Goal: Task Accomplishment & Management: Manage account settings

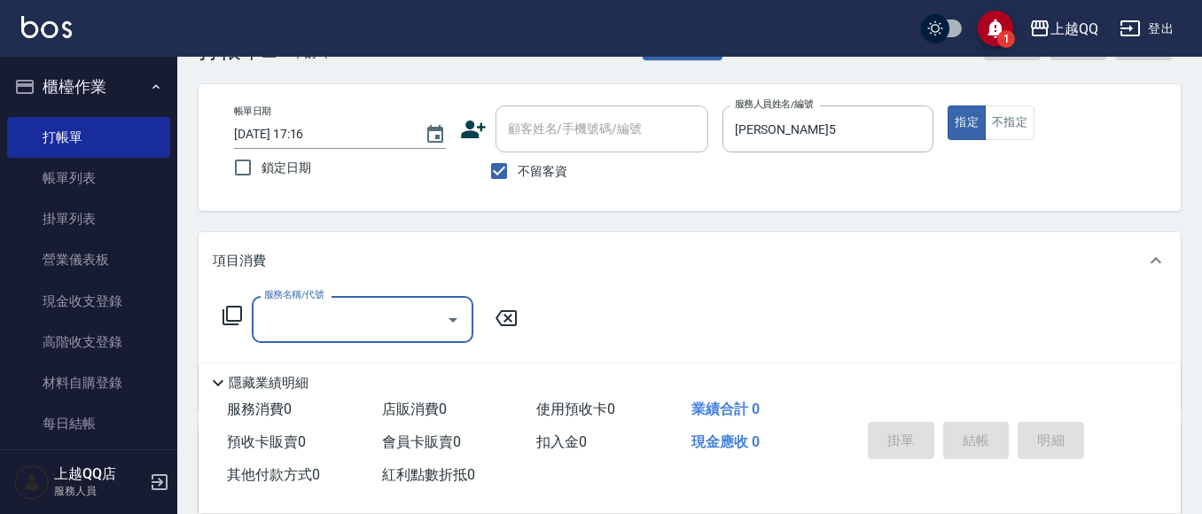
scroll to position [89, 0]
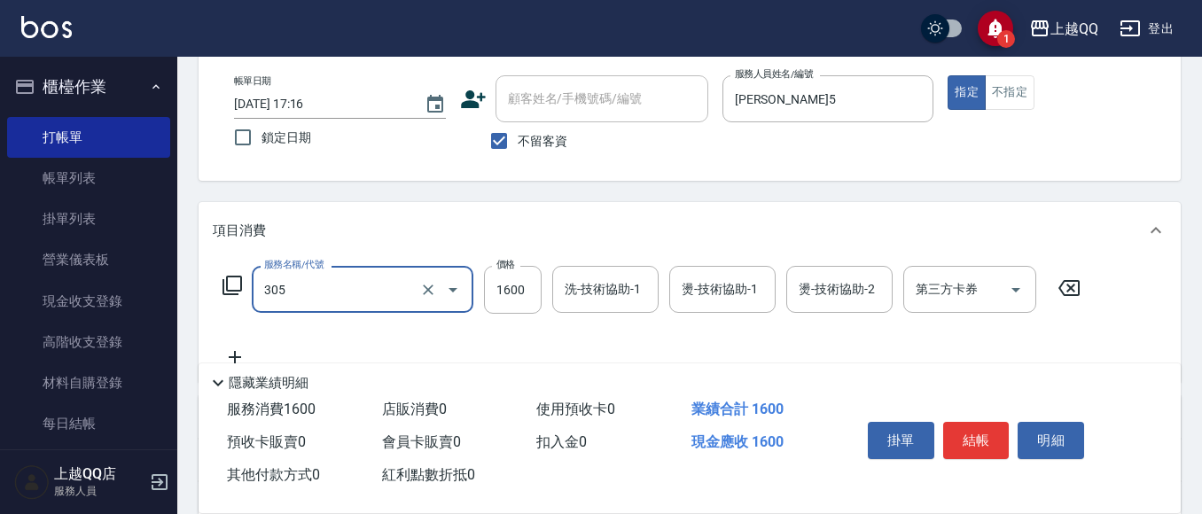
type input "設計燙髮1600(305)"
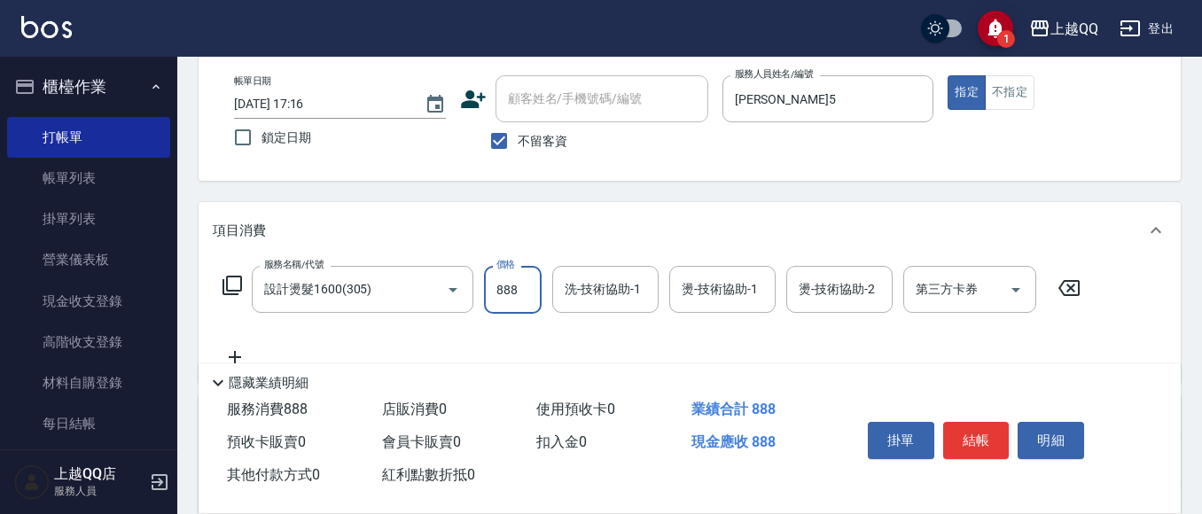
type input "888"
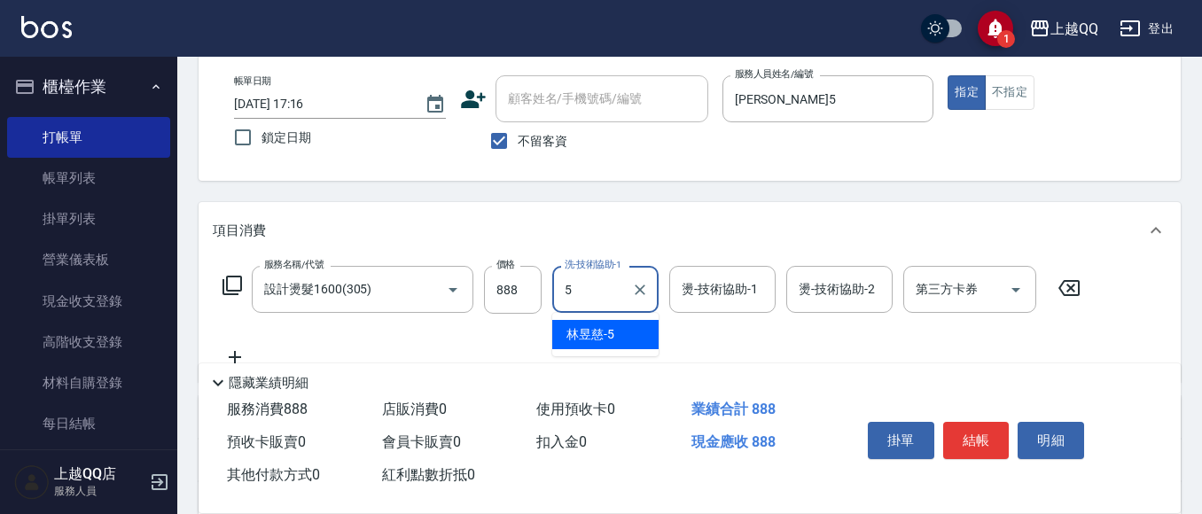
type input "[PERSON_NAME]5"
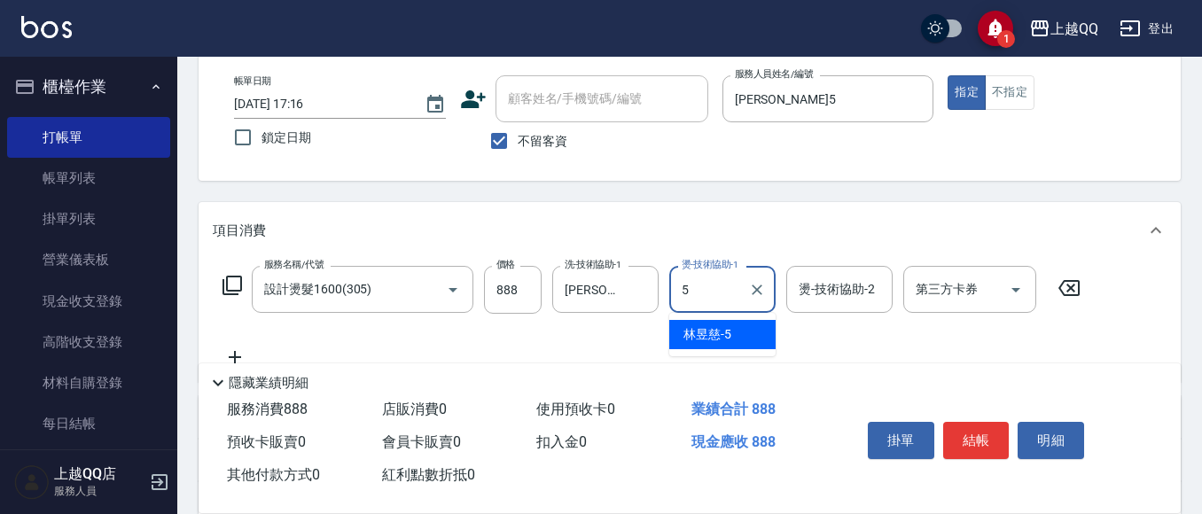
type input "[PERSON_NAME]5"
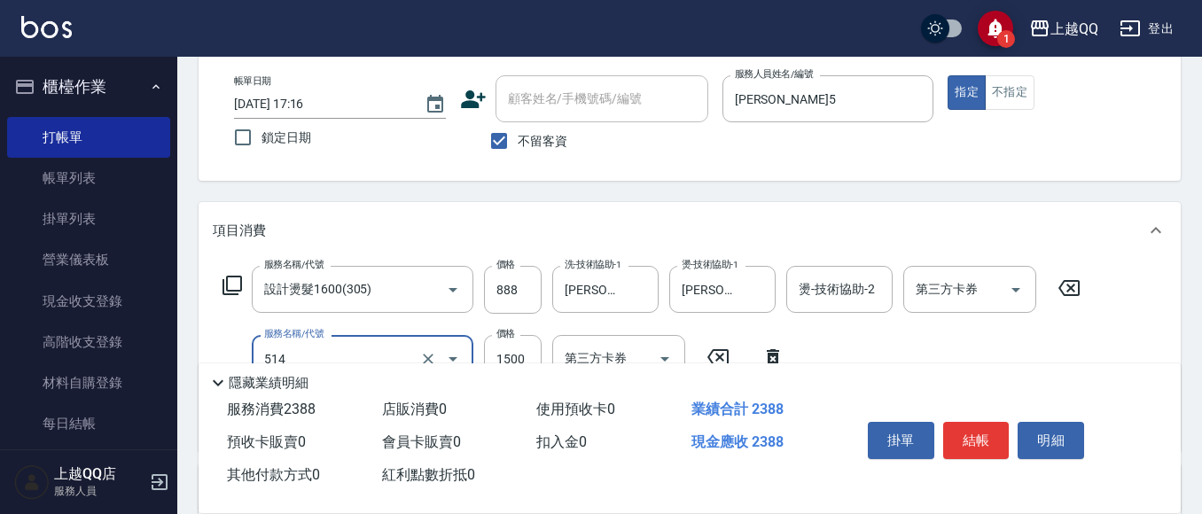
type input "歐納西斯5G護髮/單次(514)"
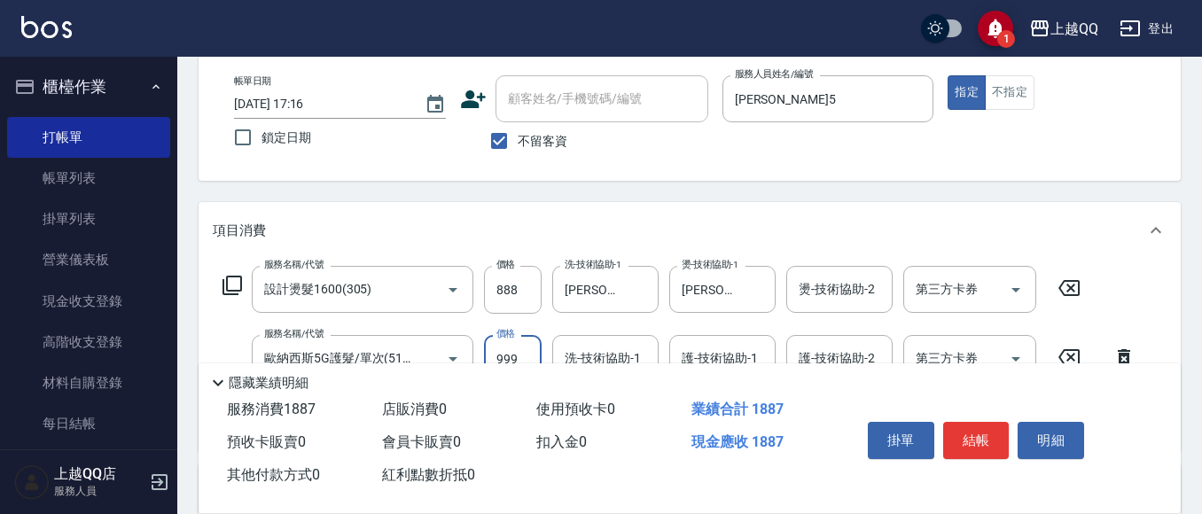
type input "999"
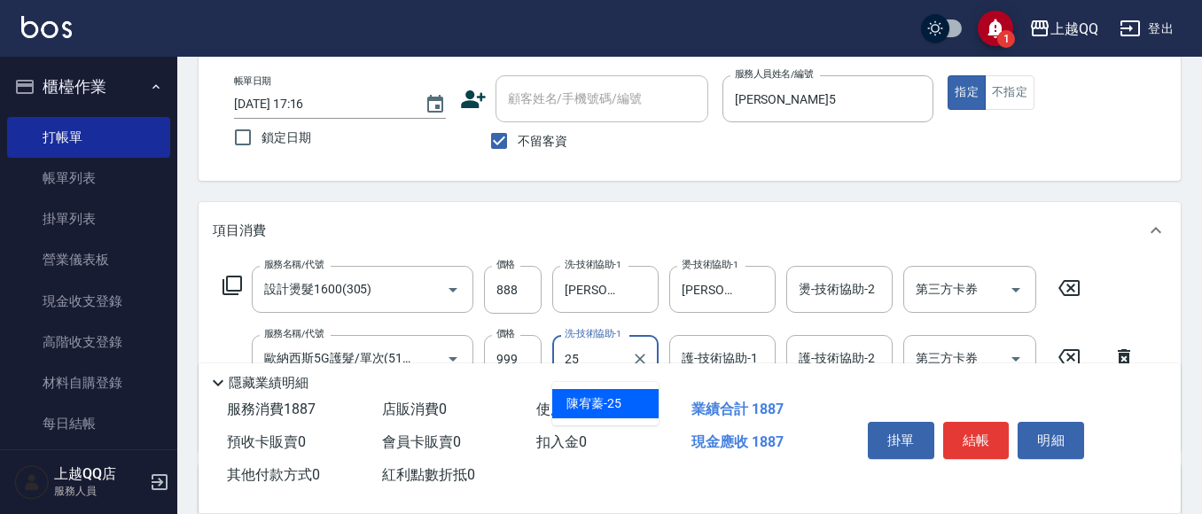
type input "[PERSON_NAME]-25"
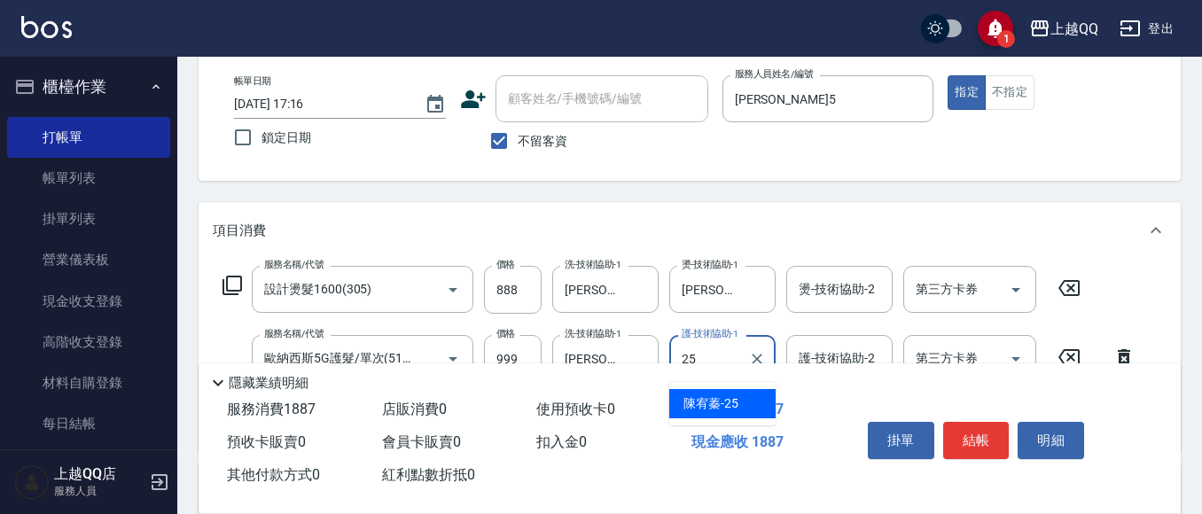
type input "[PERSON_NAME]-25"
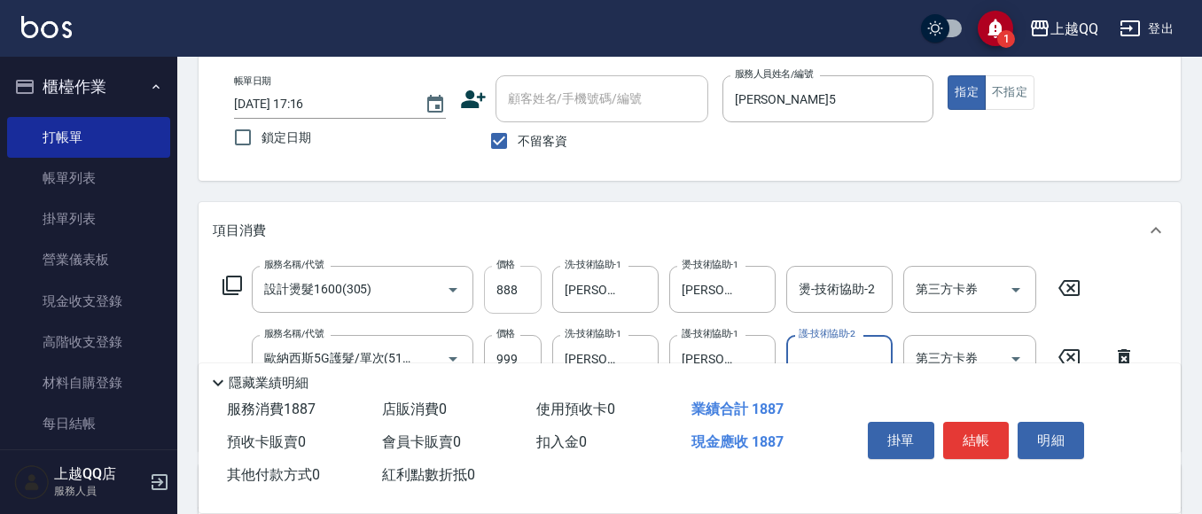
click at [507, 292] on input "888" at bounding box center [513, 290] width 58 height 48
type input "1600"
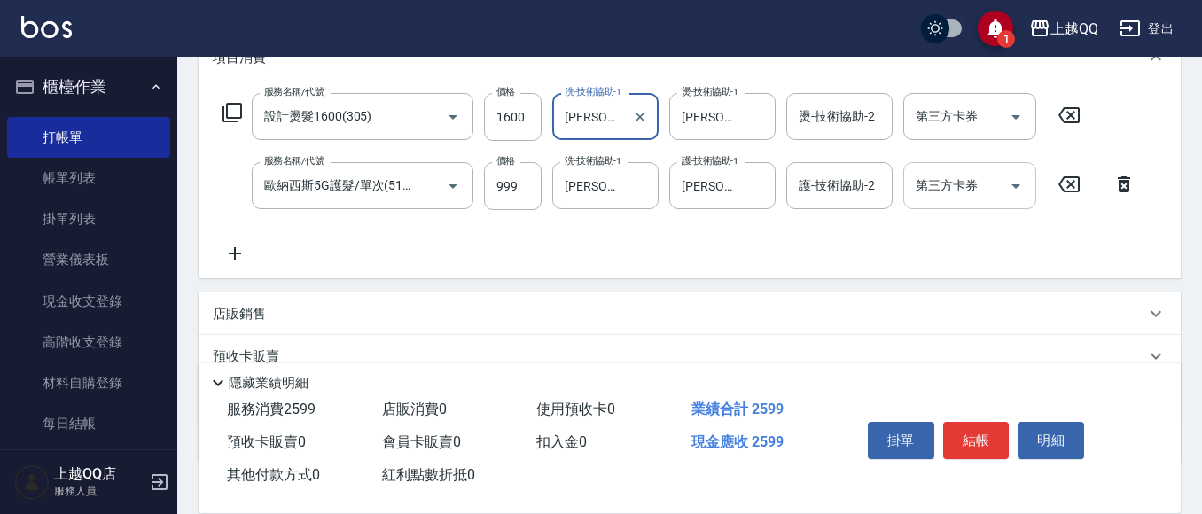
scroll to position [266, 0]
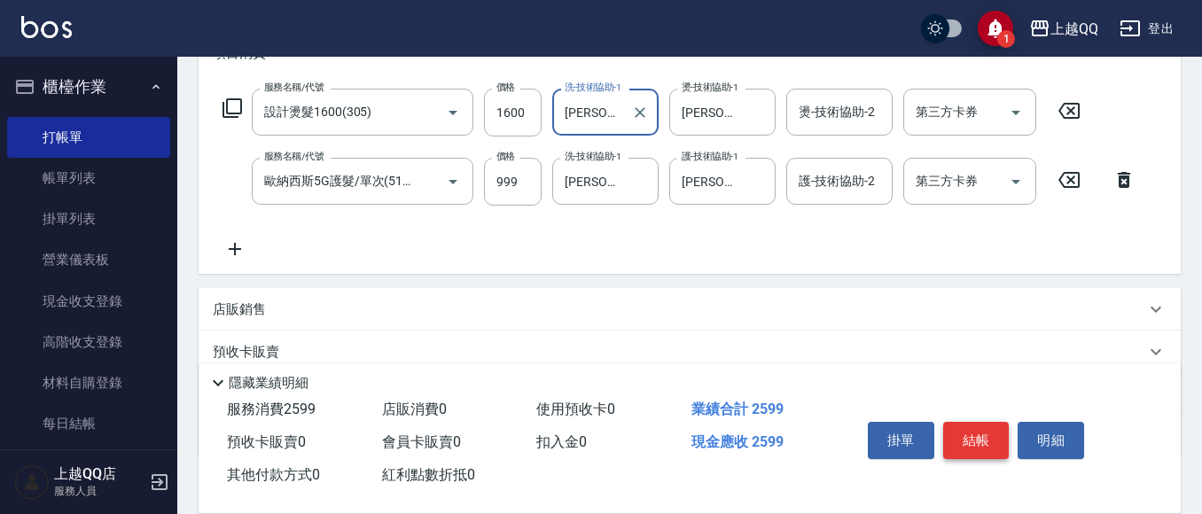
click at [1003, 445] on button "結帳" at bounding box center [976, 440] width 66 height 37
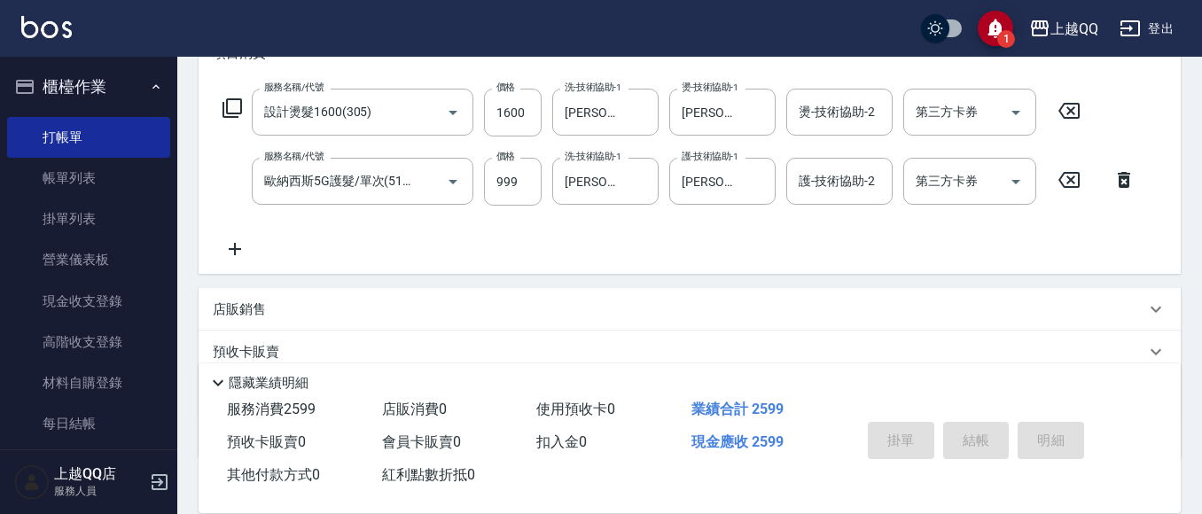
type input "2025/10/11 18:46"
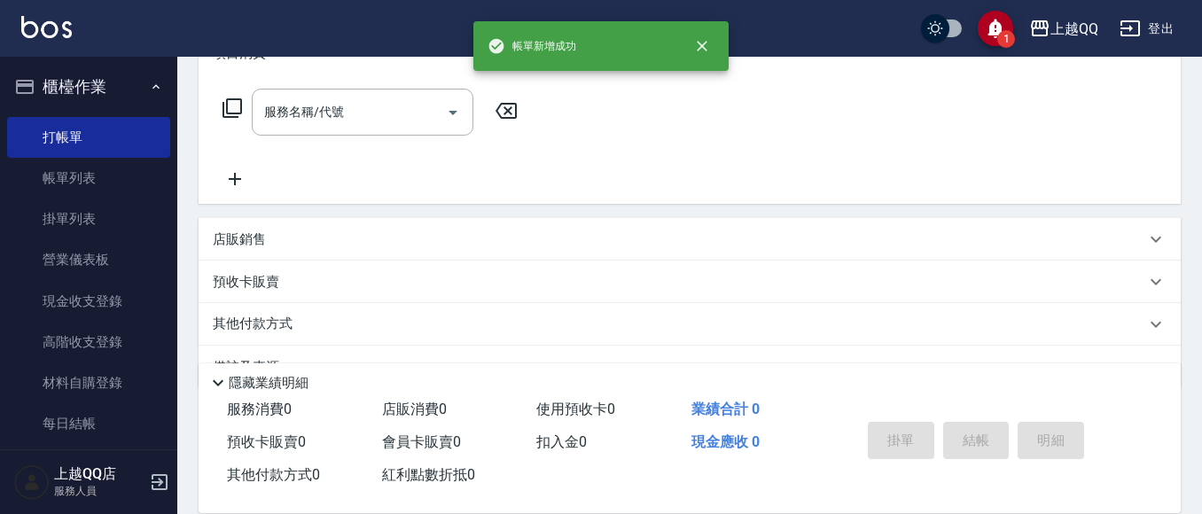
scroll to position [0, 0]
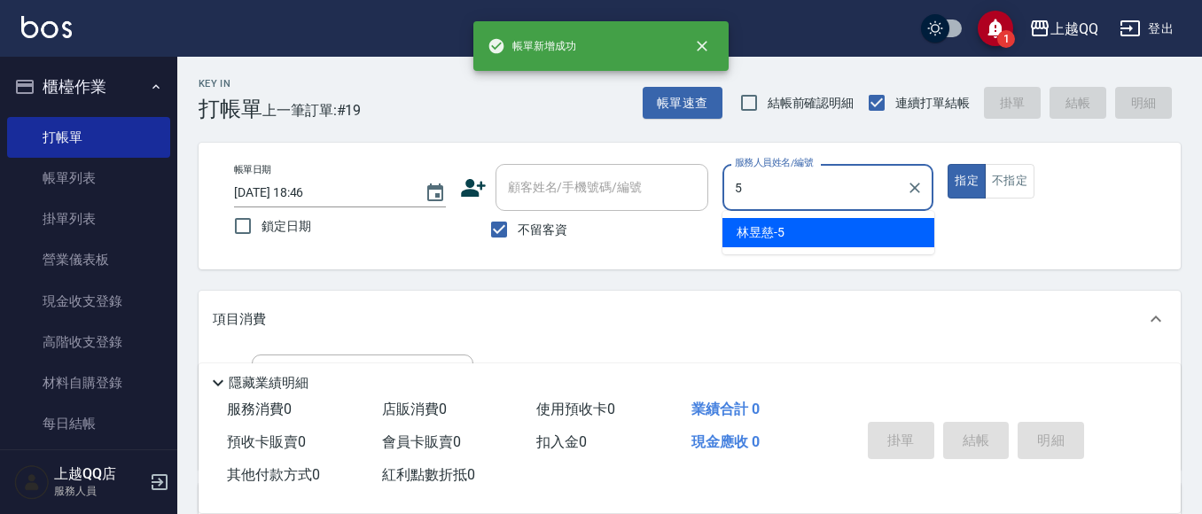
type input "[PERSON_NAME]5"
type button "true"
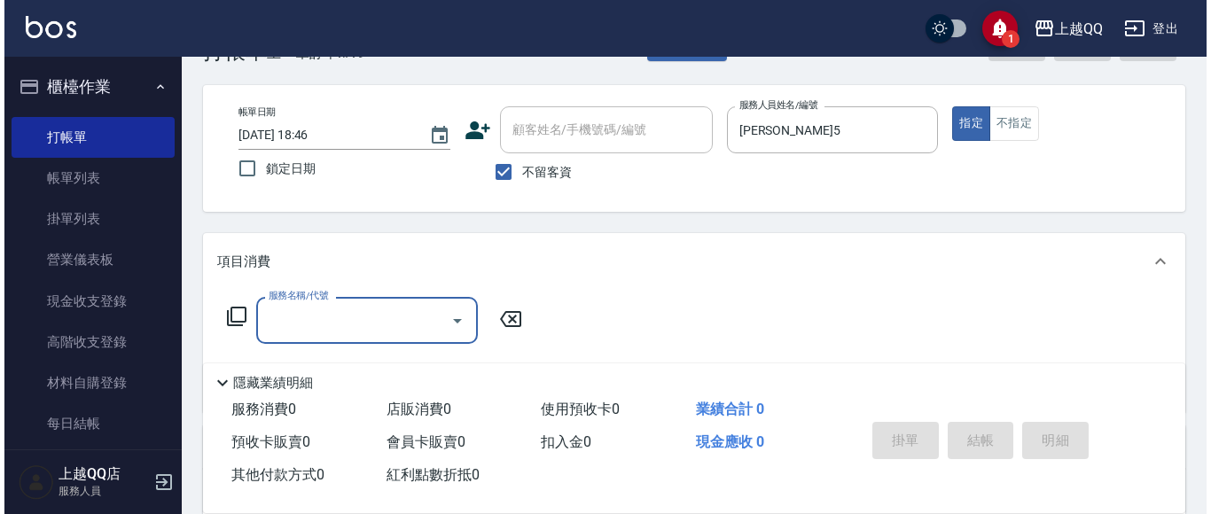
scroll to position [89, 0]
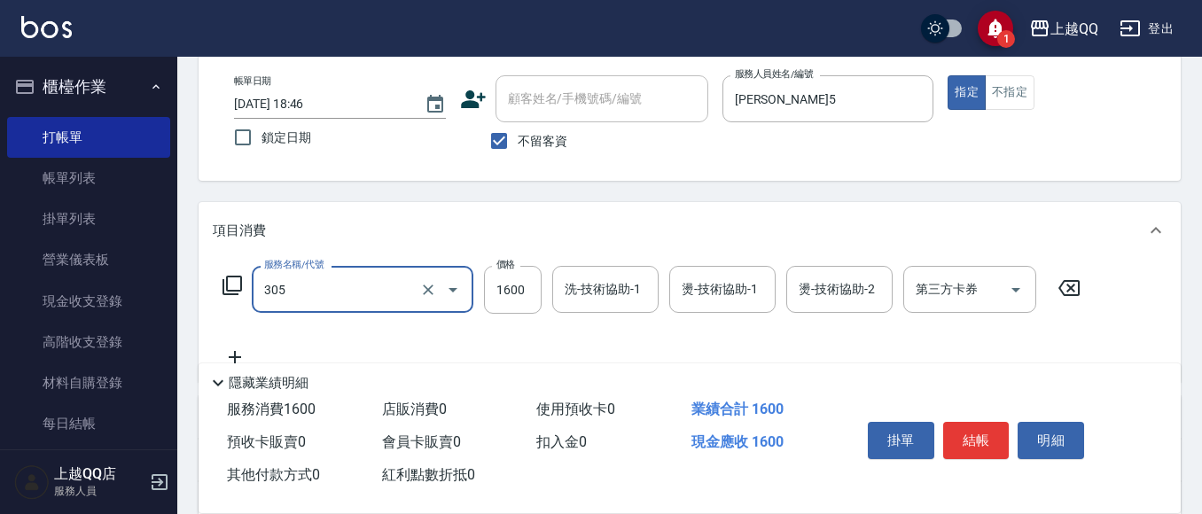
type input "設計燙髮1600(305)"
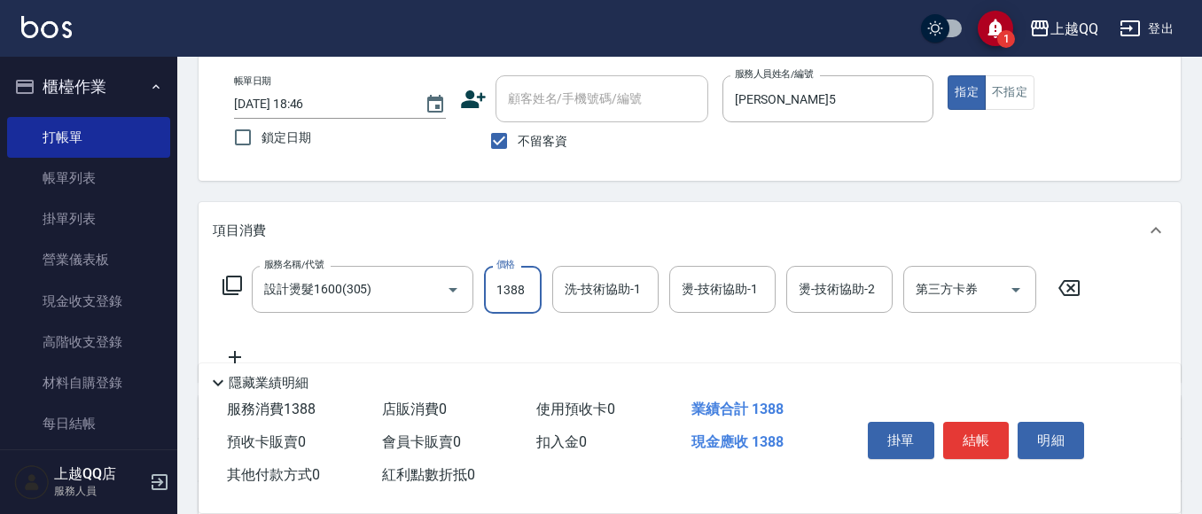
type input "1388"
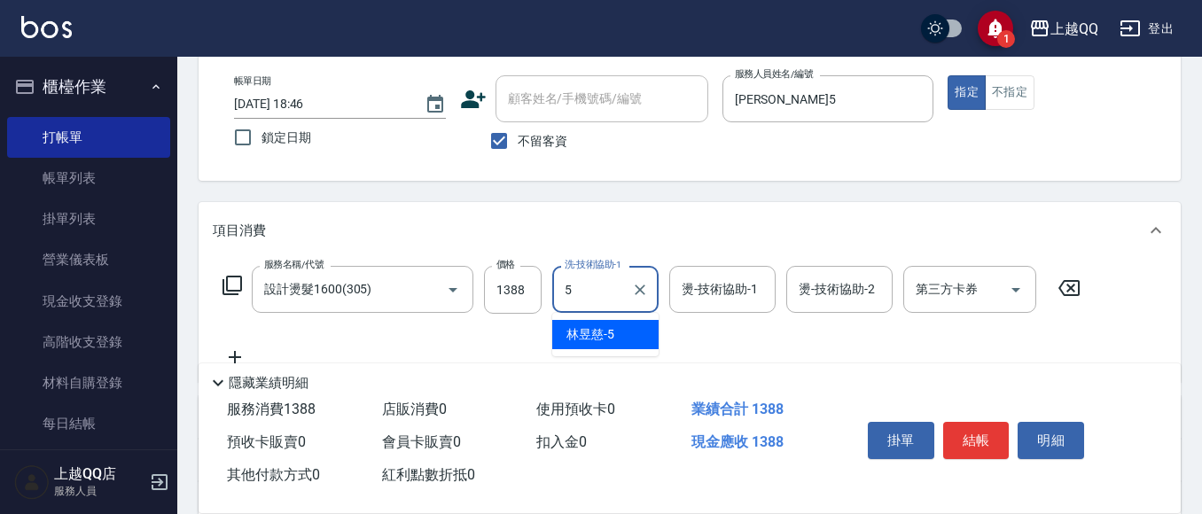
type input "[PERSON_NAME]5"
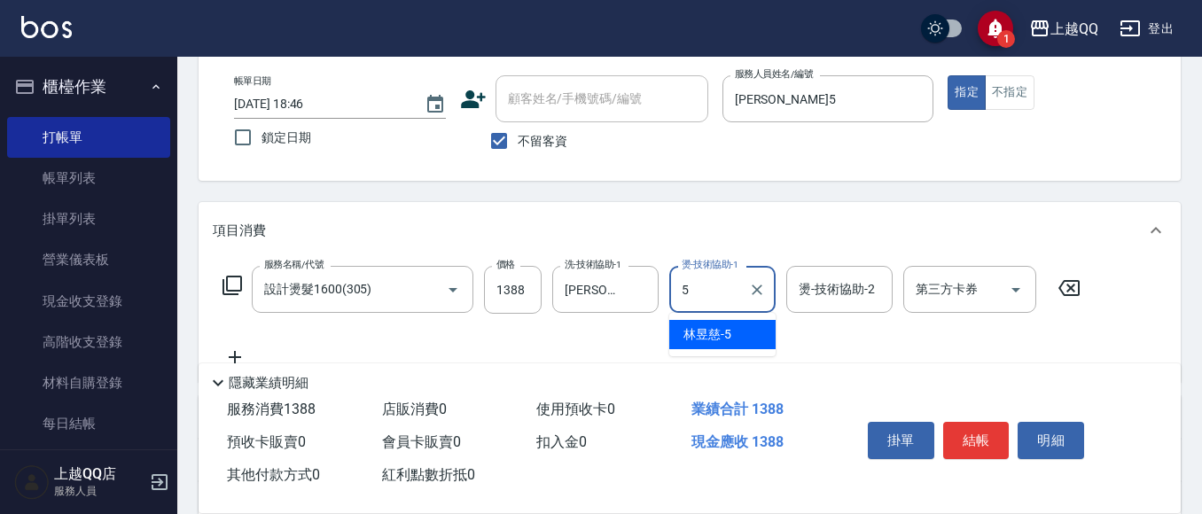
type input "[PERSON_NAME]5"
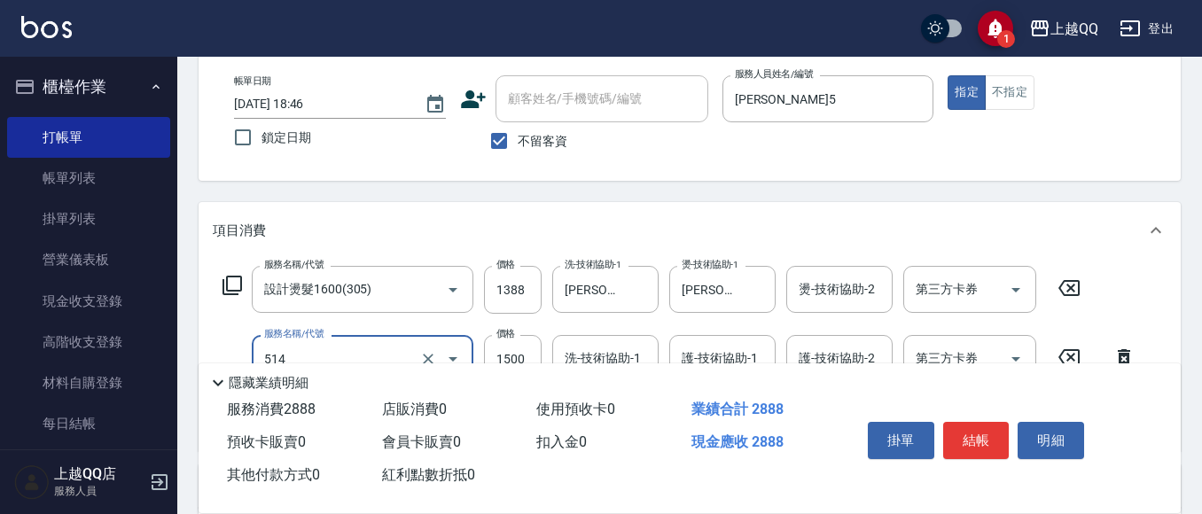
type input "歐納西斯5G護髮/單次(514)"
type input "999"
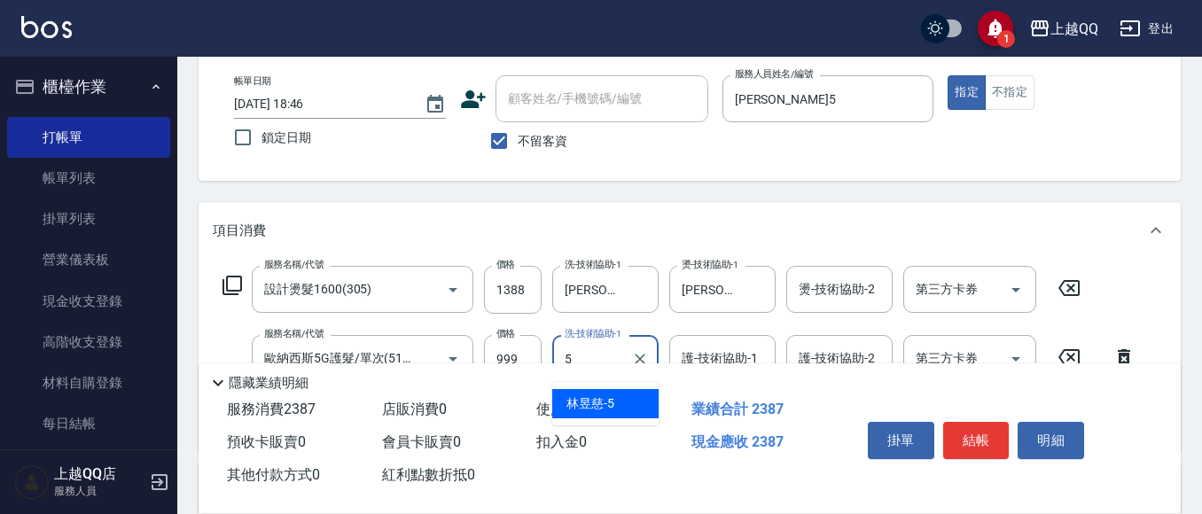
type input "[PERSON_NAME]5"
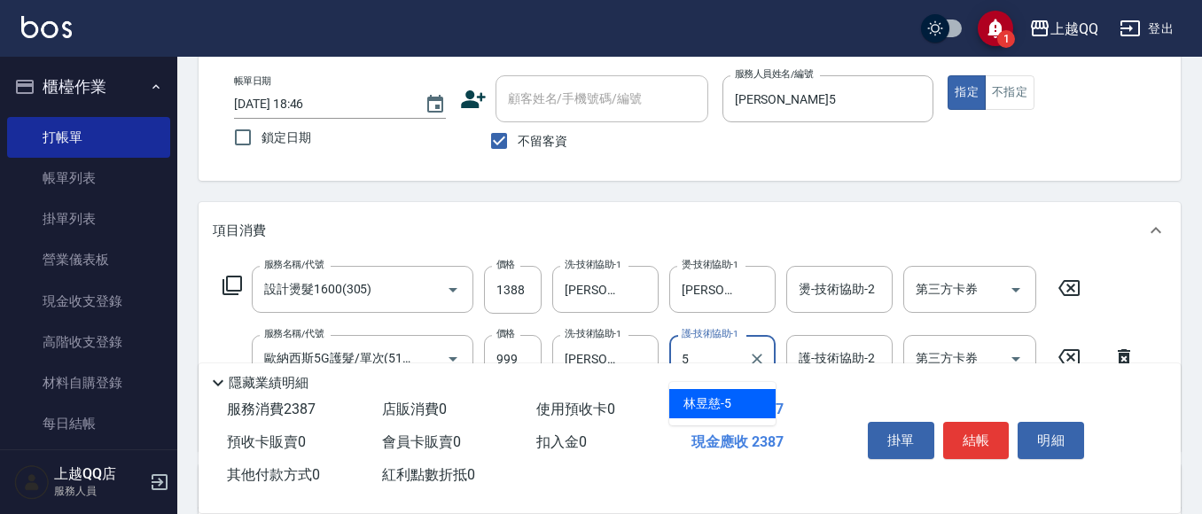
type input "[PERSON_NAME]5"
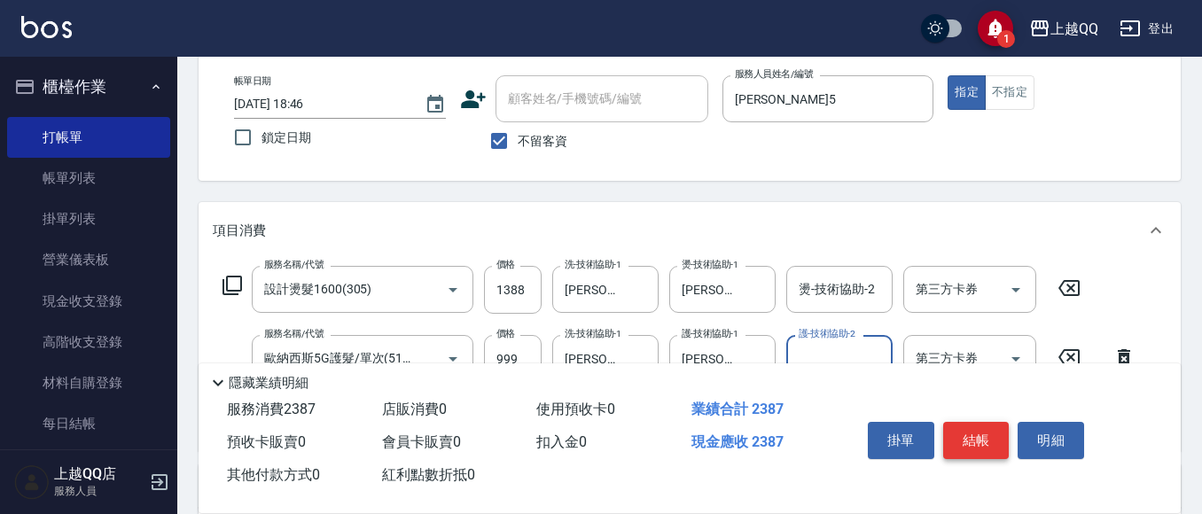
click at [963, 439] on button "結帳" at bounding box center [976, 440] width 66 height 37
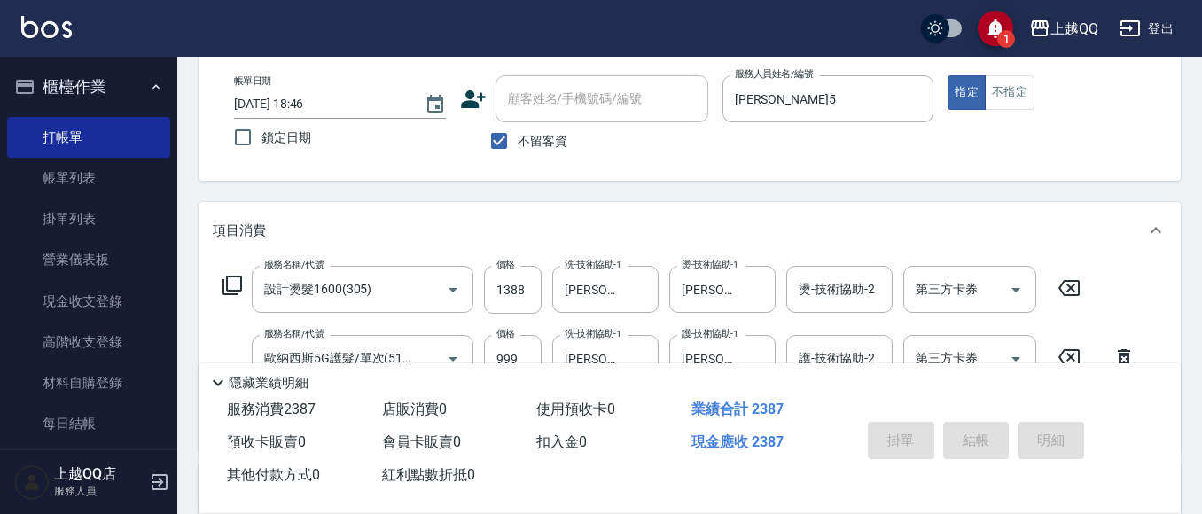
type input "2025/10/11 18:47"
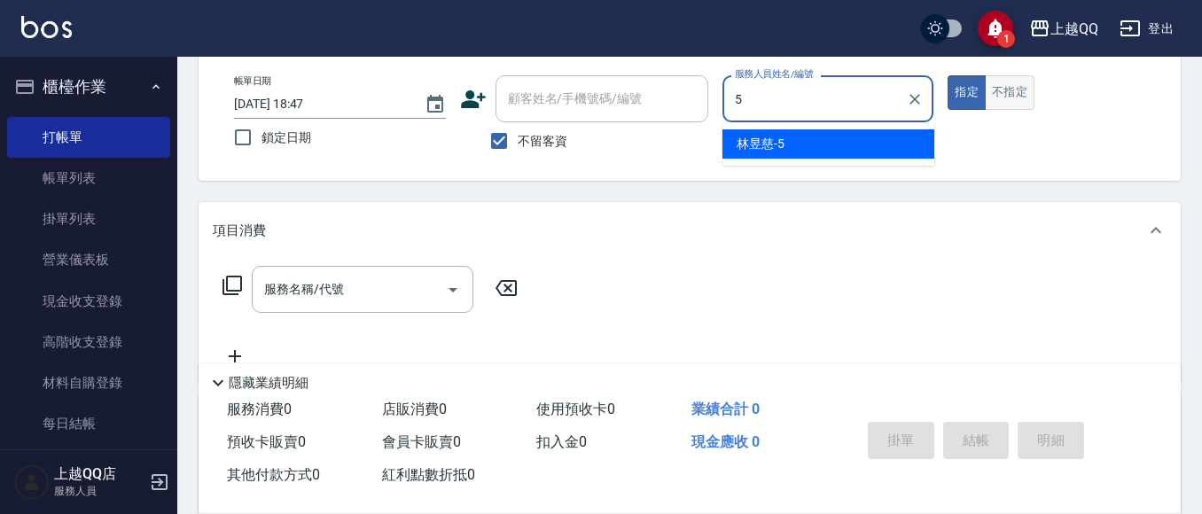
type input "5"
click at [1015, 76] on button "不指定" at bounding box center [1010, 92] width 50 height 35
type input "[PERSON_NAME]5"
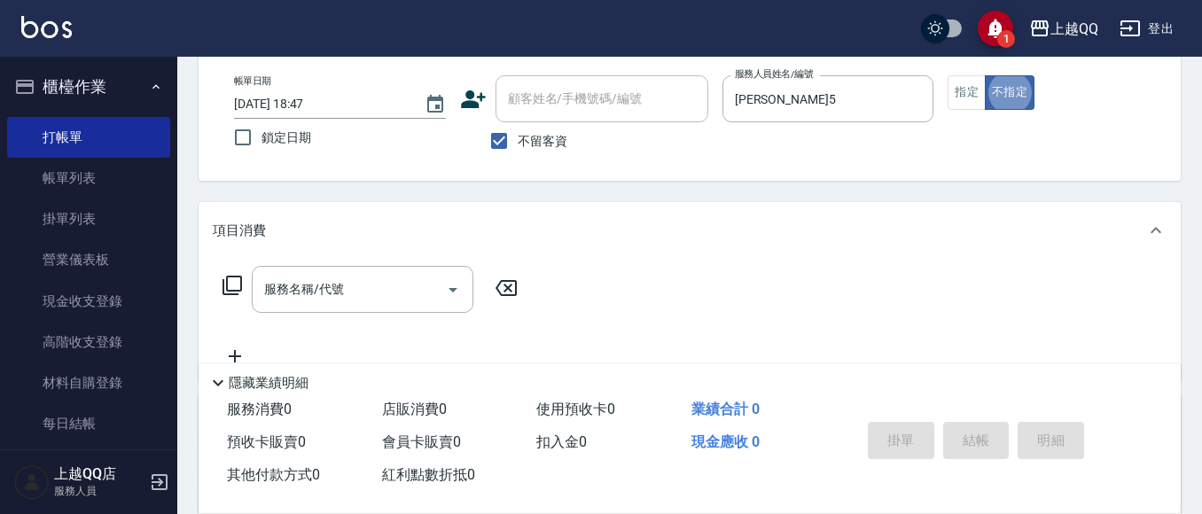
type button "false"
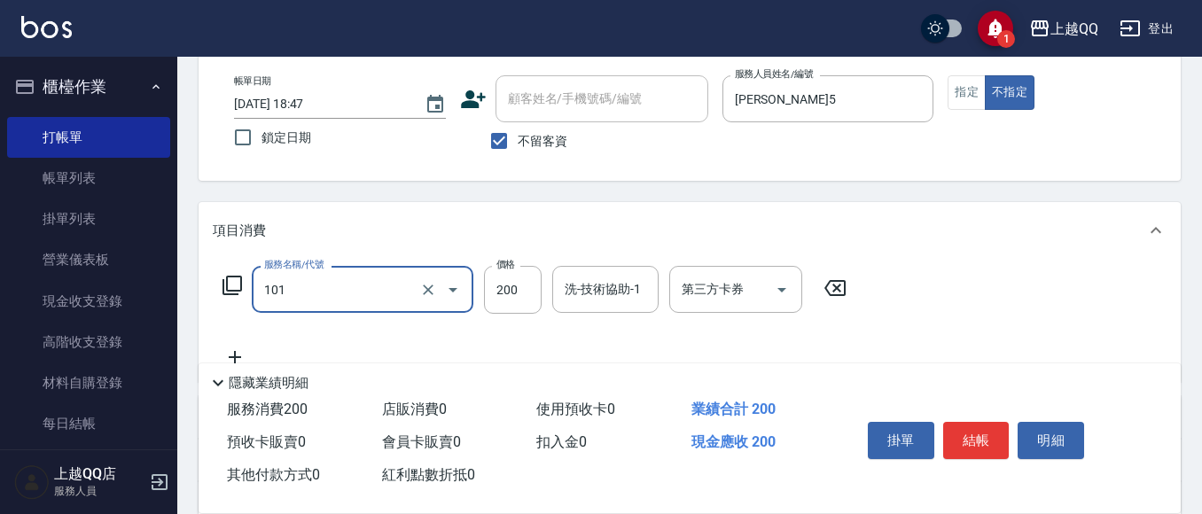
type input "洗髮(101)"
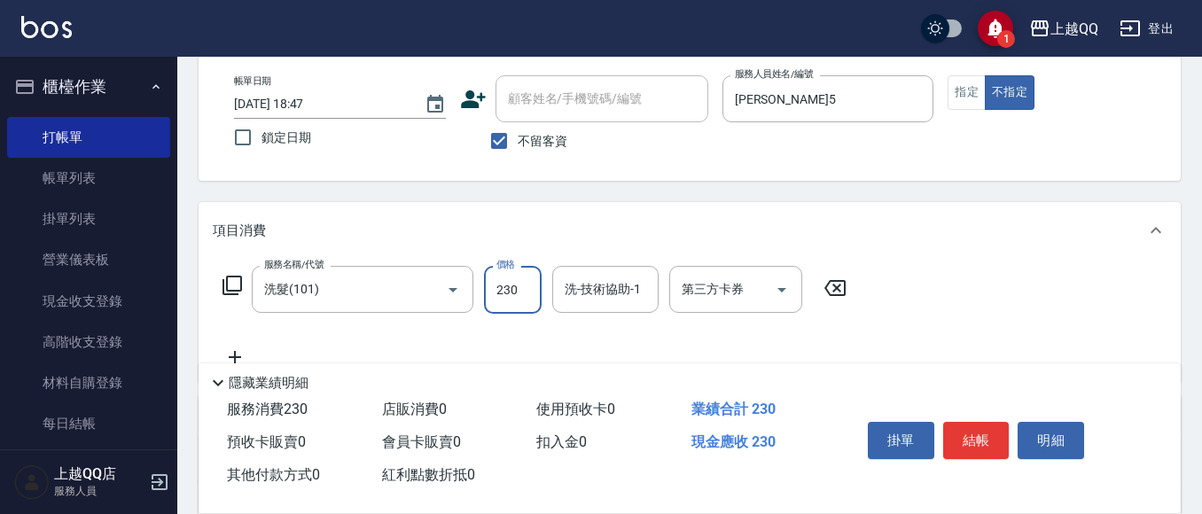
type input "230"
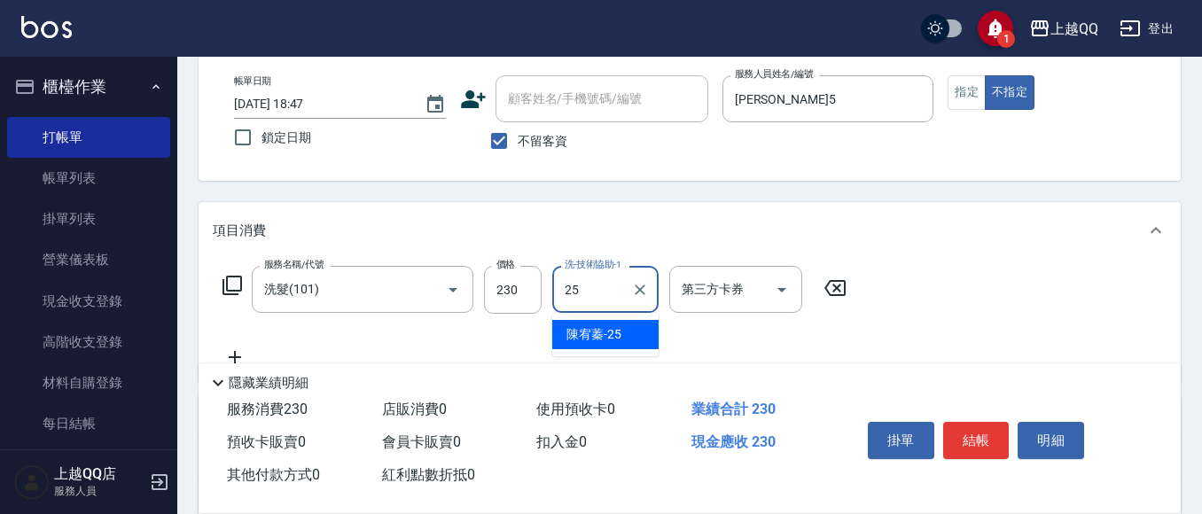
type input "陳宥蓁-25"
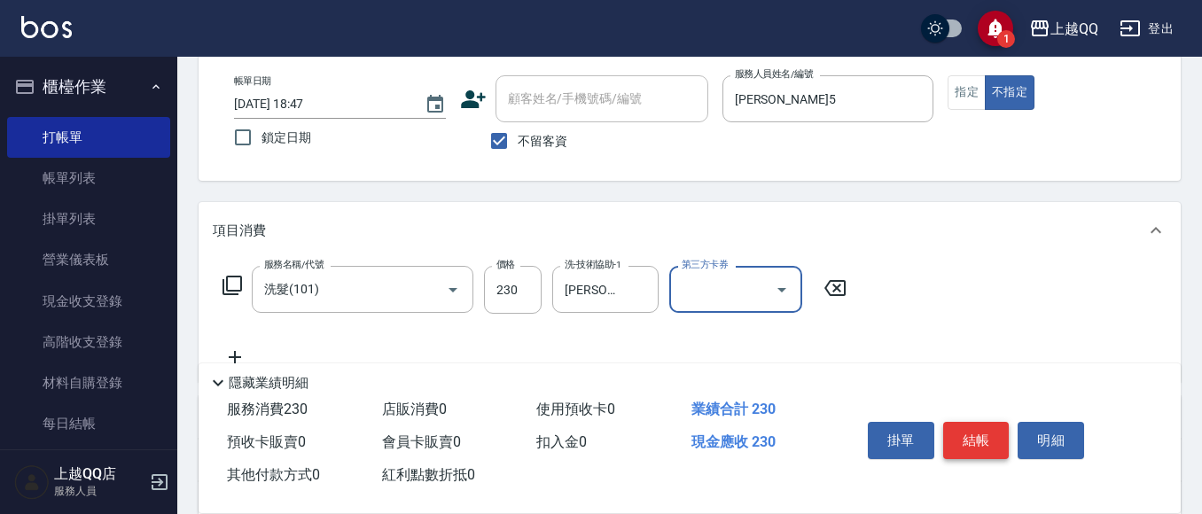
click at [982, 422] on button "結帳" at bounding box center [976, 440] width 66 height 37
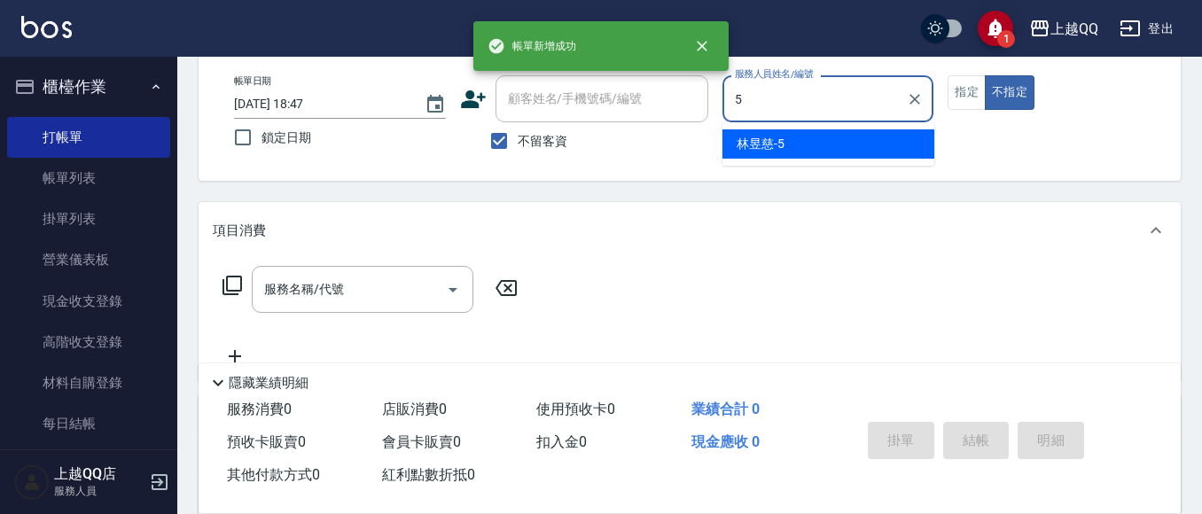
type input "[PERSON_NAME]5"
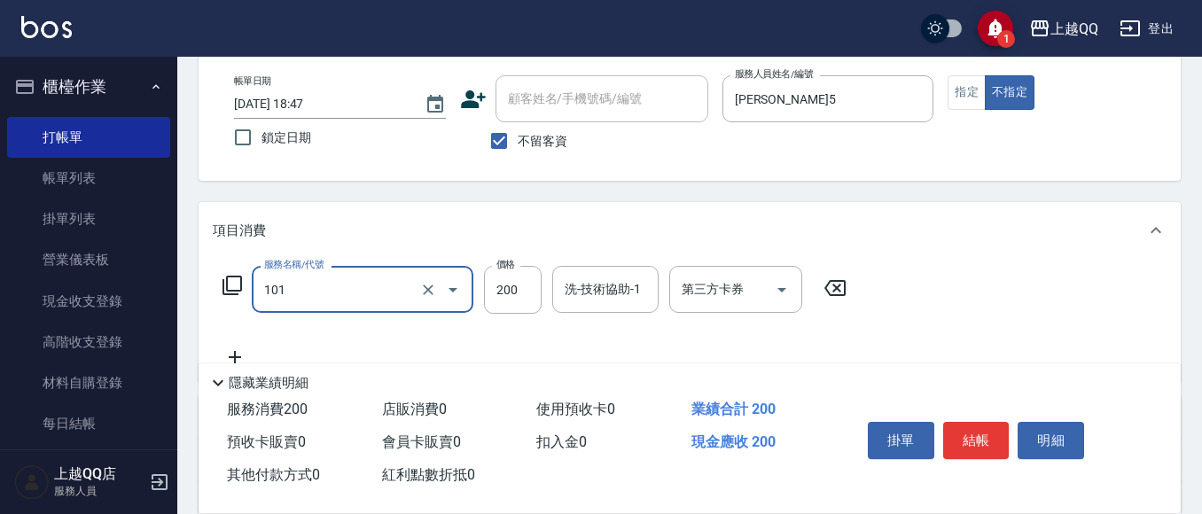
type input "洗髮(101)"
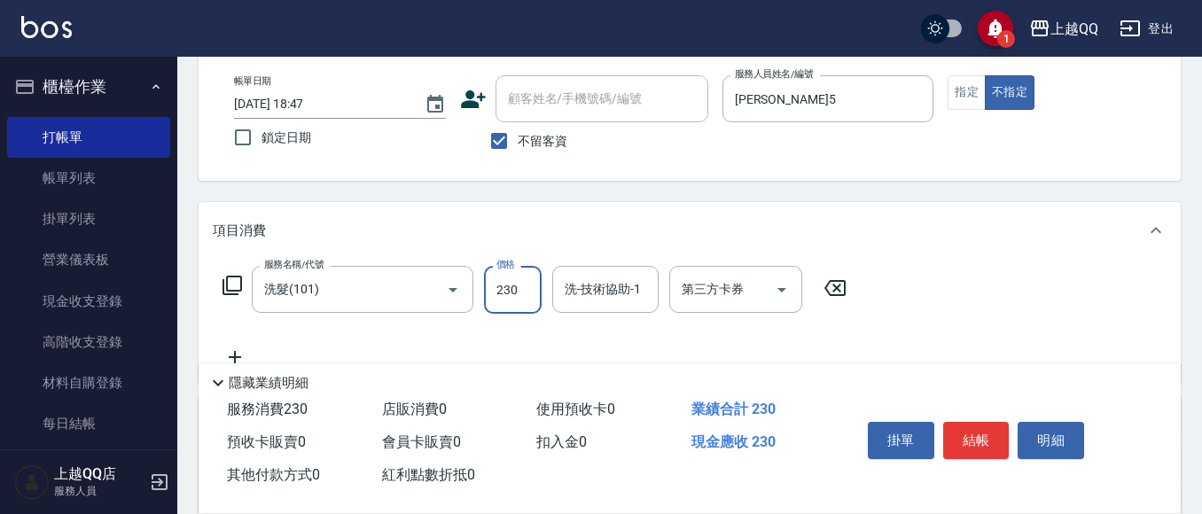
type input "230"
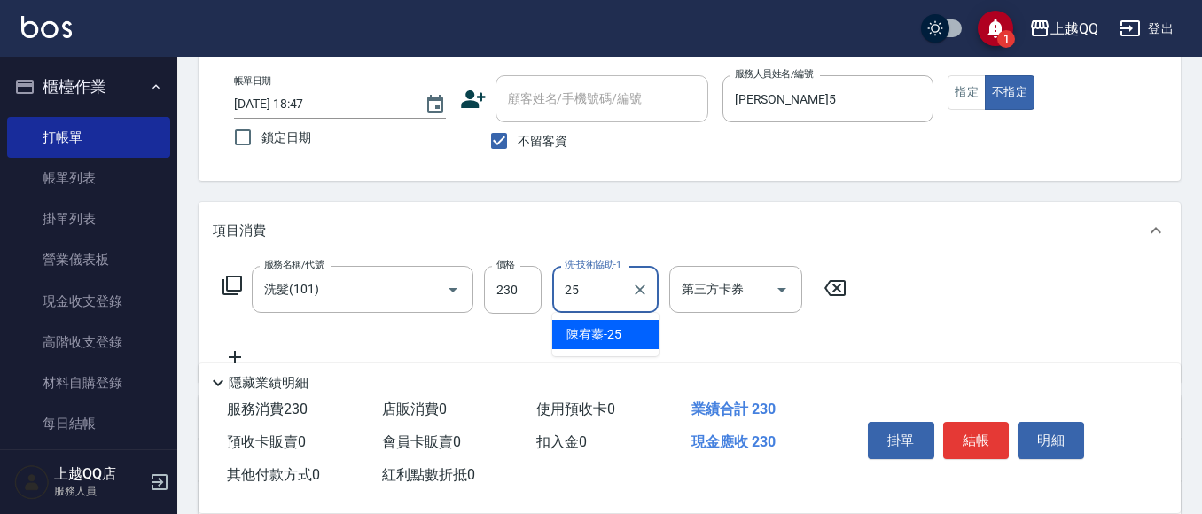
type input "陳宥蓁-25"
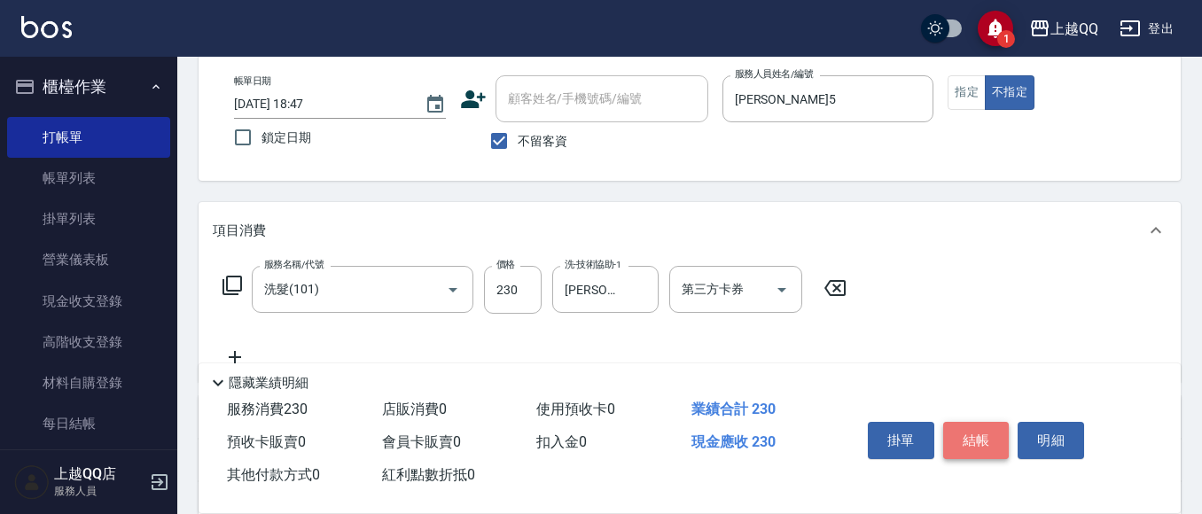
click at [973, 433] on button "結帳" at bounding box center [976, 440] width 66 height 37
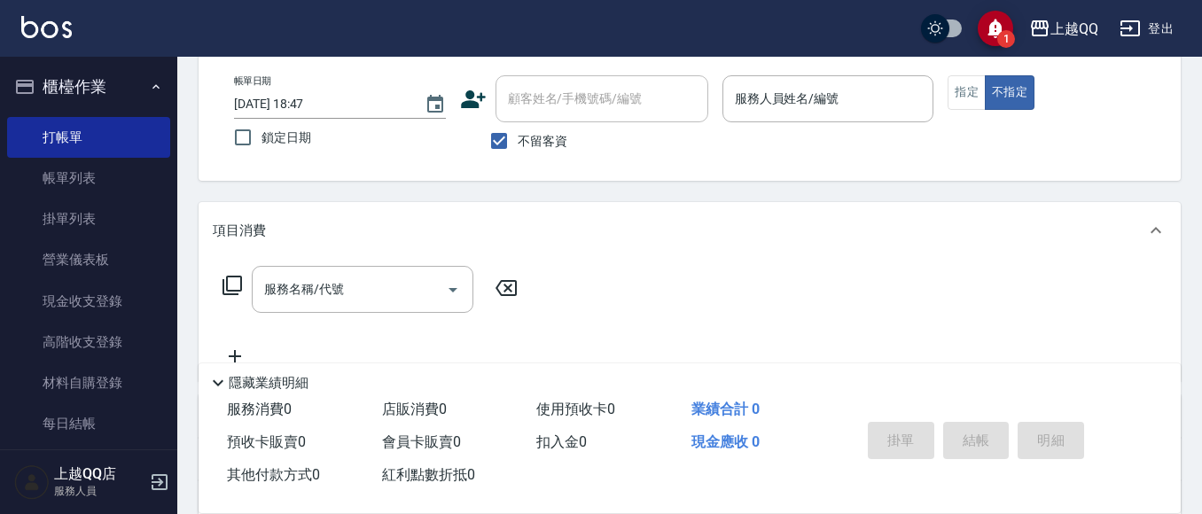
click at [230, 298] on div "服務名稱/代號 服務名稱/代號" at bounding box center [371, 289] width 316 height 47
click at [231, 283] on icon at bounding box center [232, 285] width 21 height 21
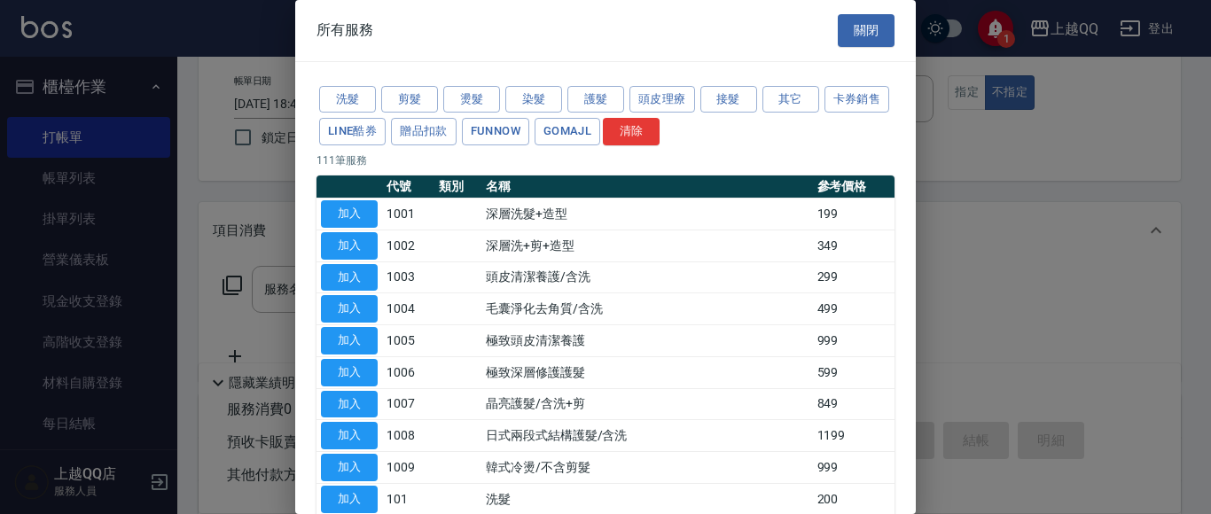
click at [594, 101] on button "護髮" at bounding box center [595, 99] width 57 height 27
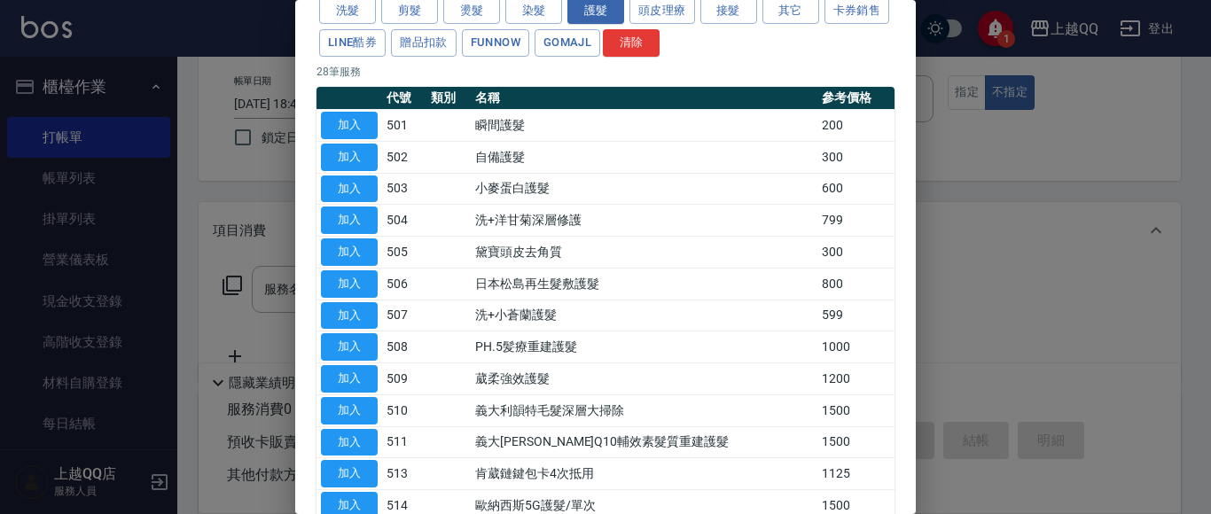
click at [366, 205] on td "加入" at bounding box center [350, 221] width 66 height 32
click at [366, 216] on button "加入" at bounding box center [349, 220] width 57 height 27
type input "洗+洋甘菊深層修護(504)"
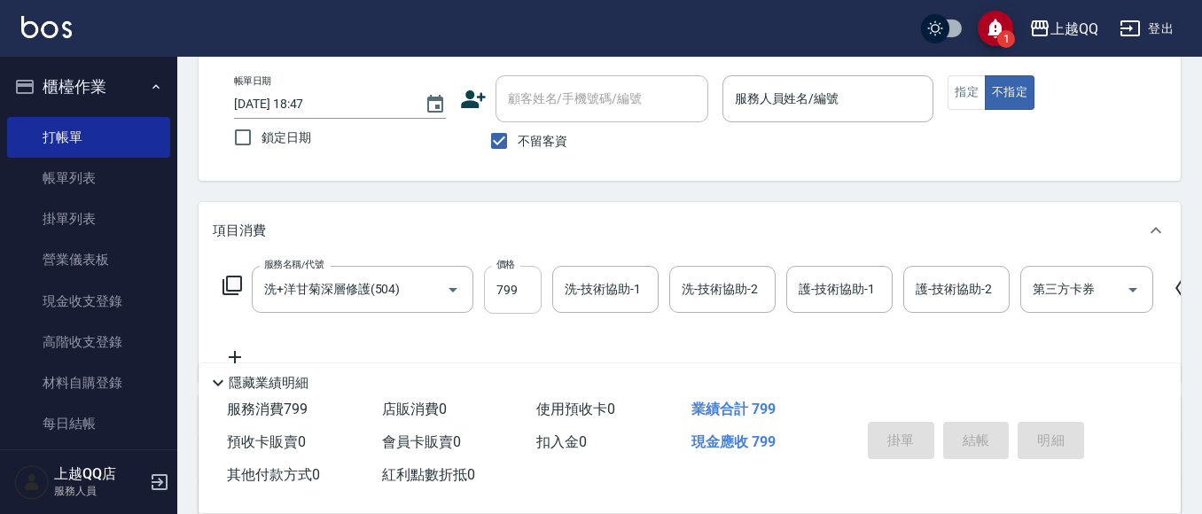
click at [534, 285] on input "799" at bounding box center [513, 290] width 58 height 48
type input "8"
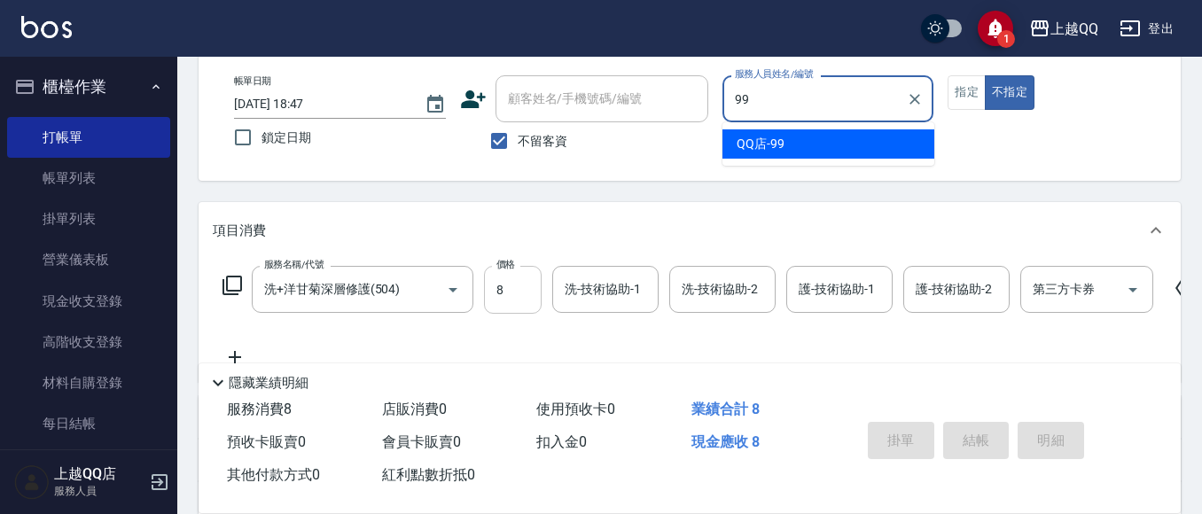
type input "9"
type input "[PERSON_NAME]5"
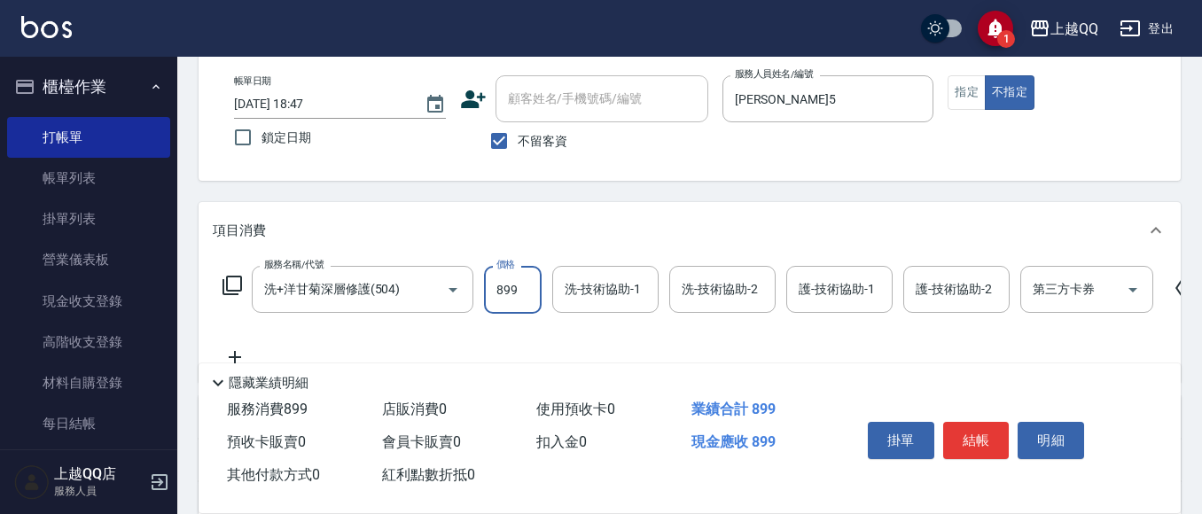
type input "899"
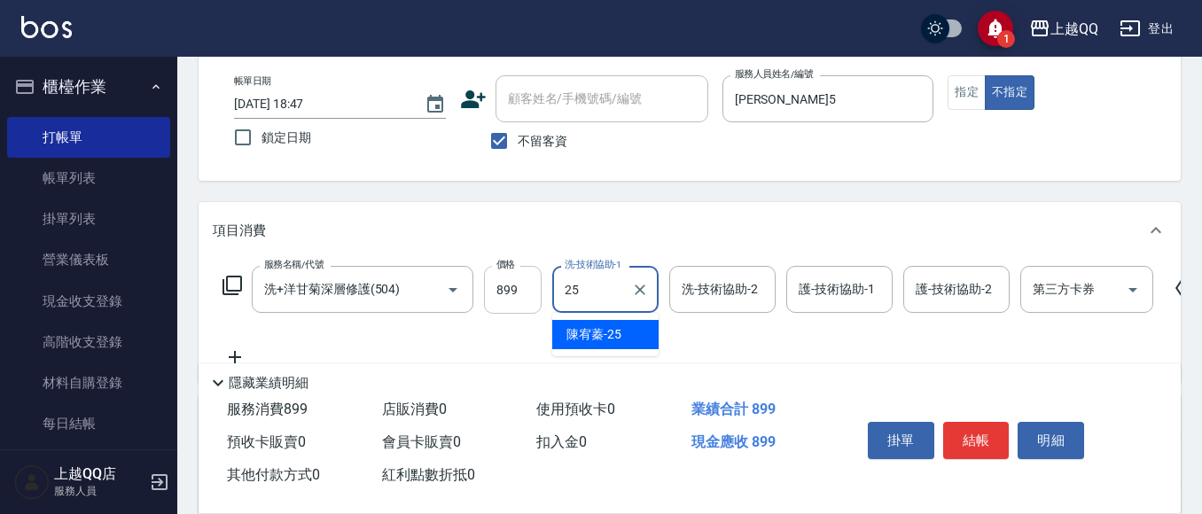
type input "陳宥蓁-25"
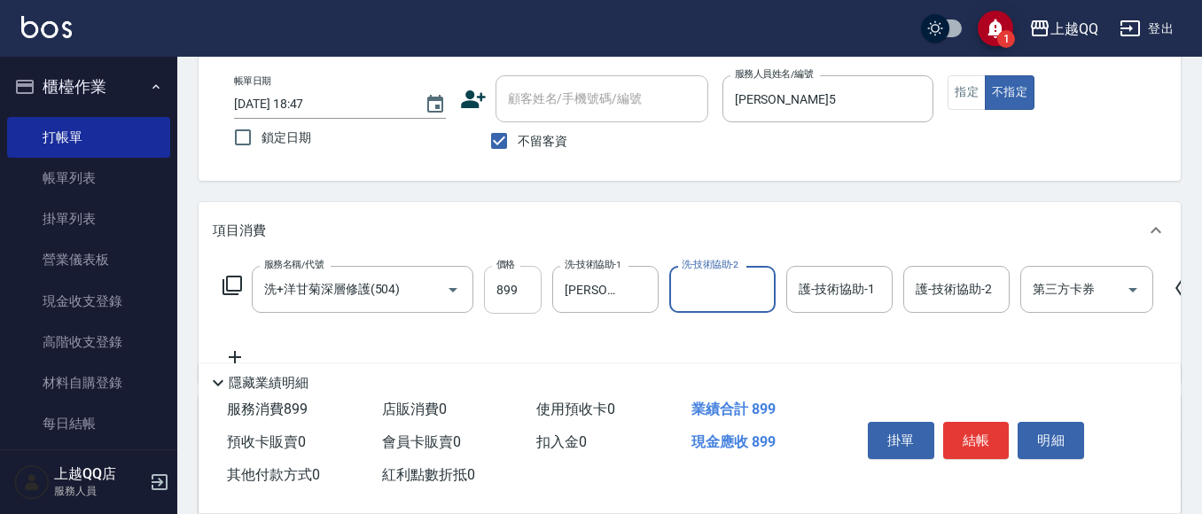
type input "2"
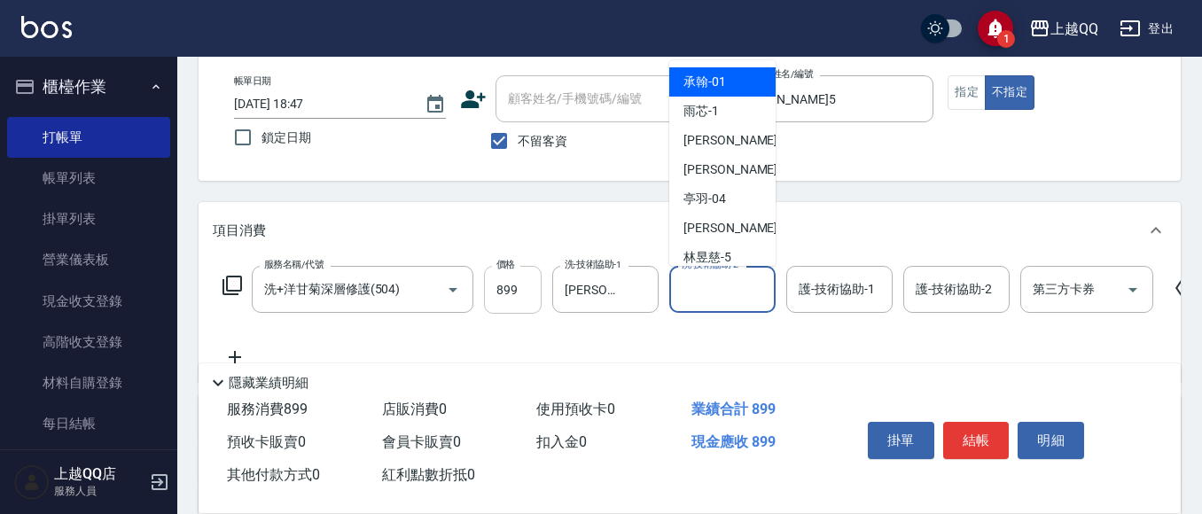
type input "承翰-01"
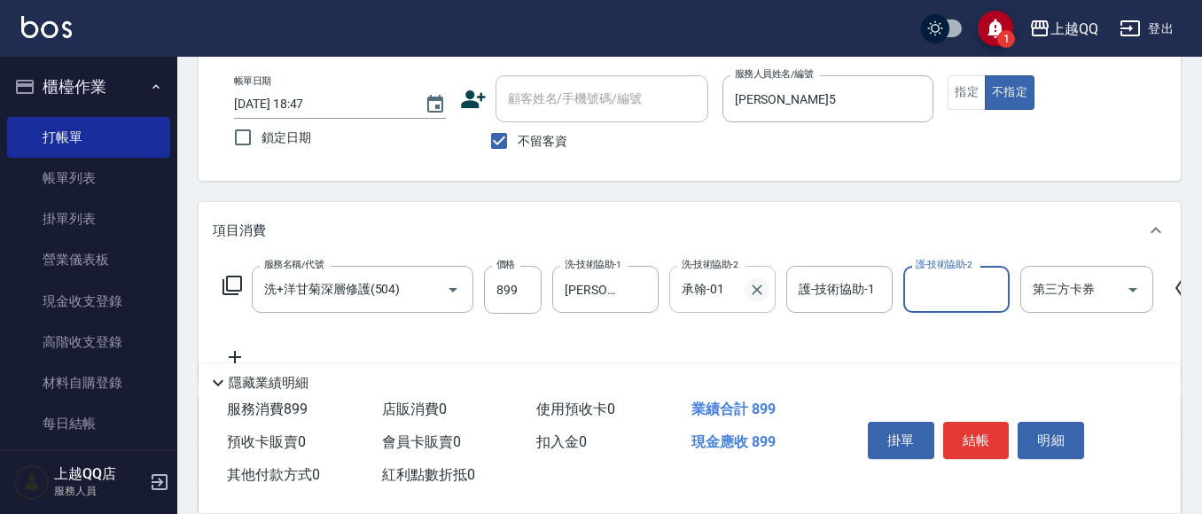
click at [753, 301] on button "Clear" at bounding box center [757, 290] width 25 height 25
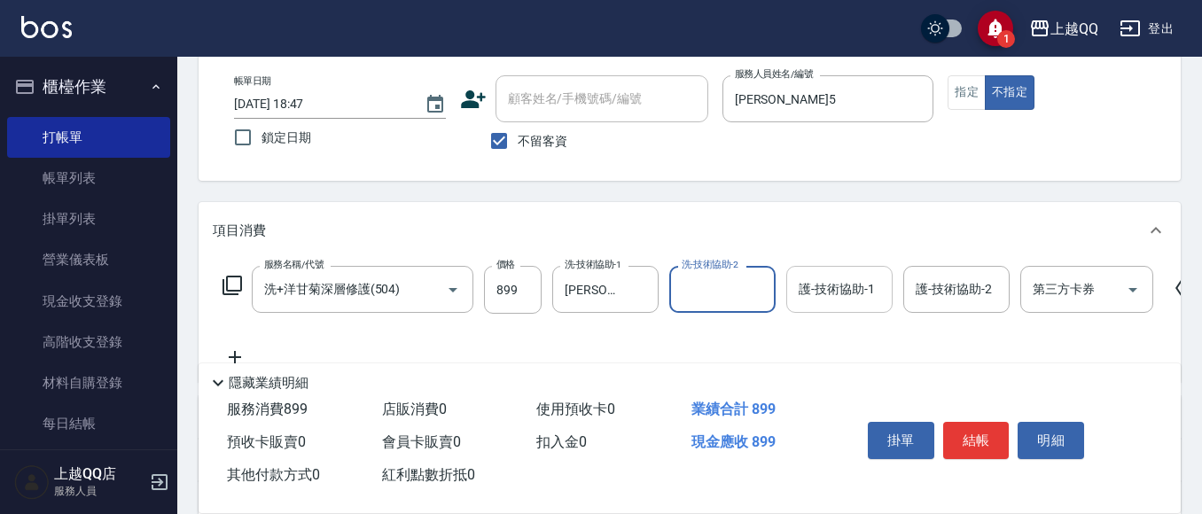
click at [848, 301] on input "護-技術協助-1" at bounding box center [839, 289] width 90 height 31
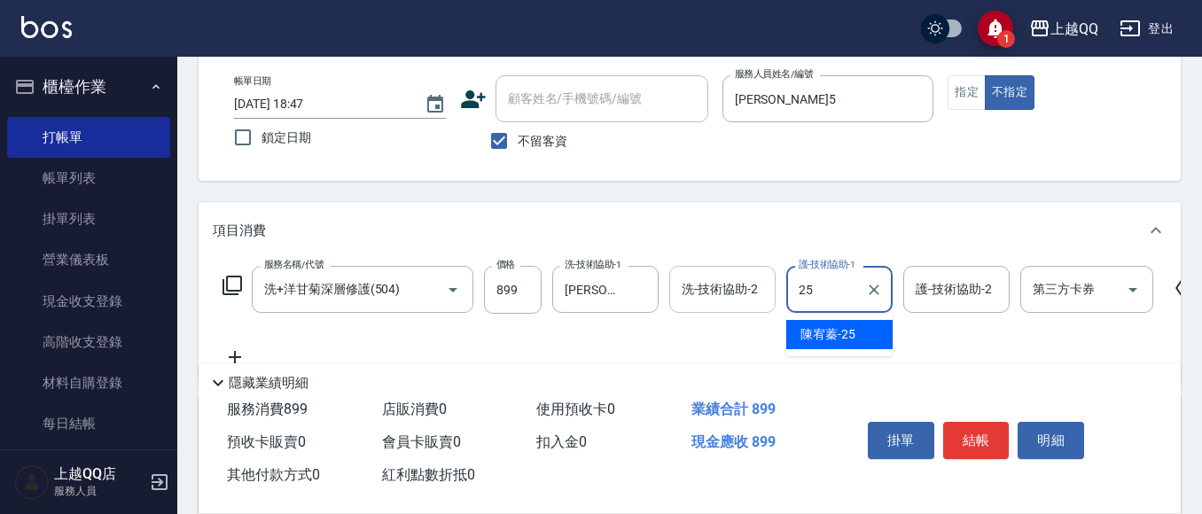
type input "陳宥蓁-25"
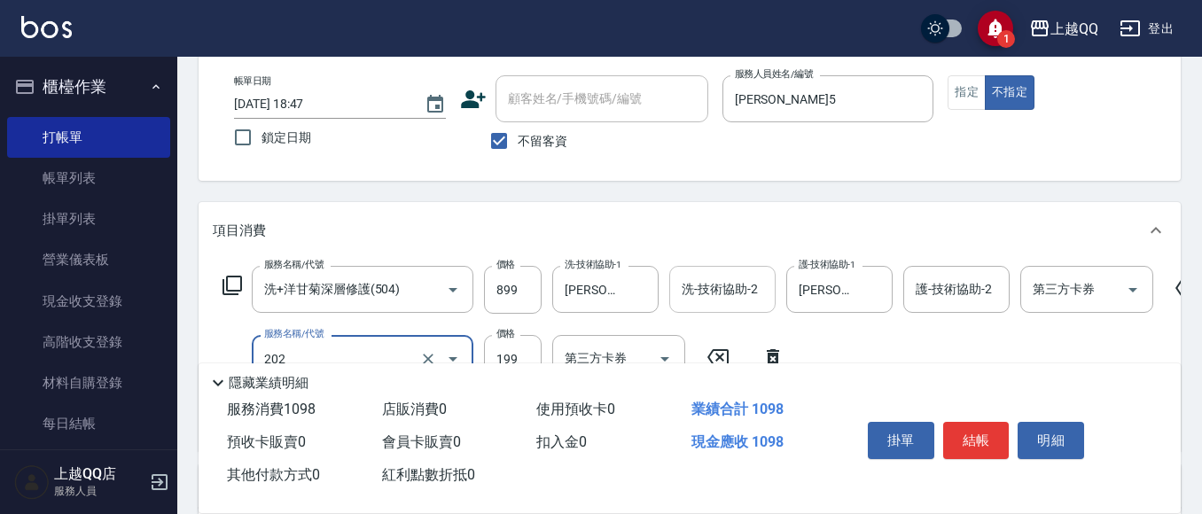
type input "不指定單剪(202)"
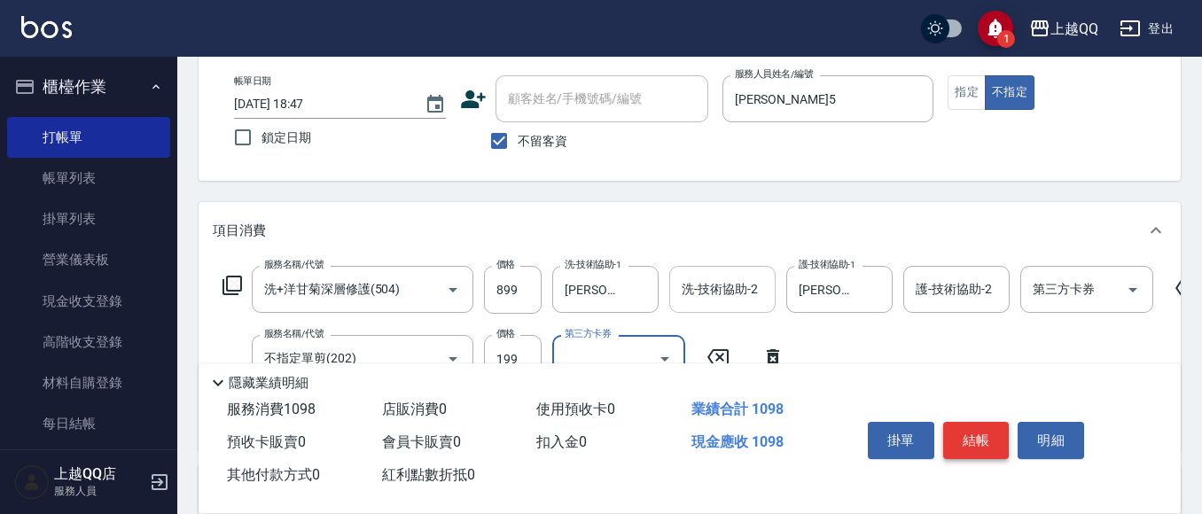
click at [985, 436] on button "結帳" at bounding box center [976, 440] width 66 height 37
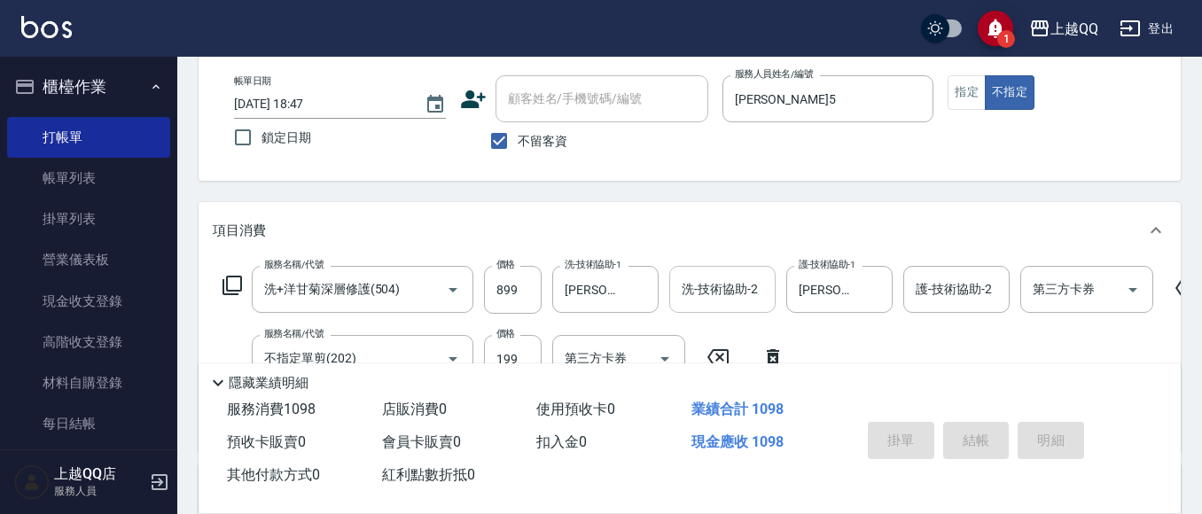
type input "2025/10/11 18:48"
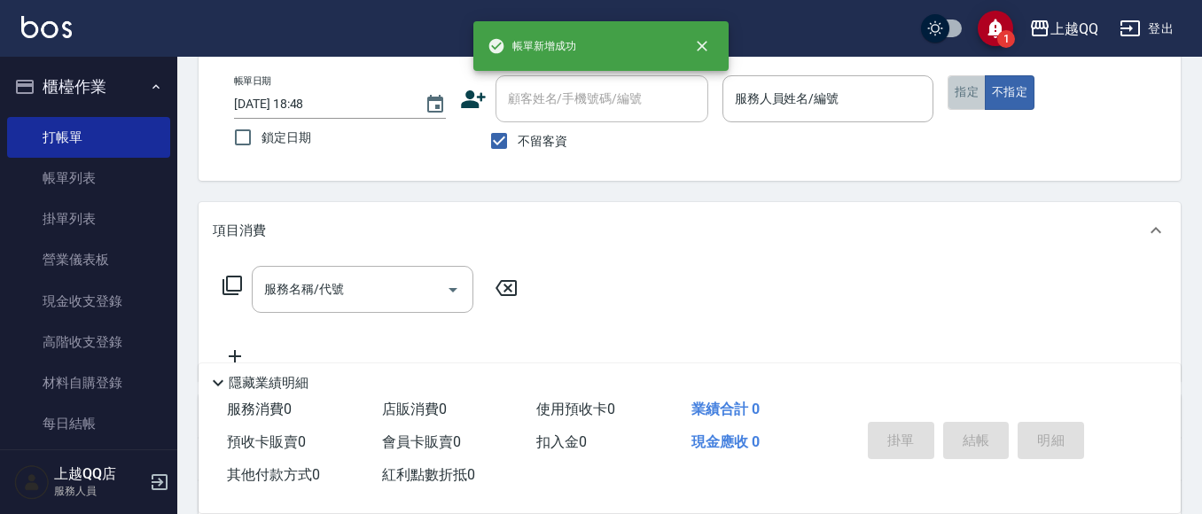
click at [960, 103] on button "指定" at bounding box center [967, 92] width 38 height 35
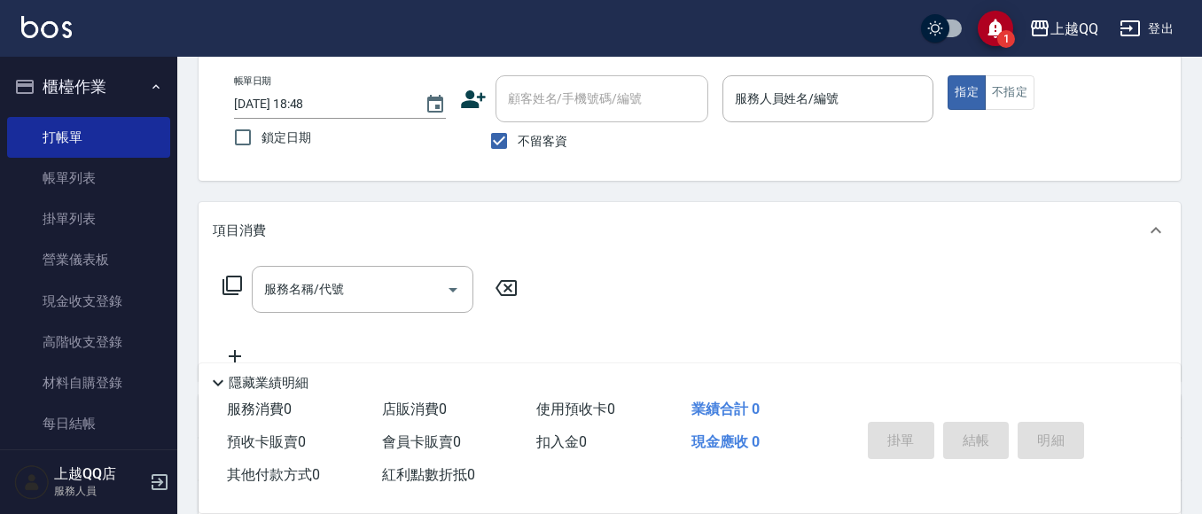
click at [556, 138] on span "不留客資" at bounding box center [543, 141] width 50 height 19
click at [518, 138] on input "不留客資" at bounding box center [499, 140] width 37 height 37
checkbox input "false"
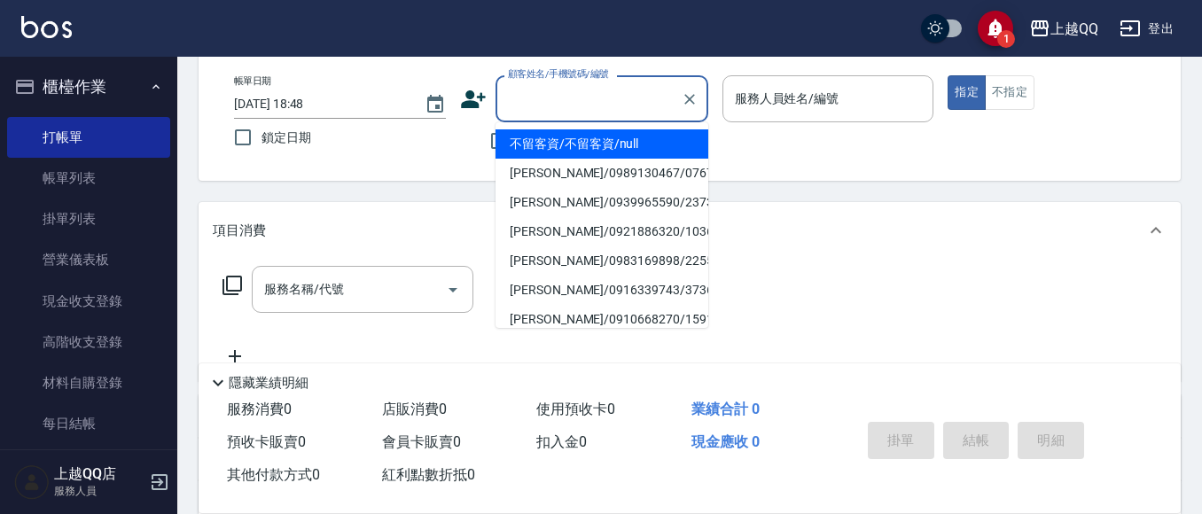
click at [567, 113] on input "顧客姓名/手機號碼/編號" at bounding box center [589, 98] width 170 height 31
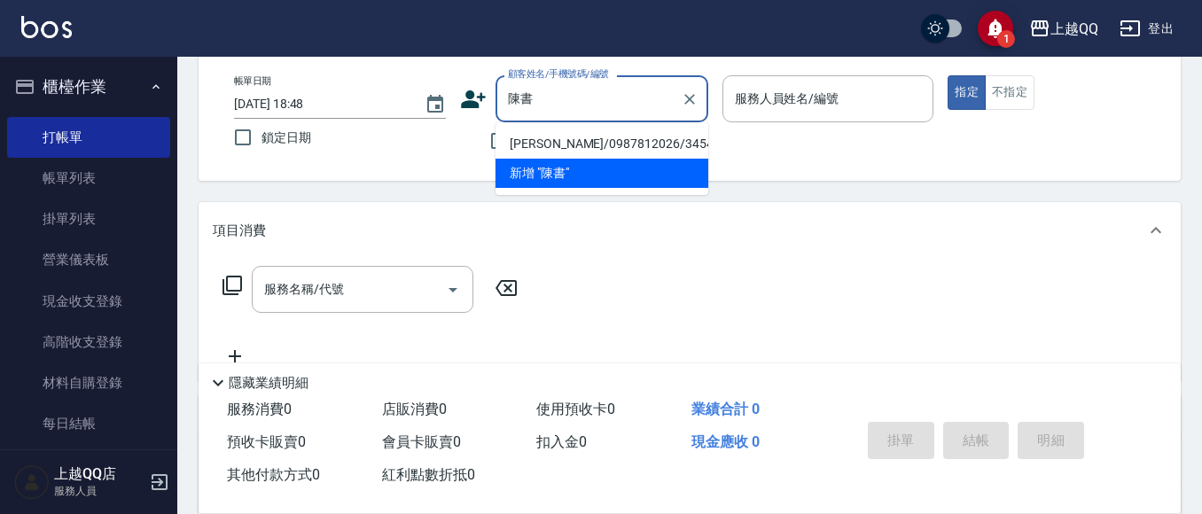
click at [606, 145] on li "陳書婷/0987812026/3454" at bounding box center [602, 143] width 213 height 29
type input "陳書婷/0987812026/3454"
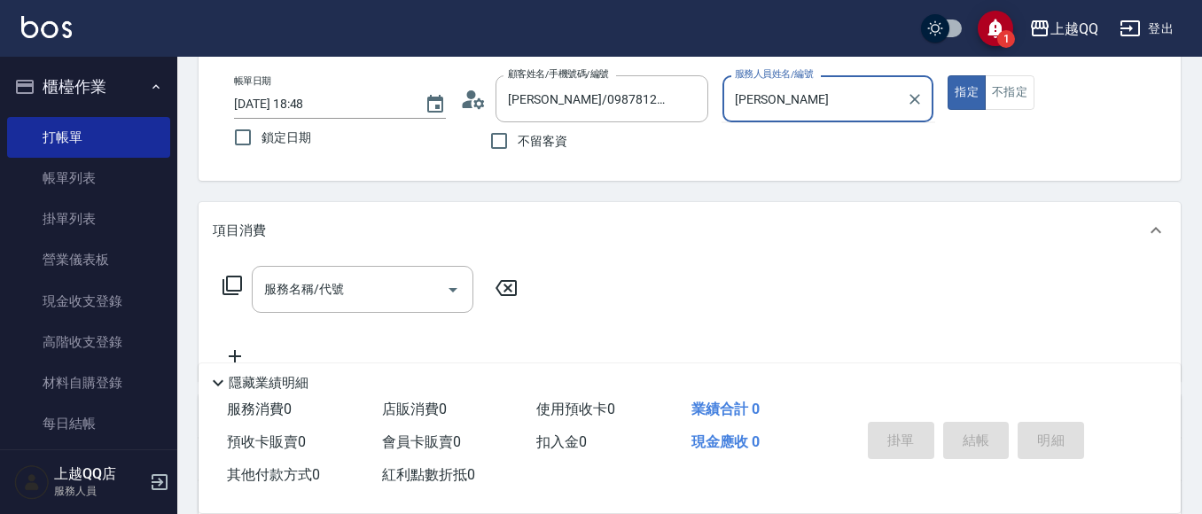
type input "佩"
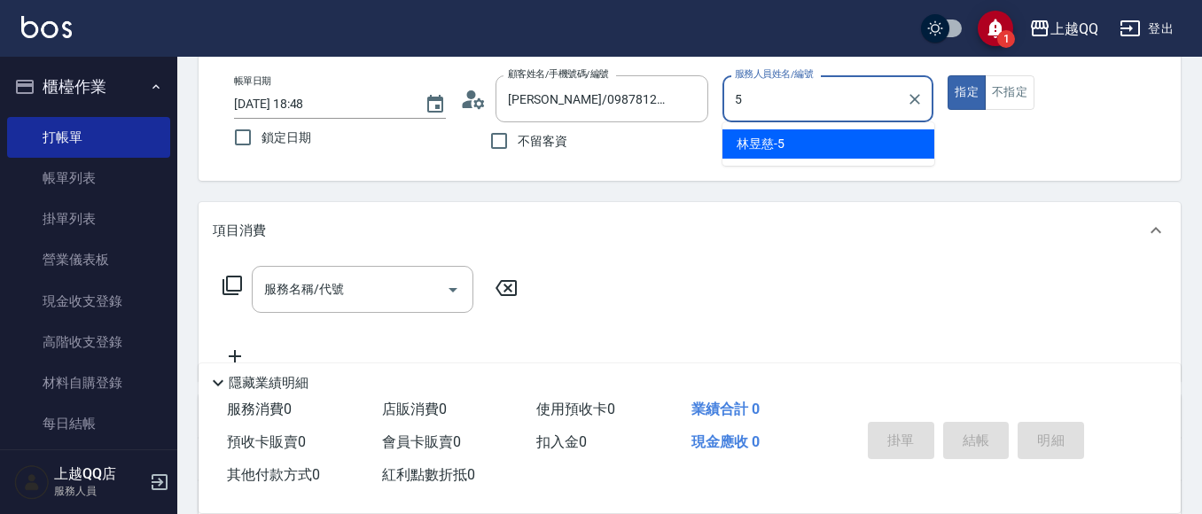
type input "[PERSON_NAME]5"
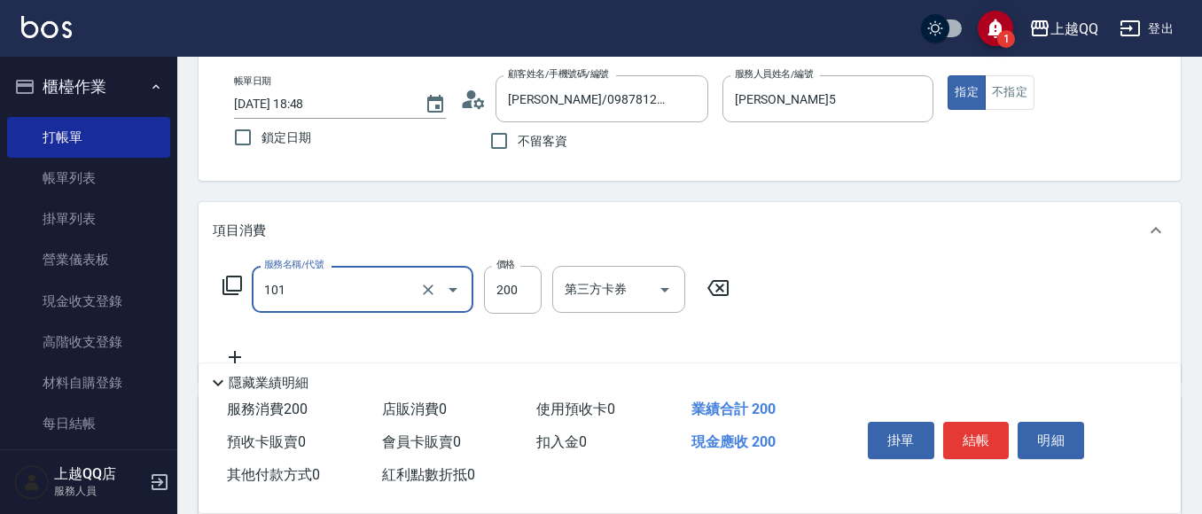
type input "洗髮(101)"
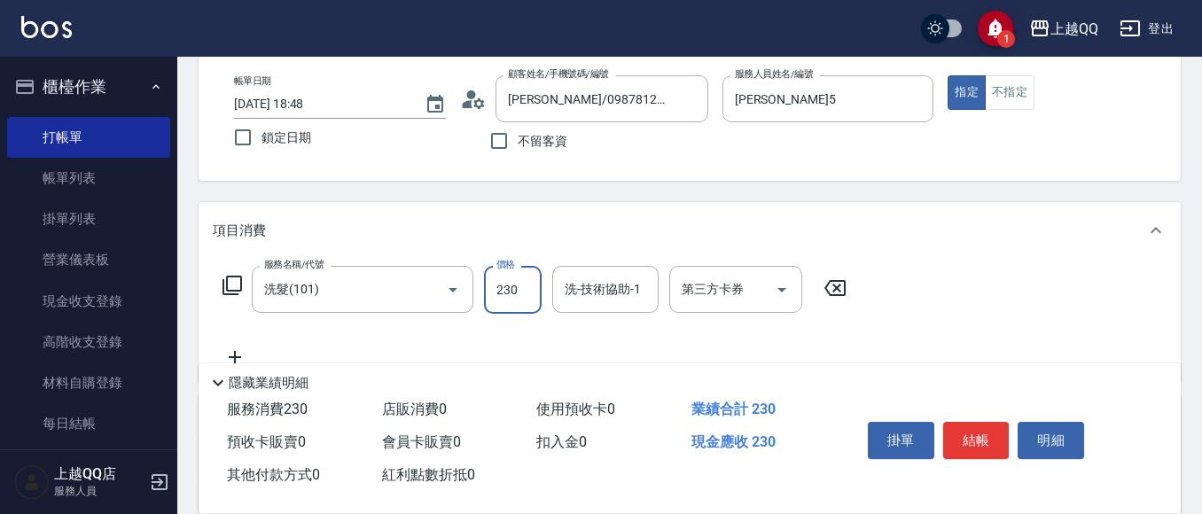
type input "230"
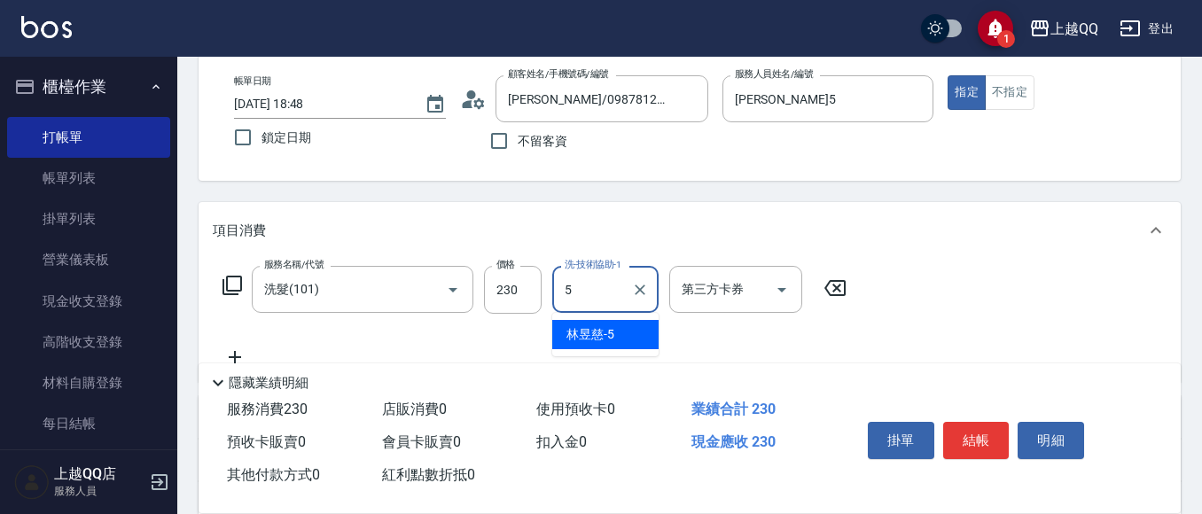
type input "[PERSON_NAME]5"
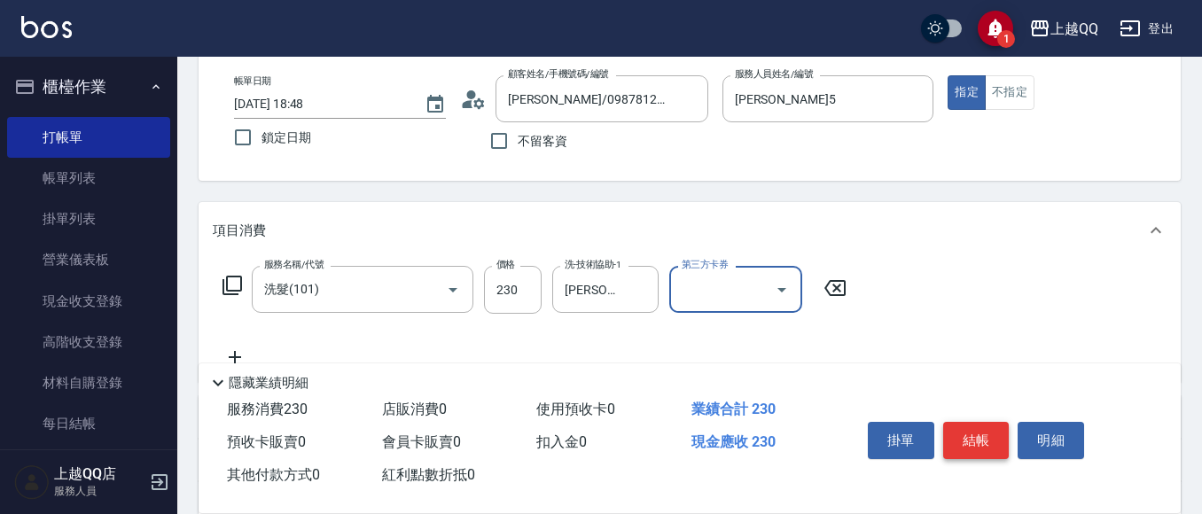
click at [987, 440] on button "結帳" at bounding box center [976, 440] width 66 height 37
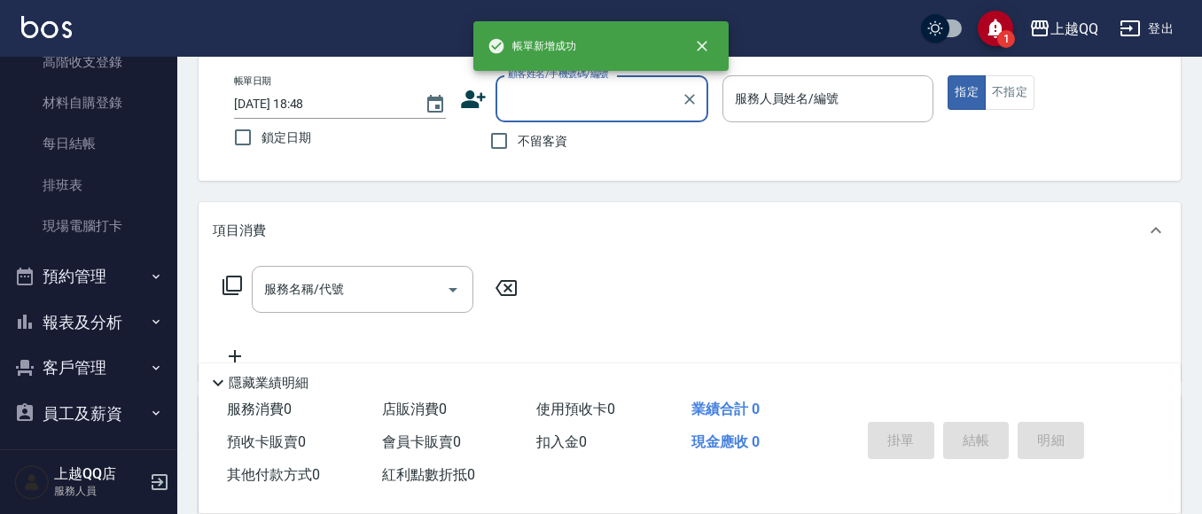
scroll to position [288, 0]
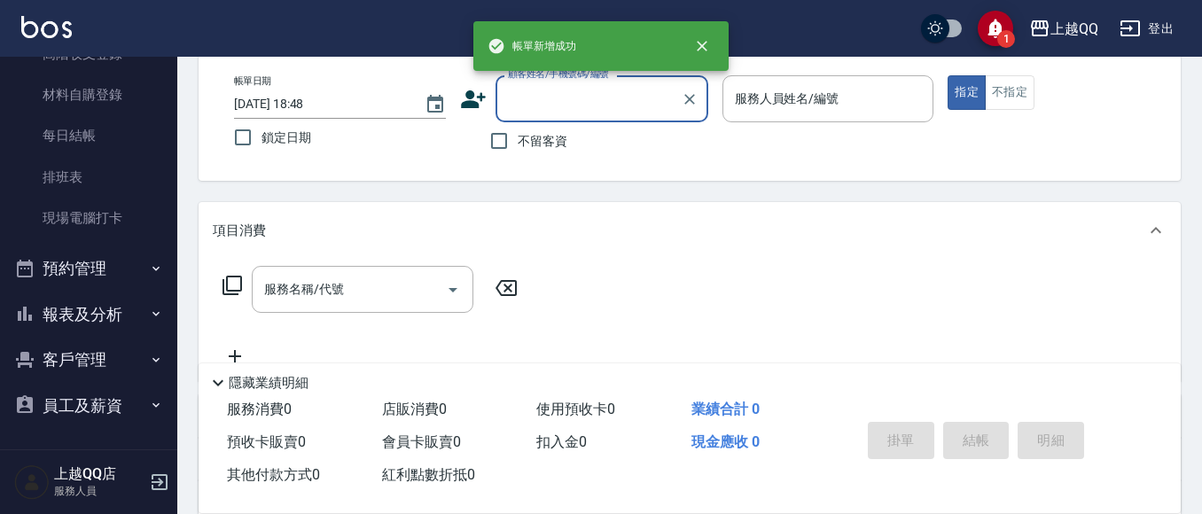
click at [95, 320] on button "報表及分析" at bounding box center [88, 315] width 163 height 46
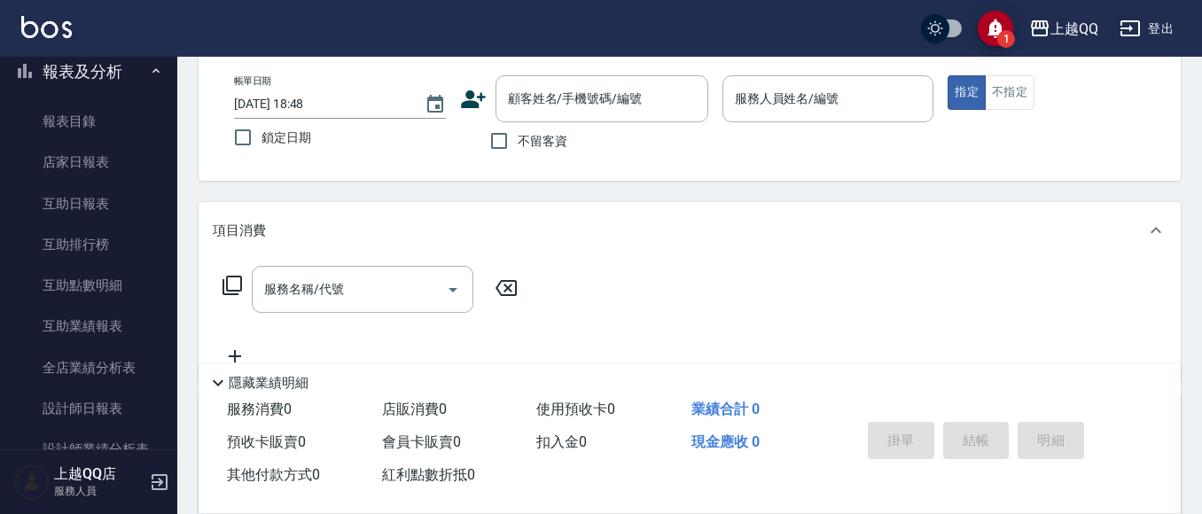
scroll to position [643, 0]
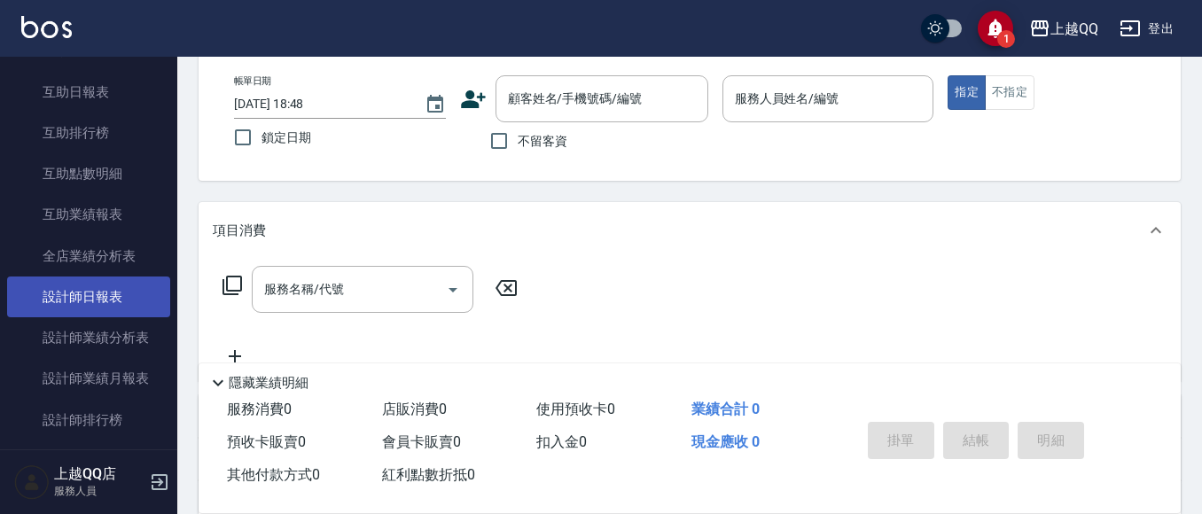
click at [138, 299] on link "設計師日報表" at bounding box center [88, 297] width 163 height 41
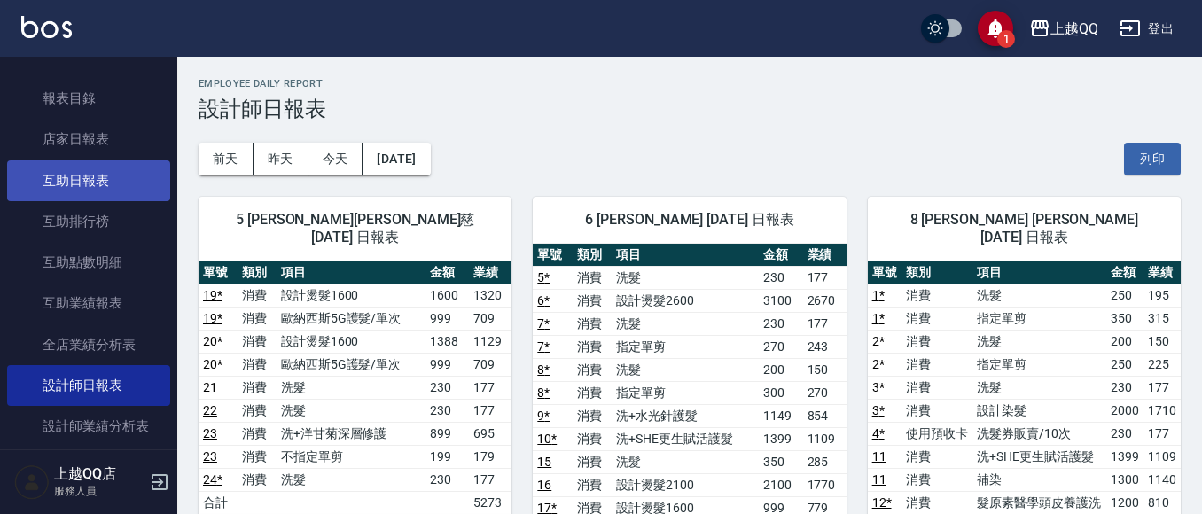
scroll to position [731, 0]
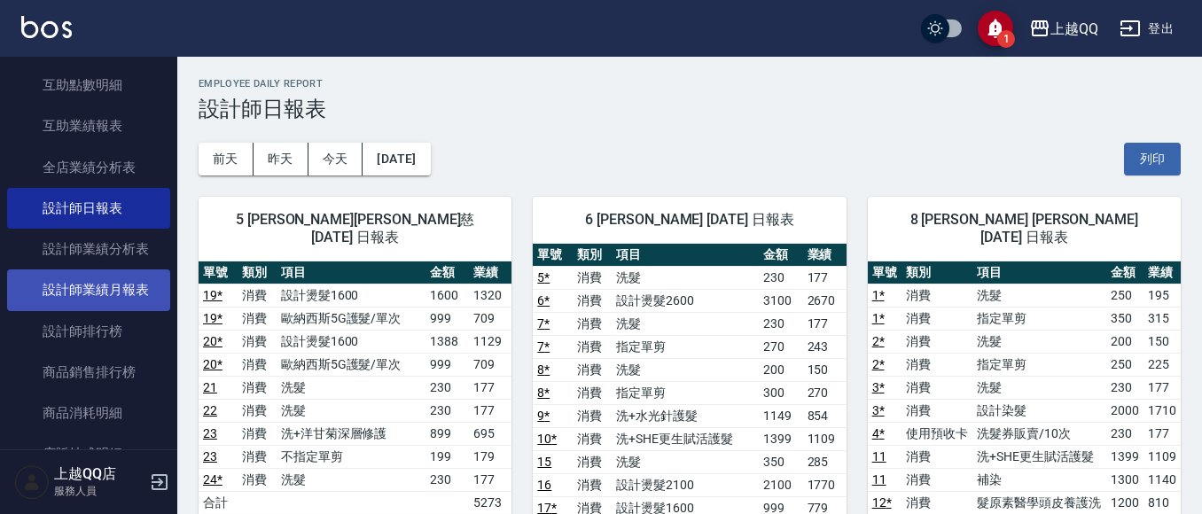
click at [140, 286] on link "設計師業績月報表" at bounding box center [88, 290] width 163 height 41
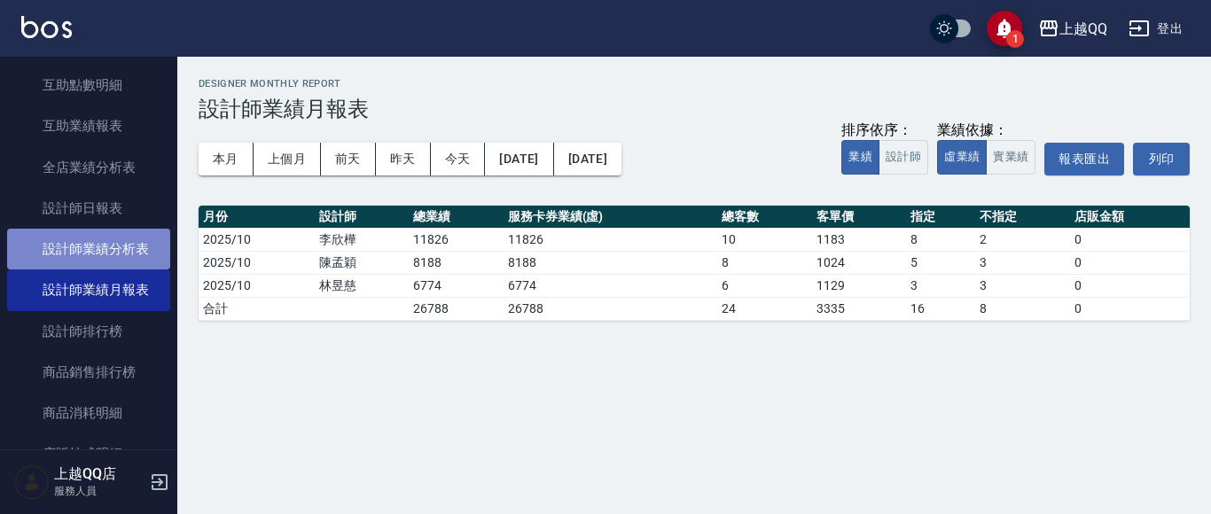
click at [129, 250] on link "設計師業績分析表" at bounding box center [88, 249] width 163 height 41
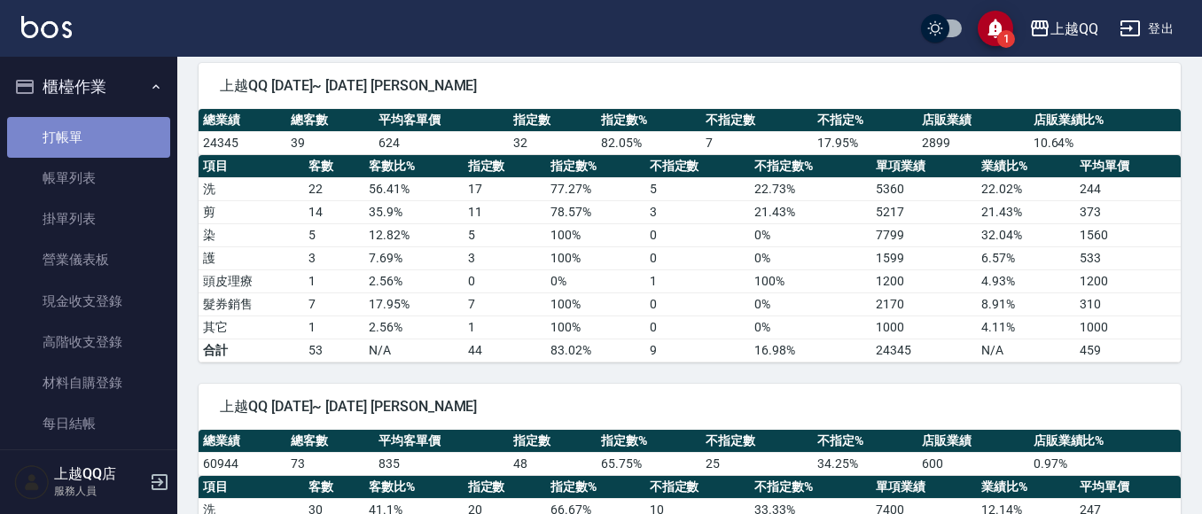
click at [121, 137] on link "打帳單" at bounding box center [88, 137] width 163 height 41
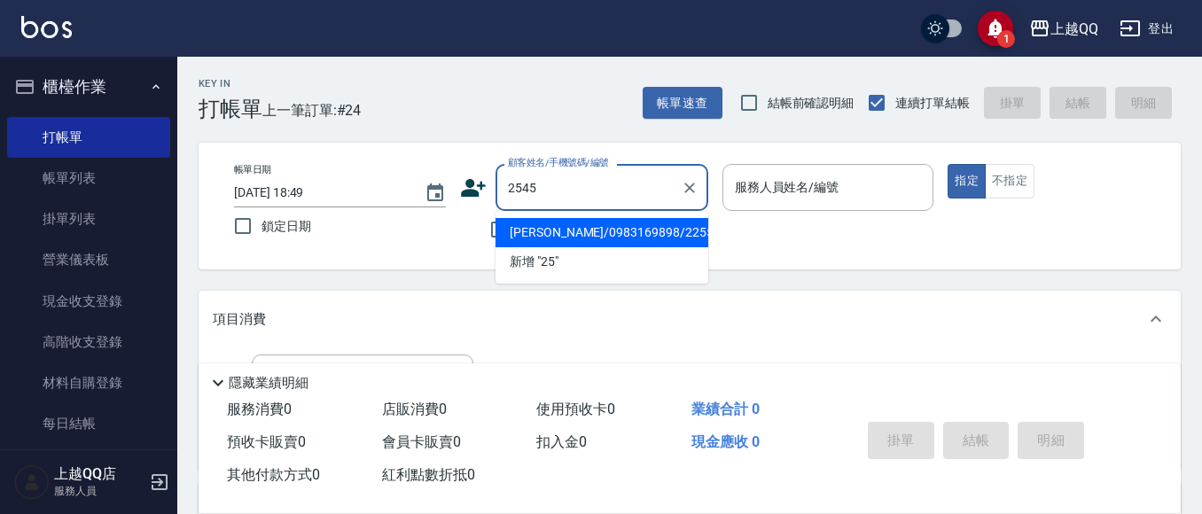
type input "2545"
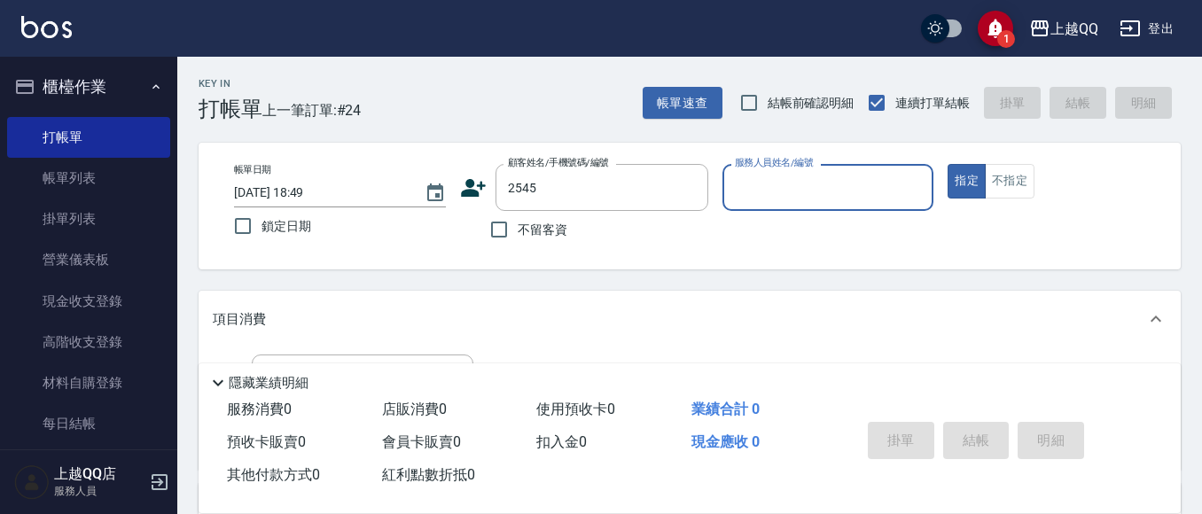
click at [948, 164] on button "指定" at bounding box center [967, 181] width 38 height 35
type button "true"
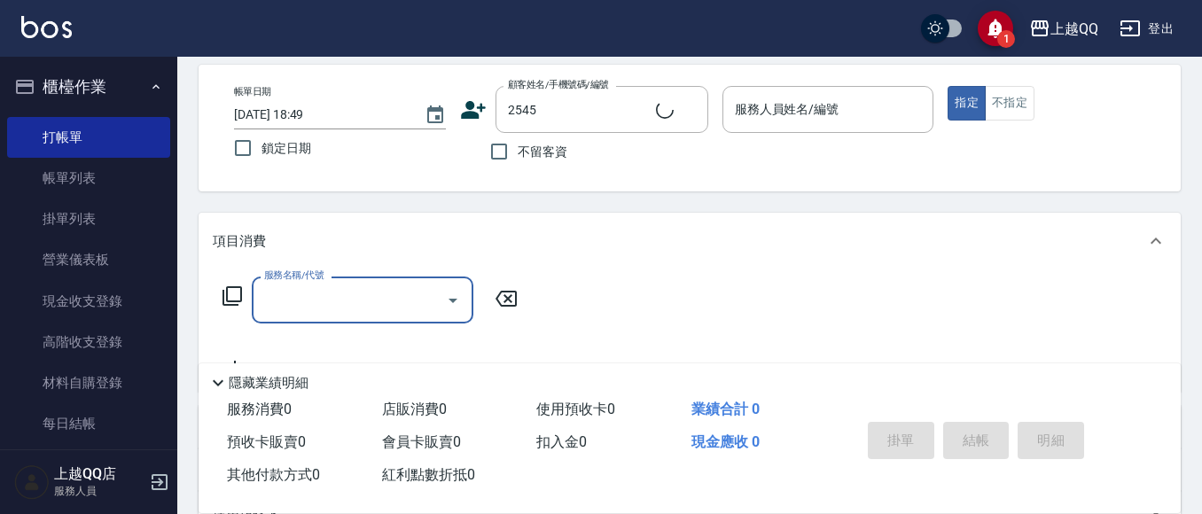
type input "黃素芬/0938735908/2545"
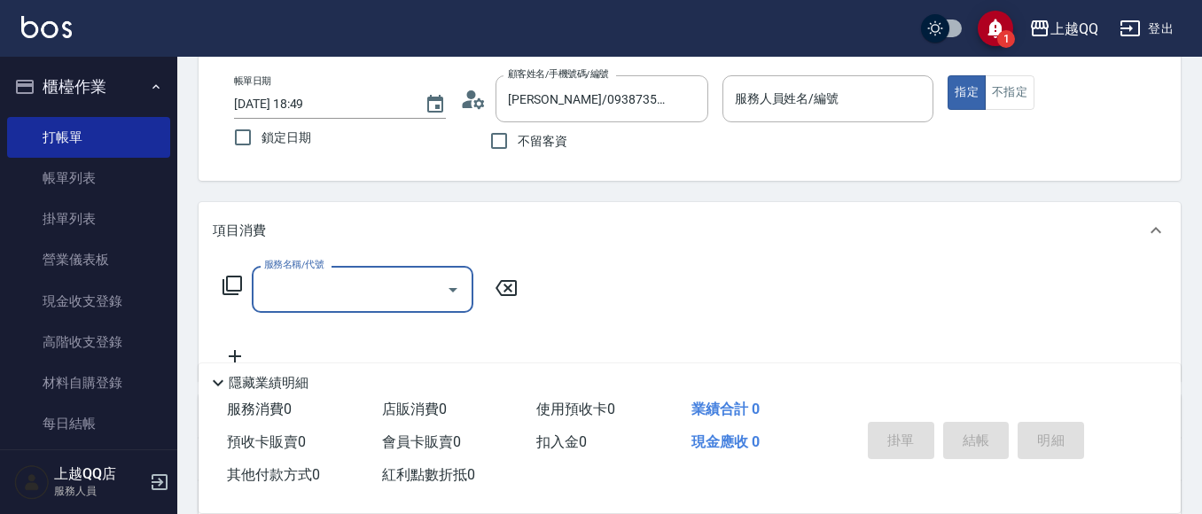
type input "欣樺-6"
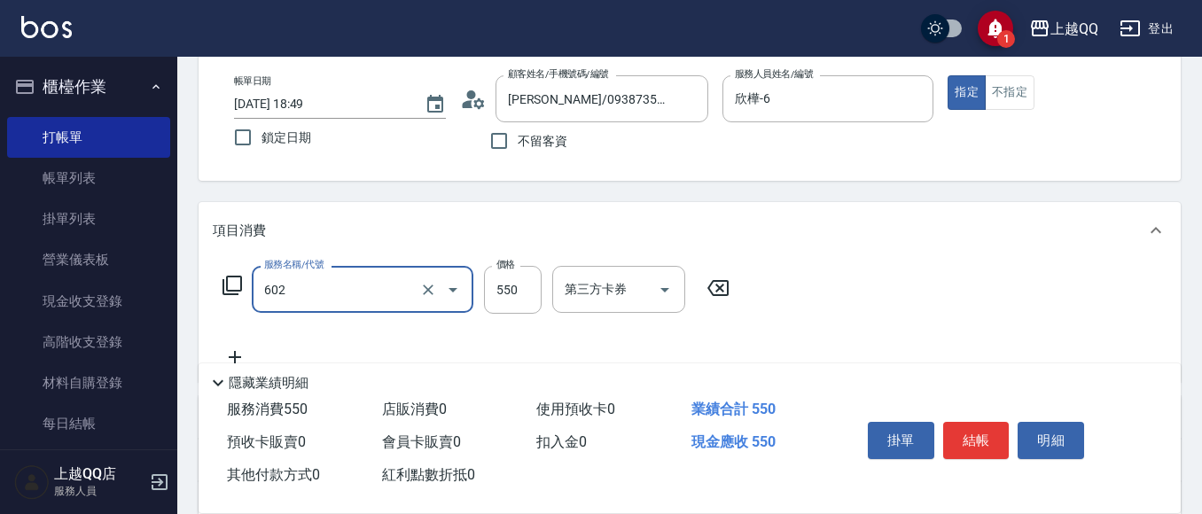
type input "髮原素清潔舒醒頭皮洗(602)"
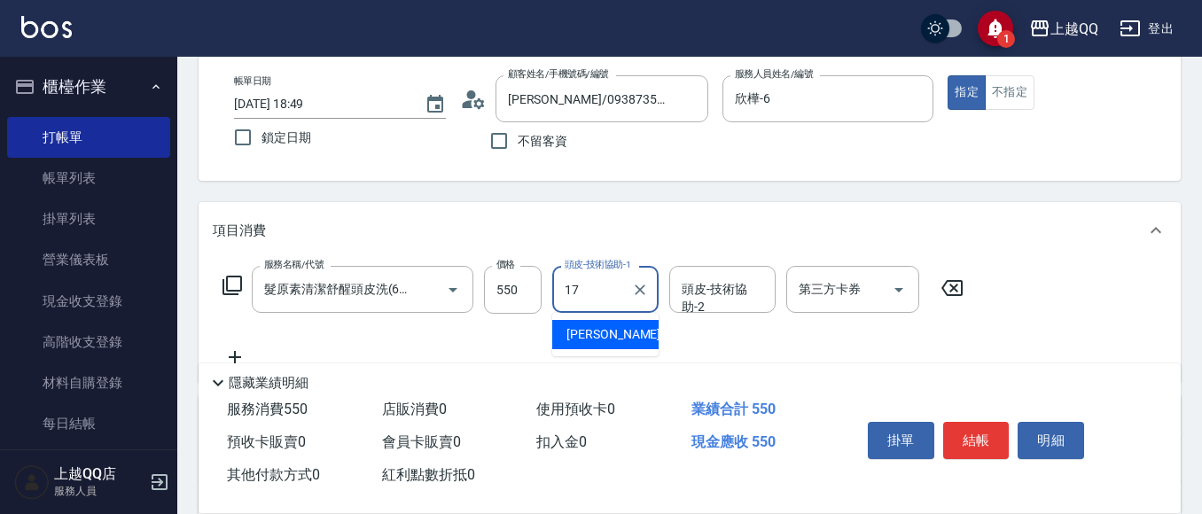
type input "心佑-17"
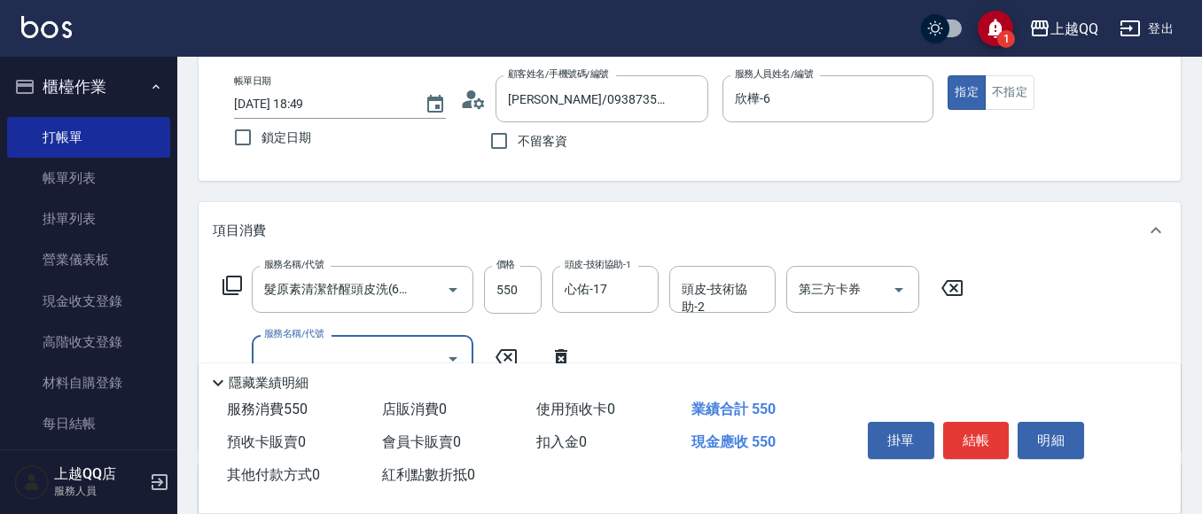
scroll to position [0, 0]
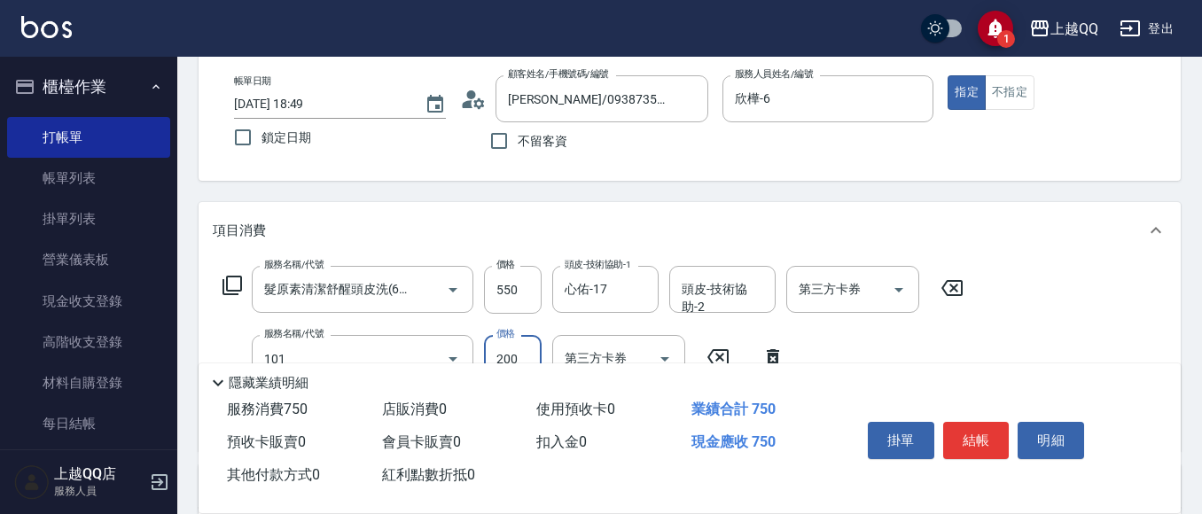
type input "洗髮(101)"
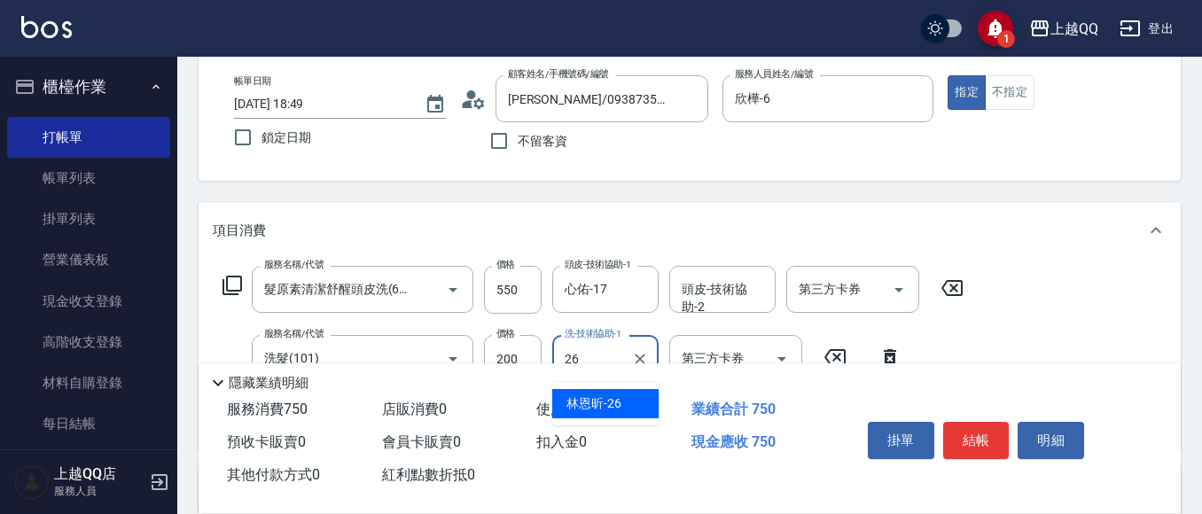
type input "林恩昕-26"
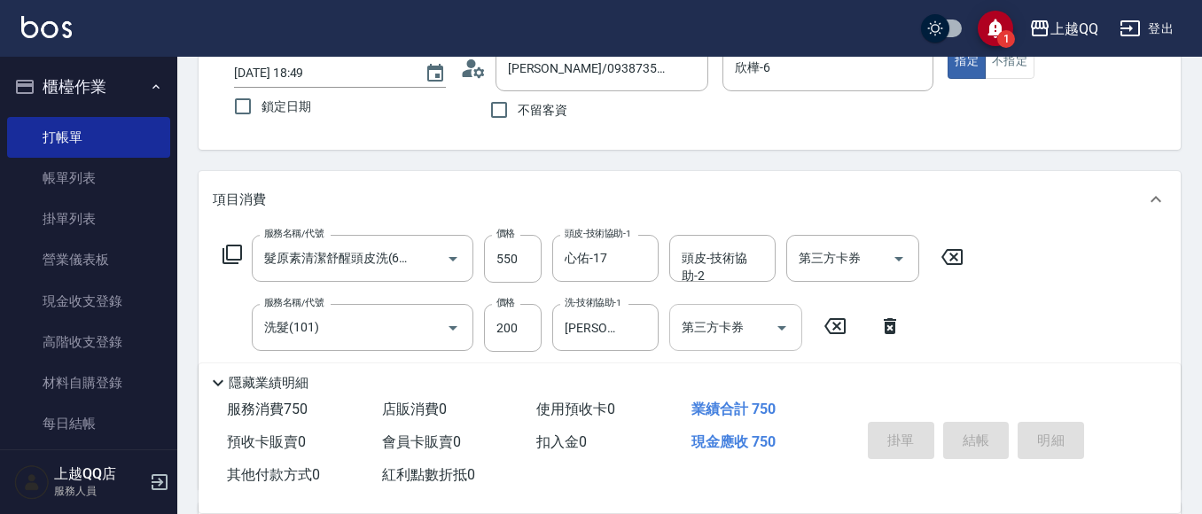
scroll to position [89, 0]
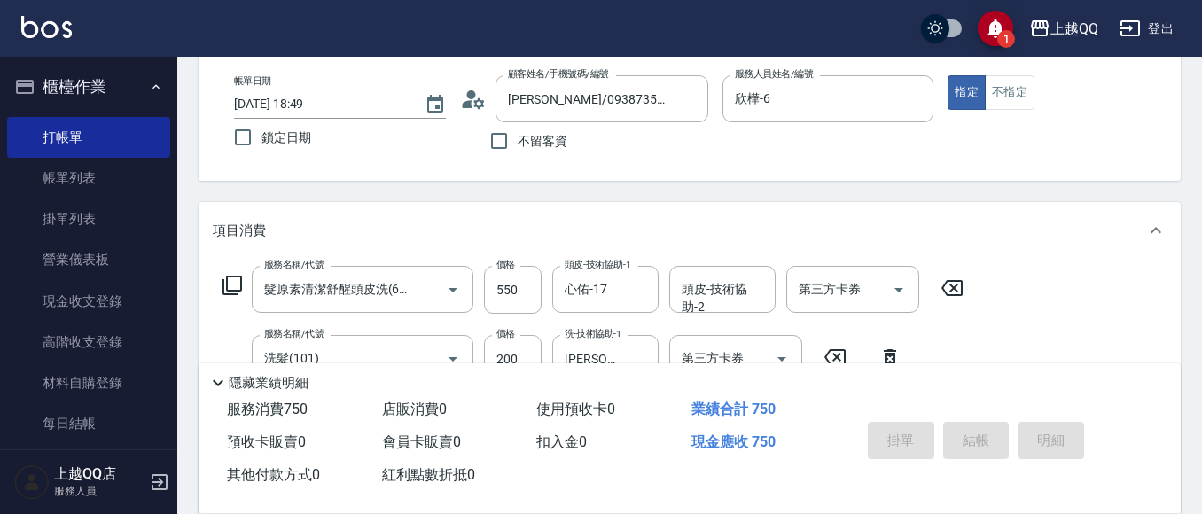
type input "2025/10/11 18:52"
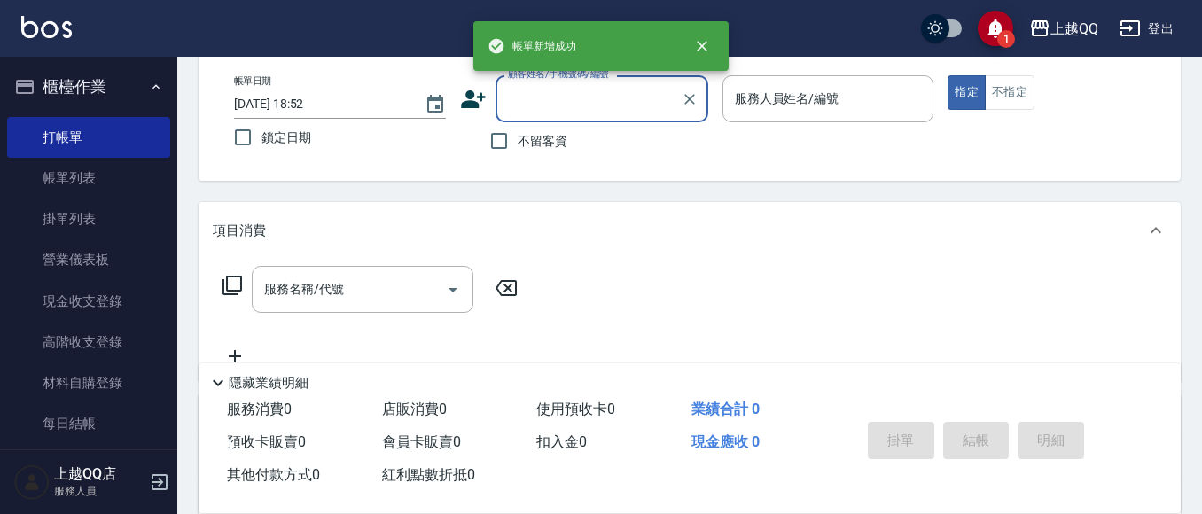
click at [541, 141] on span "不留客資" at bounding box center [543, 141] width 50 height 19
click at [518, 141] on input "不留客資" at bounding box center [499, 140] width 37 height 37
checkbox input "true"
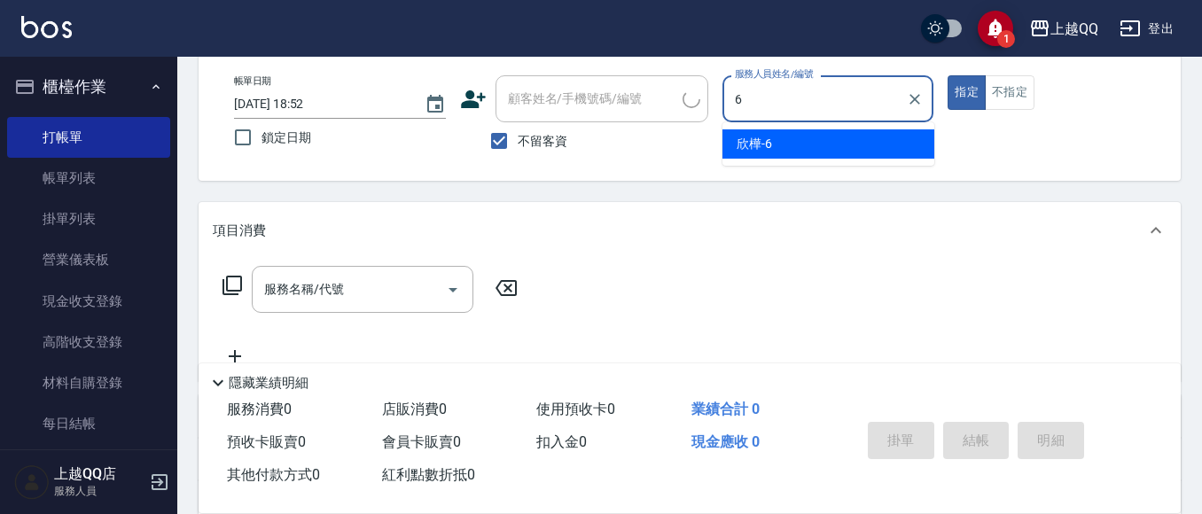
type input "欣樺-6"
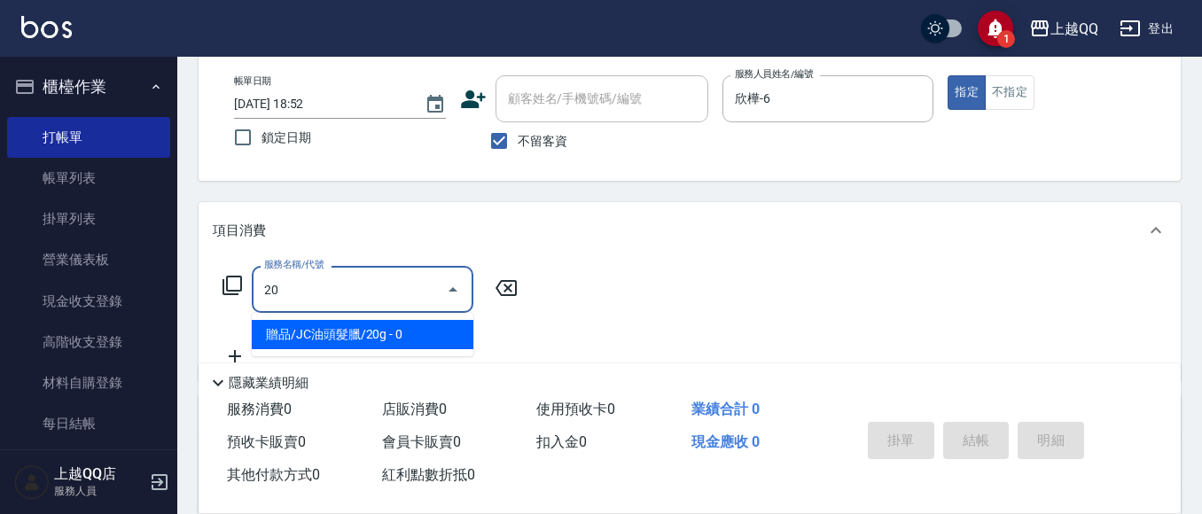
type input "贈品/JC油頭髮臘/20g(1108)"
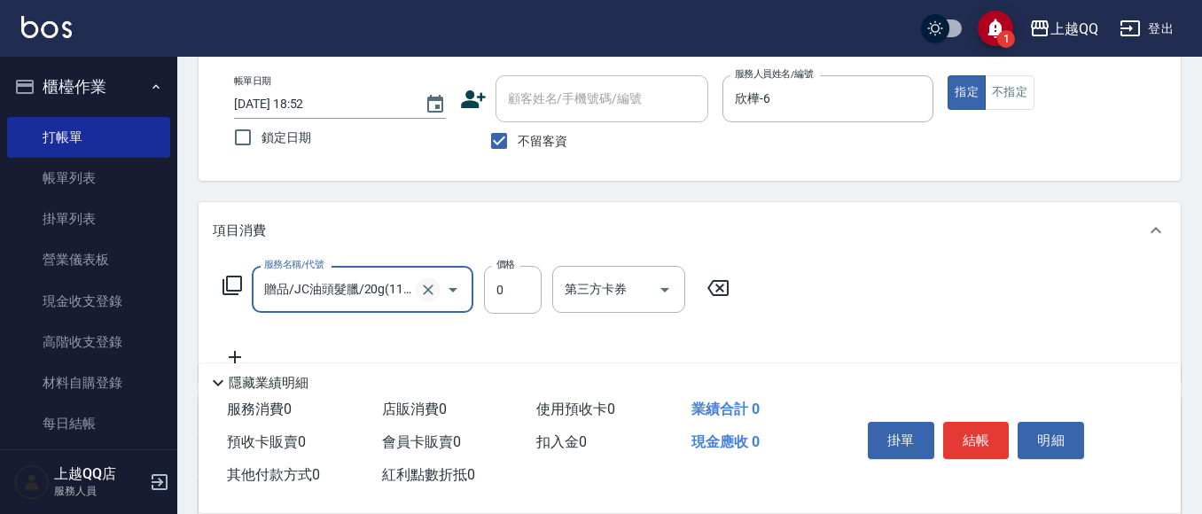
click at [432, 278] on button "Clear" at bounding box center [428, 290] width 25 height 25
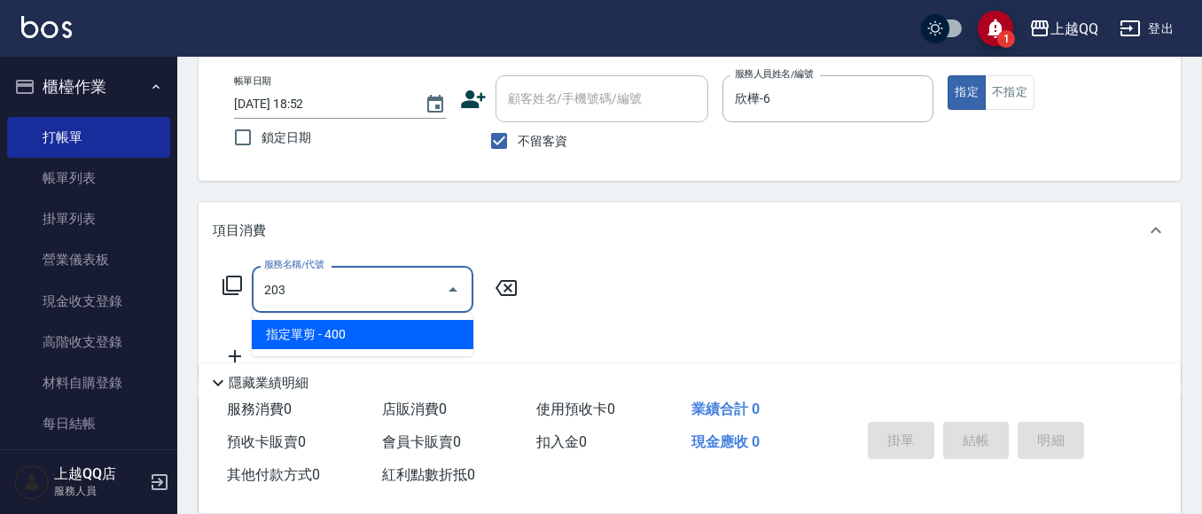
type input "指定單剪(203)"
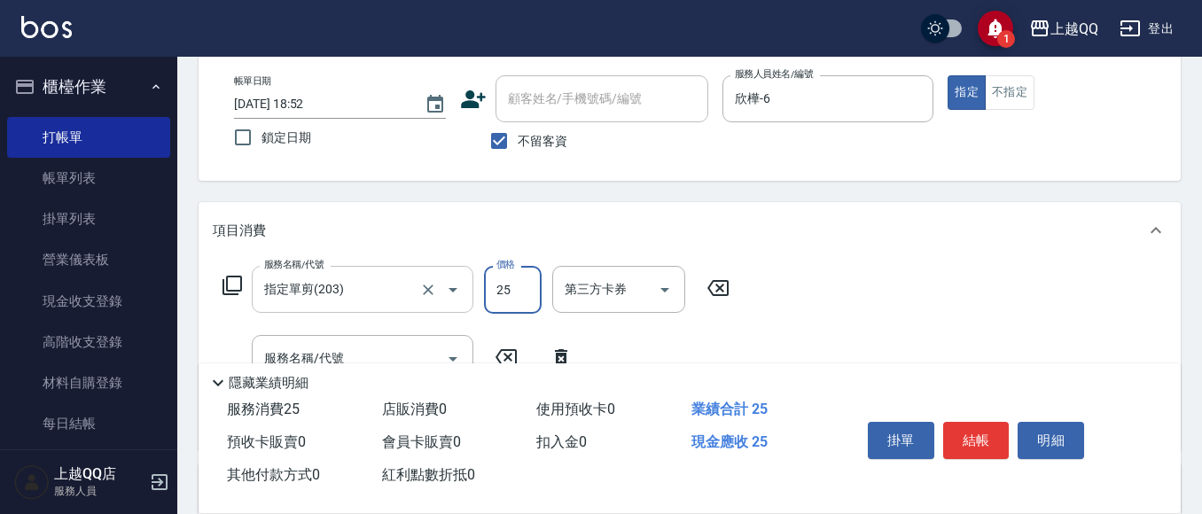
type input "250"
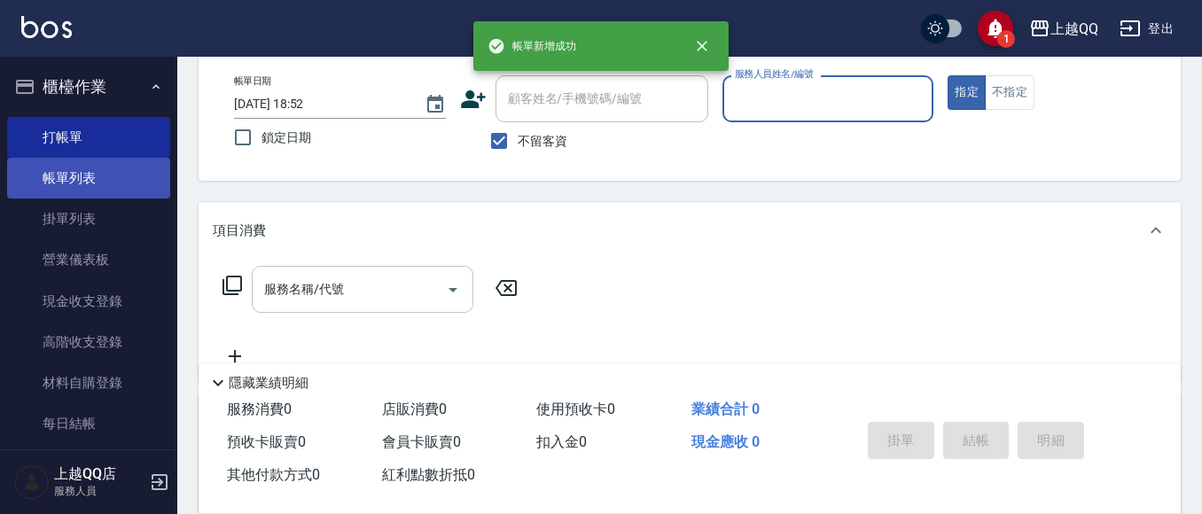
click at [98, 164] on link "帳單列表" at bounding box center [88, 178] width 163 height 41
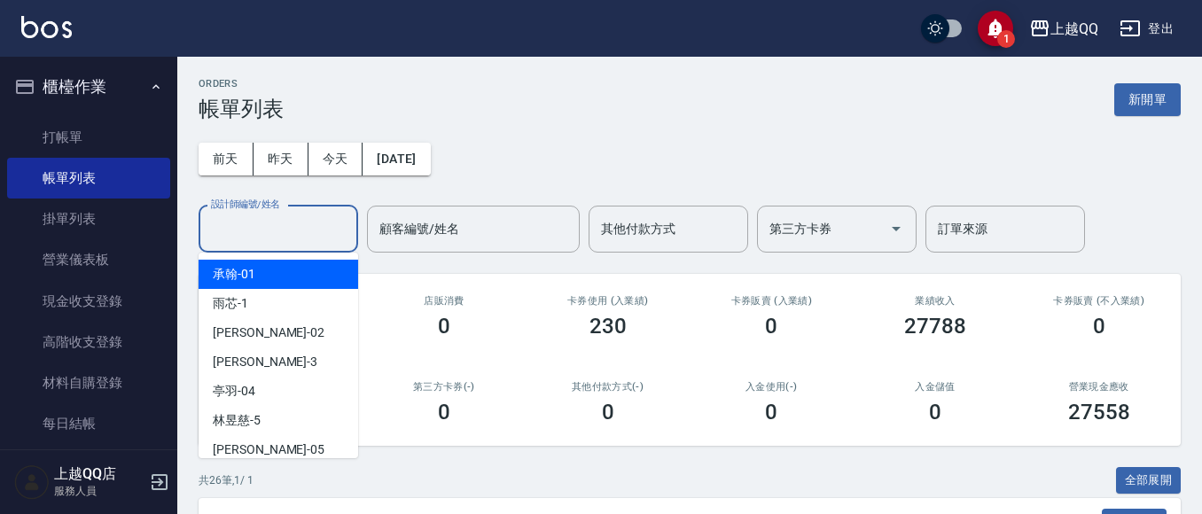
click at [297, 244] on input "設計師編號/姓名" at bounding box center [279, 229] width 144 height 31
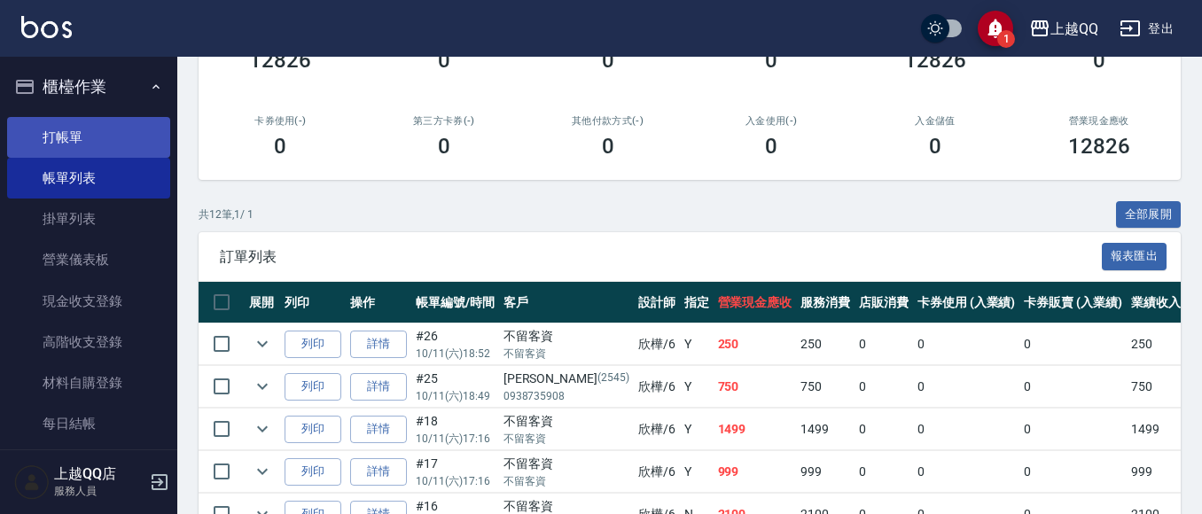
scroll to position [177, 0]
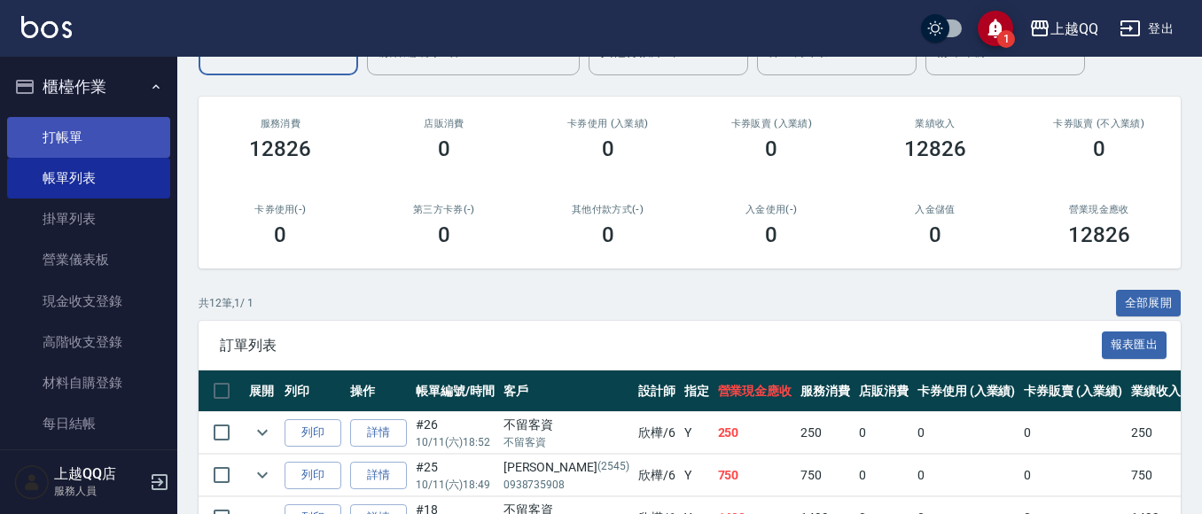
type input "欣樺-6"
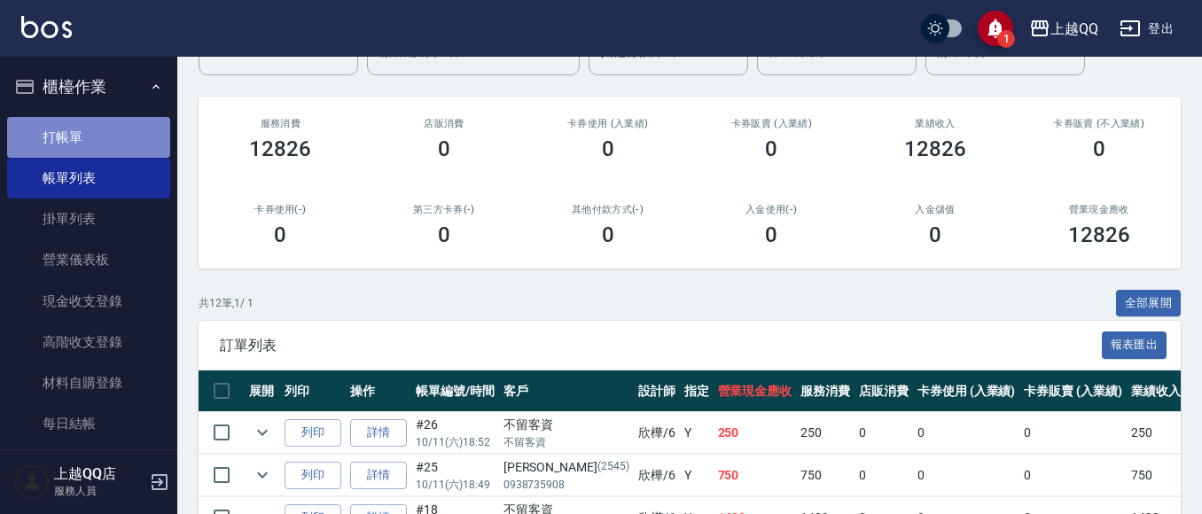
click at [92, 130] on link "打帳單" at bounding box center [88, 137] width 163 height 41
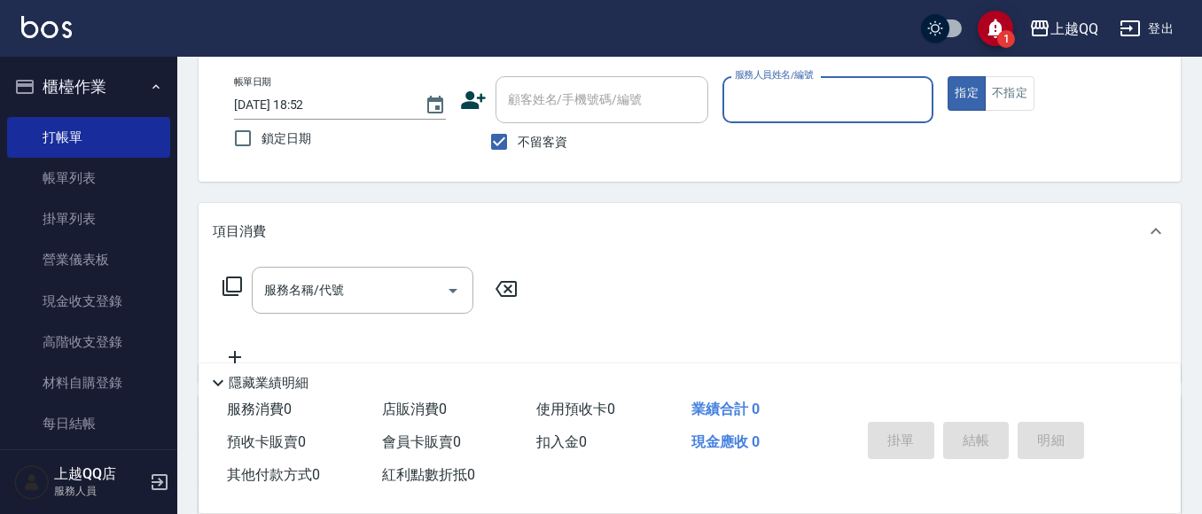
scroll to position [89, 0]
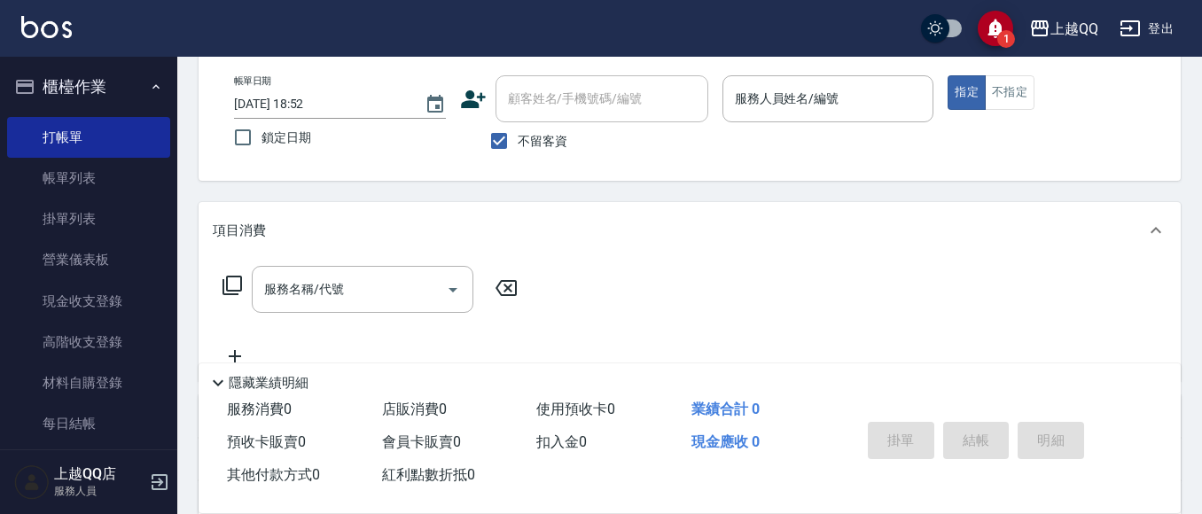
click at [543, 138] on span "不留客資" at bounding box center [543, 141] width 50 height 19
click at [518, 138] on input "不留客資" at bounding box center [499, 140] width 37 height 37
checkbox input "false"
click at [558, 110] on input "顧客姓名/手機號碼/編號" at bounding box center [589, 98] width 170 height 31
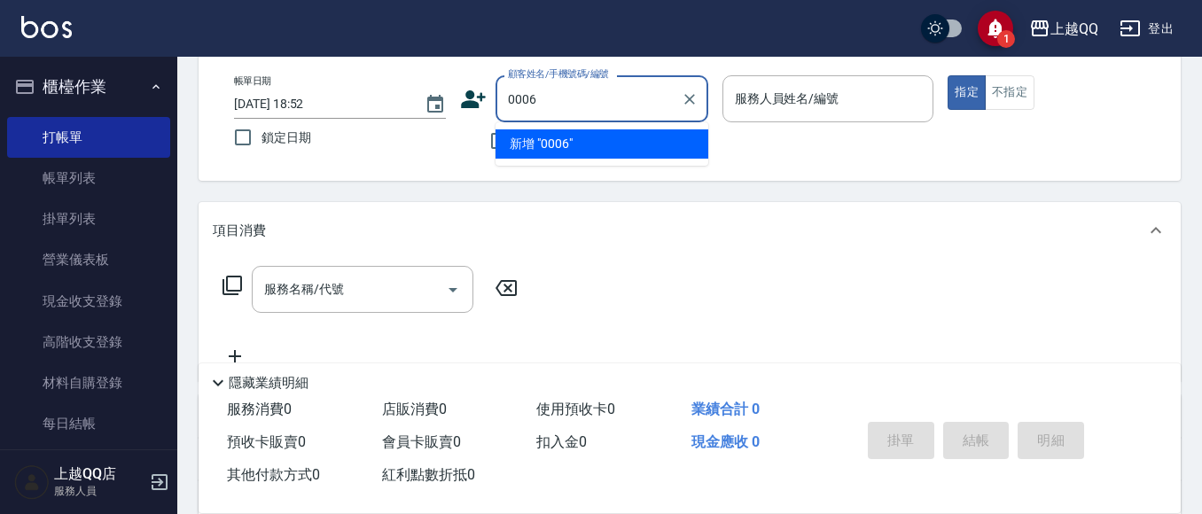
type input "0006"
click at [948, 75] on button "指定" at bounding box center [967, 92] width 38 height 35
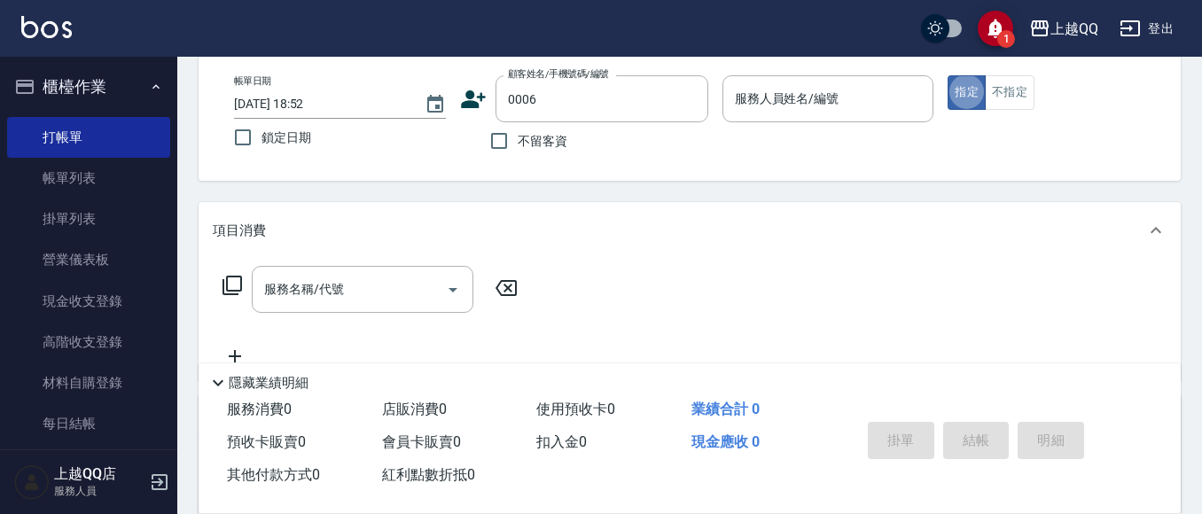
type button "true"
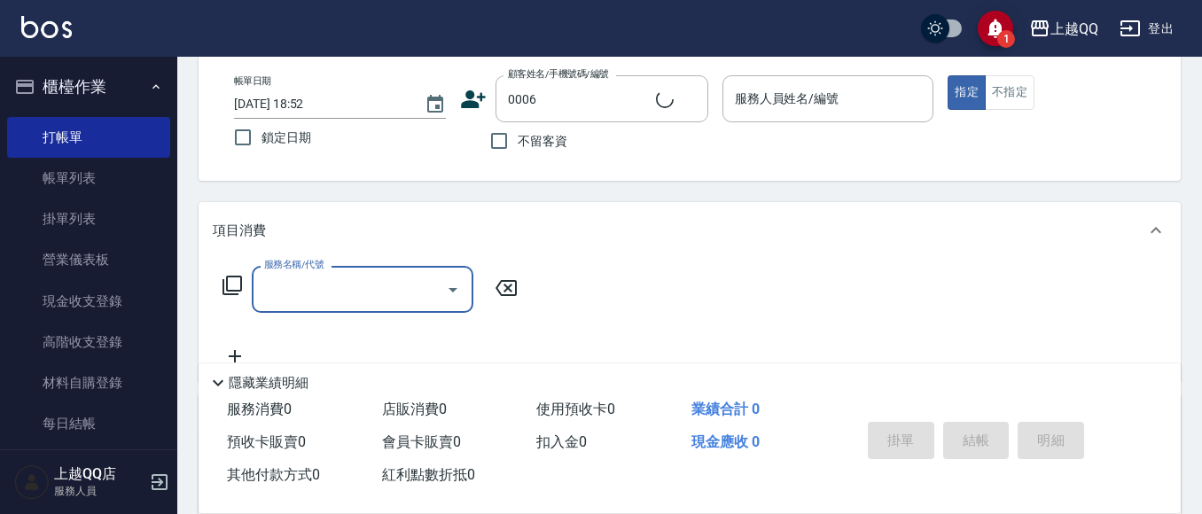
type input "趙惠娟/0935695722/0006"
drag, startPoint x: 803, startPoint y: 116, endPoint x: 805, endPoint y: 100, distance: 16.1
click at [804, 107] on div "佩怡-3 服務人員姓名/編號" at bounding box center [829, 98] width 212 height 47
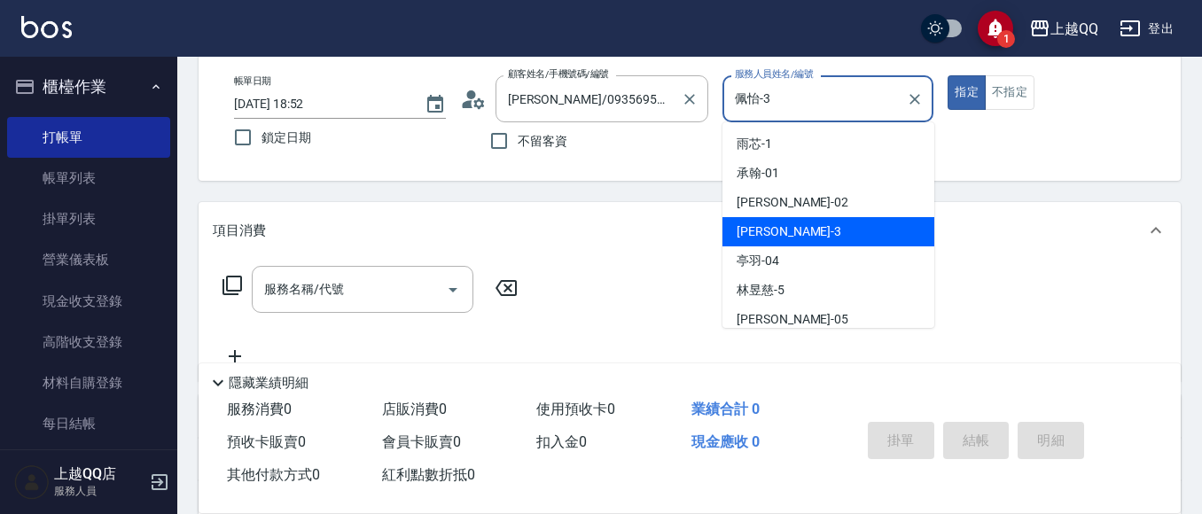
drag, startPoint x: 736, startPoint y: 84, endPoint x: 587, endPoint y: 79, distance: 149.0
click at [590, 94] on div "帳單日期 2025/10/11 18:52 鎖定日期 顧客姓名/手機號碼/編號 趙惠娟/0935695722/0006 顧客姓名/手機號碼/編號 不留客資 服…" at bounding box center [690, 117] width 940 height 84
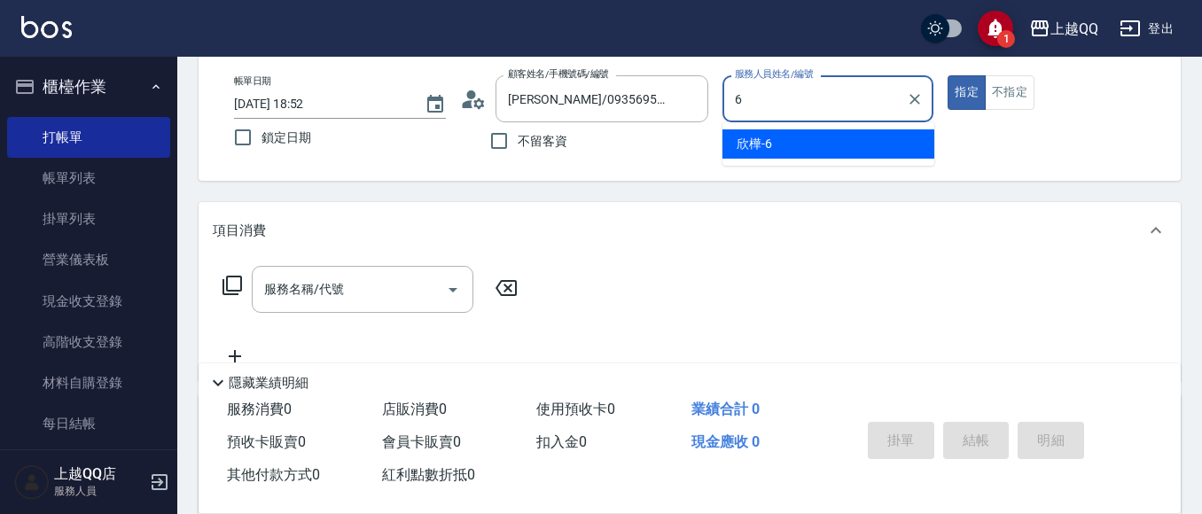
type input "欣樺-6"
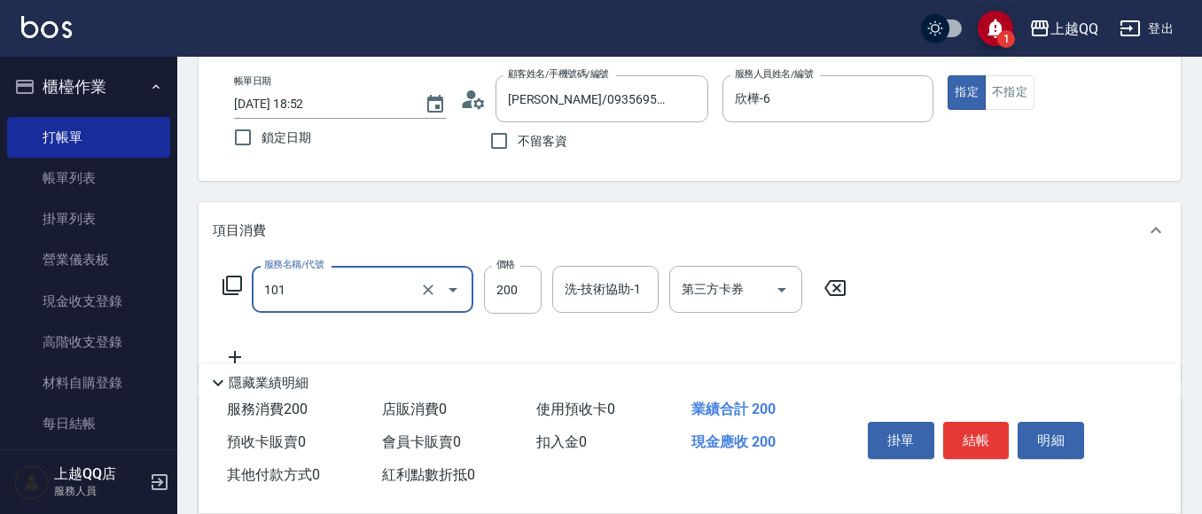
type input "洗髮(101)"
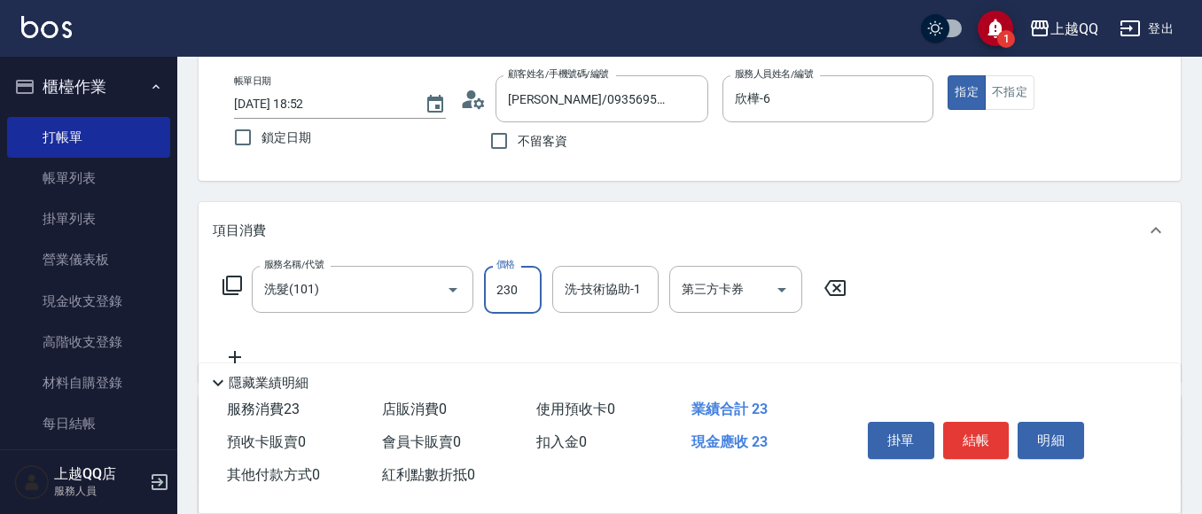
type input "230"
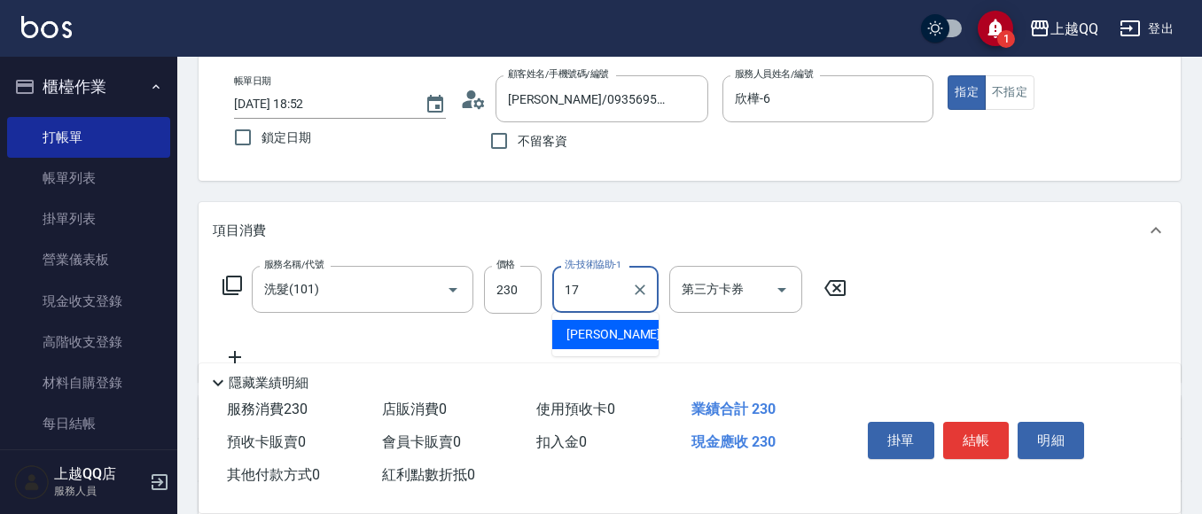
type input "心佑-17"
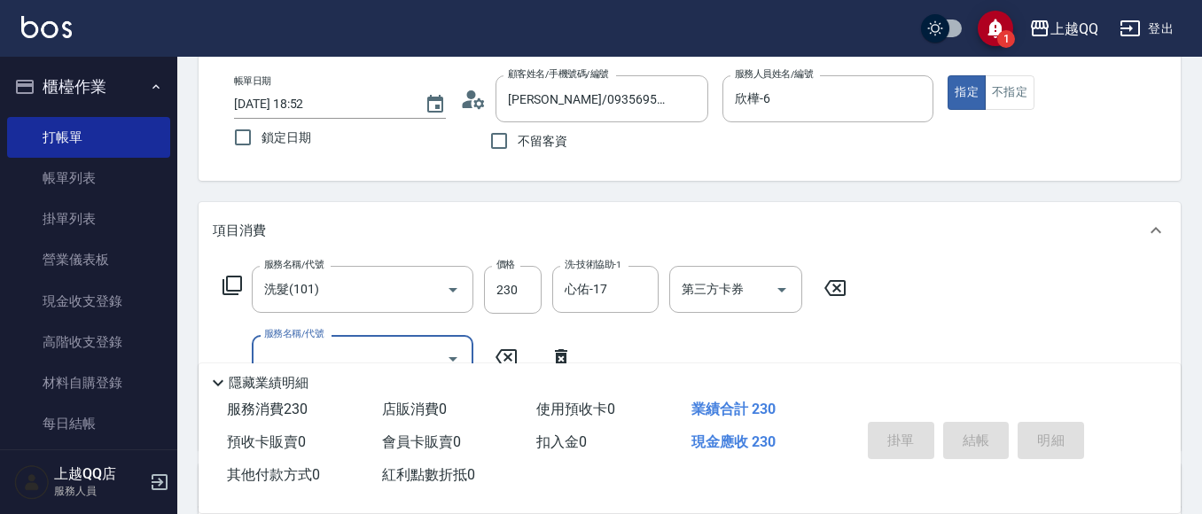
type input "2025/10/11 18:53"
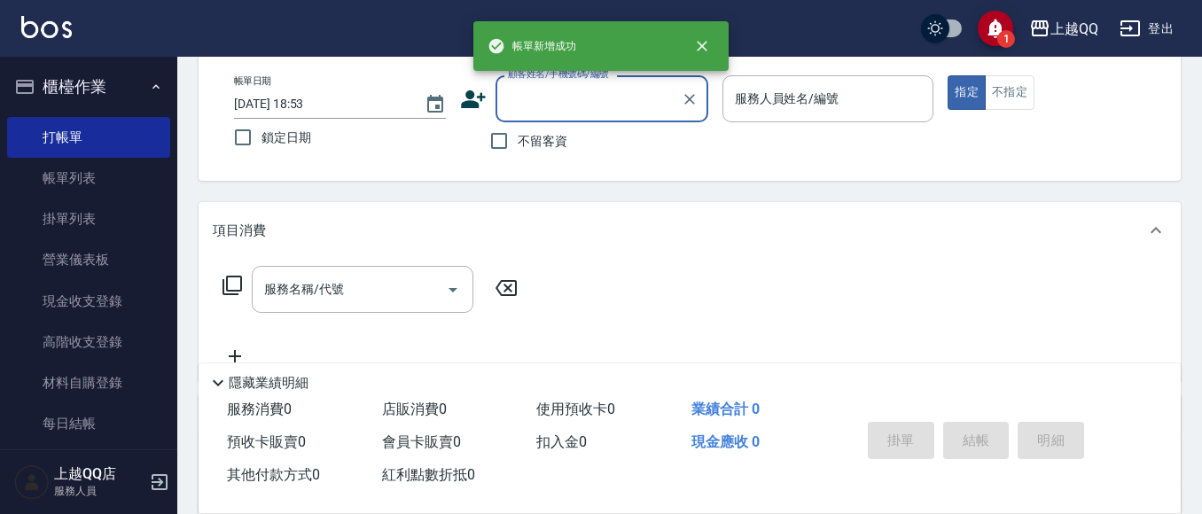
click at [557, 145] on span "不留客資" at bounding box center [543, 141] width 50 height 19
click at [518, 145] on input "不留客資" at bounding box center [499, 140] width 37 height 37
checkbox input "true"
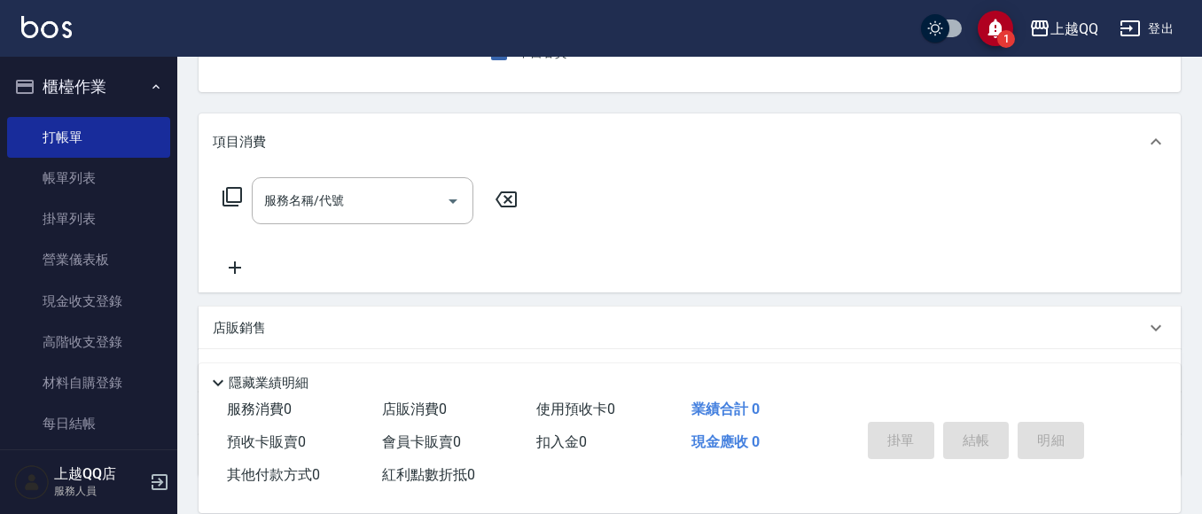
type input "欣樺-6"
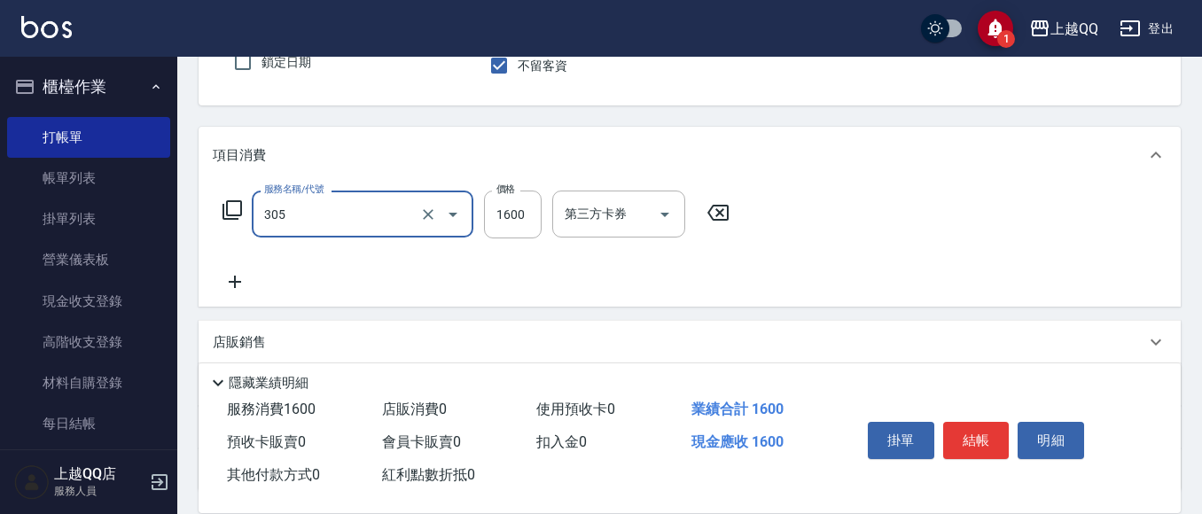
type input "設計燙髮1600(305)"
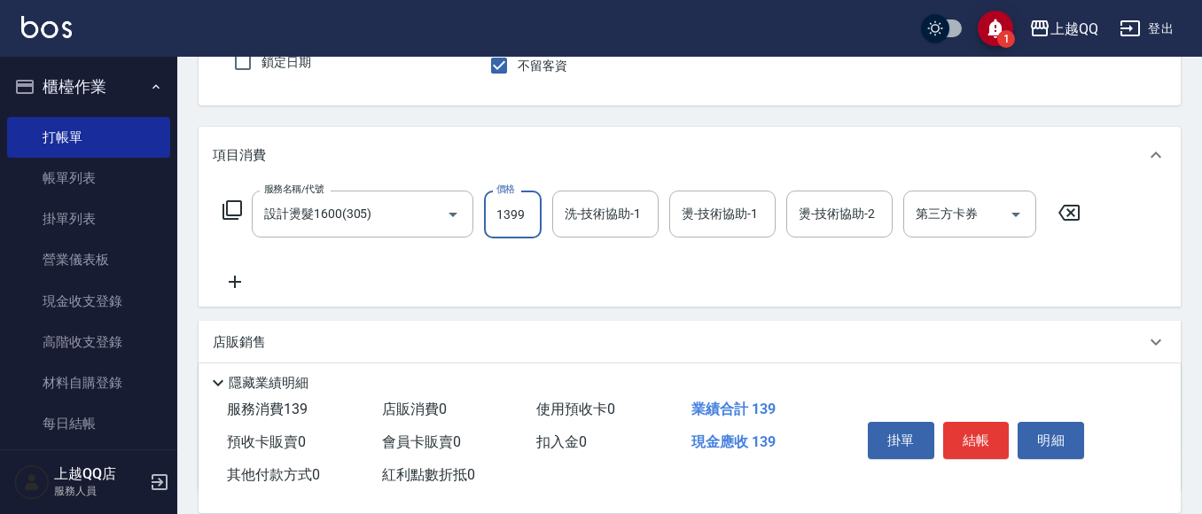
type input "1399"
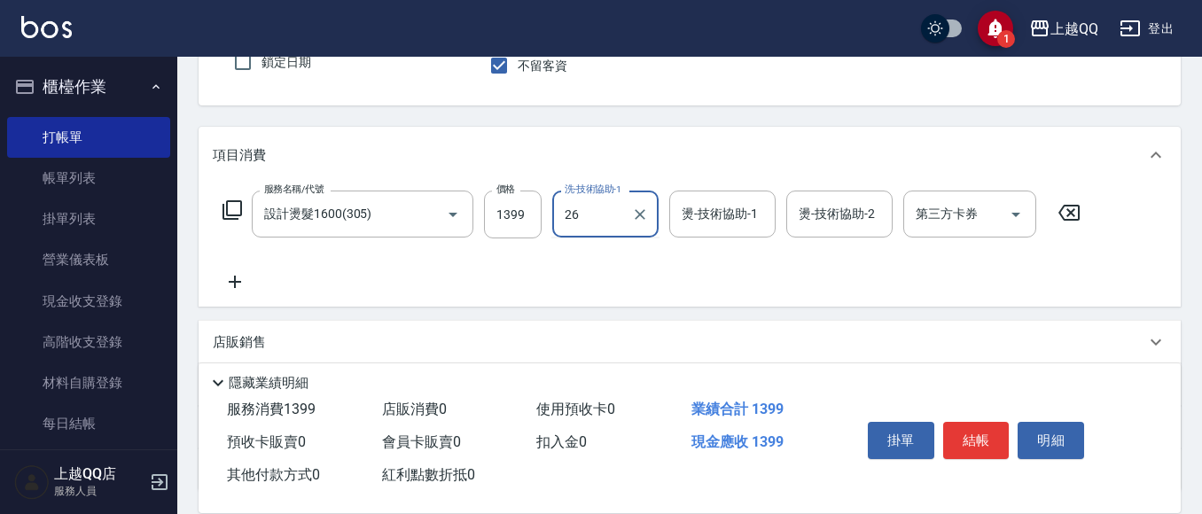
type input "林恩昕-26"
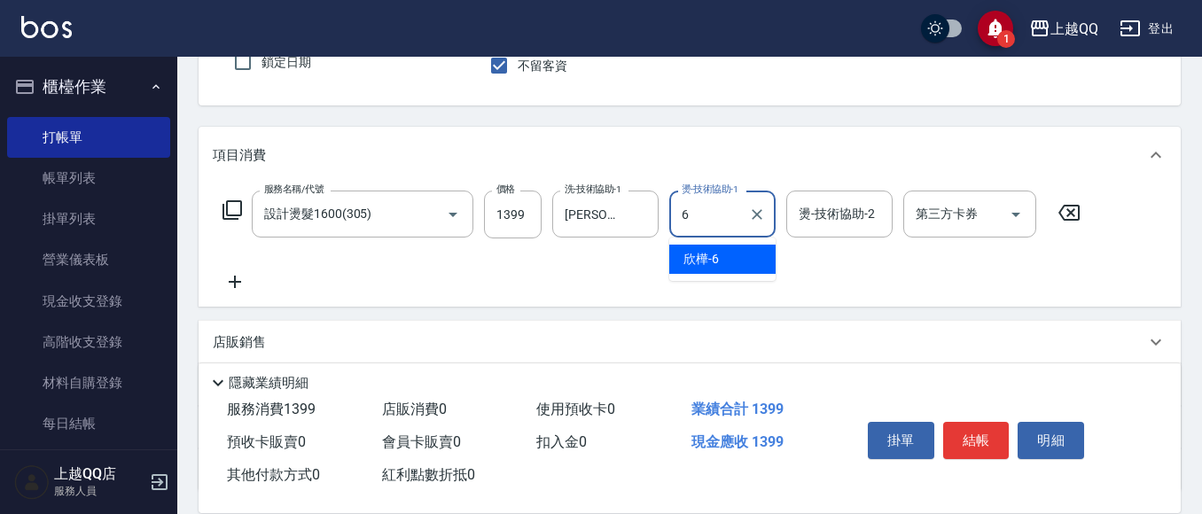
type input "欣樺-6"
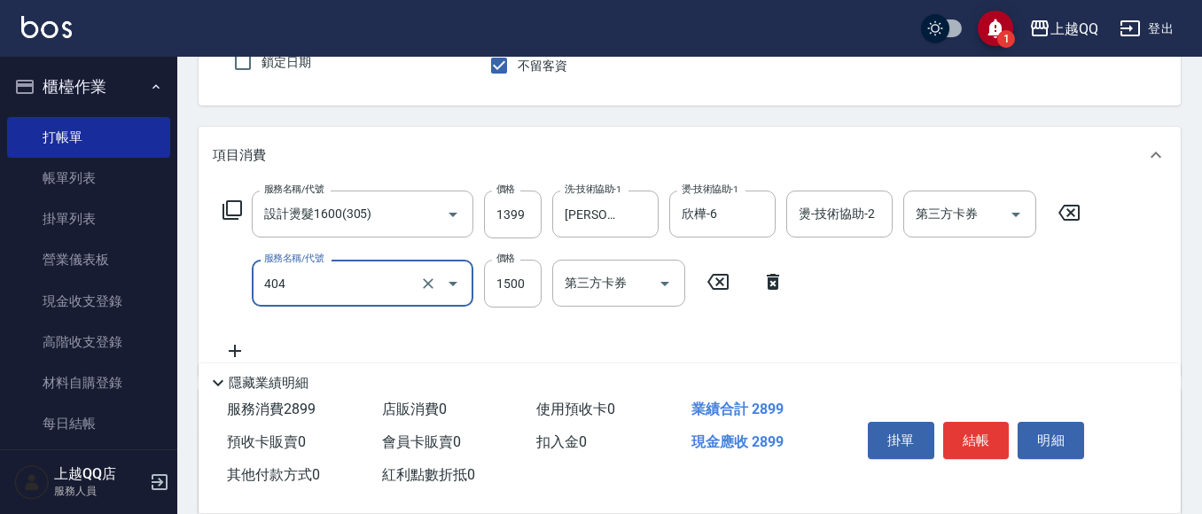
type input "設計染髮(404)"
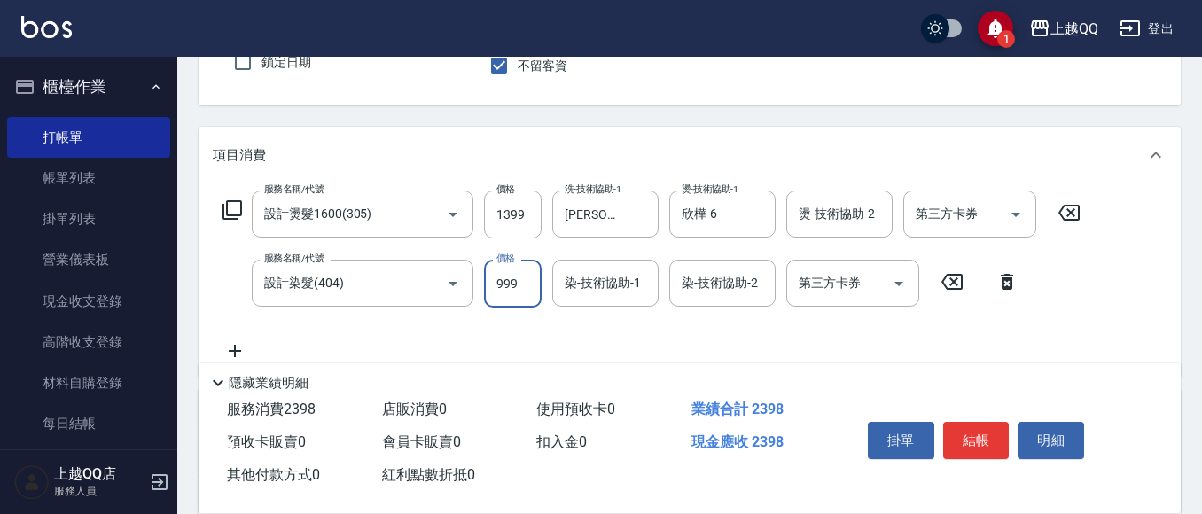
type input "999"
type input "欣樺-6"
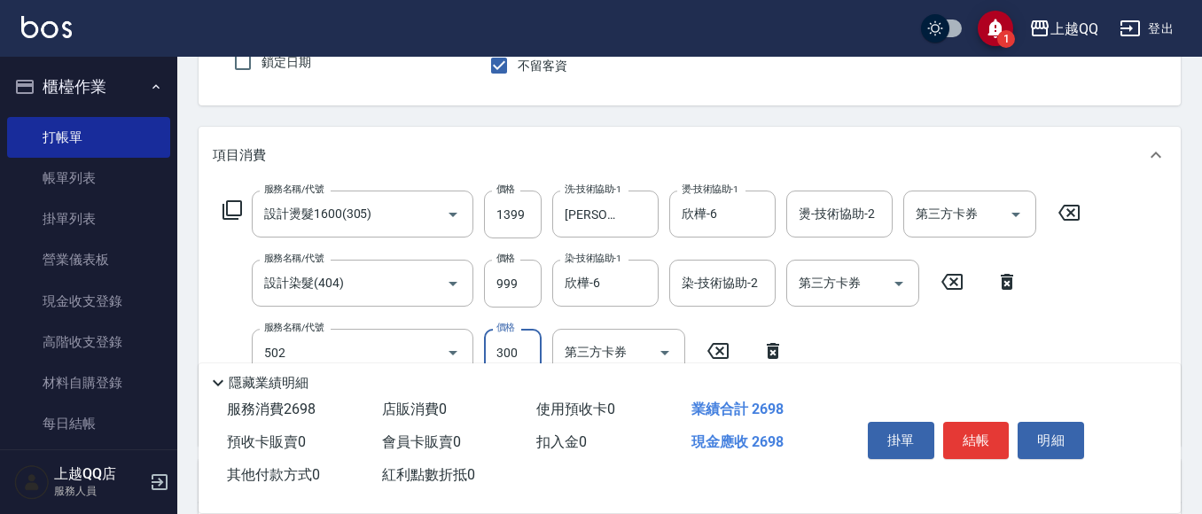
type input "自備護髮(502)"
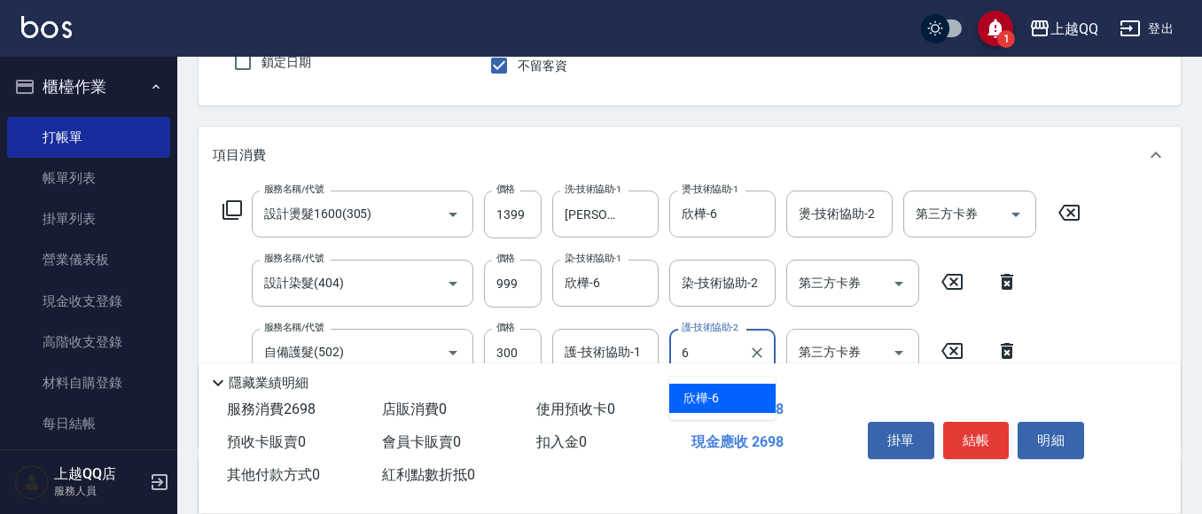
type input "欣樺-6"
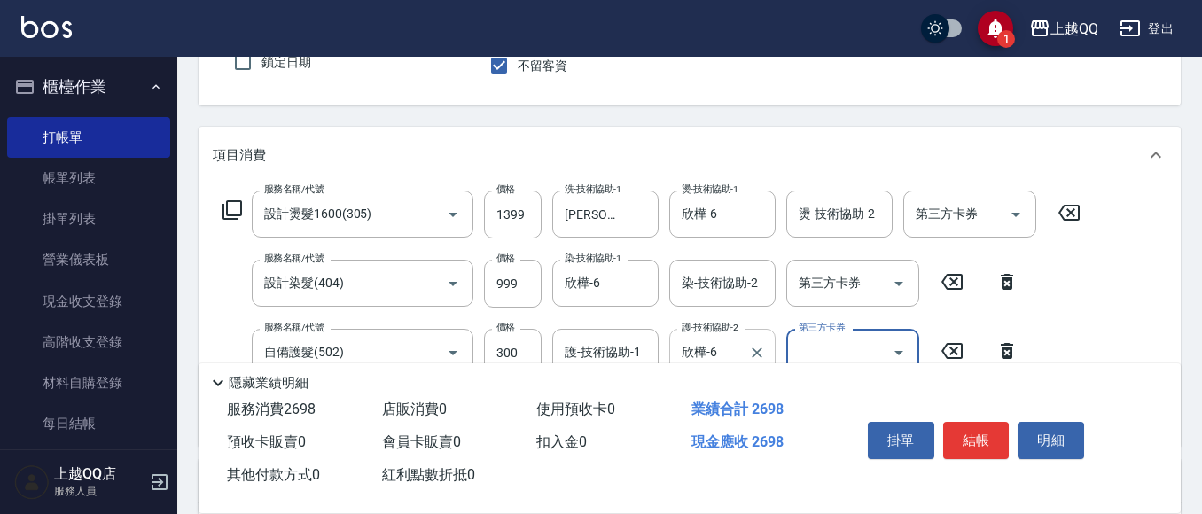
drag, startPoint x: 765, startPoint y: 342, endPoint x: 743, endPoint y: 351, distance: 23.9
click at [763, 342] on div at bounding box center [756, 352] width 23 height 47
drag, startPoint x: 759, startPoint y: 353, endPoint x: 609, endPoint y: 345, distance: 150.0
click at [762, 350] on icon "Clear" at bounding box center [757, 353] width 18 height 18
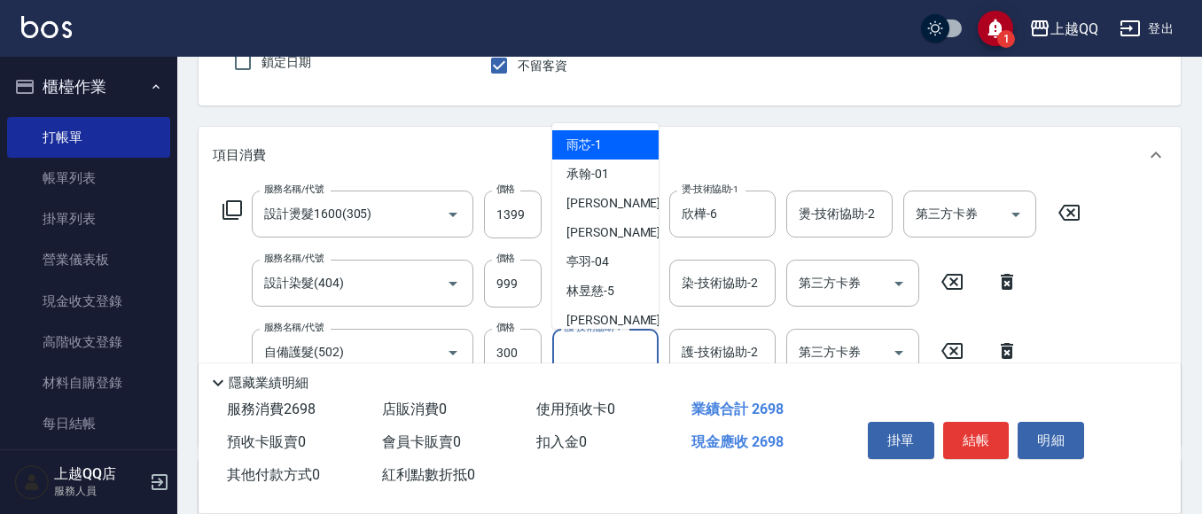
click at [583, 346] on div "護-技術協助-1 護-技術協助-1" at bounding box center [605, 352] width 106 height 47
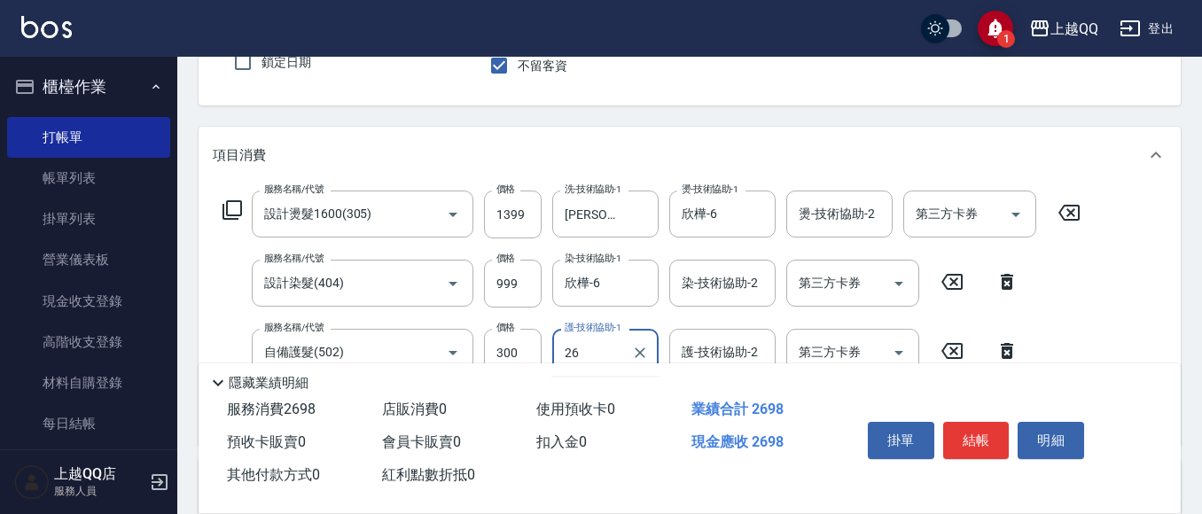
type input "林恩昕-26"
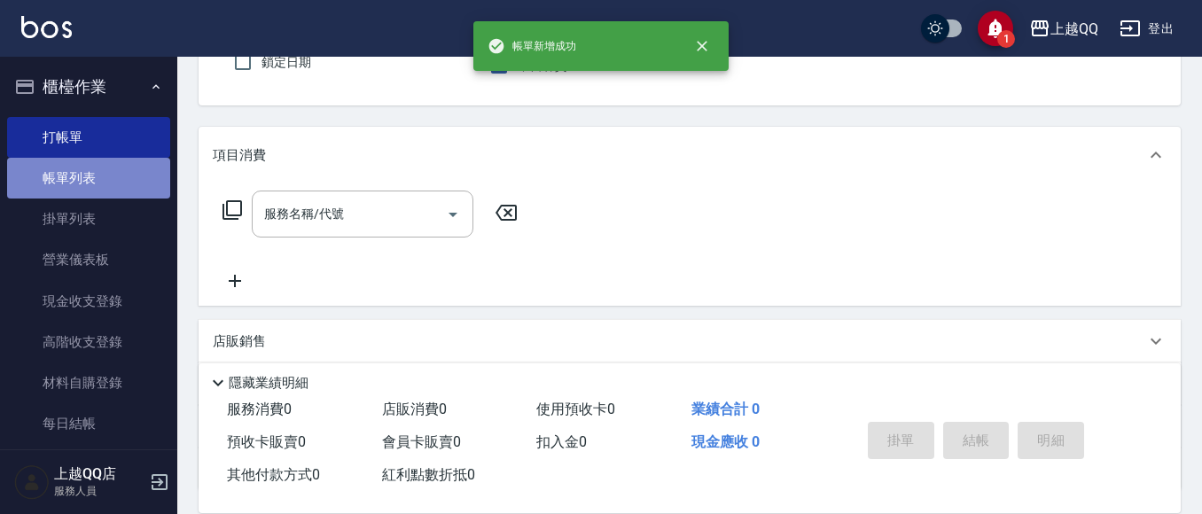
click at [93, 186] on link "帳單列表" at bounding box center [88, 178] width 163 height 41
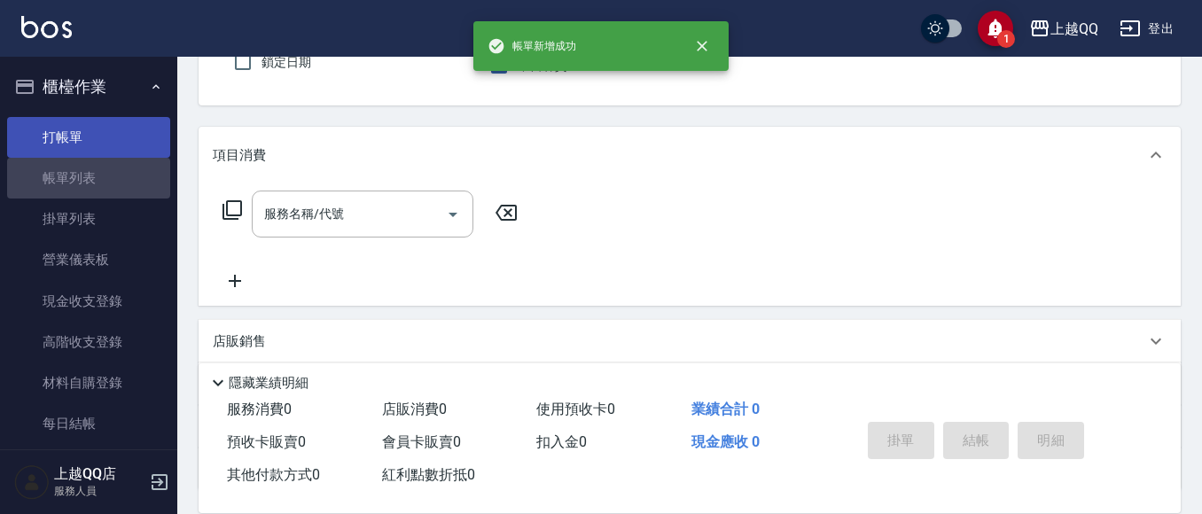
click at [47, 166] on link "帳單列表" at bounding box center [88, 178] width 163 height 41
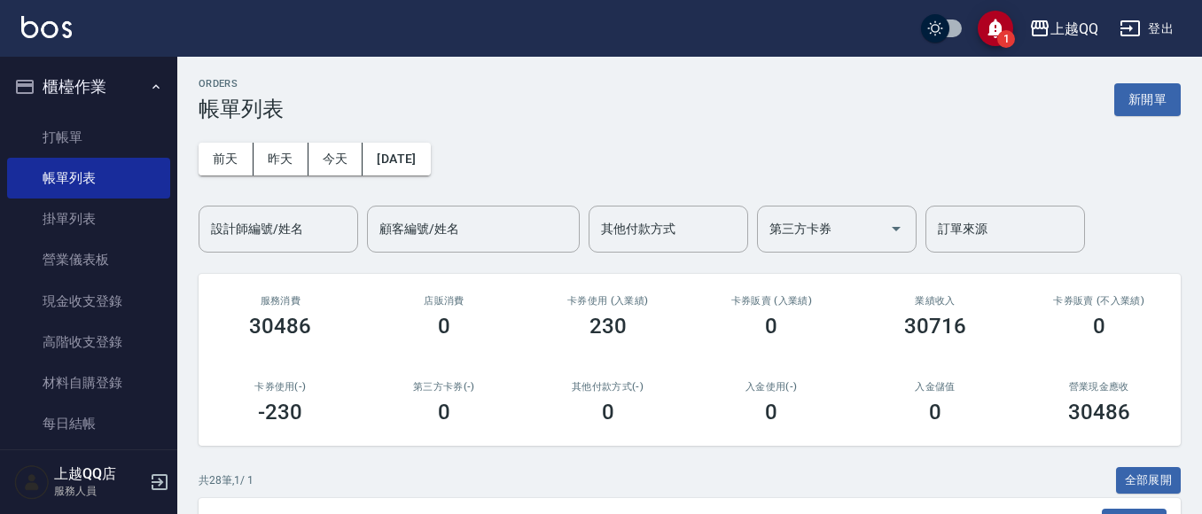
drag, startPoint x: 262, startPoint y: 237, endPoint x: 282, endPoint y: 215, distance: 29.5
click at [282, 215] on div "設計師編號/姓名 設計師編號/姓名" at bounding box center [279, 229] width 160 height 47
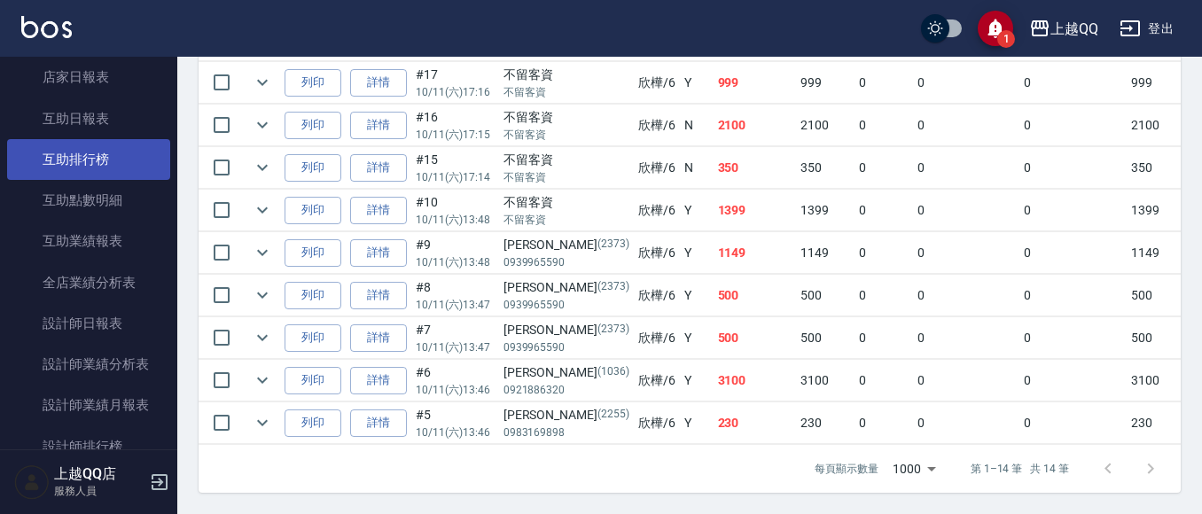
scroll to position [621, 0]
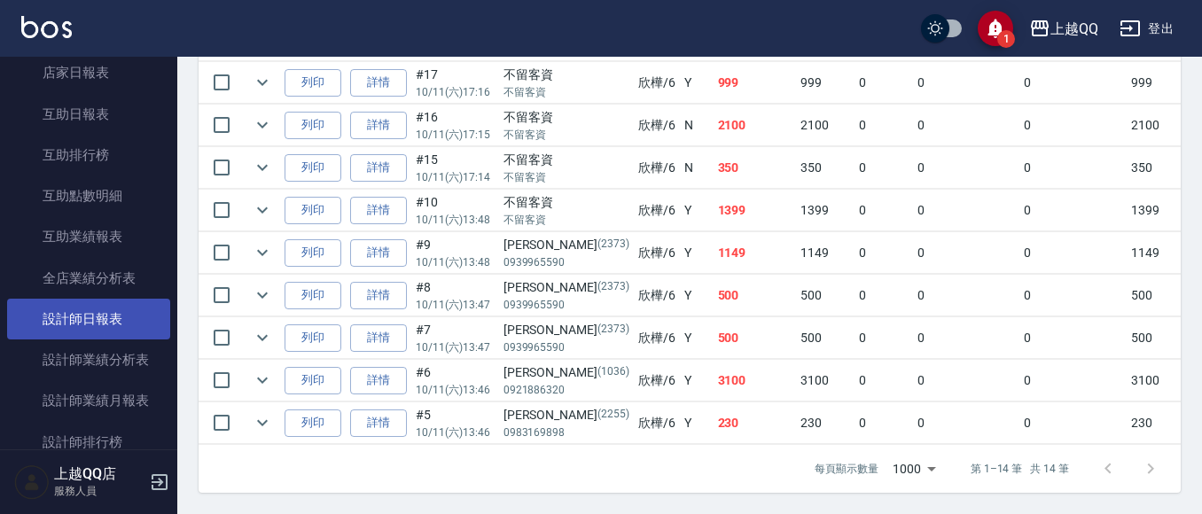
type input "欣樺-6"
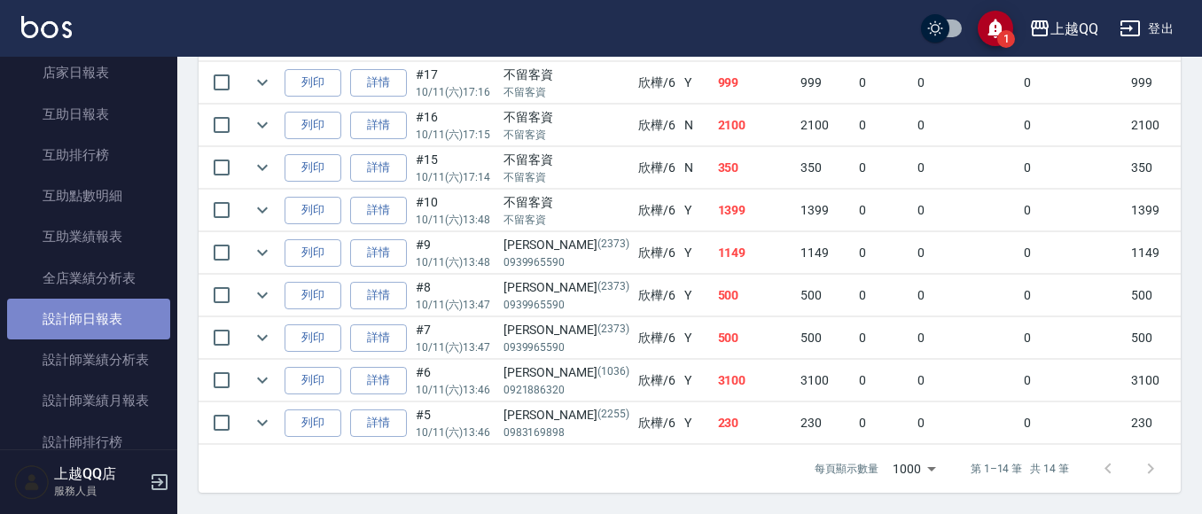
click at [114, 322] on link "設計師日報表" at bounding box center [88, 319] width 163 height 41
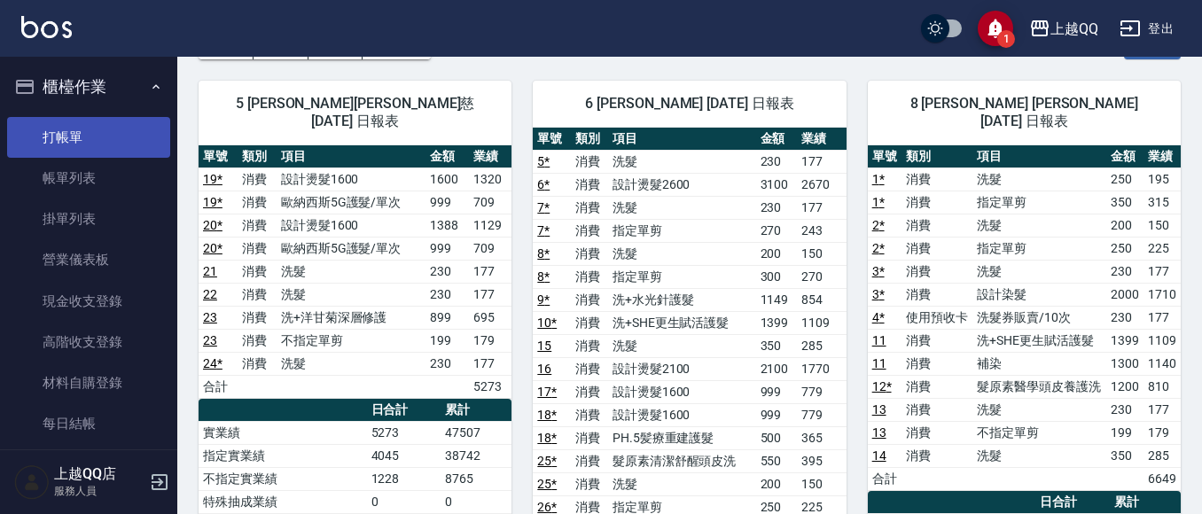
click at [96, 134] on link "打帳單" at bounding box center [88, 137] width 163 height 41
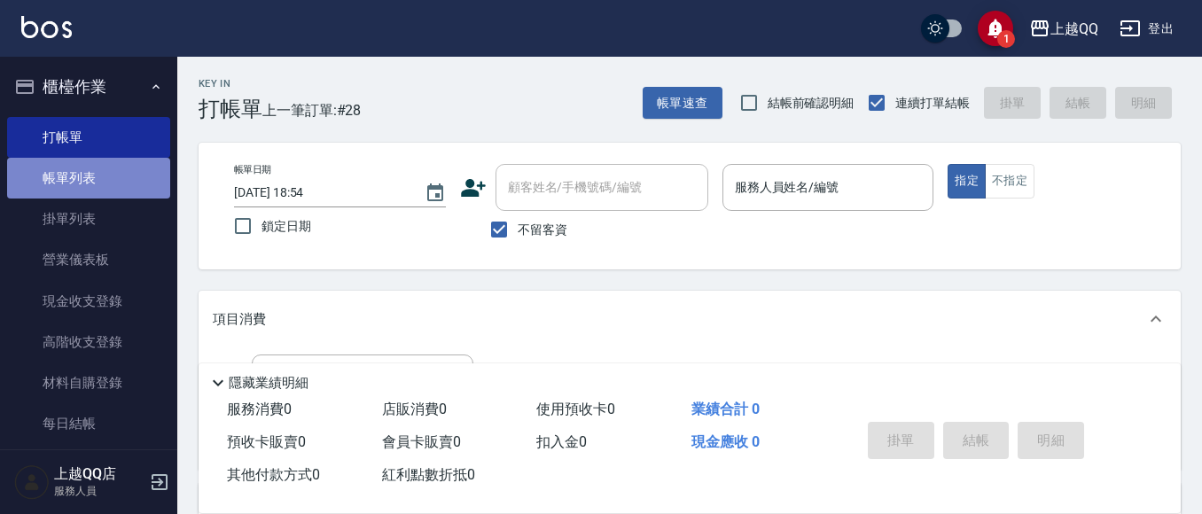
drag, startPoint x: 104, startPoint y: 178, endPoint x: 134, endPoint y: 217, distance: 49.3
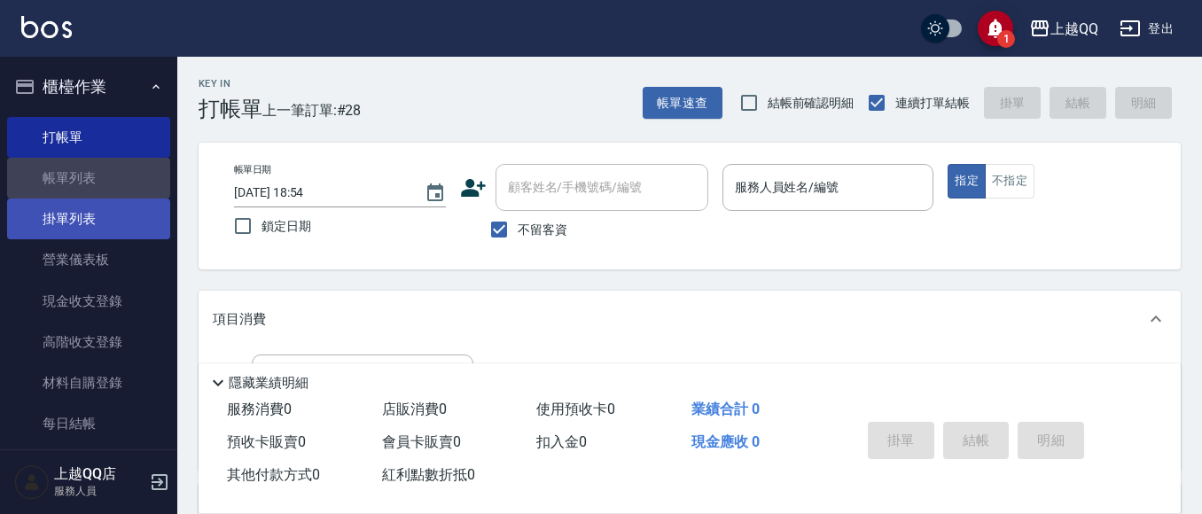
click at [105, 178] on link "帳單列表" at bounding box center [88, 178] width 163 height 41
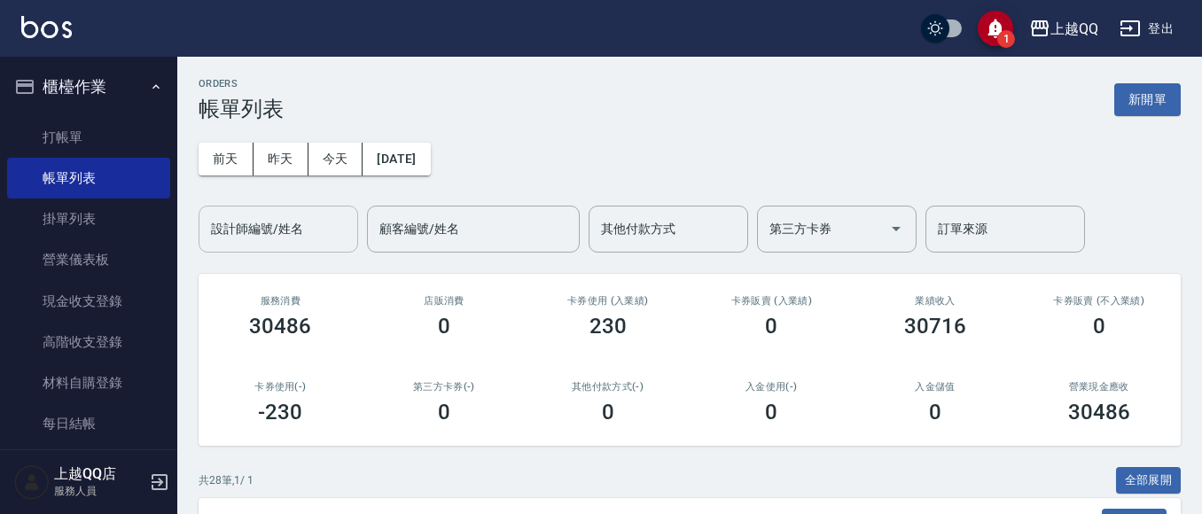
click at [244, 223] on input "設計師編號/姓名" at bounding box center [279, 229] width 144 height 31
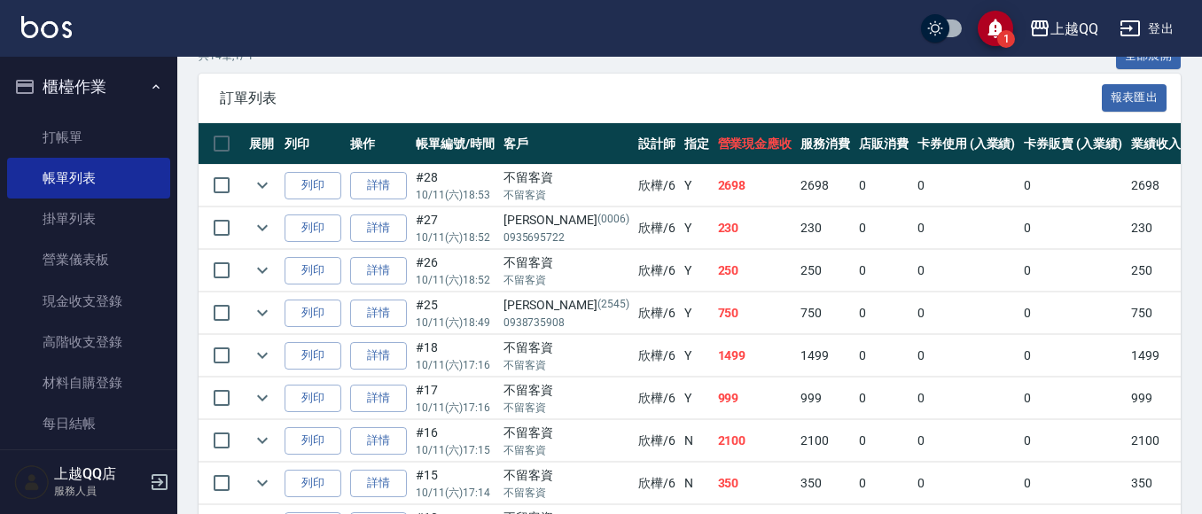
scroll to position [443, 0]
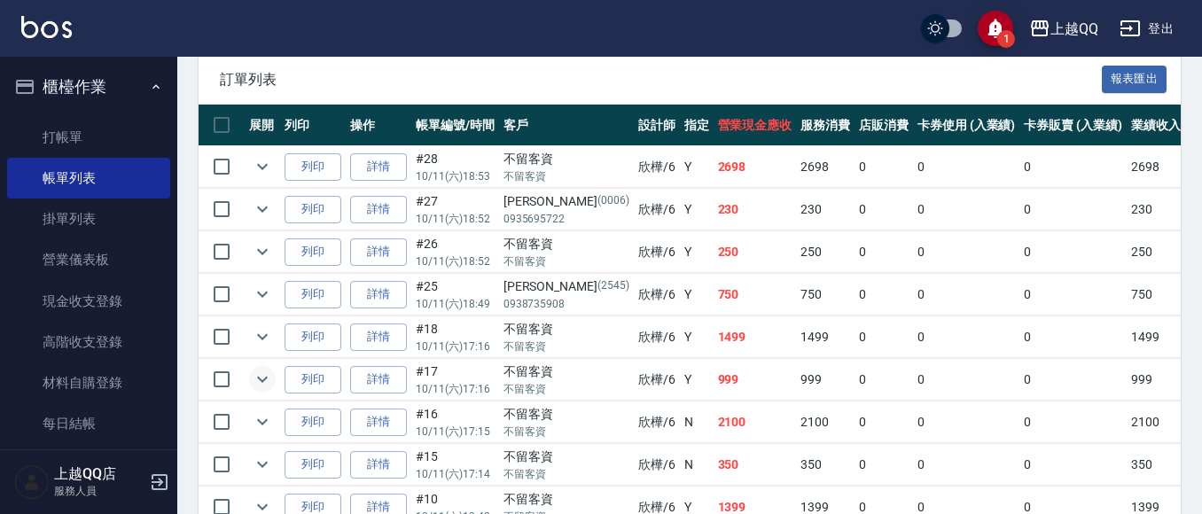
type input "欣樺-6"
click at [264, 382] on icon "expand row" at bounding box center [262, 379] width 21 height 21
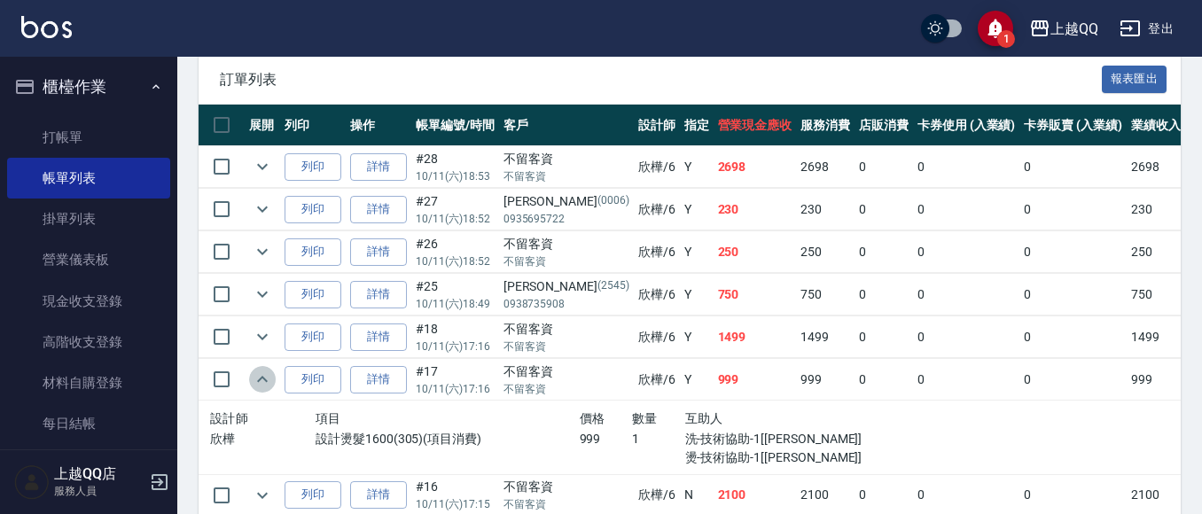
drag, startPoint x: 264, startPoint y: 382, endPoint x: 260, endPoint y: 364, distance: 19.1
click at [264, 379] on icon "expand row" at bounding box center [262, 379] width 21 height 21
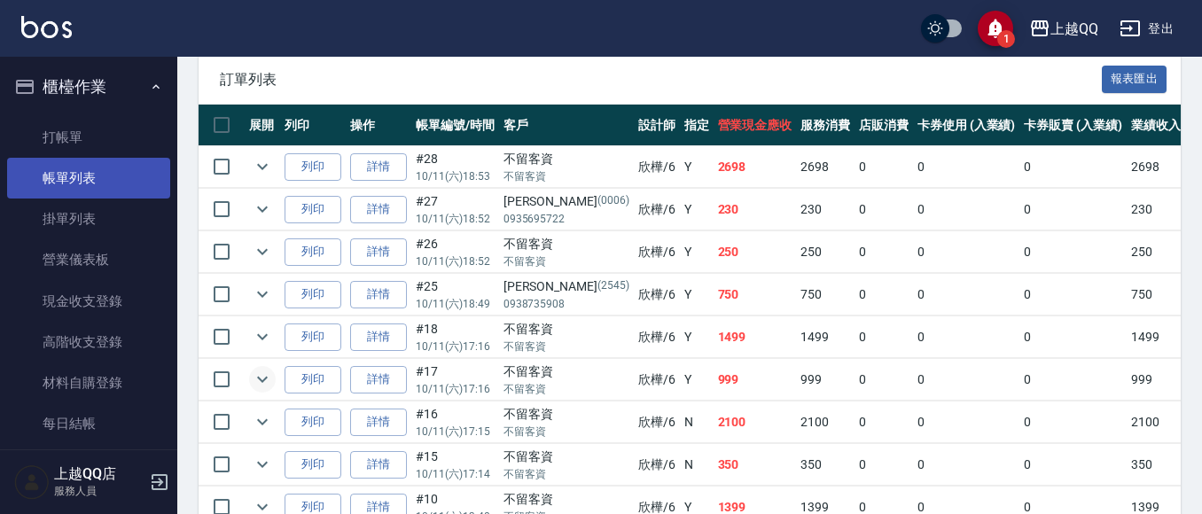
scroll to position [355, 0]
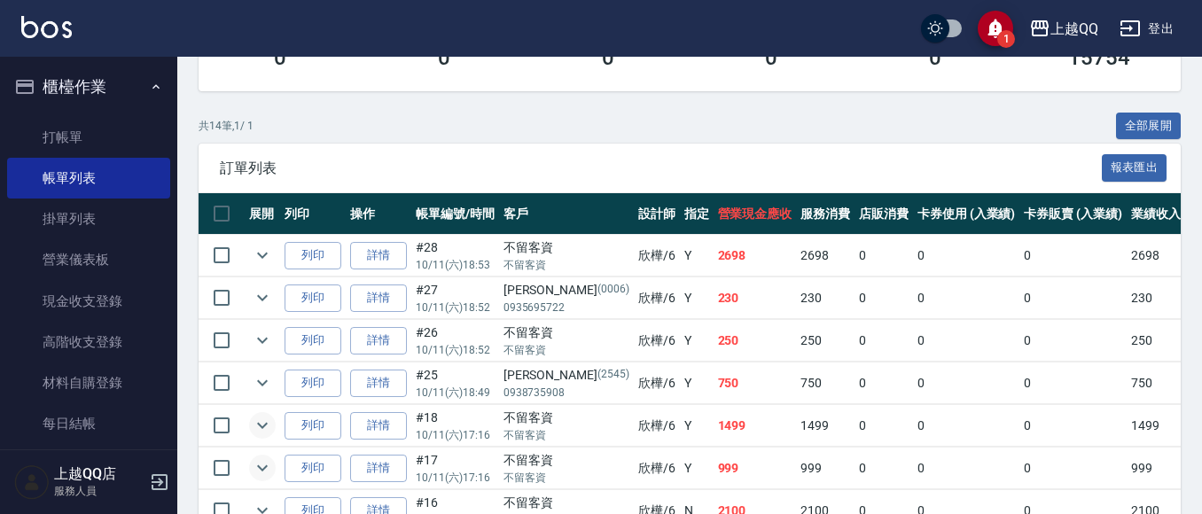
click at [262, 421] on icon "expand row" at bounding box center [262, 425] width 21 height 21
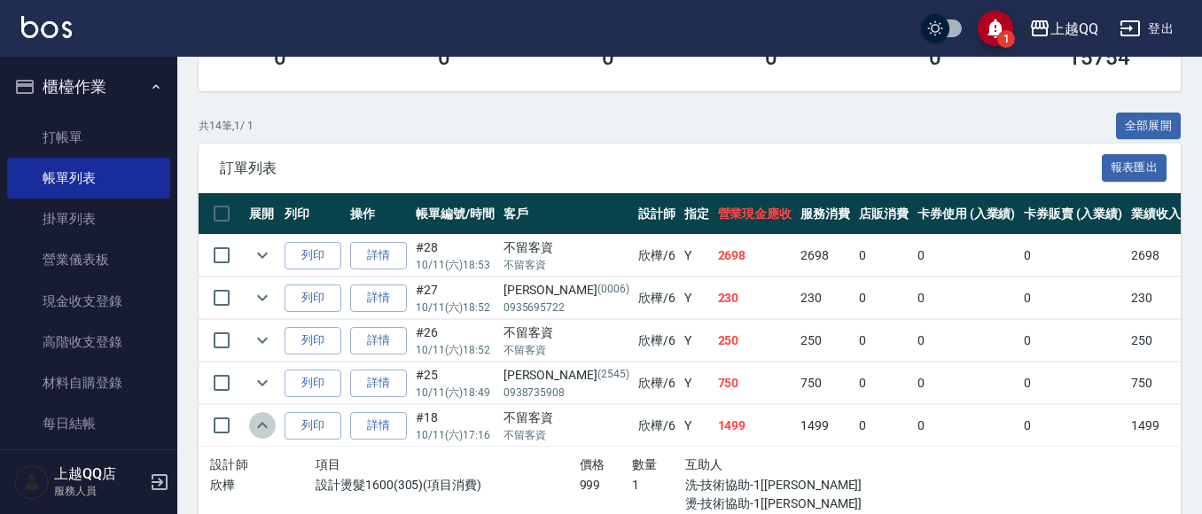
click at [262, 421] on icon "expand row" at bounding box center [262, 425] width 21 height 21
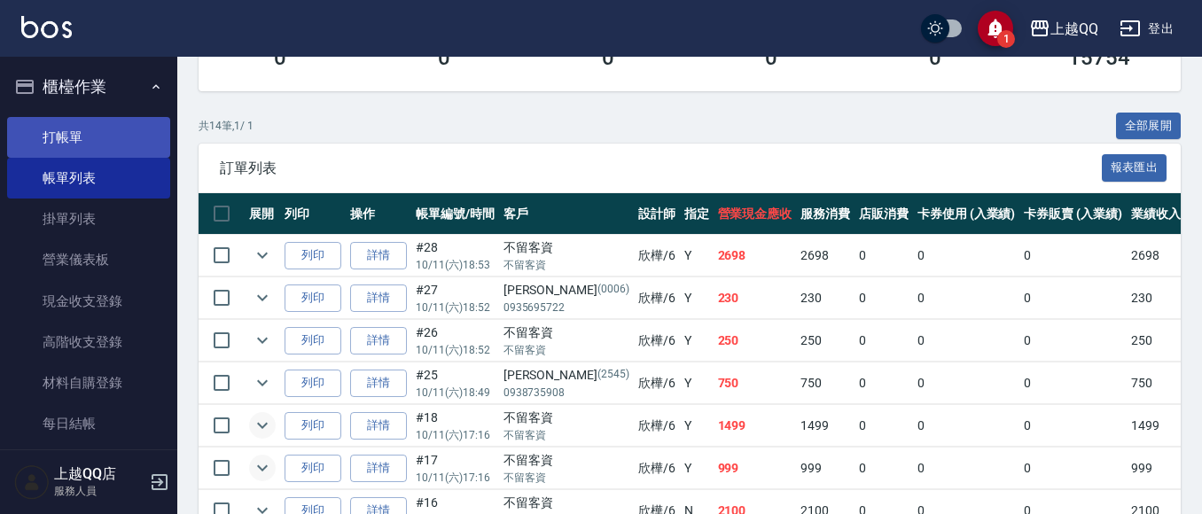
click at [83, 144] on link "打帳單" at bounding box center [88, 137] width 163 height 41
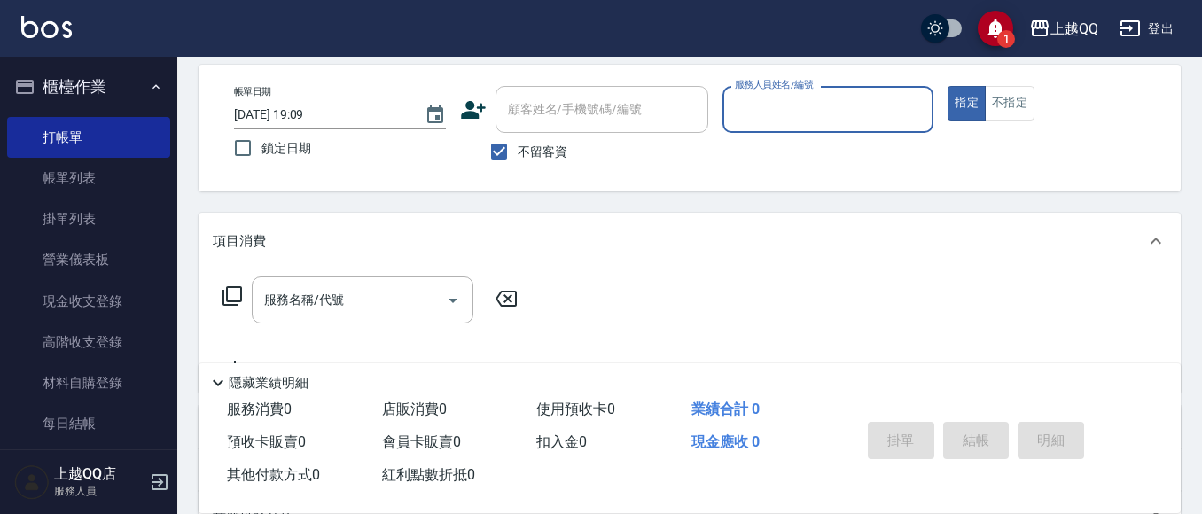
scroll to position [89, 0]
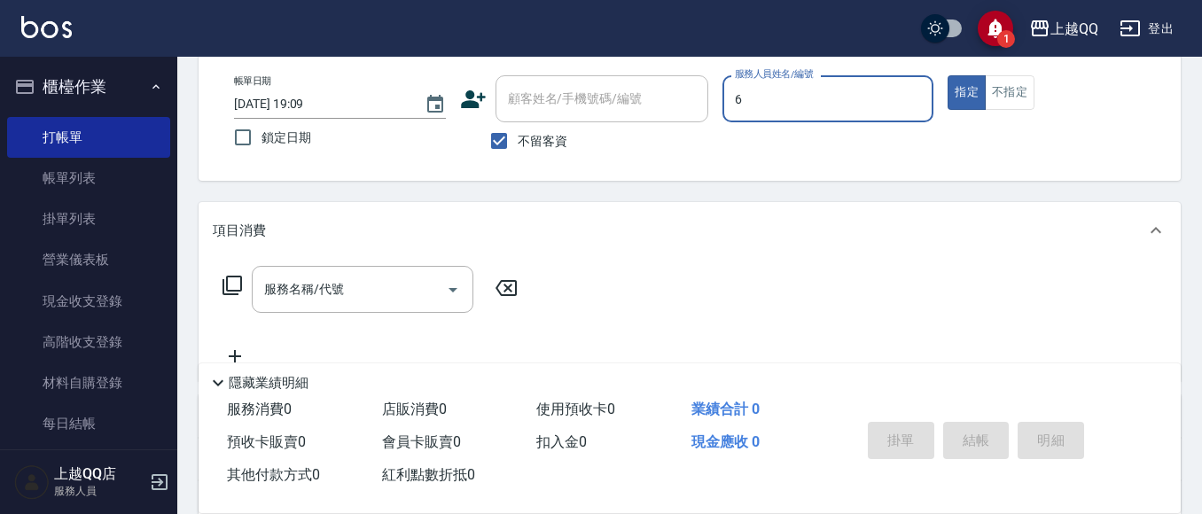
type input "欣樺-6"
type button "true"
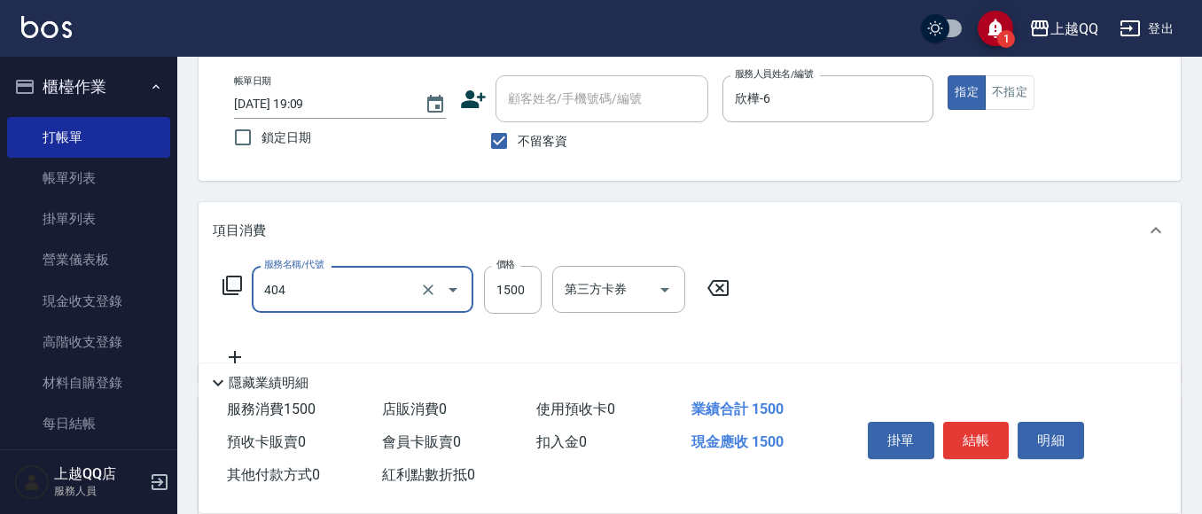
type input "設計染髮(404)"
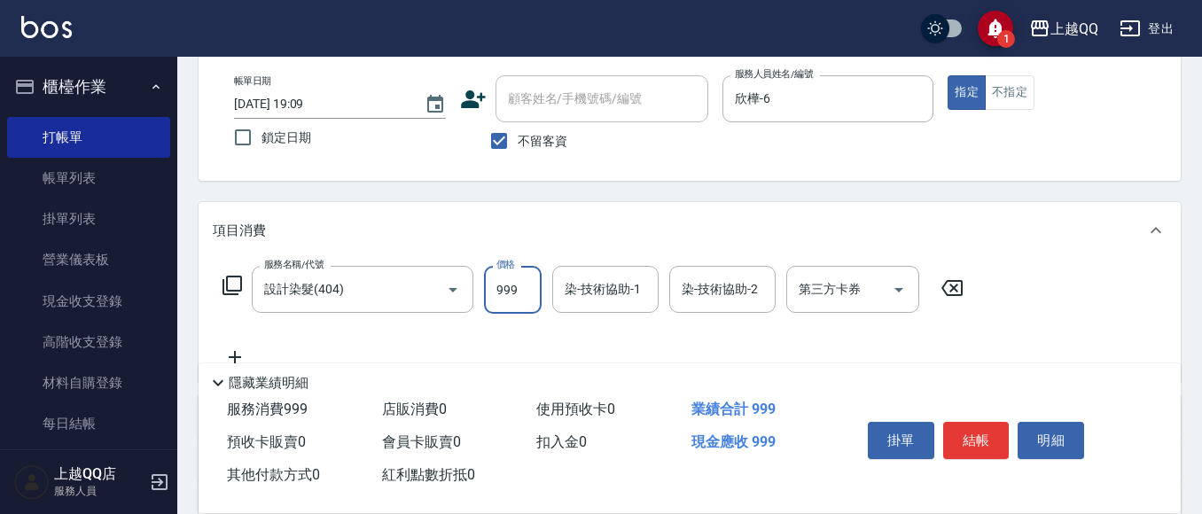
type input "999"
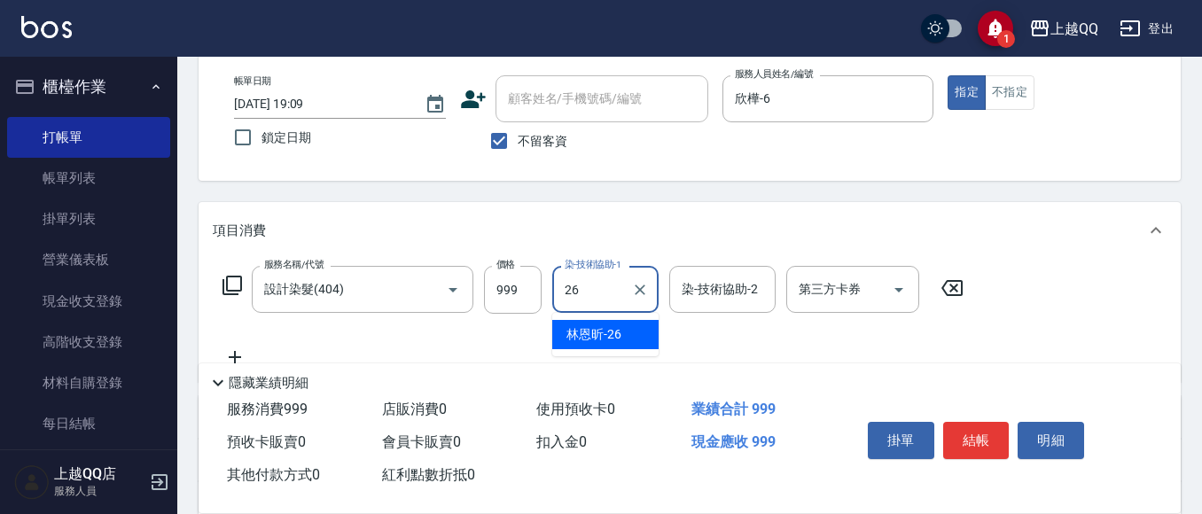
type input "林恩昕-26"
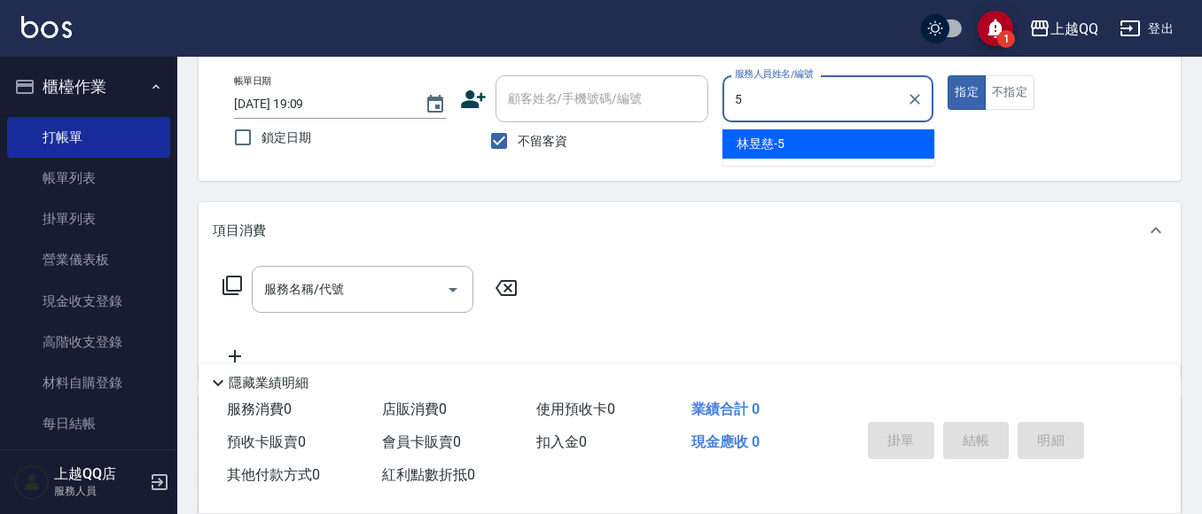
type input "[PERSON_NAME]5"
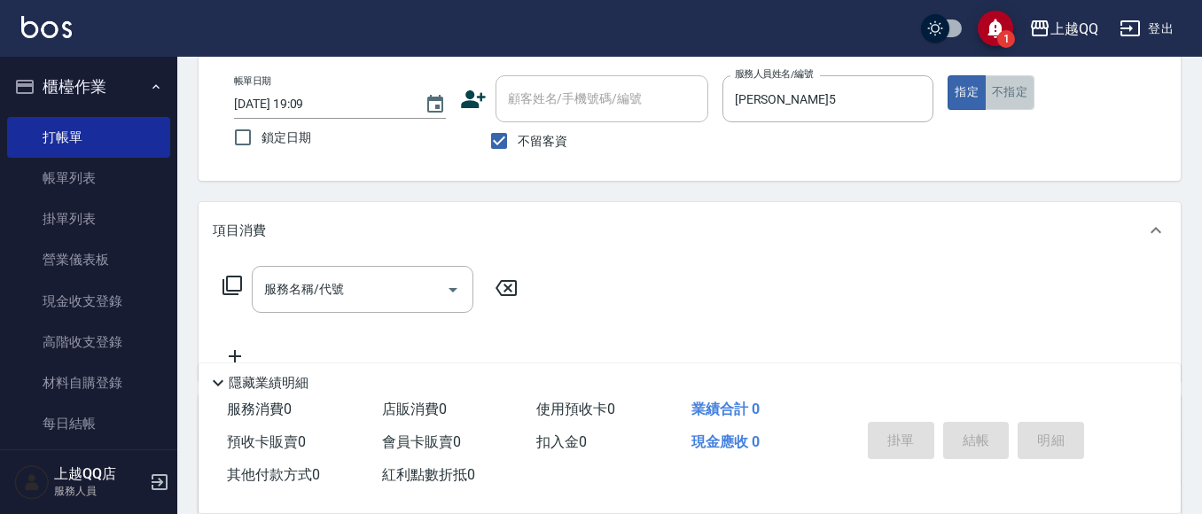
click at [1009, 89] on button "不指定" at bounding box center [1010, 92] width 50 height 35
type button "false"
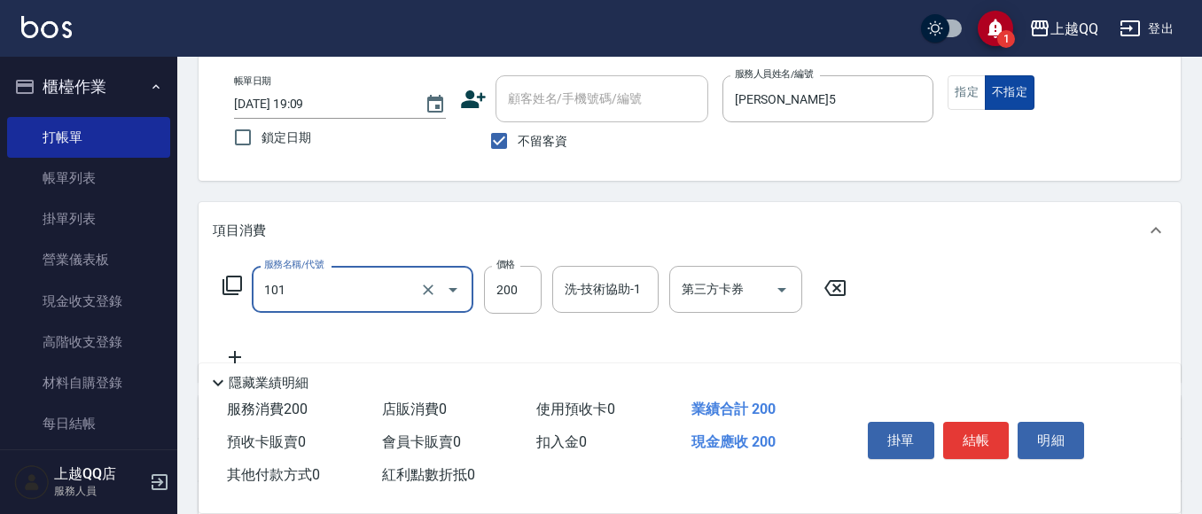
type input "洗髮(101)"
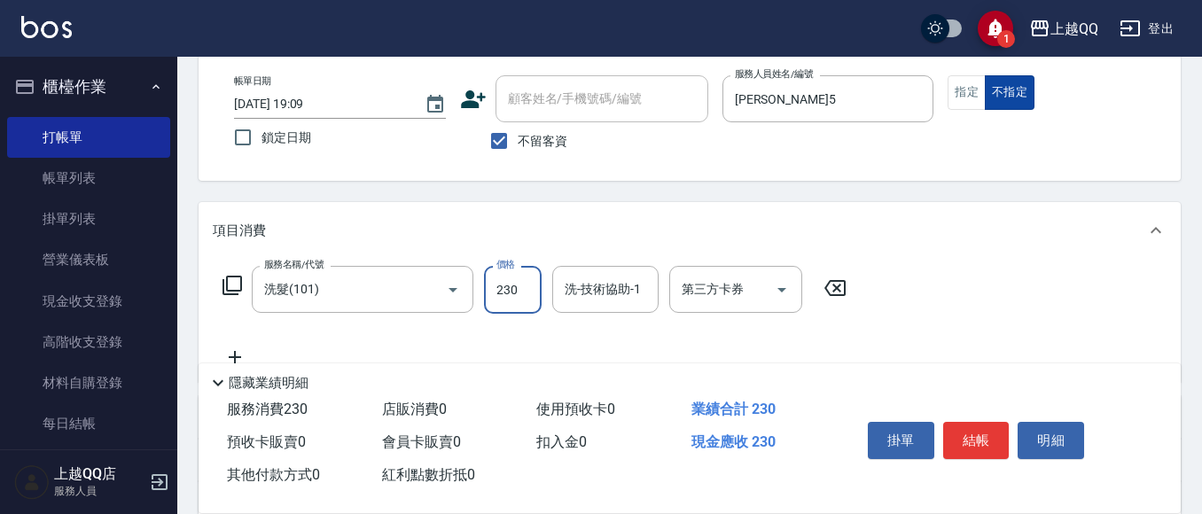
type input "230"
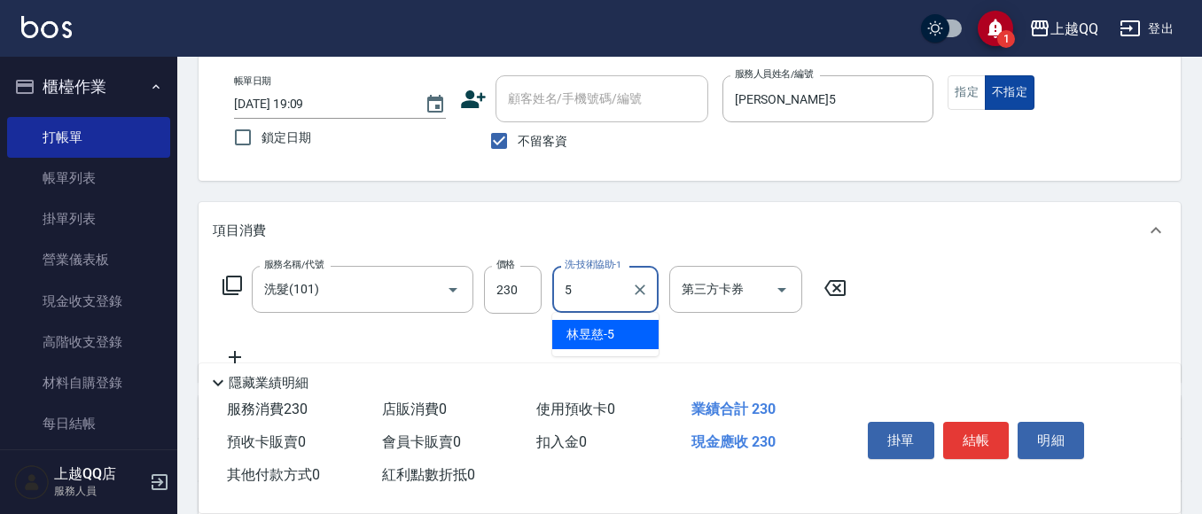
type input "[PERSON_NAME]5"
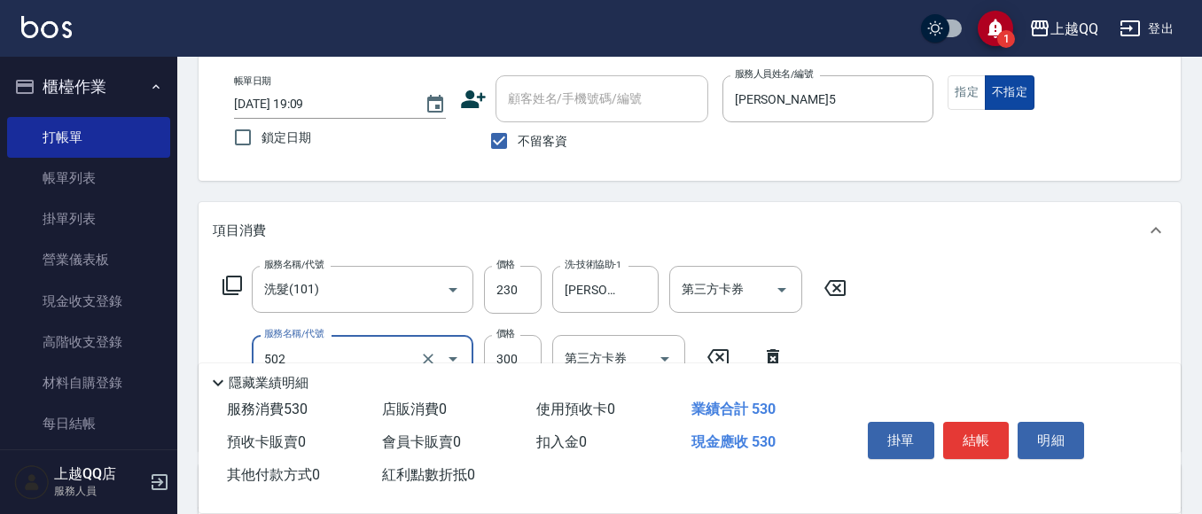
type input "自備護髮(502)"
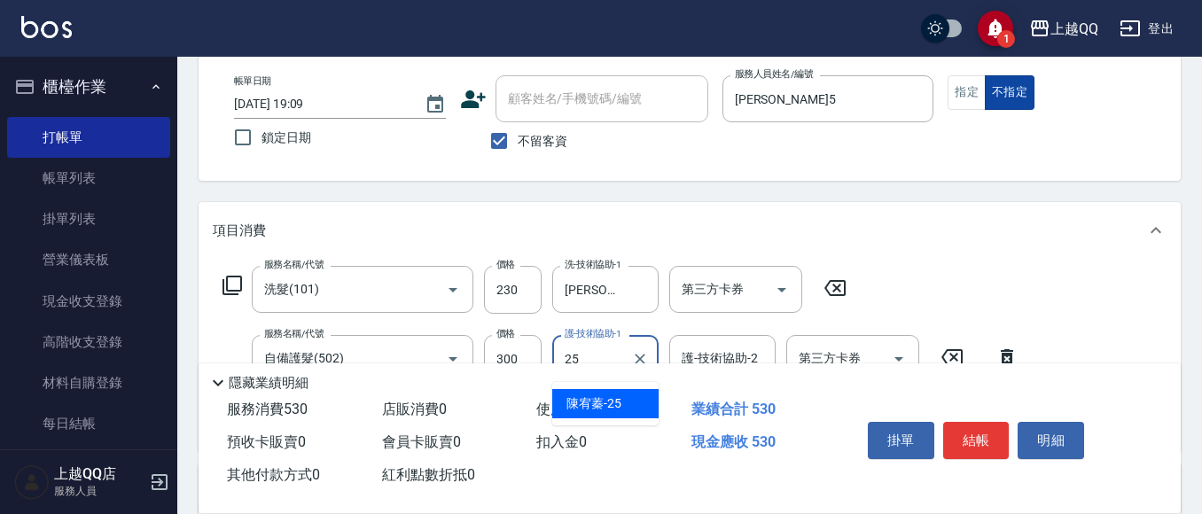
type input "陳宥蓁-25"
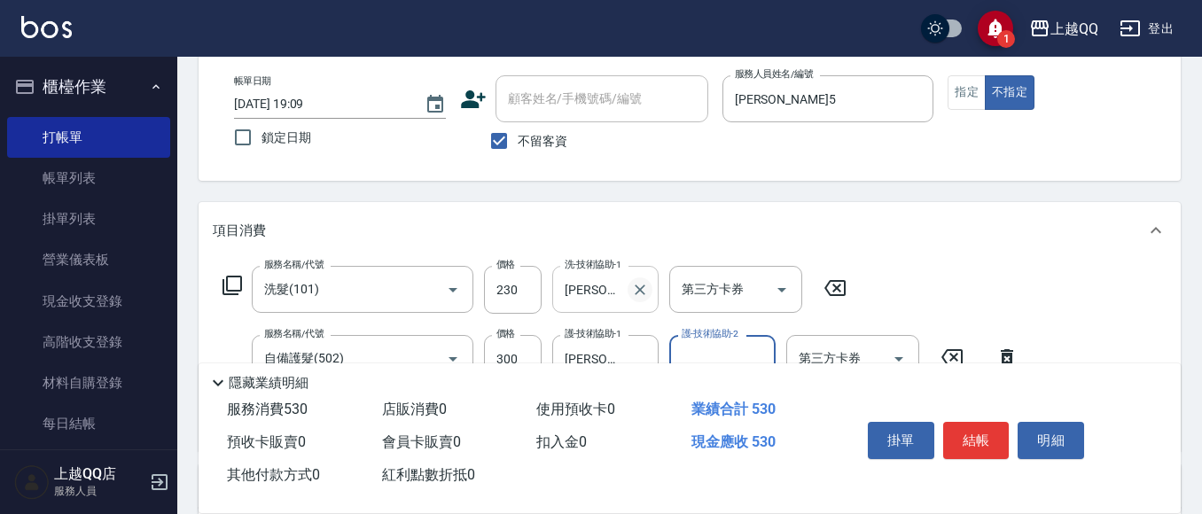
click at [646, 286] on icon "Clear" at bounding box center [640, 290] width 18 height 18
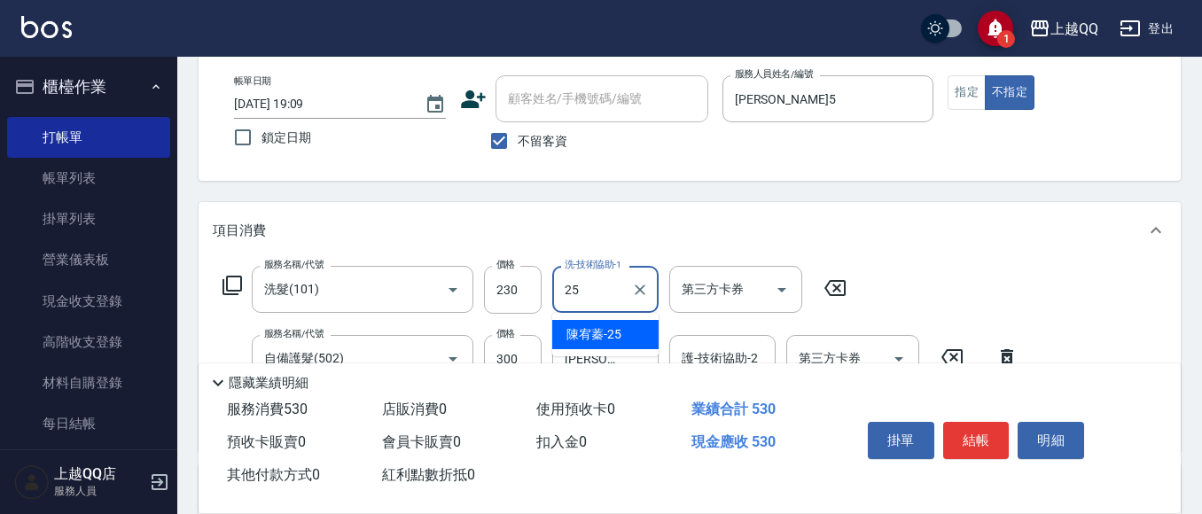
type input "陳宥蓁-25"
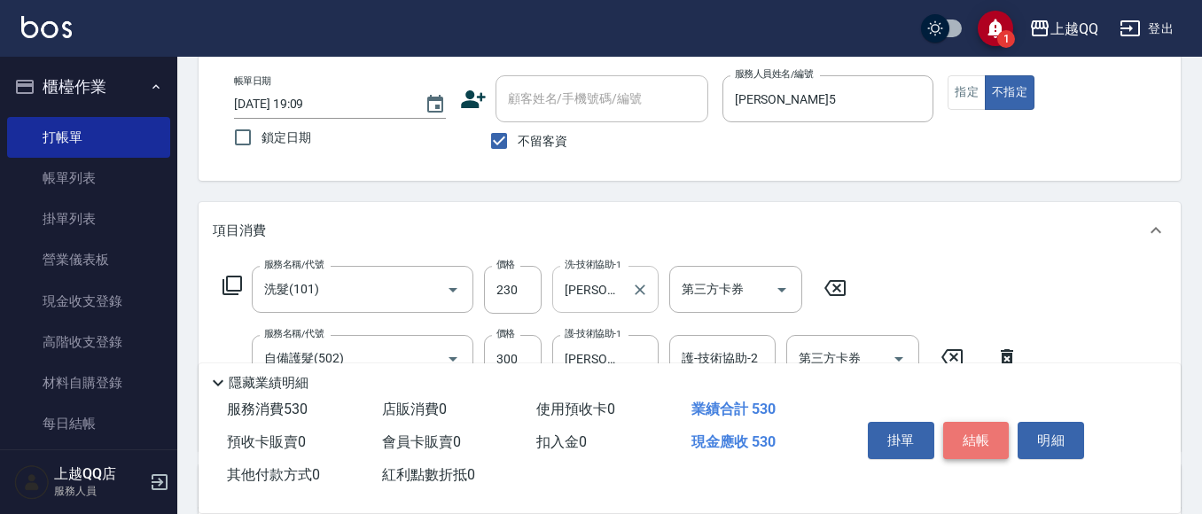
click at [977, 424] on button "結帳" at bounding box center [976, 440] width 66 height 37
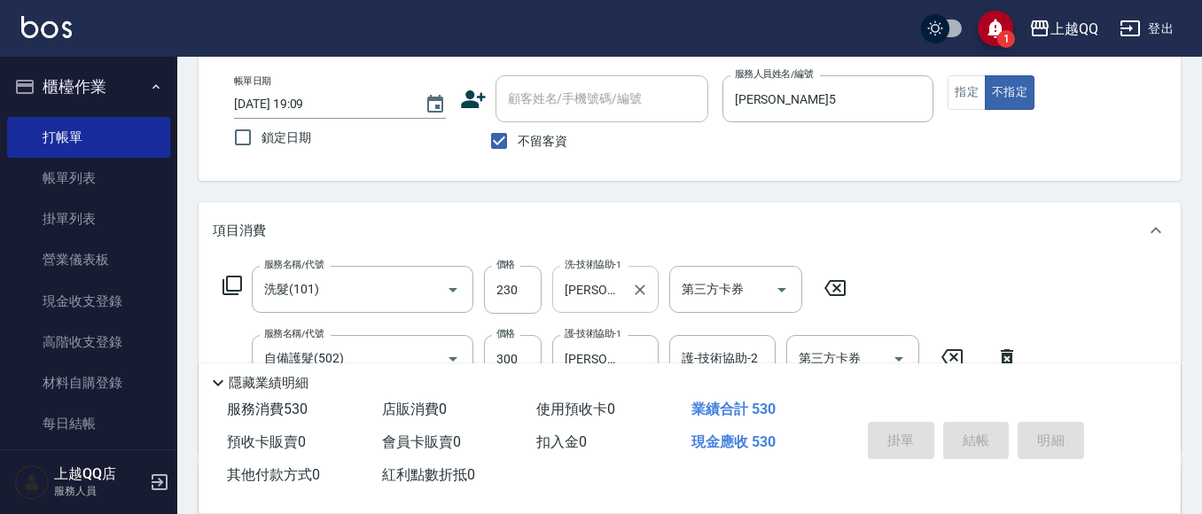
type input "2025/10/11 19:29"
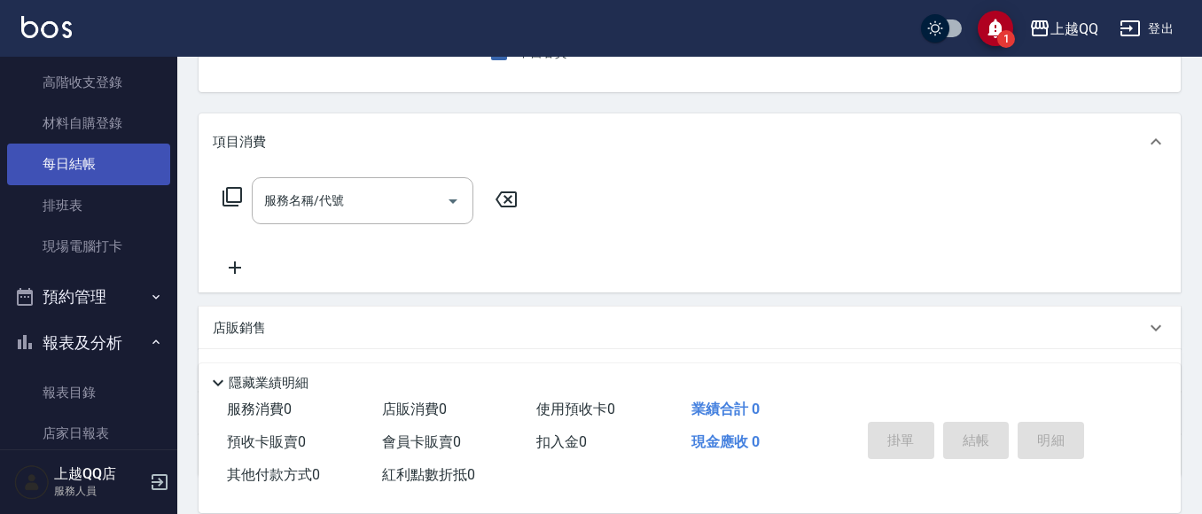
scroll to position [266, 0]
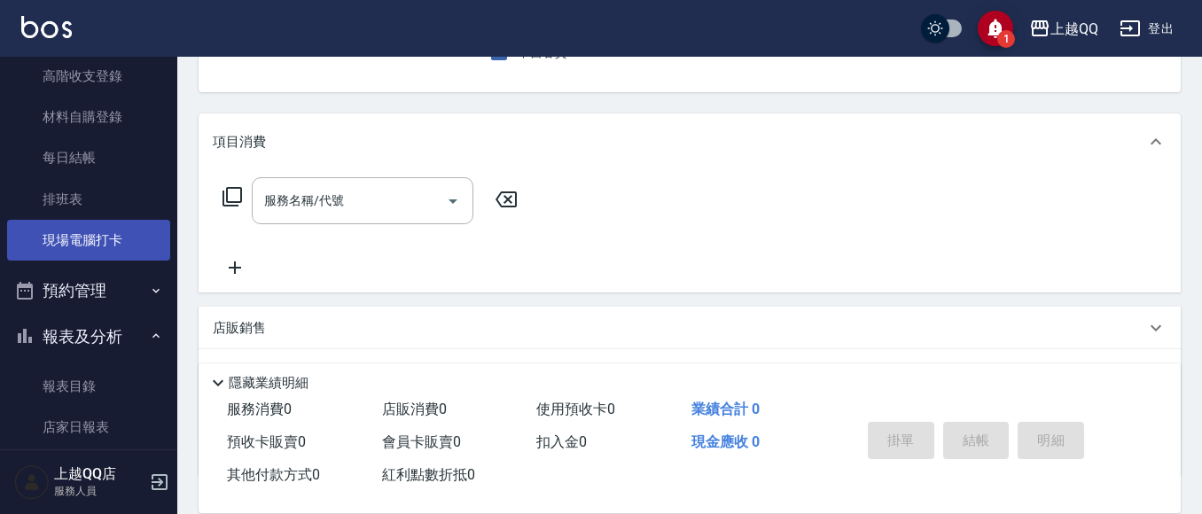
click at [16, 236] on link "現場電腦打卡" at bounding box center [88, 240] width 163 height 41
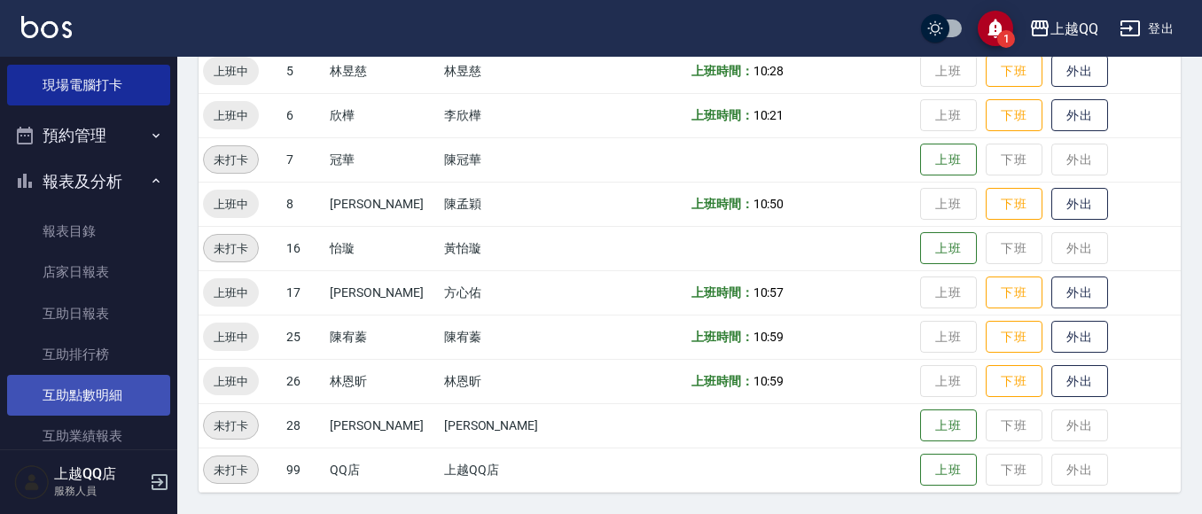
scroll to position [443, 0]
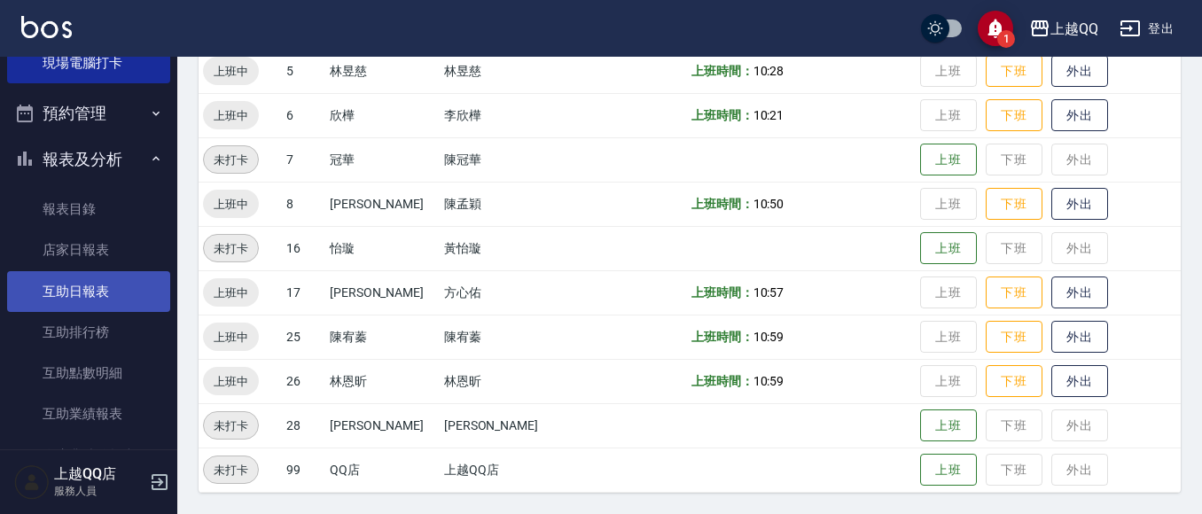
click at [129, 294] on link "互助日報表" at bounding box center [88, 291] width 163 height 41
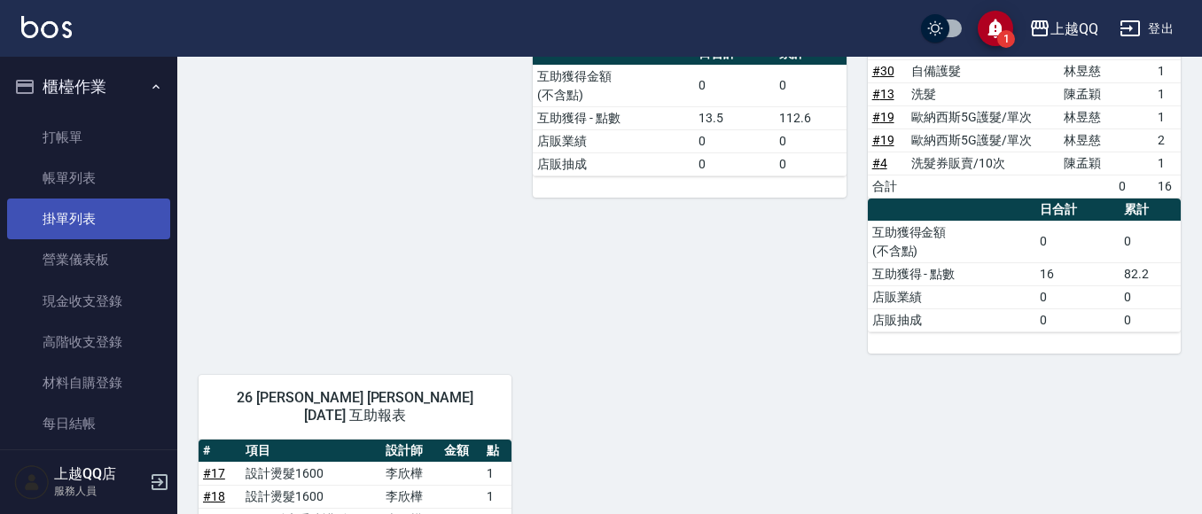
scroll to position [962, 0]
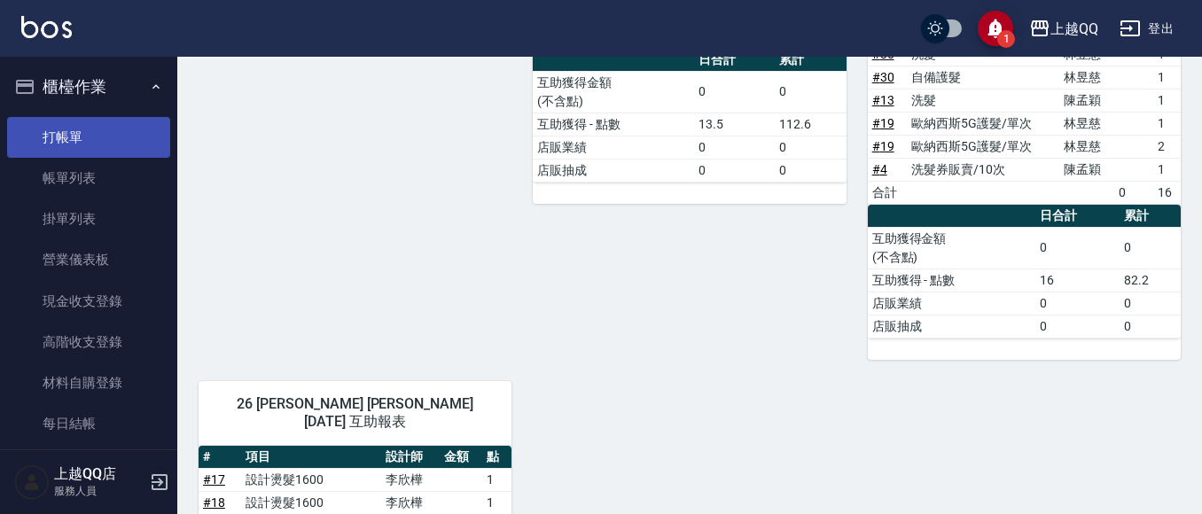
click at [110, 139] on link "打帳單" at bounding box center [88, 137] width 163 height 41
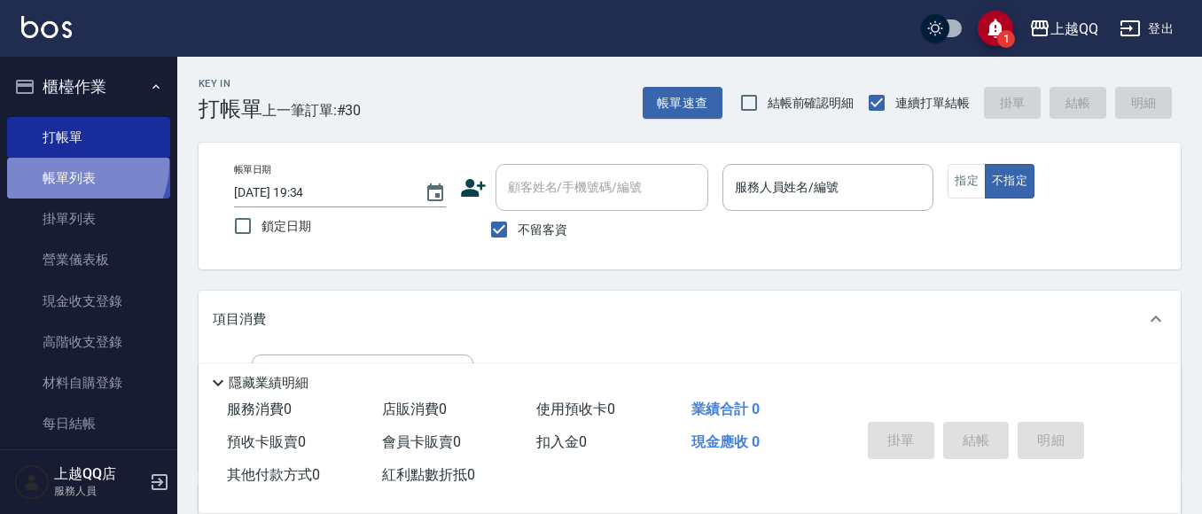
click at [76, 165] on link "帳單列表" at bounding box center [88, 178] width 163 height 41
click at [60, 175] on link "帳單列表" at bounding box center [88, 178] width 163 height 41
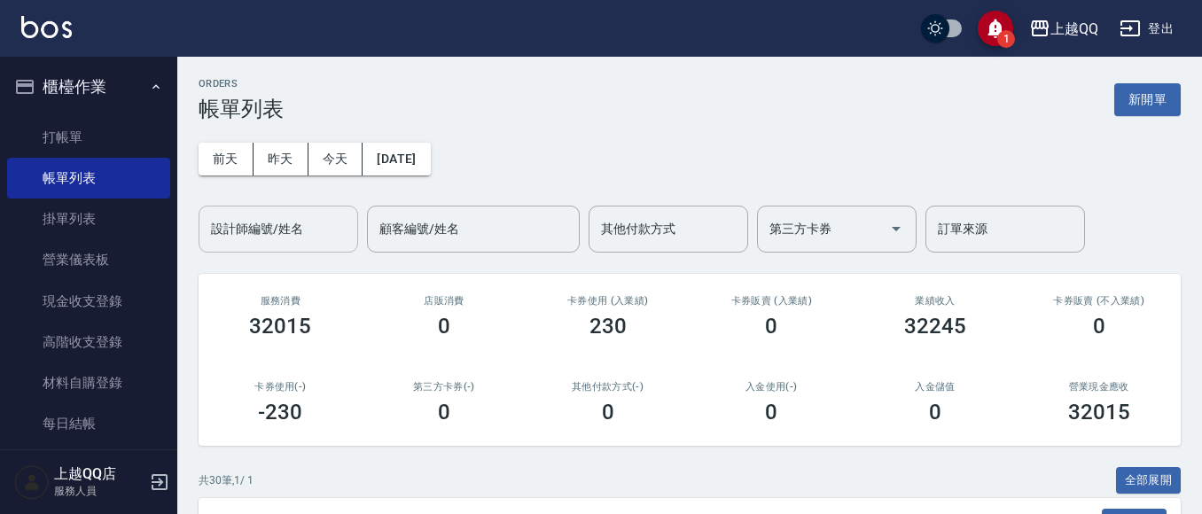
click at [306, 231] on input "設計師編號/姓名" at bounding box center [279, 229] width 144 height 31
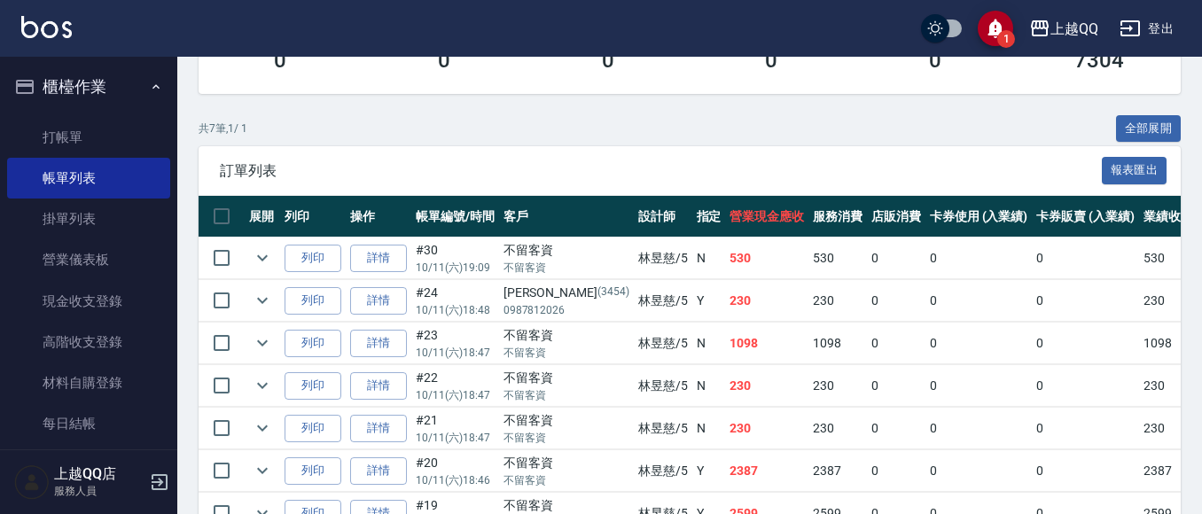
scroll to position [177, 0]
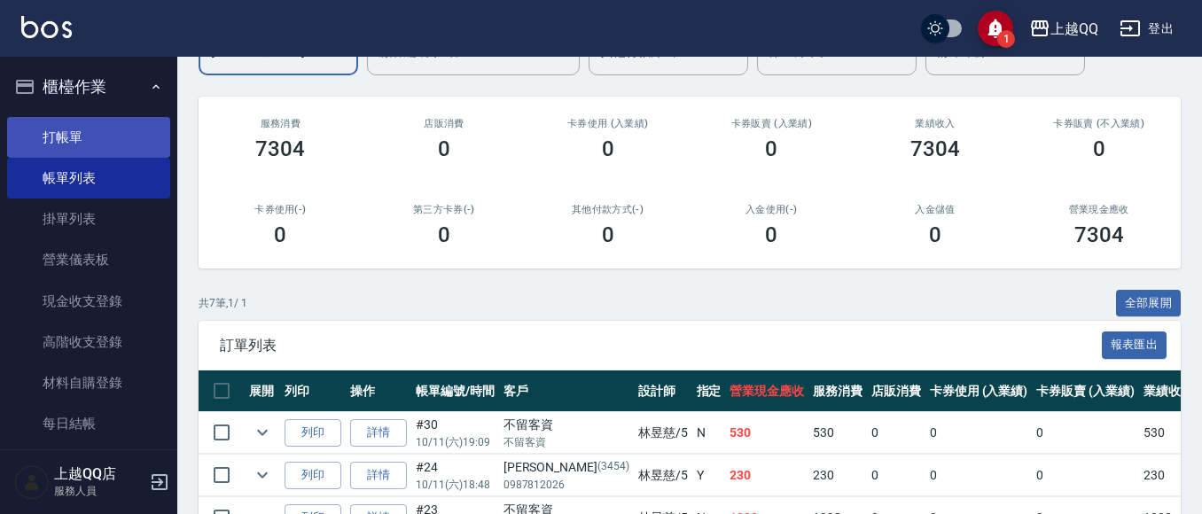
type input "[PERSON_NAME]5"
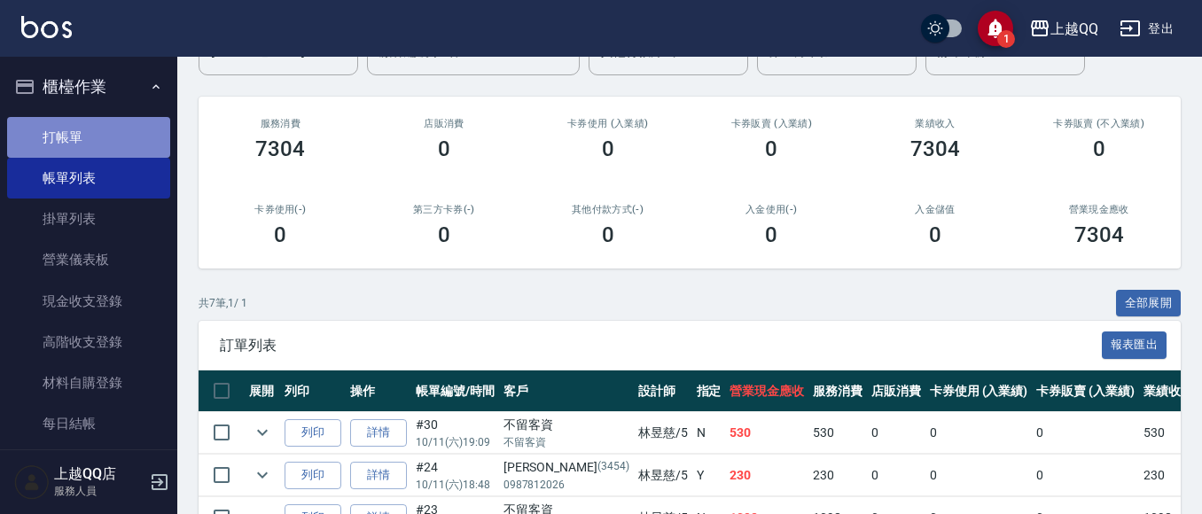
click at [118, 131] on link "打帳單" at bounding box center [88, 137] width 163 height 41
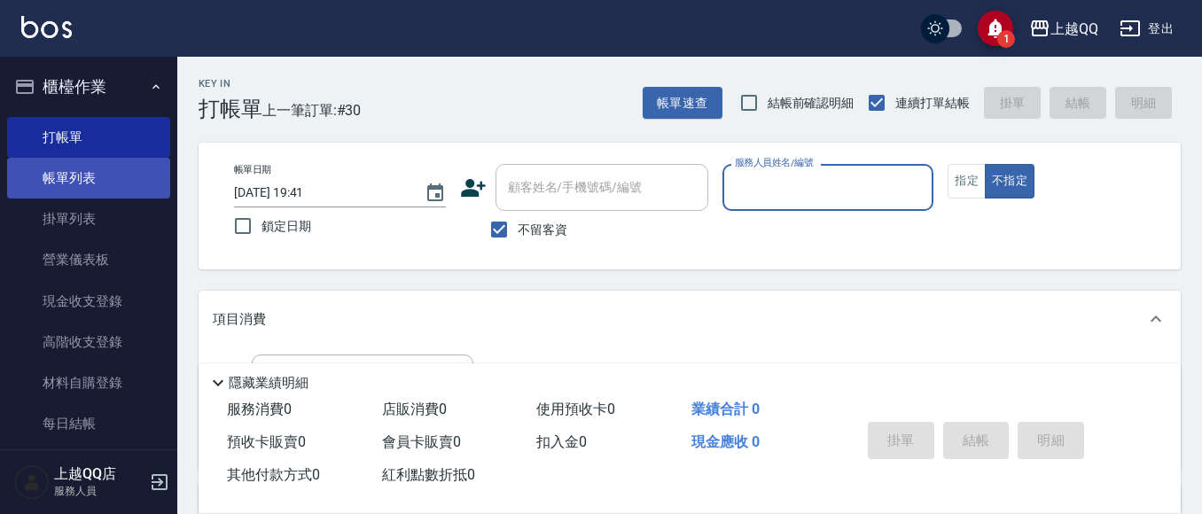
click at [74, 181] on link "帳單列表" at bounding box center [88, 178] width 163 height 41
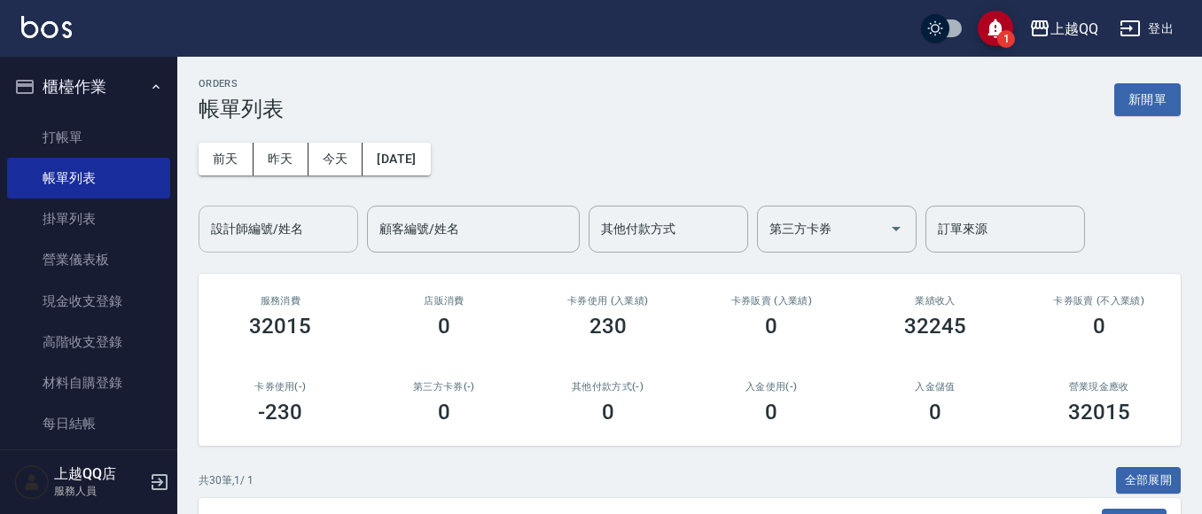
click at [233, 237] on input "設計師編號/姓名" at bounding box center [279, 229] width 144 height 31
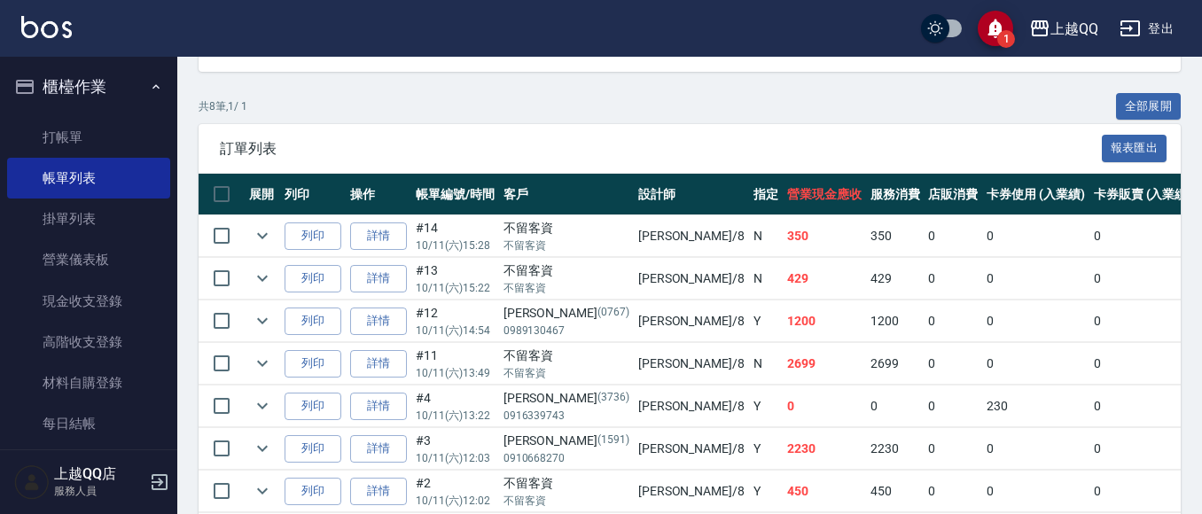
scroll to position [500, 0]
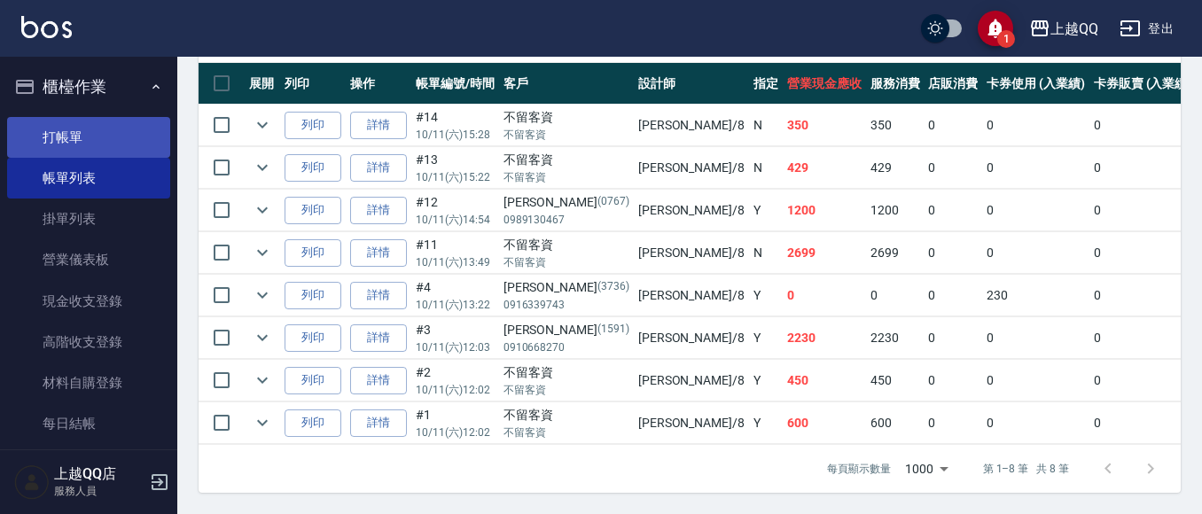
type input "孟穎-8"
click at [74, 136] on link "打帳單" at bounding box center [88, 137] width 163 height 41
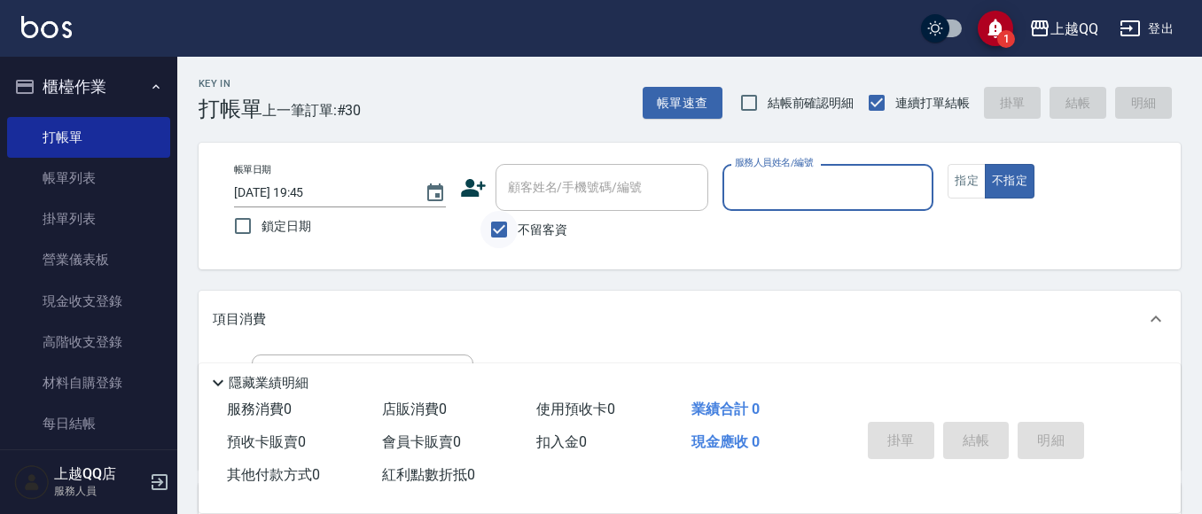
click at [499, 230] on input "不留客資" at bounding box center [499, 229] width 37 height 37
checkbox input "false"
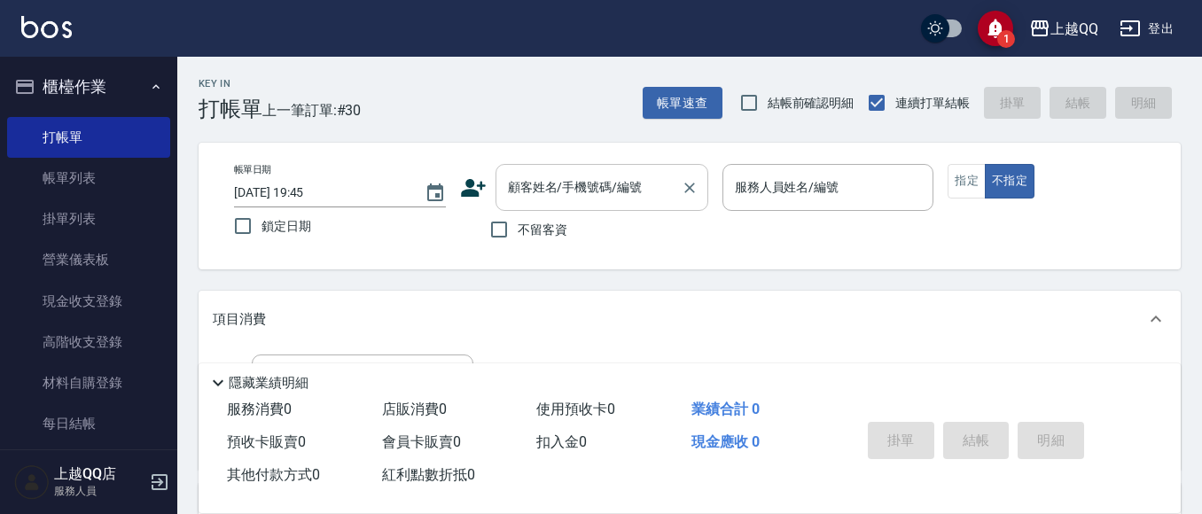
click at [516, 193] on input "顧客姓名/手機號碼/編號" at bounding box center [589, 187] width 170 height 31
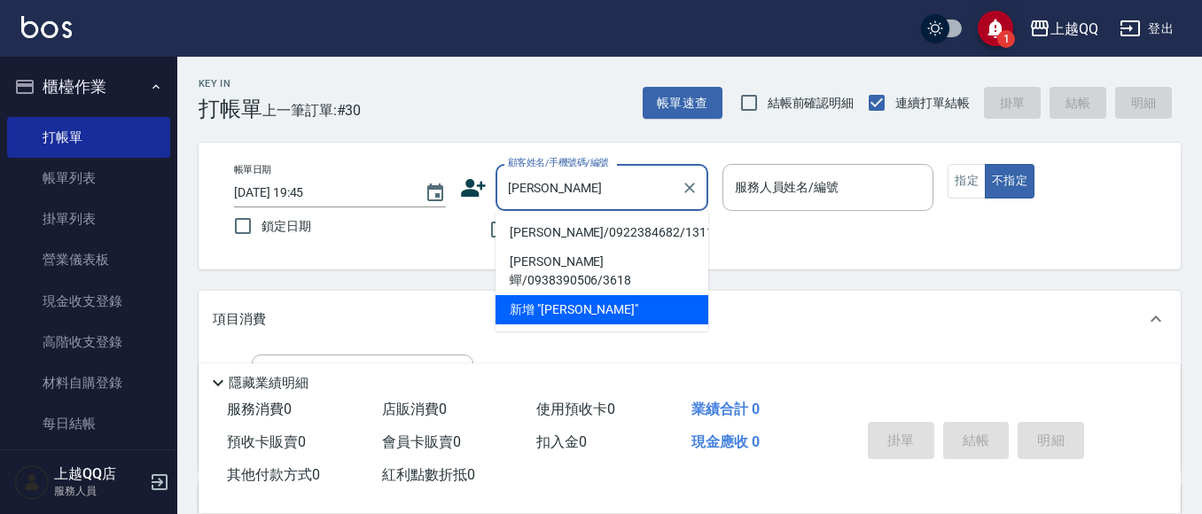
click at [512, 239] on li "林逸晃/0922384682/1311" at bounding box center [602, 232] width 213 height 29
type input "林逸晃/0922384682/1311"
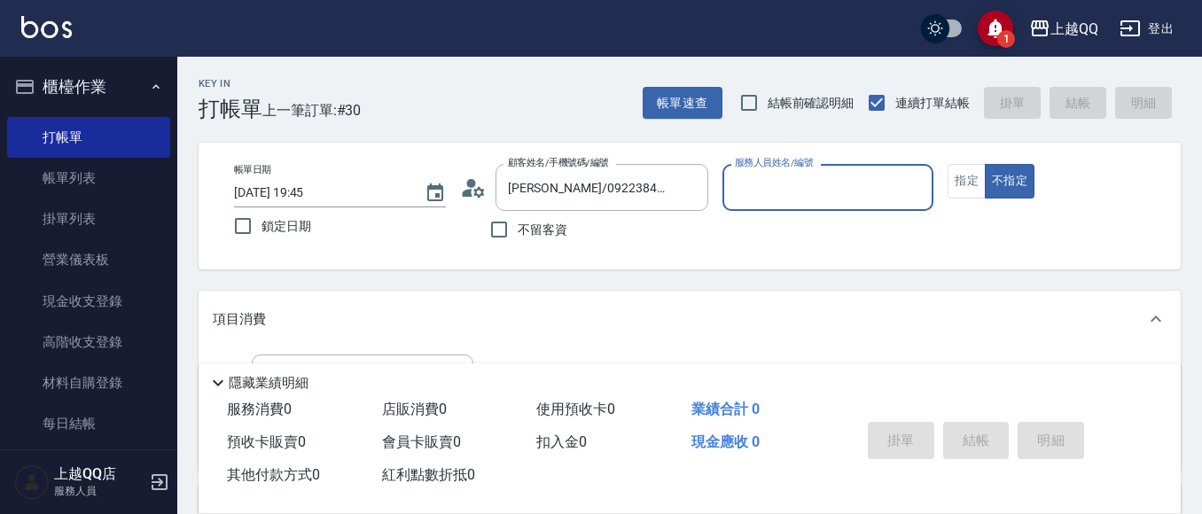
type input "孟穎-8"
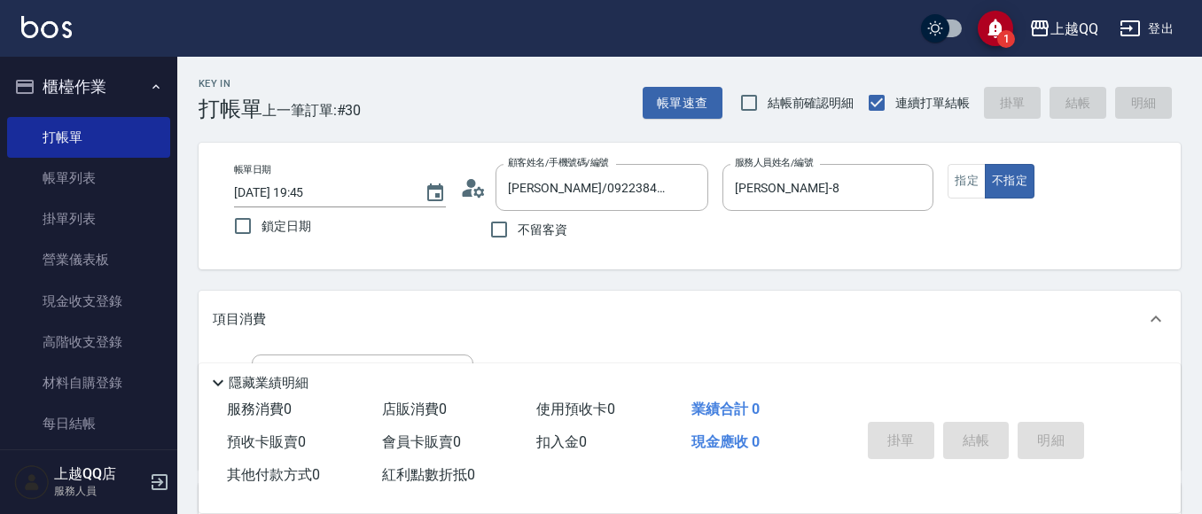
click at [939, 154] on div "帳單日期 2025/10/11 19:45 鎖定日期 顧客姓名/手機號碼/編號 林逸晃/0922384682/1311 顧客姓名/手機號碼/編號 不留客資 服…" at bounding box center [690, 206] width 982 height 127
click at [965, 175] on button "指定" at bounding box center [967, 181] width 38 height 35
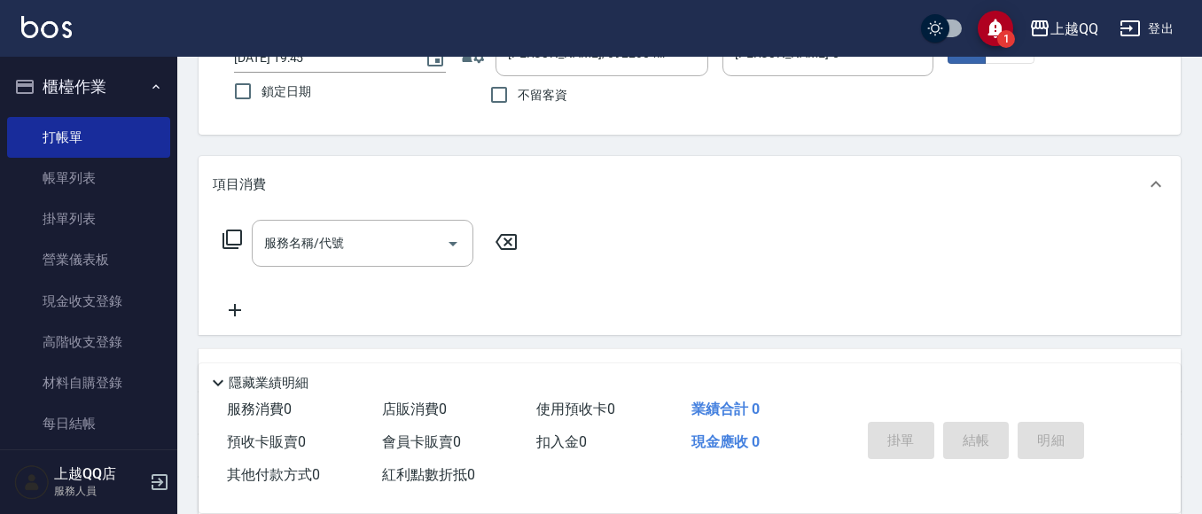
scroll to position [207, 0]
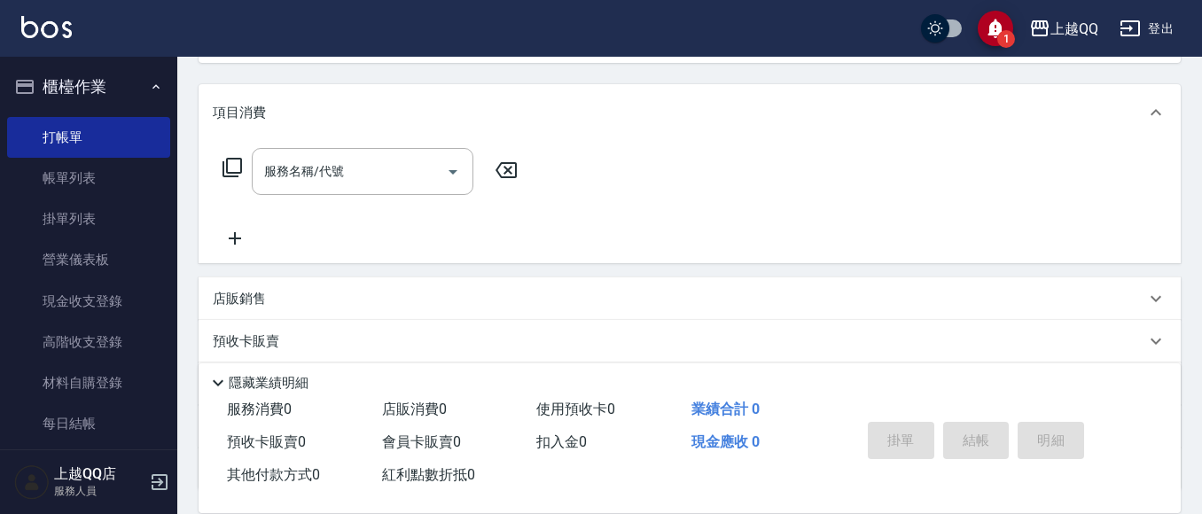
click at [231, 164] on icon at bounding box center [232, 167] width 21 height 21
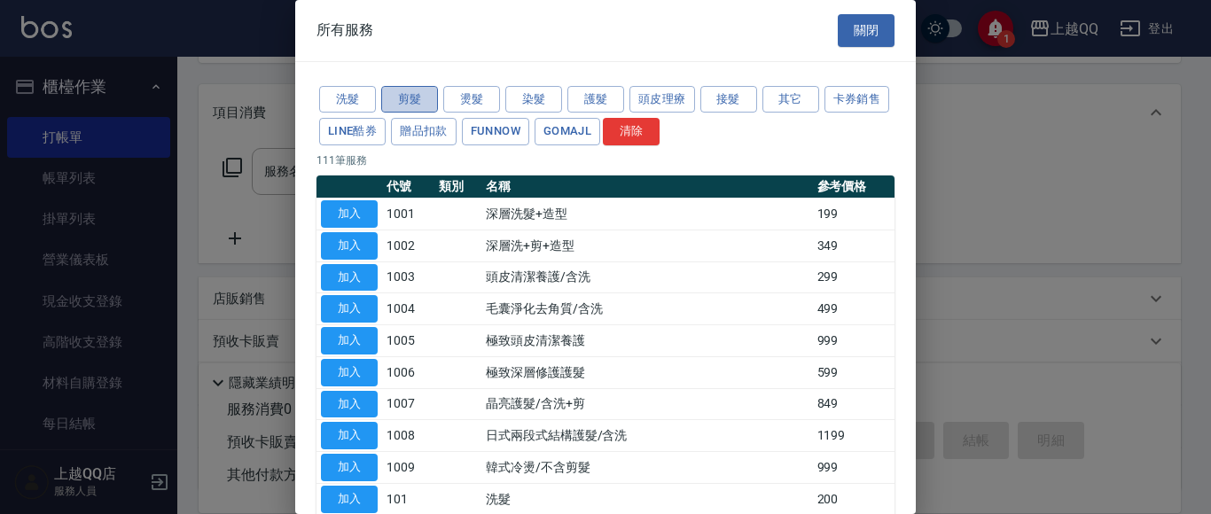
click at [427, 106] on button "剪髮" at bounding box center [409, 99] width 57 height 27
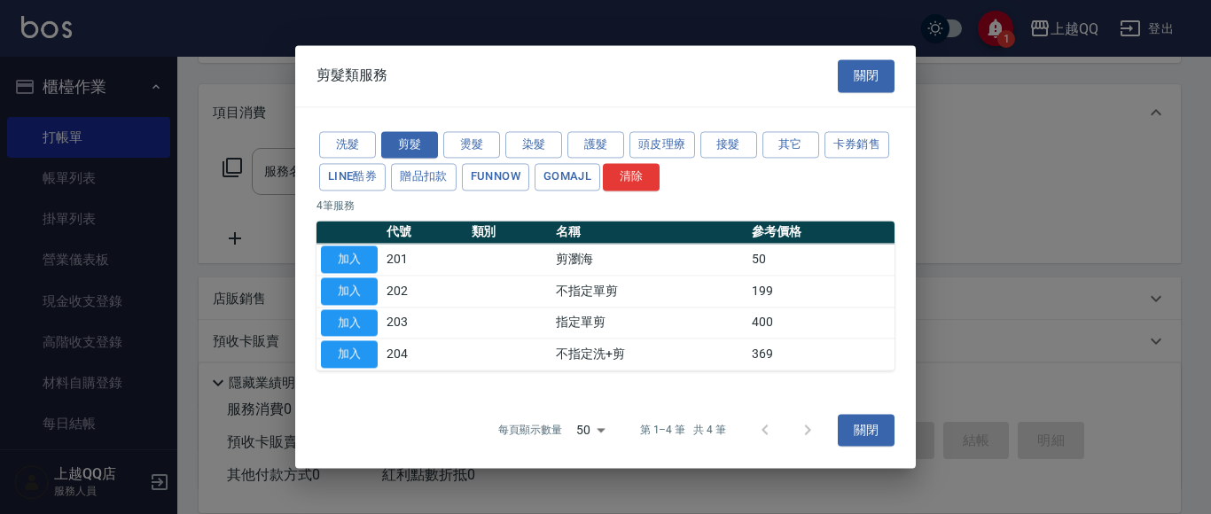
click at [378, 318] on td "加入" at bounding box center [350, 323] width 66 height 32
click at [366, 325] on button "加入" at bounding box center [349, 322] width 57 height 27
type input "指定單剪(203)"
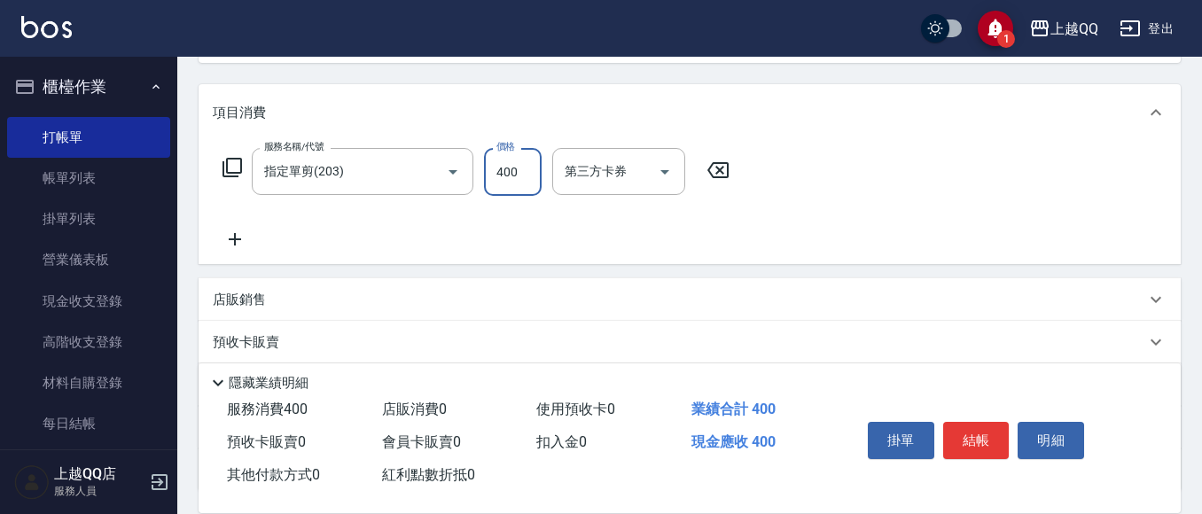
click at [526, 172] on input "400" at bounding box center [513, 172] width 58 height 48
type input "300"
click at [966, 434] on button "結帳" at bounding box center [976, 440] width 66 height 37
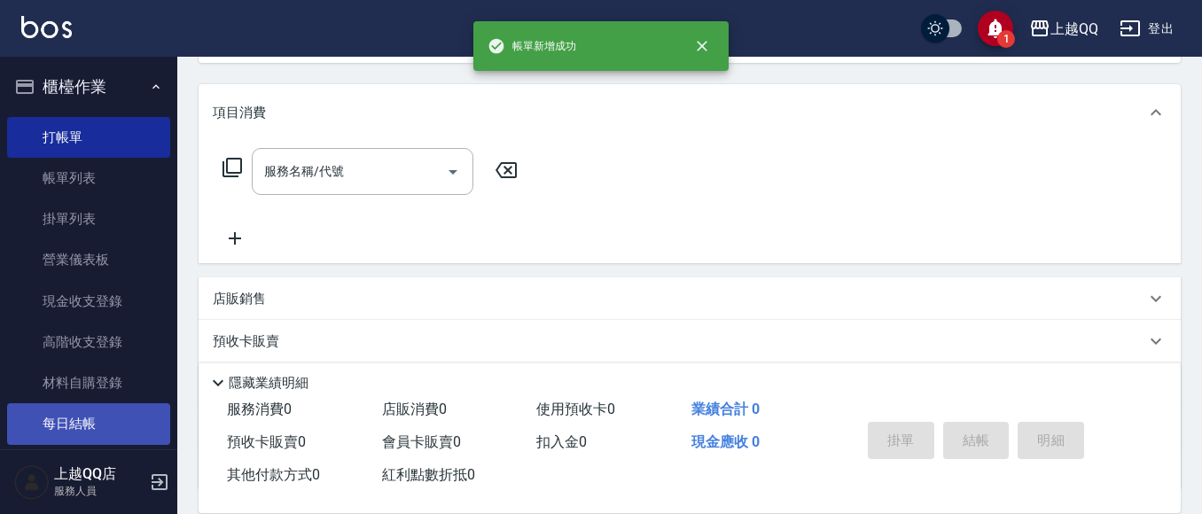
scroll to position [0, 0]
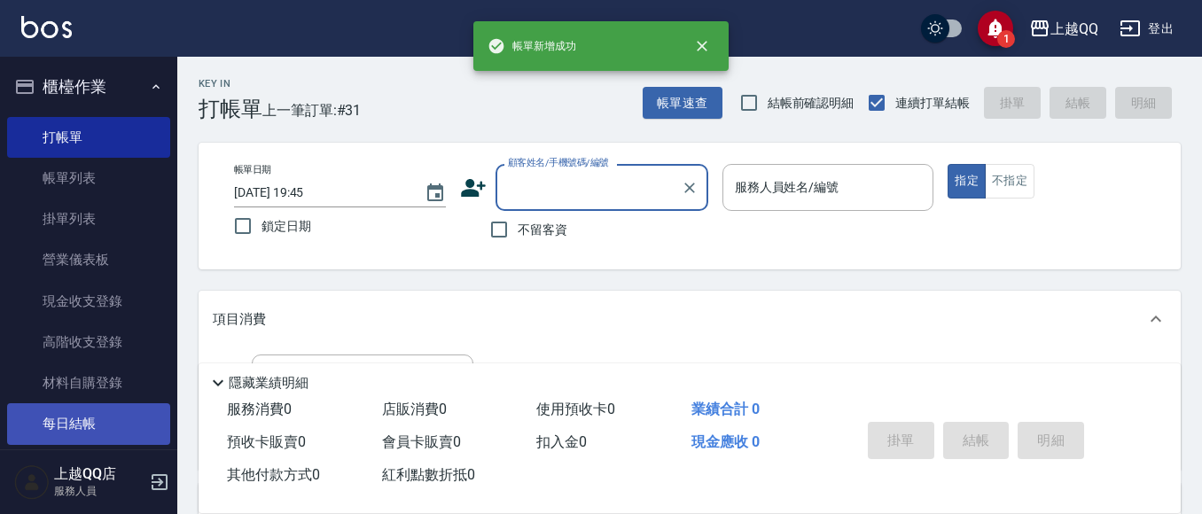
click at [48, 431] on link "每日結帳" at bounding box center [88, 423] width 163 height 41
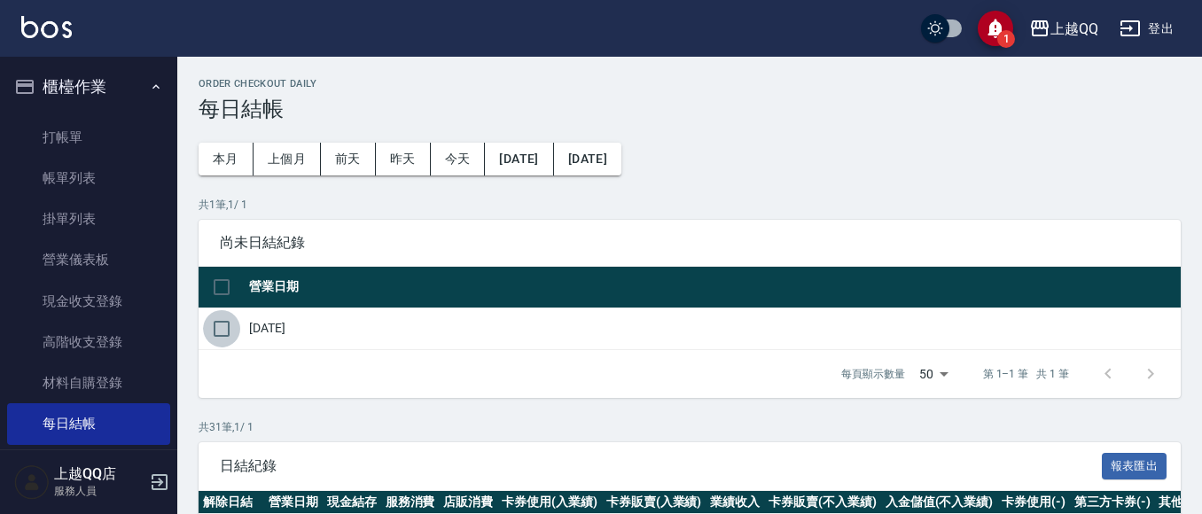
click at [217, 325] on input "checkbox" at bounding box center [221, 328] width 37 height 37
checkbox input "true"
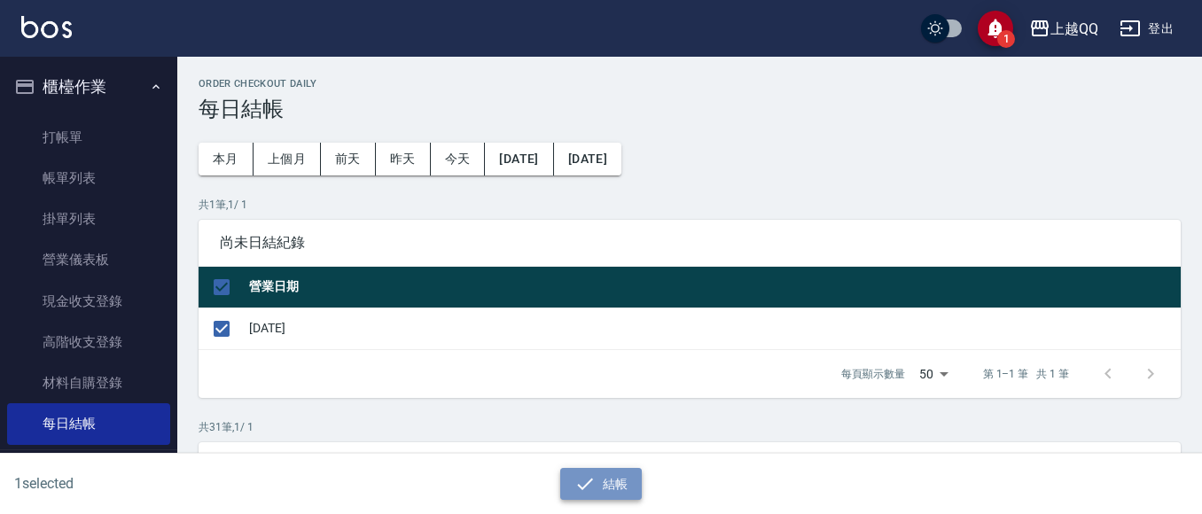
click at [577, 485] on icon "button" at bounding box center [585, 483] width 21 height 21
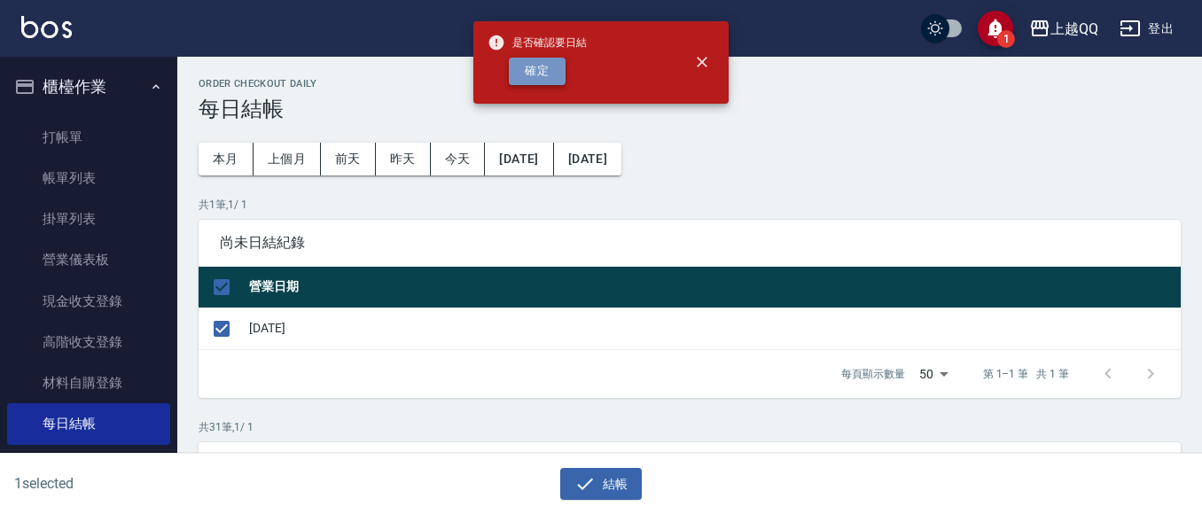
click at [522, 62] on button "確定" at bounding box center [537, 71] width 57 height 27
checkbox input "false"
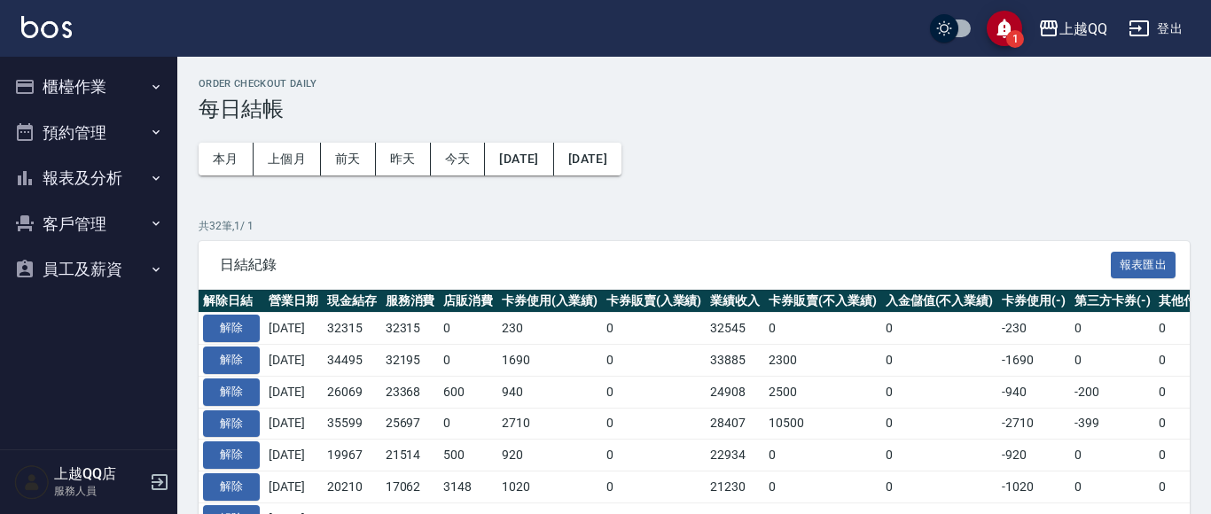
click at [57, 176] on button "報表及分析" at bounding box center [88, 178] width 163 height 46
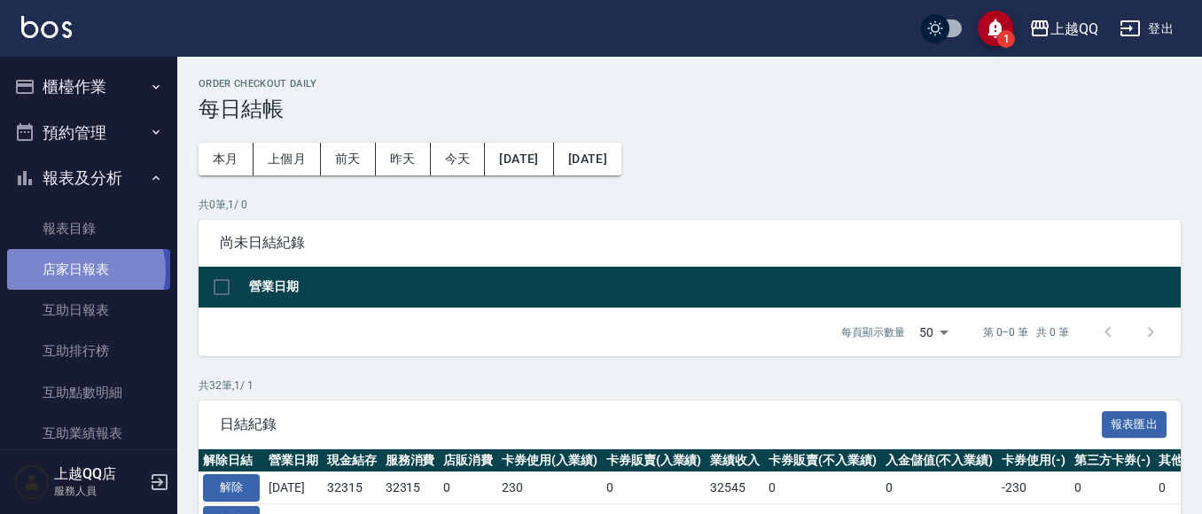
click at [79, 271] on link "店家日報表" at bounding box center [88, 269] width 163 height 41
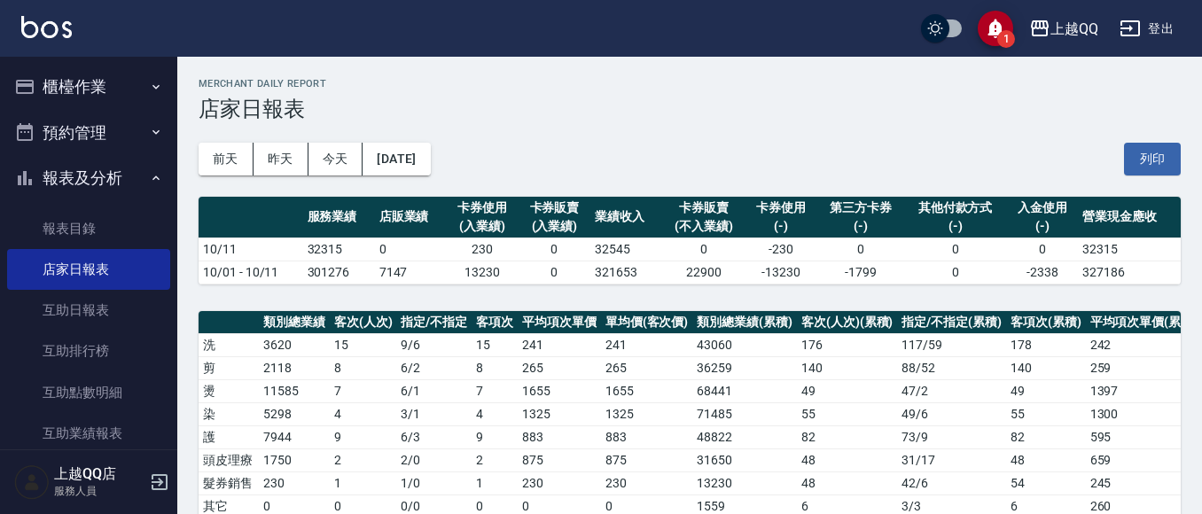
scroll to position [581, 0]
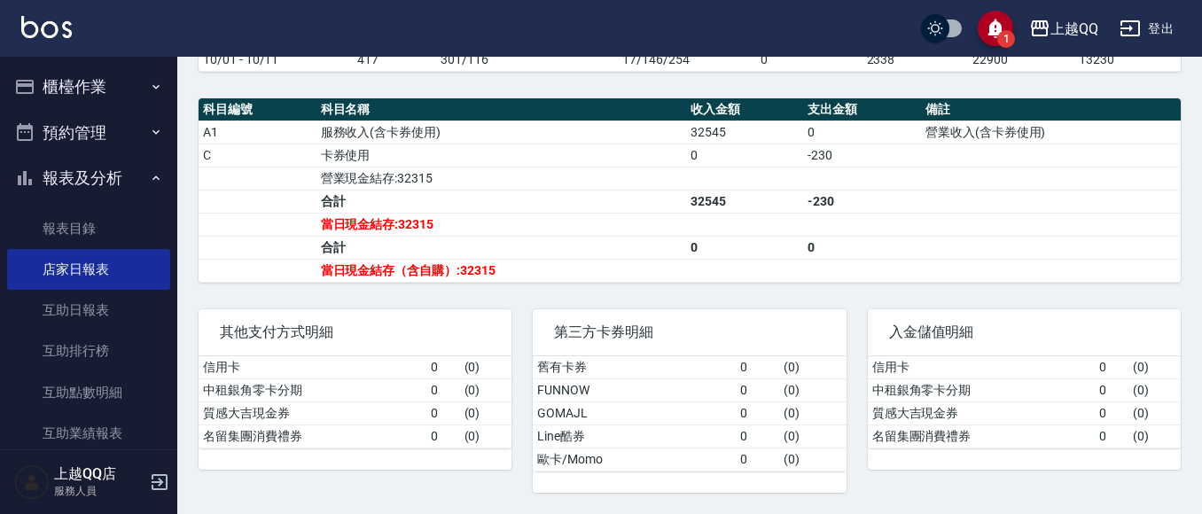
click at [102, 88] on button "櫃檯作業" at bounding box center [88, 87] width 163 height 46
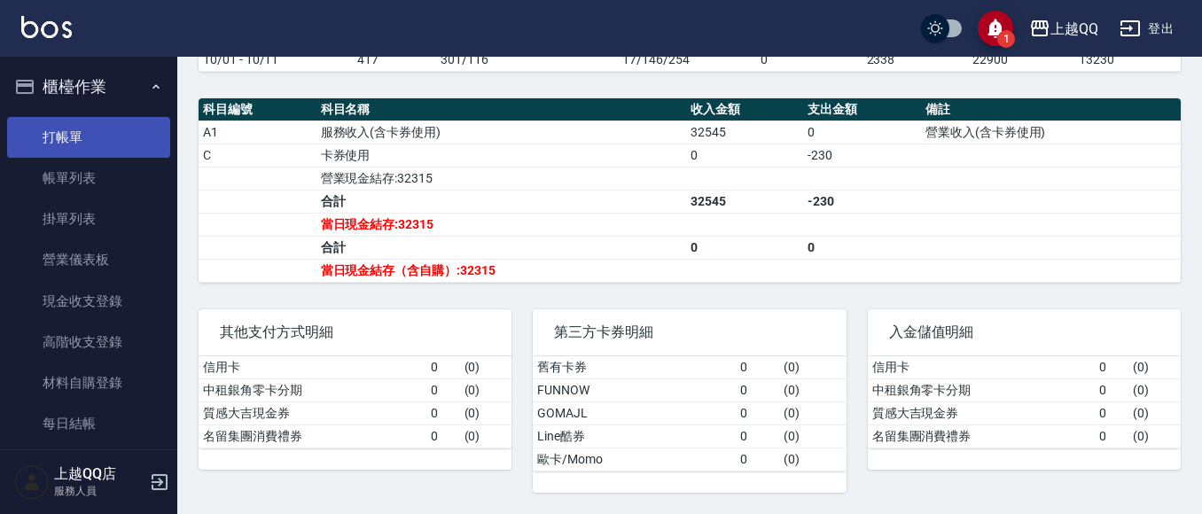
click at [114, 137] on link "打帳單" at bounding box center [88, 137] width 163 height 41
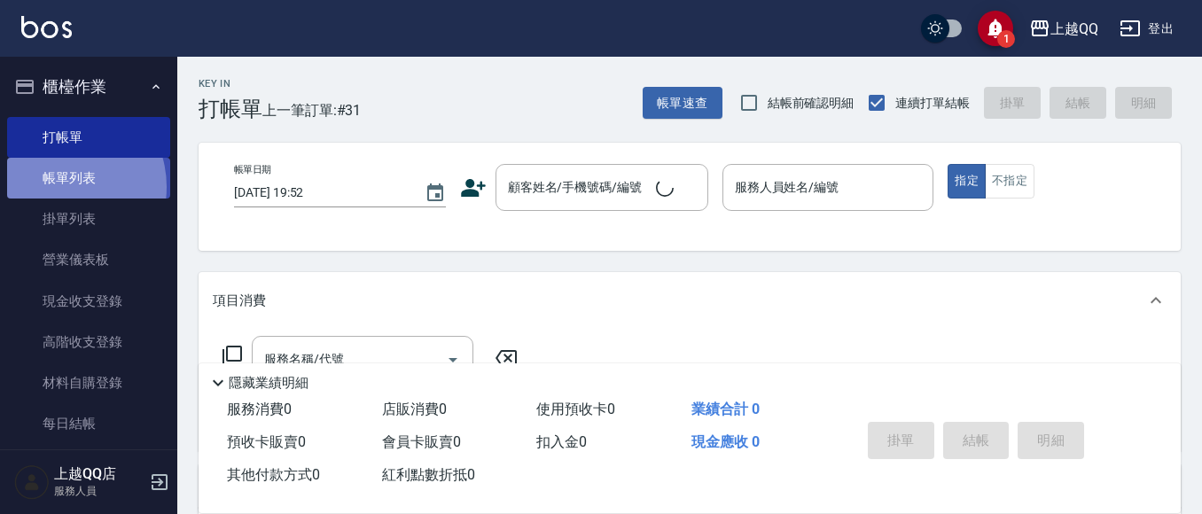
click at [58, 187] on link "帳單列表" at bounding box center [88, 178] width 163 height 41
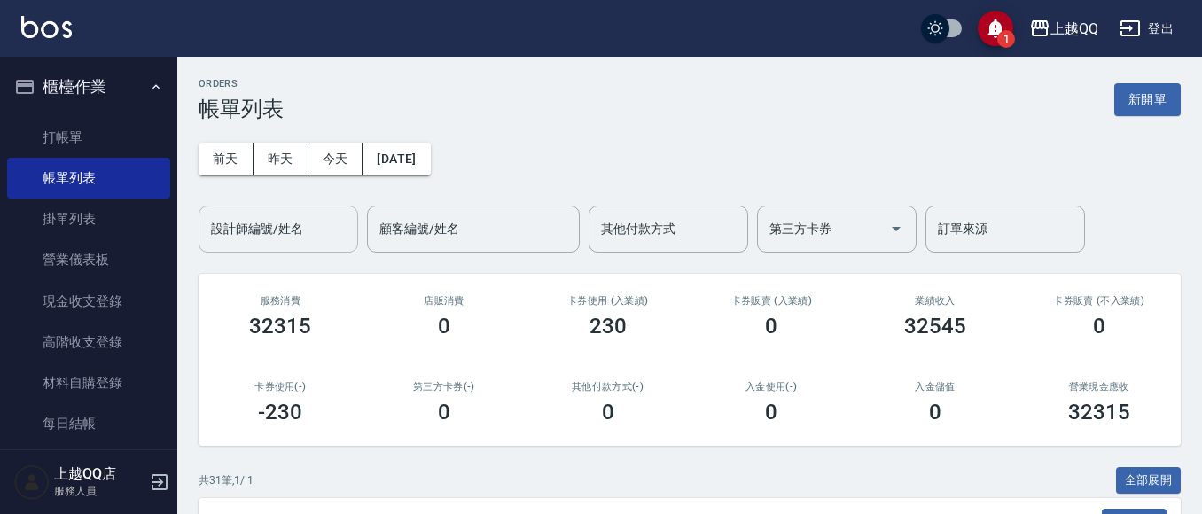
click at [254, 229] on input "設計師編號/姓名" at bounding box center [279, 229] width 144 height 31
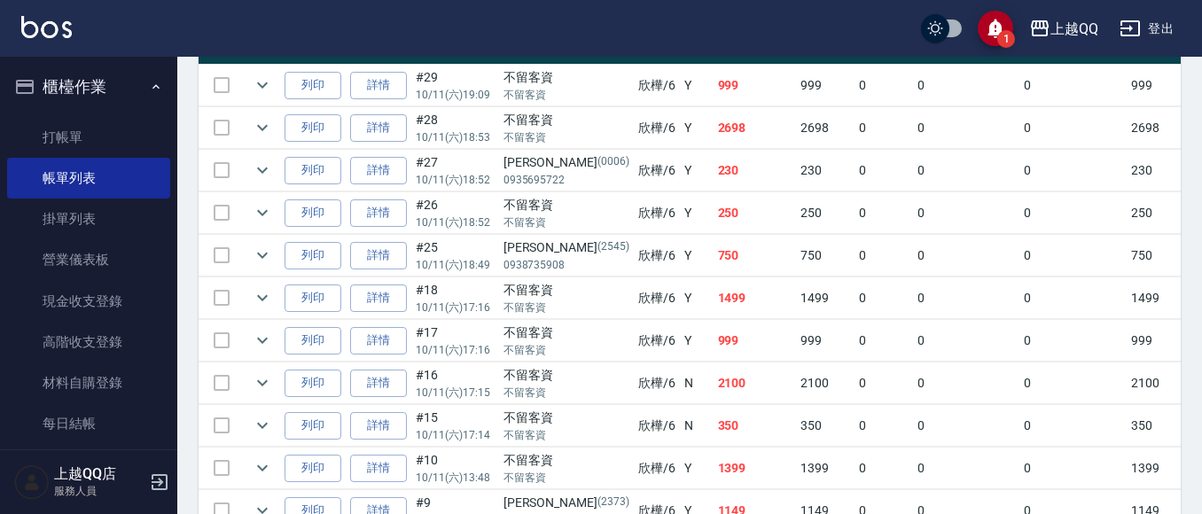
scroll to position [436, 0]
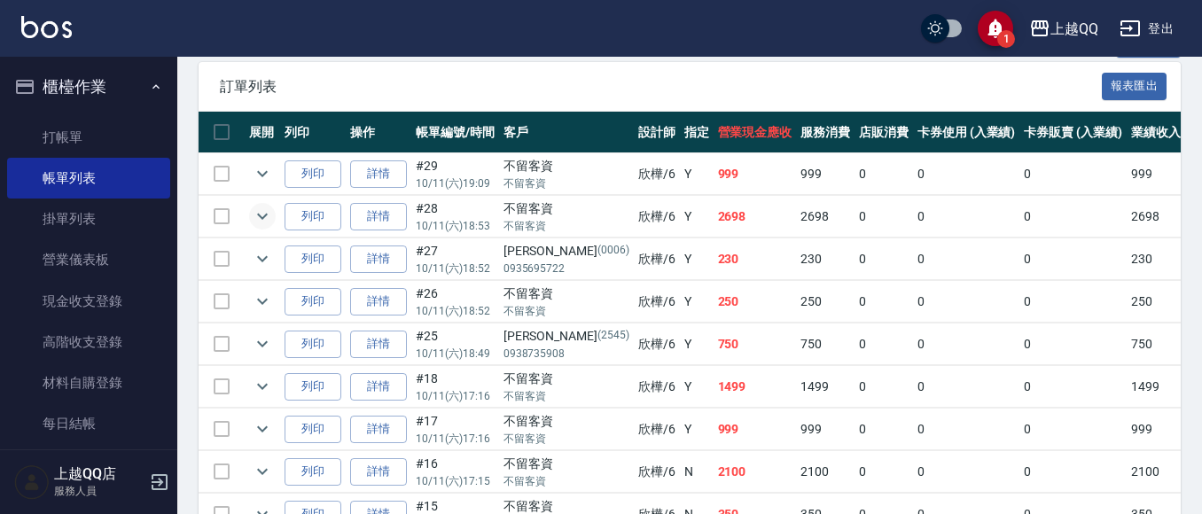
type input "欣樺-6"
click at [255, 218] on icon "expand row" at bounding box center [262, 216] width 21 height 21
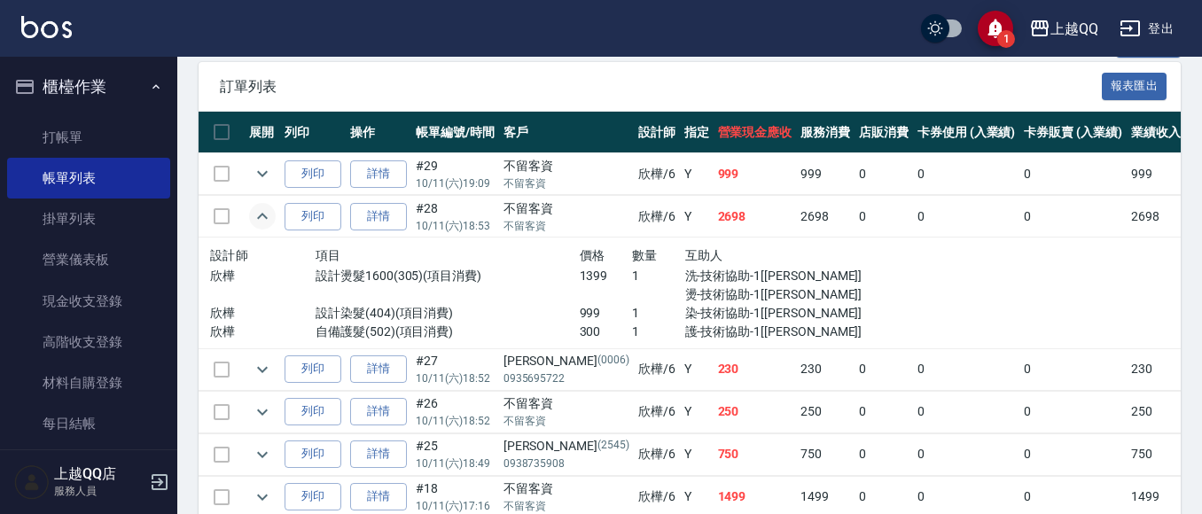
click at [255, 218] on icon "expand row" at bounding box center [262, 216] width 21 height 21
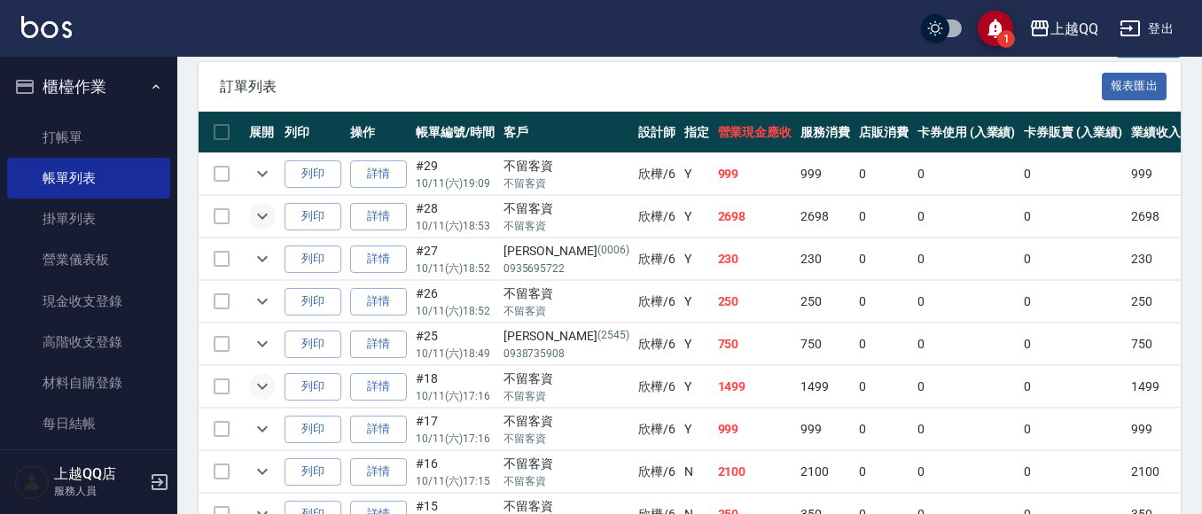
click at [262, 383] on icon "expand row" at bounding box center [262, 386] width 21 height 21
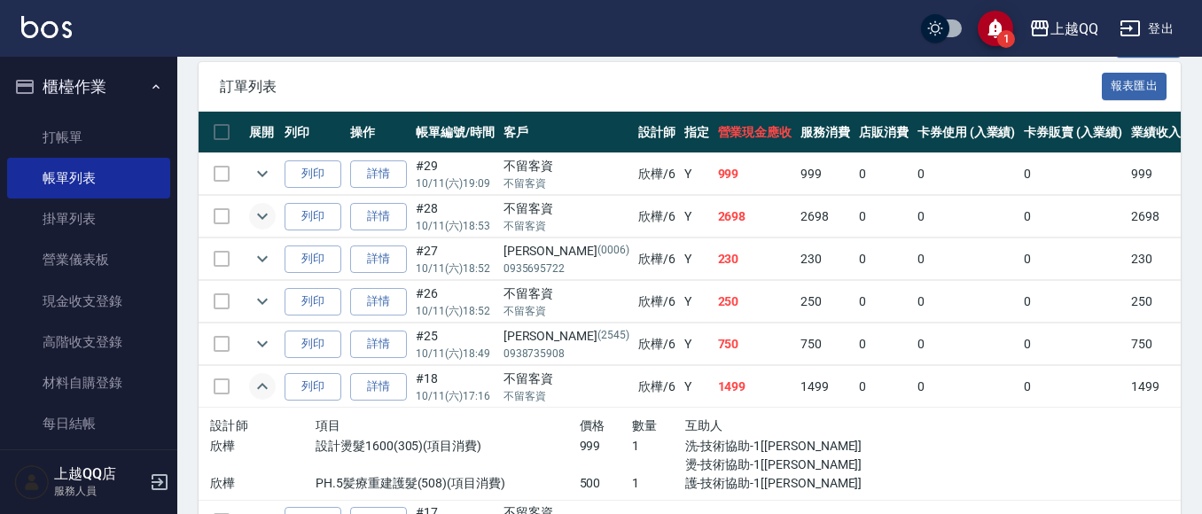
click at [262, 380] on icon "expand row" at bounding box center [262, 386] width 21 height 21
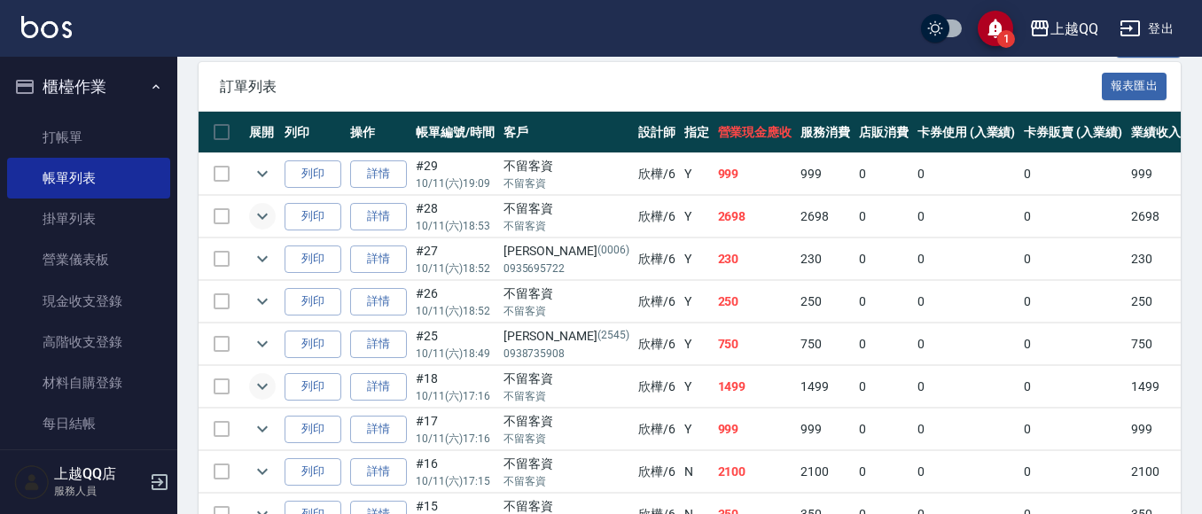
click at [51, 72] on button "櫃檯作業" at bounding box center [88, 87] width 163 height 46
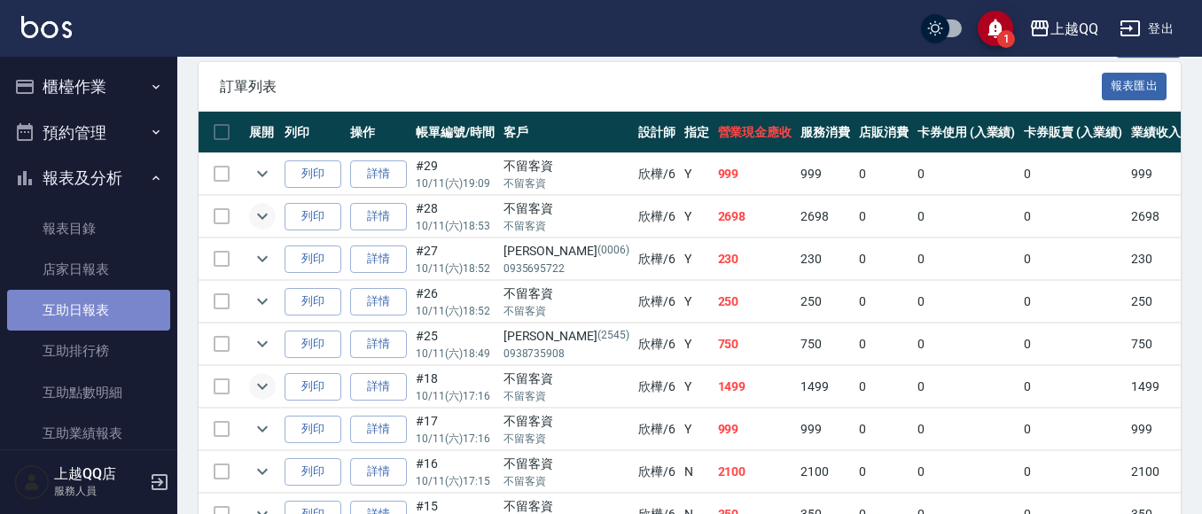
click at [107, 307] on link "互助日報表" at bounding box center [88, 310] width 163 height 41
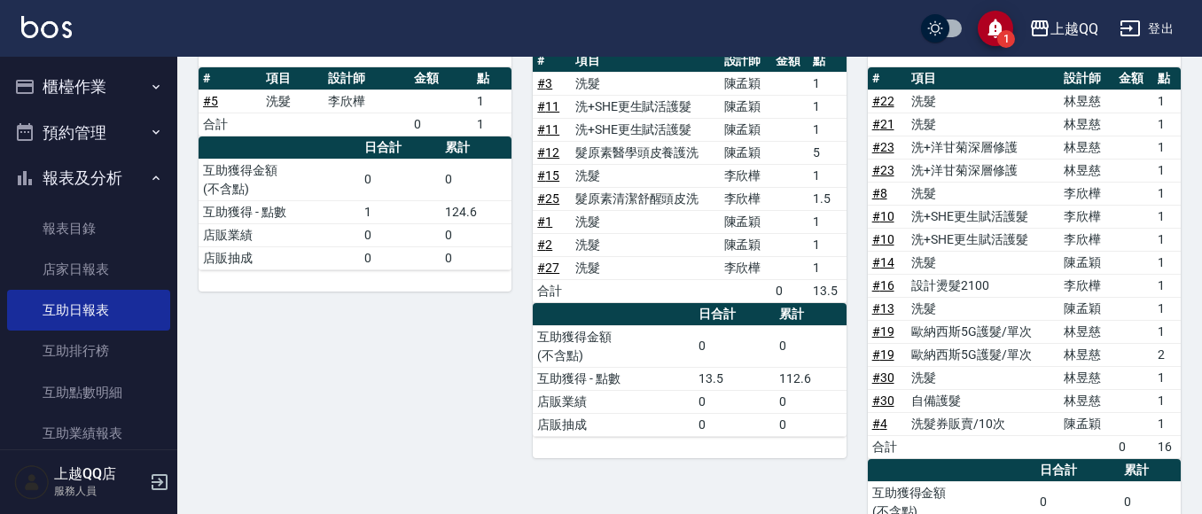
scroll to position [647, 0]
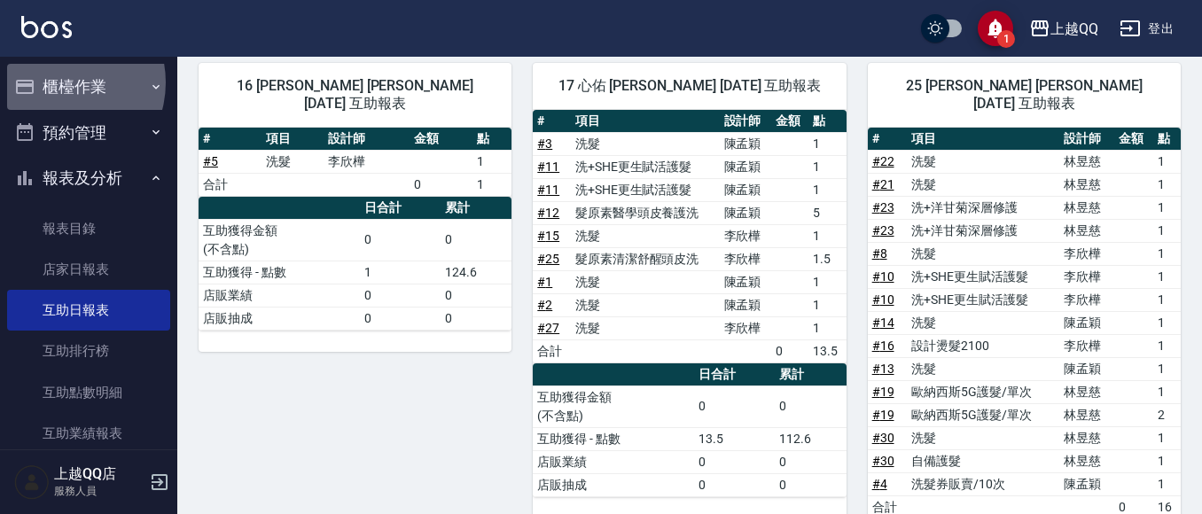
click at [57, 82] on button "櫃檯作業" at bounding box center [88, 87] width 163 height 46
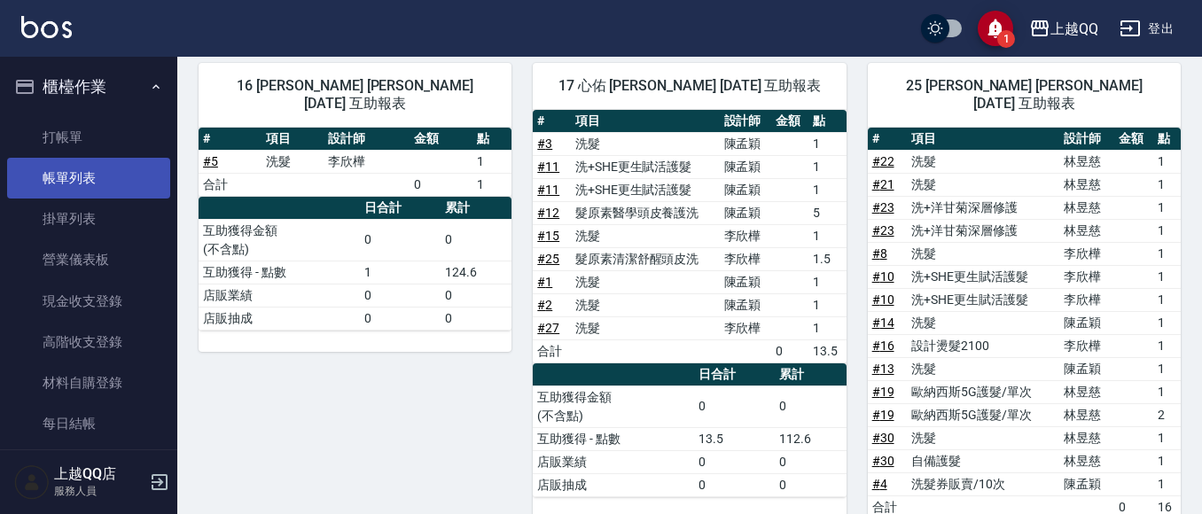
click at [66, 172] on link "帳單列表" at bounding box center [88, 178] width 163 height 41
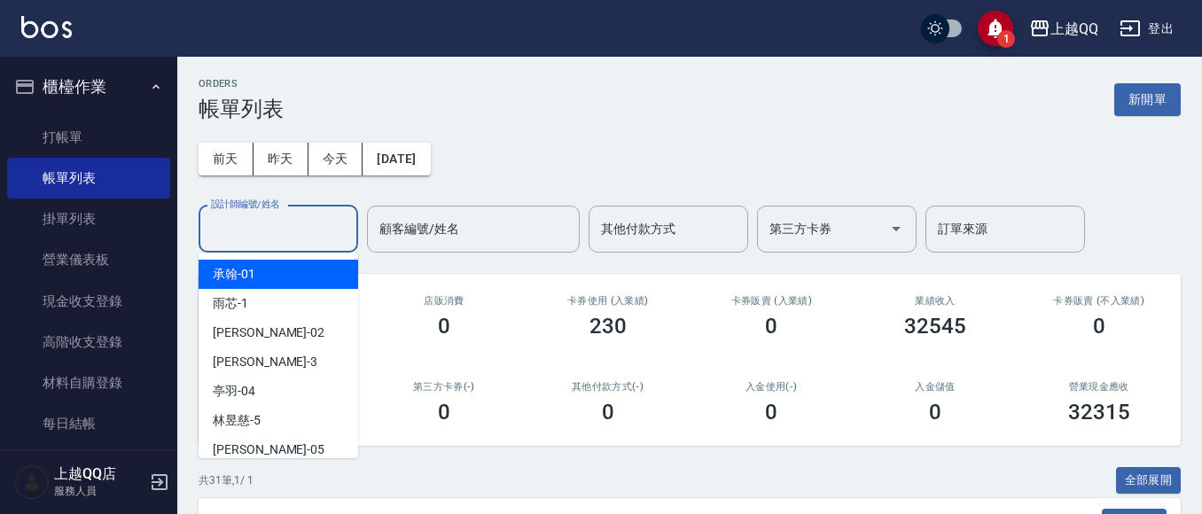
click at [230, 238] on input "設計師編號/姓名" at bounding box center [279, 229] width 144 height 31
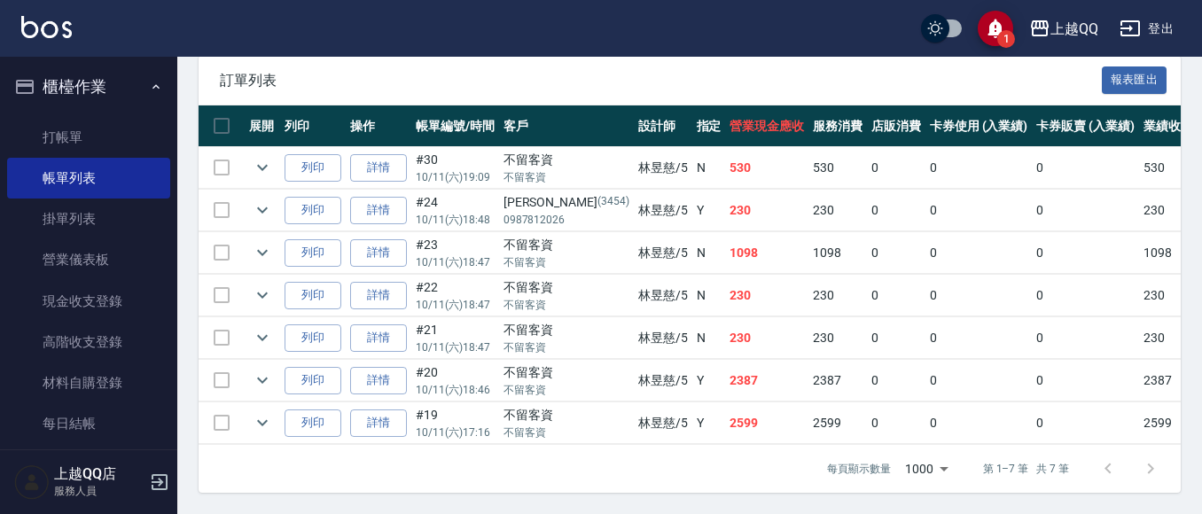
scroll to position [457, 0]
type input "[PERSON_NAME]5"
click at [257, 412] on icon "expand row" at bounding box center [262, 422] width 21 height 21
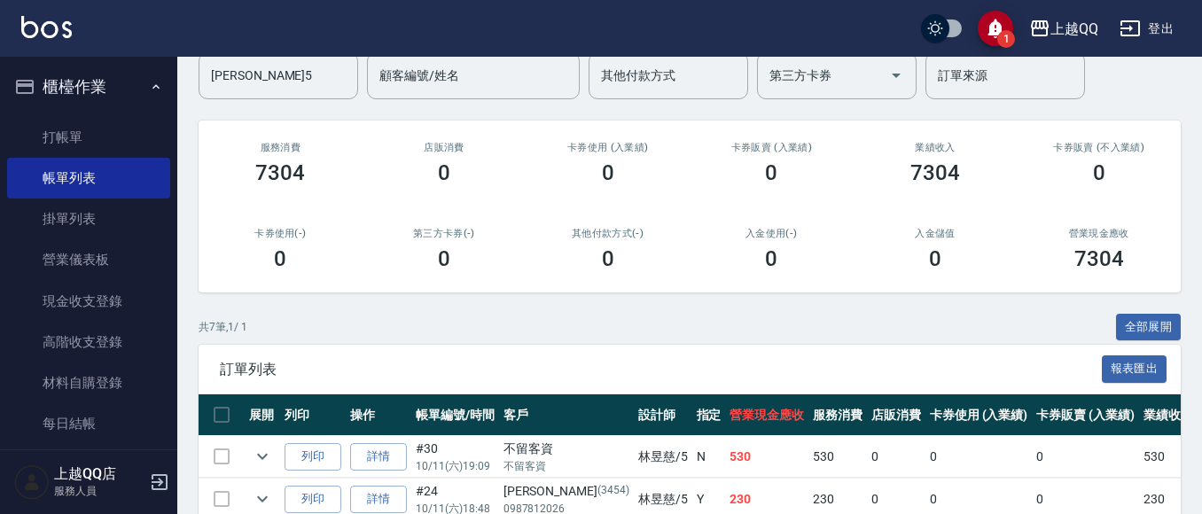
scroll to position [0, 0]
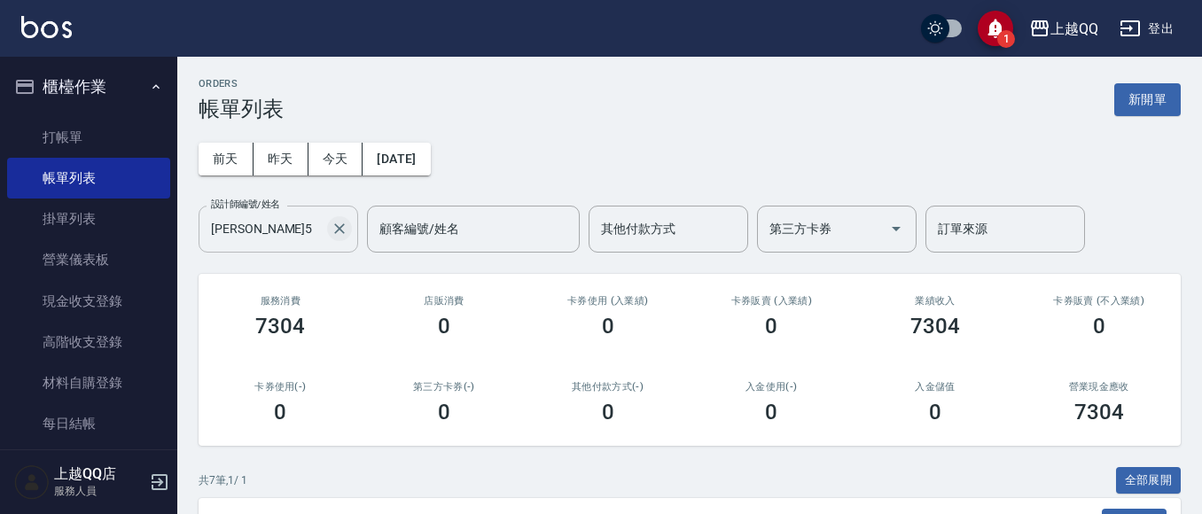
click at [332, 224] on icon "Clear" at bounding box center [340, 229] width 18 height 18
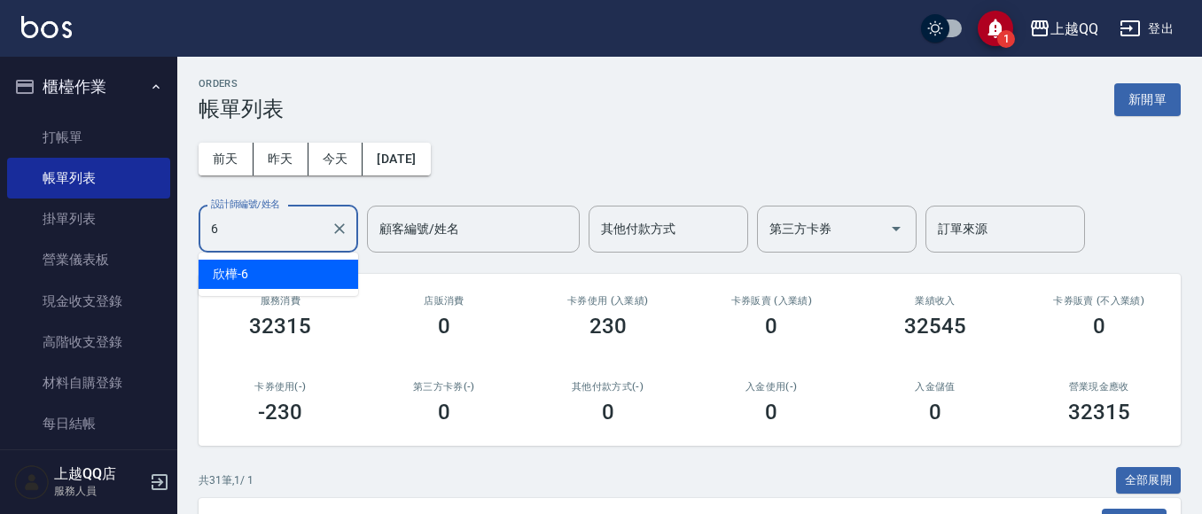
click at [251, 270] on div "欣樺 -6" at bounding box center [279, 274] width 160 height 29
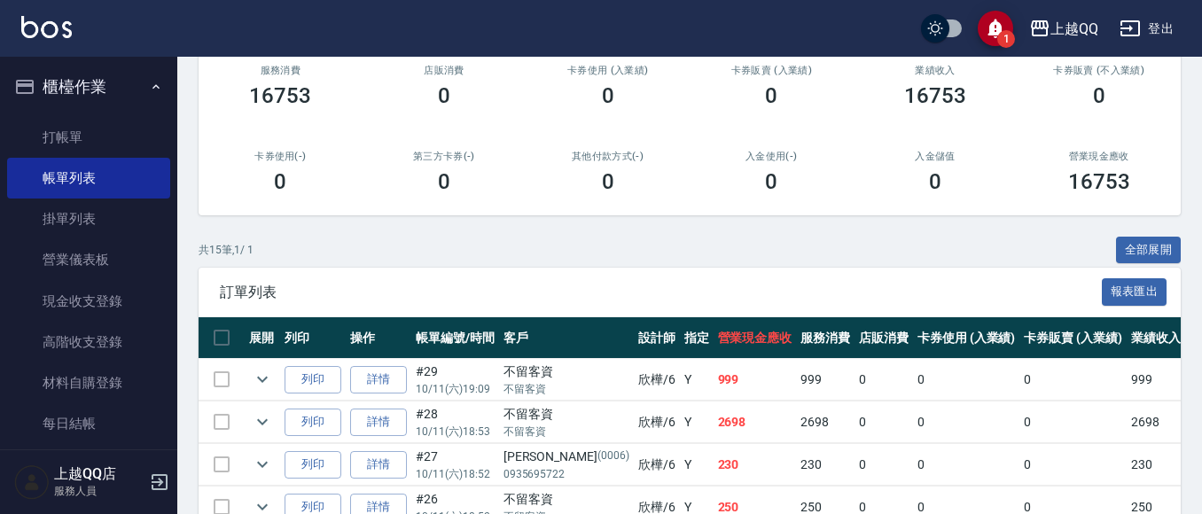
scroll to position [346, 0]
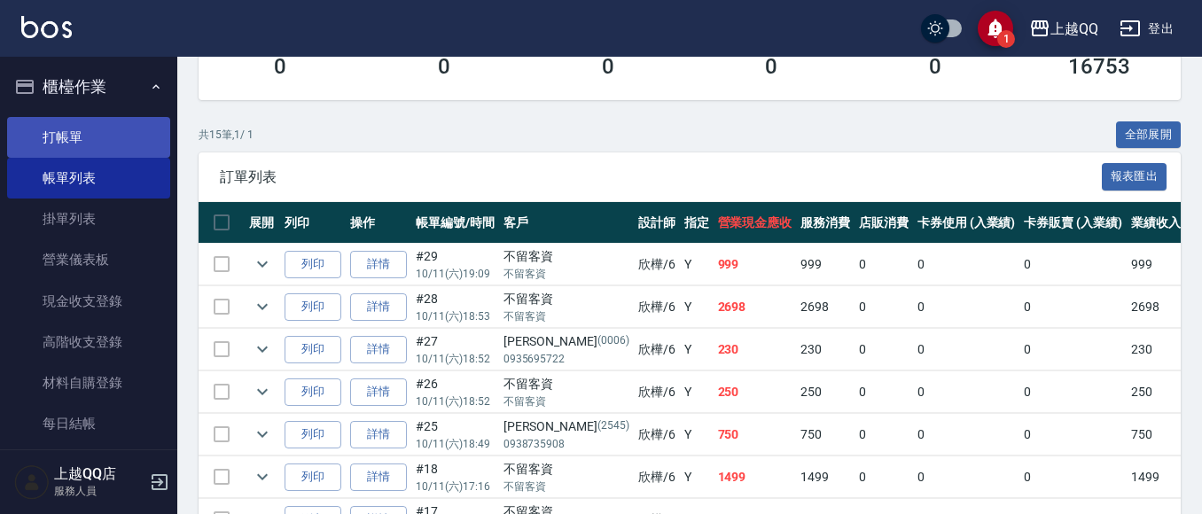
type input "欣樺-6"
click at [66, 137] on link "打帳單" at bounding box center [88, 137] width 163 height 41
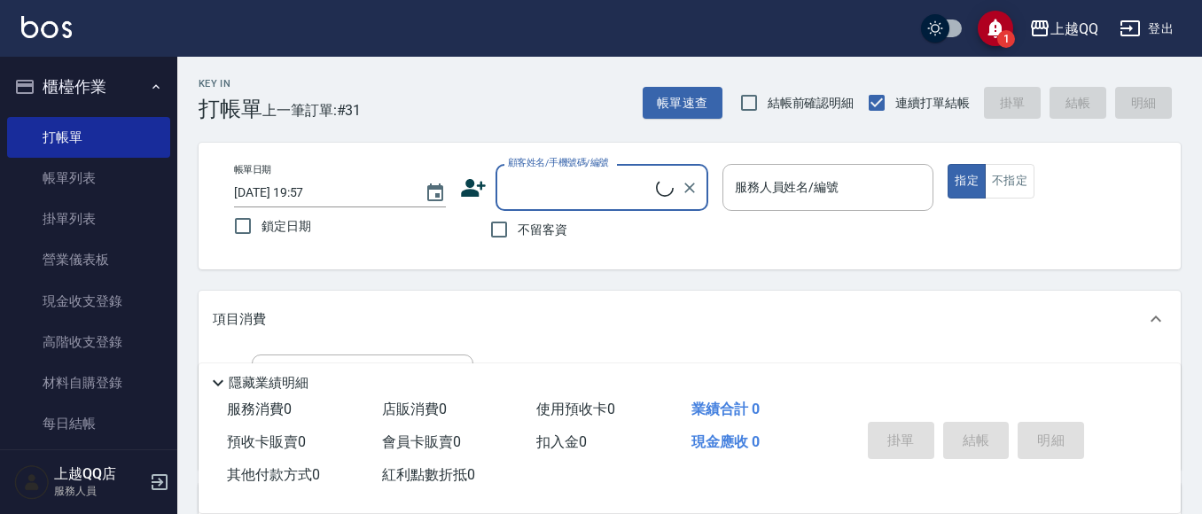
click at [58, 81] on button "櫃檯作業" at bounding box center [88, 87] width 163 height 46
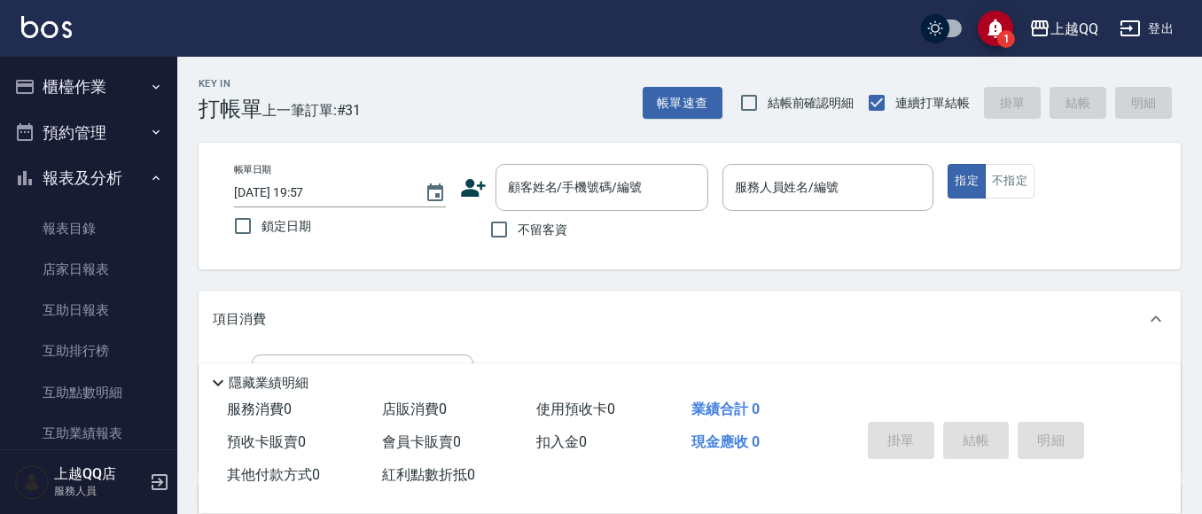
scroll to position [167, 0]
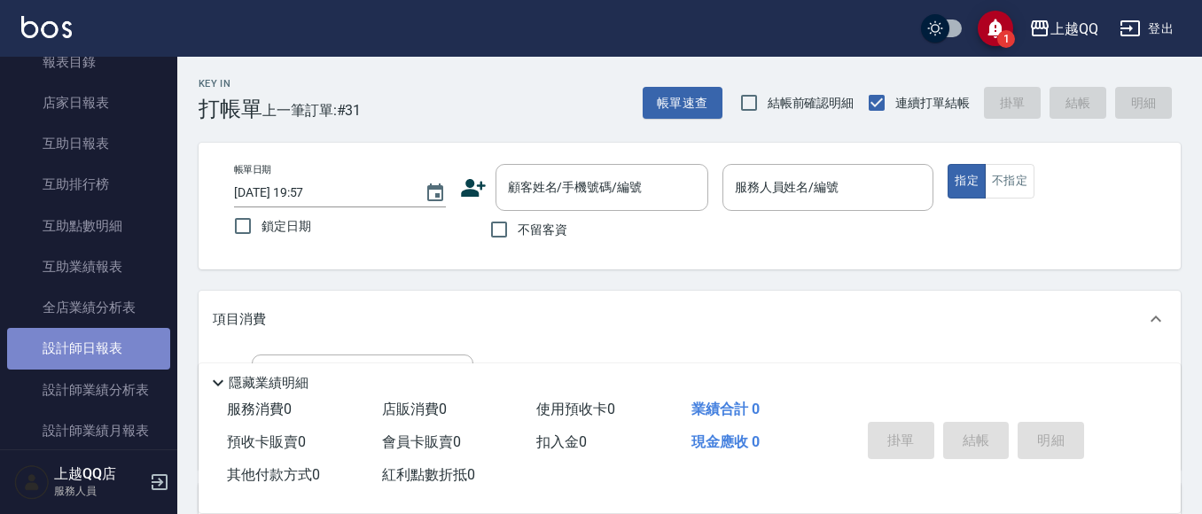
click at [111, 356] on link "設計師日報表" at bounding box center [88, 348] width 163 height 41
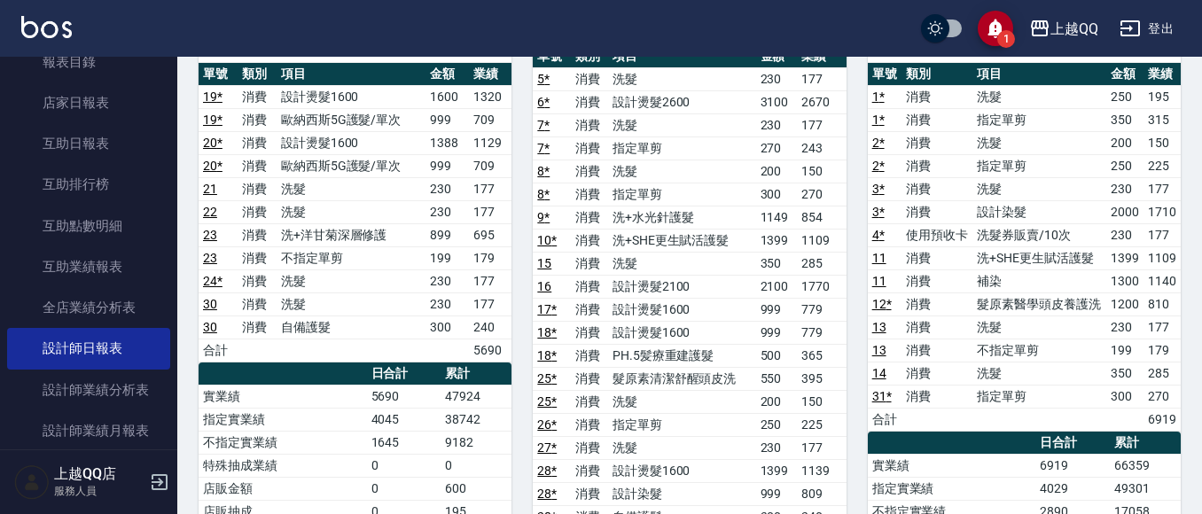
scroll to position [180, 0]
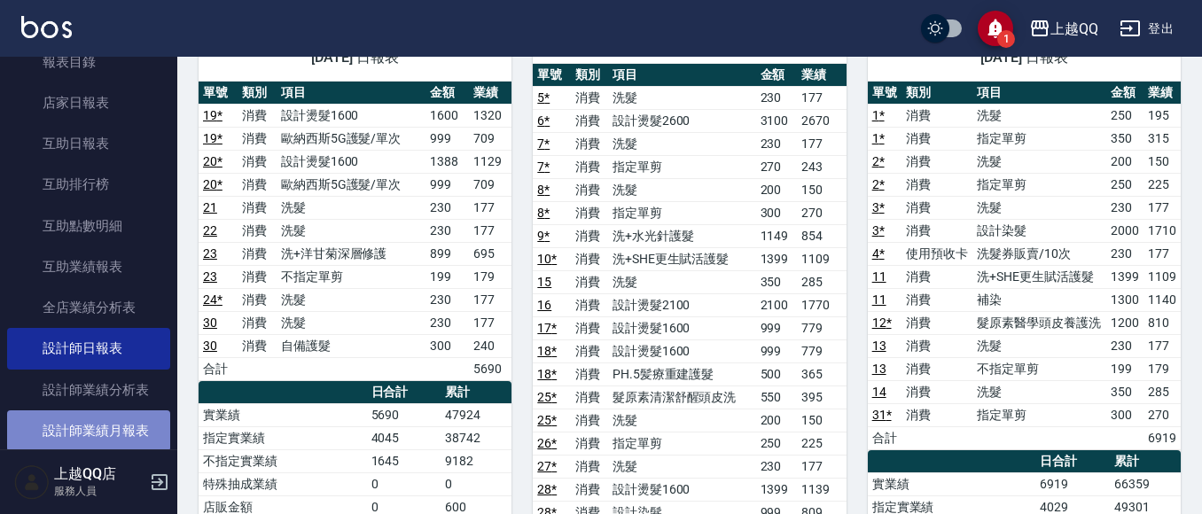
click at [108, 437] on link "設計師業績月報表" at bounding box center [88, 431] width 163 height 41
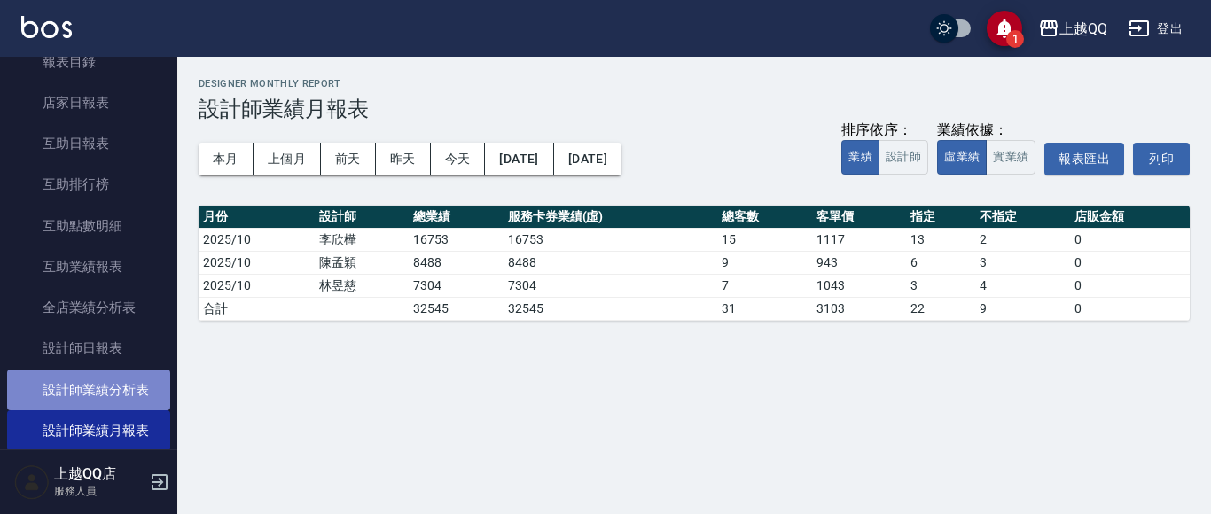
click at [98, 396] on link "設計師業績分析表" at bounding box center [88, 390] width 163 height 41
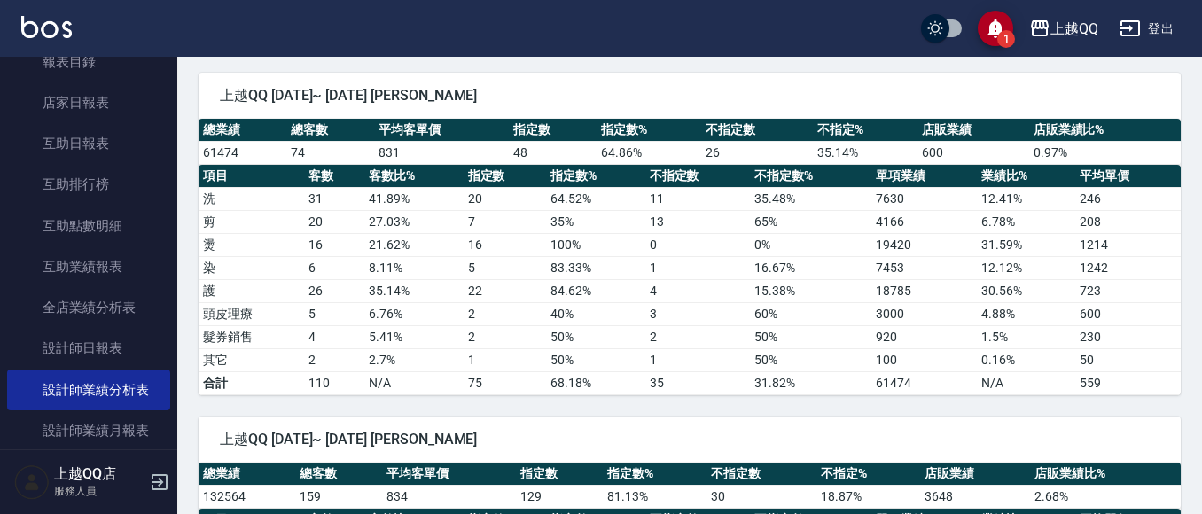
scroll to position [853, 0]
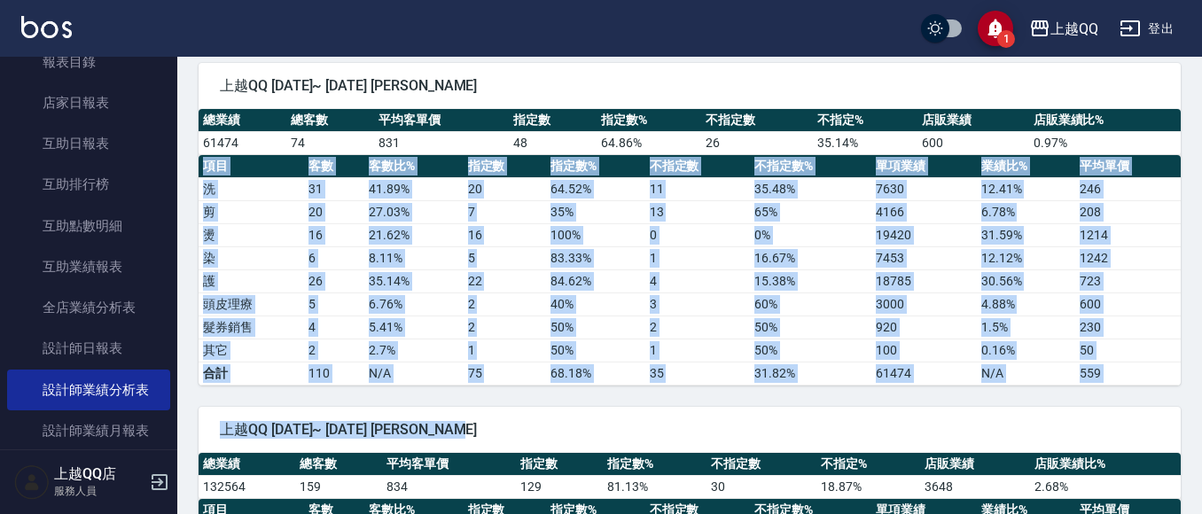
drag, startPoint x: 1192, startPoint y: 345, endPoint x: 1209, endPoint y: 431, distance: 87.6
click at [1202, 431] on html "1 上越QQ 登出 櫃檯作業 打帳單 帳單列表 掛單列表 營業儀表板 現金收支登錄 高階收支登錄 材料自購登錄 每日結帳 排班表 現場電腦打卡 預約管理 預約…" at bounding box center [601, 109] width 1202 height 1925
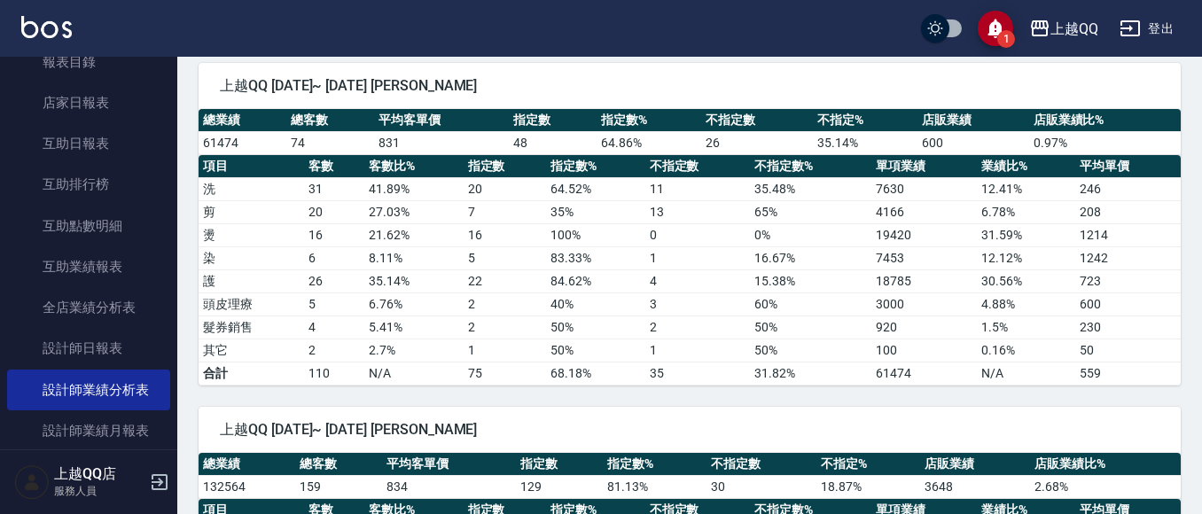
click at [1158, 332] on td "230" at bounding box center [1128, 327] width 106 height 23
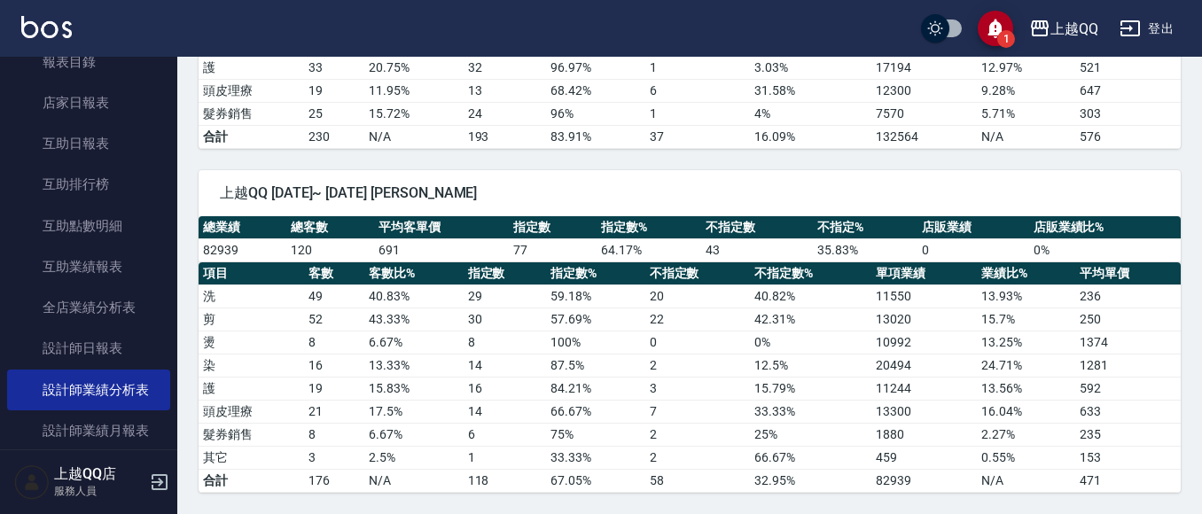
scroll to position [0, 0]
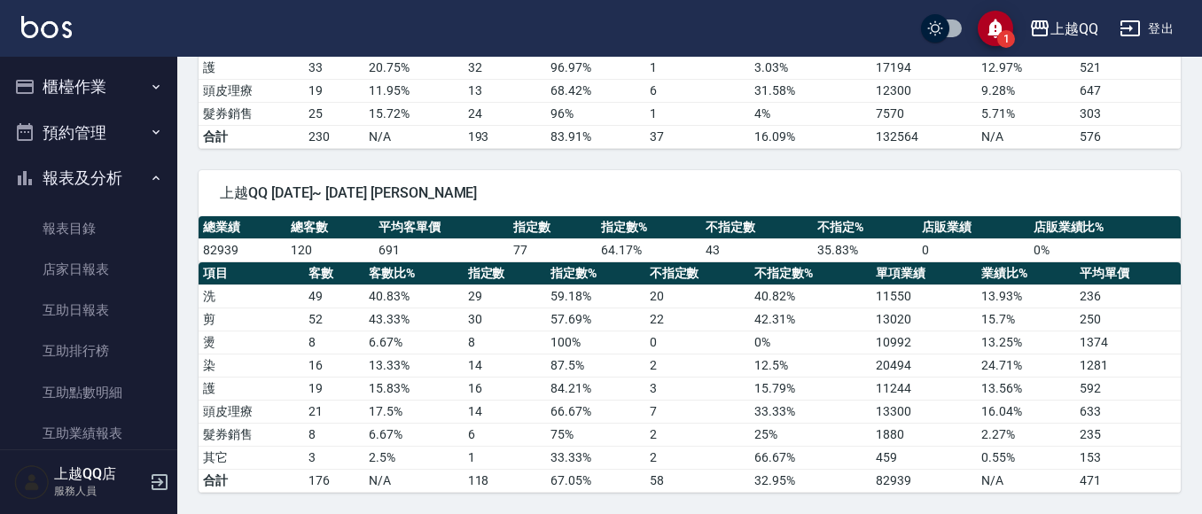
click at [43, 171] on button "報表及分析" at bounding box center [88, 178] width 163 height 46
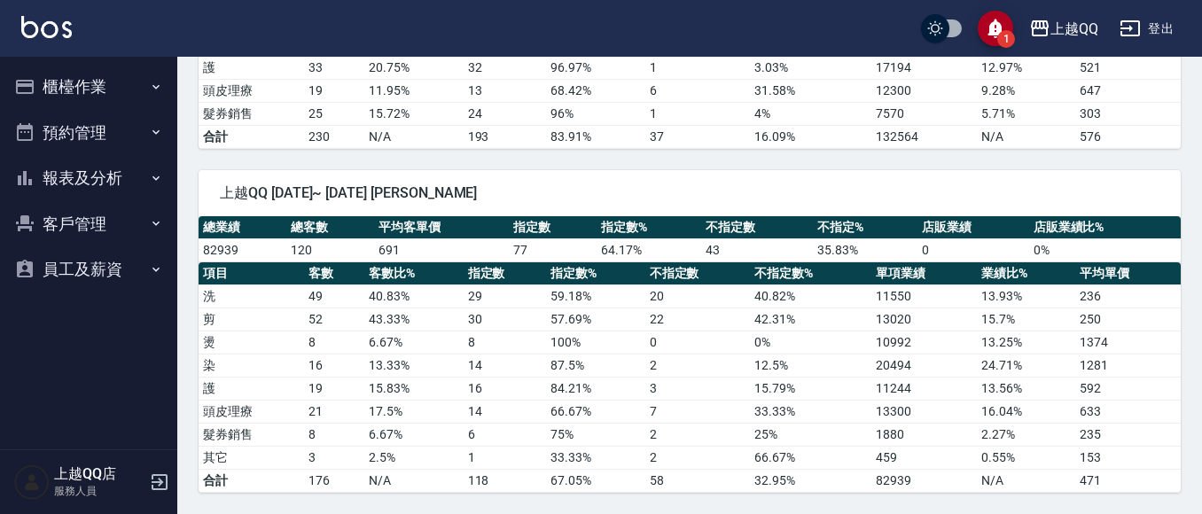
click at [82, 74] on button "櫃檯作業" at bounding box center [88, 87] width 163 height 46
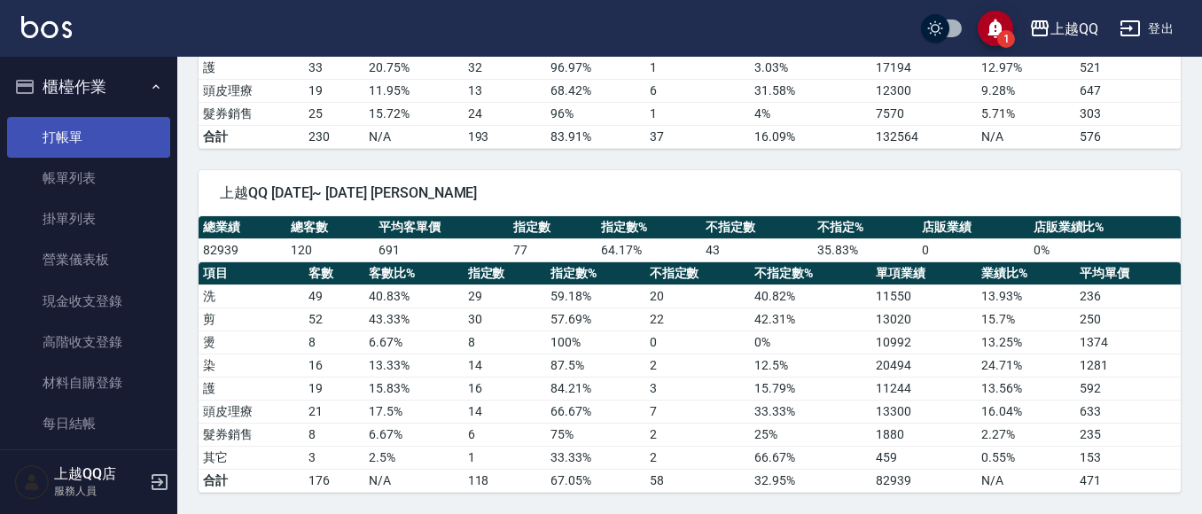
click at [62, 146] on link "打帳單" at bounding box center [88, 137] width 163 height 41
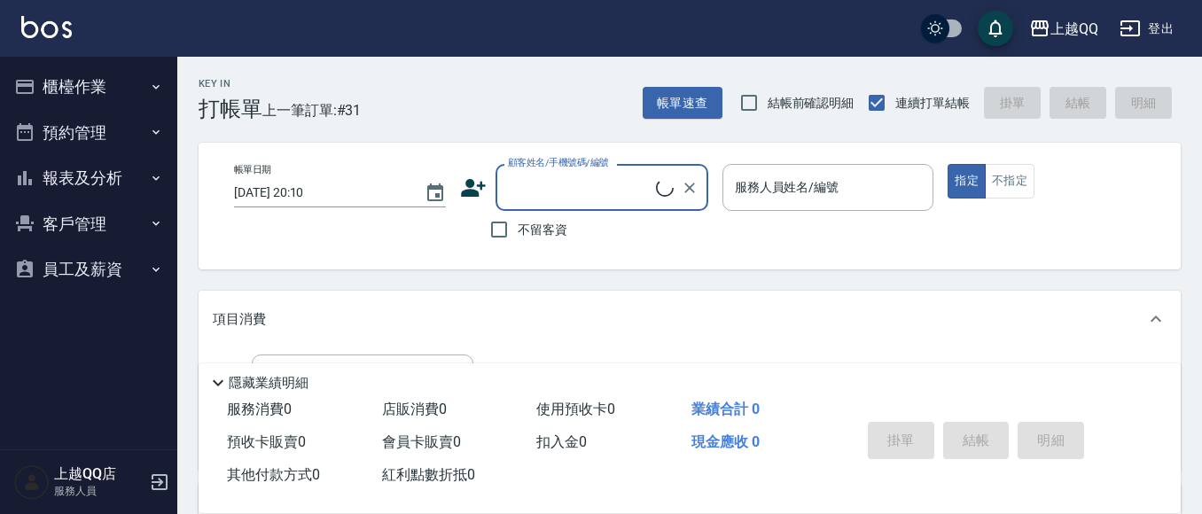
click at [108, 77] on button "櫃檯作業" at bounding box center [88, 87] width 163 height 46
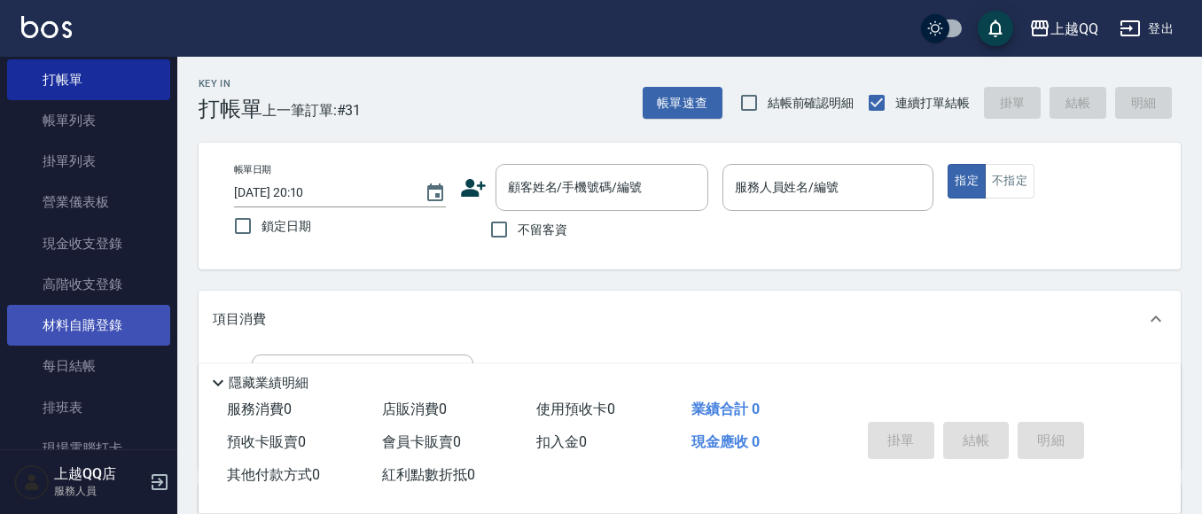
scroll to position [89, 0]
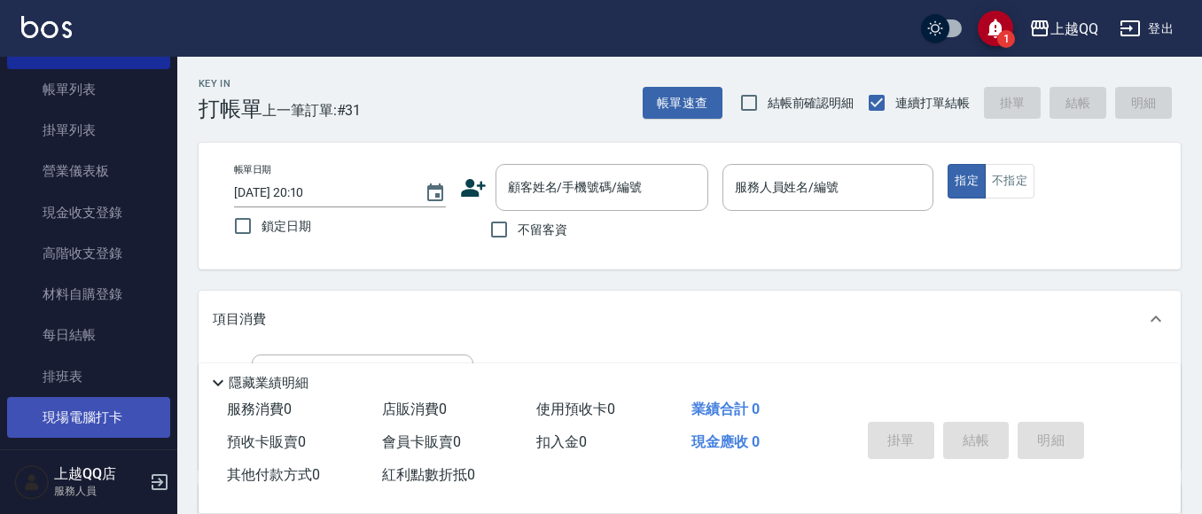
click at [135, 425] on link "現場電腦打卡" at bounding box center [88, 417] width 163 height 41
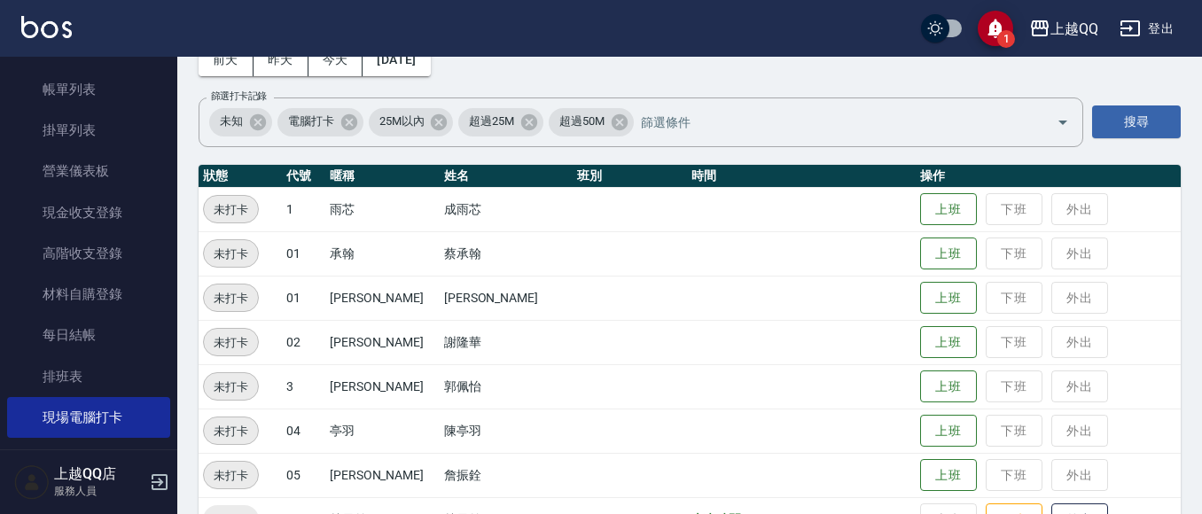
scroll to position [355, 0]
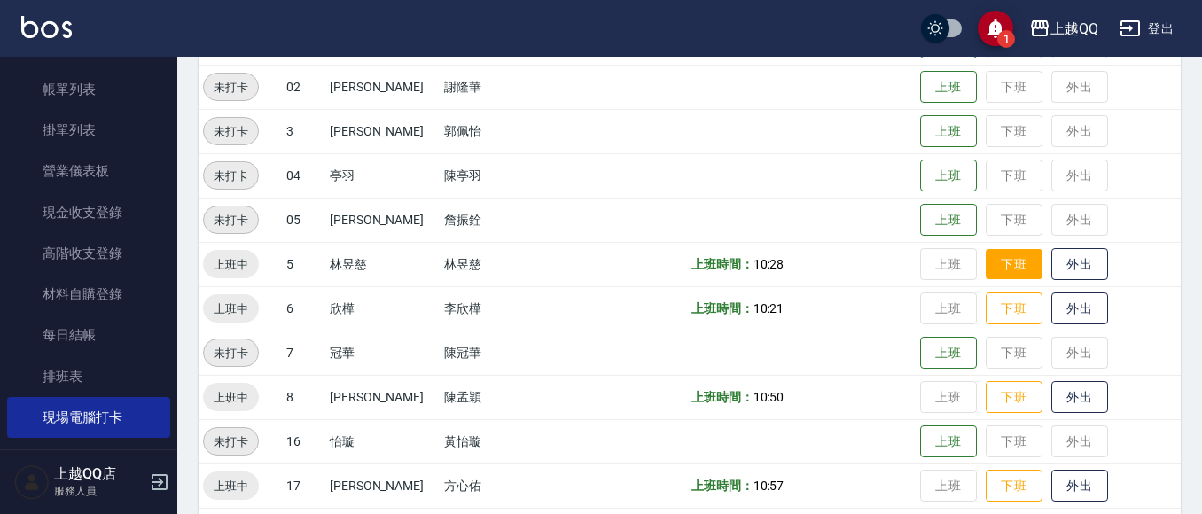
click at [988, 268] on button "下班" at bounding box center [1014, 264] width 57 height 31
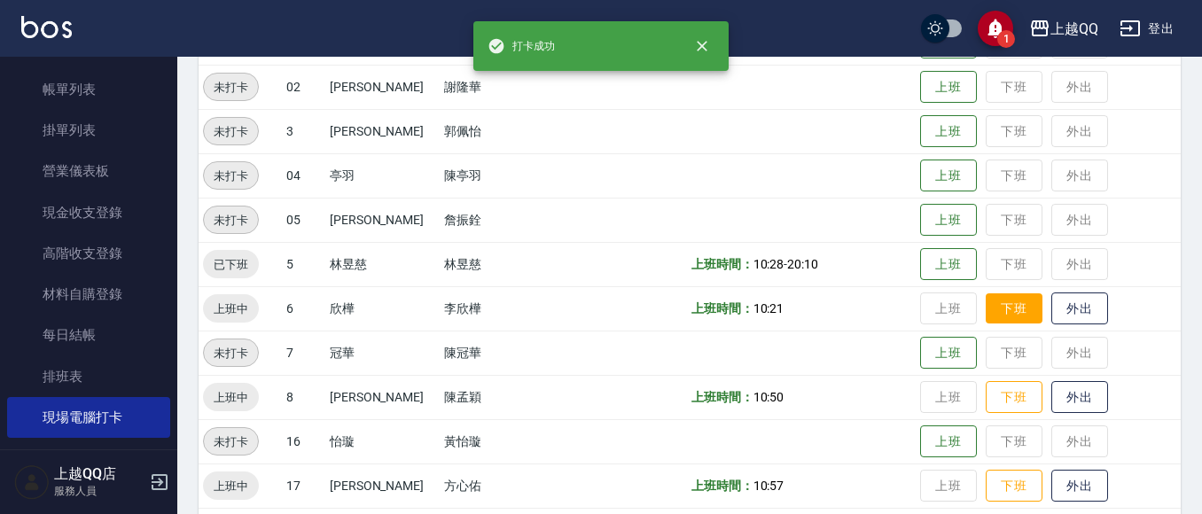
click at [1014, 307] on button "下班" at bounding box center [1014, 308] width 57 height 31
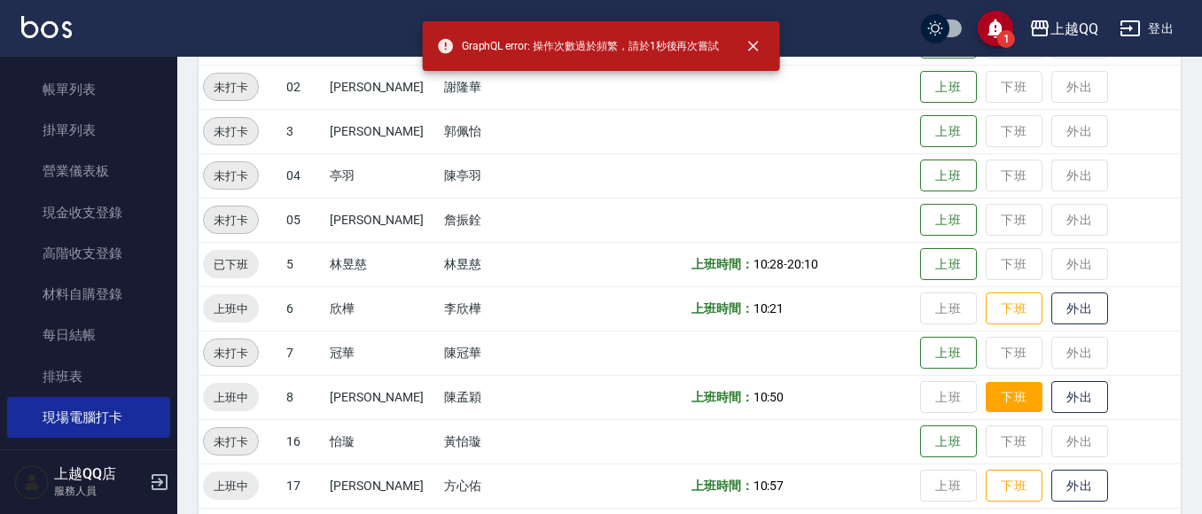
click at [986, 404] on button "下班" at bounding box center [1014, 397] width 57 height 31
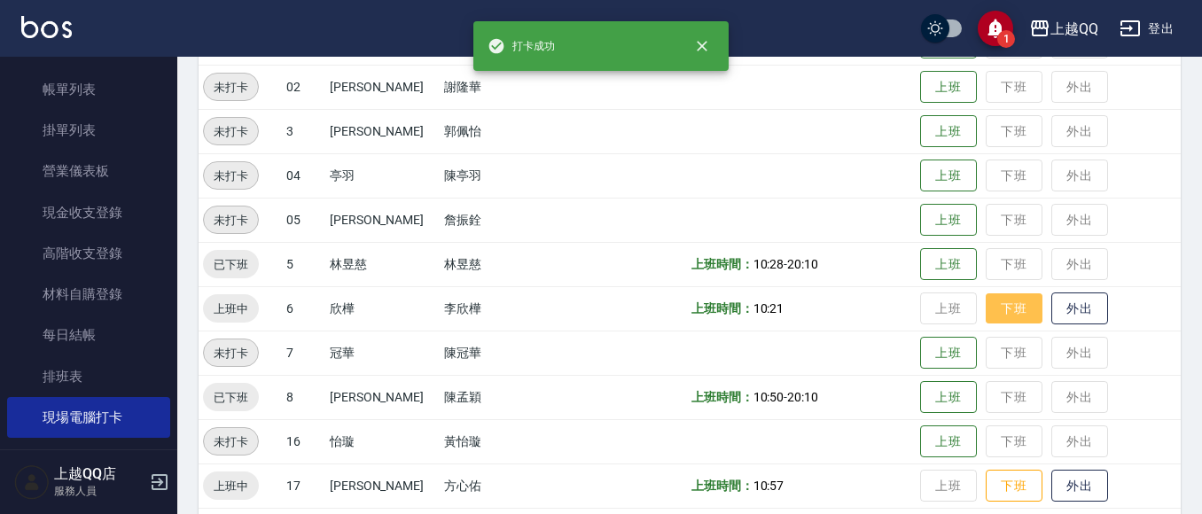
click at [986, 301] on button "下班" at bounding box center [1014, 308] width 57 height 31
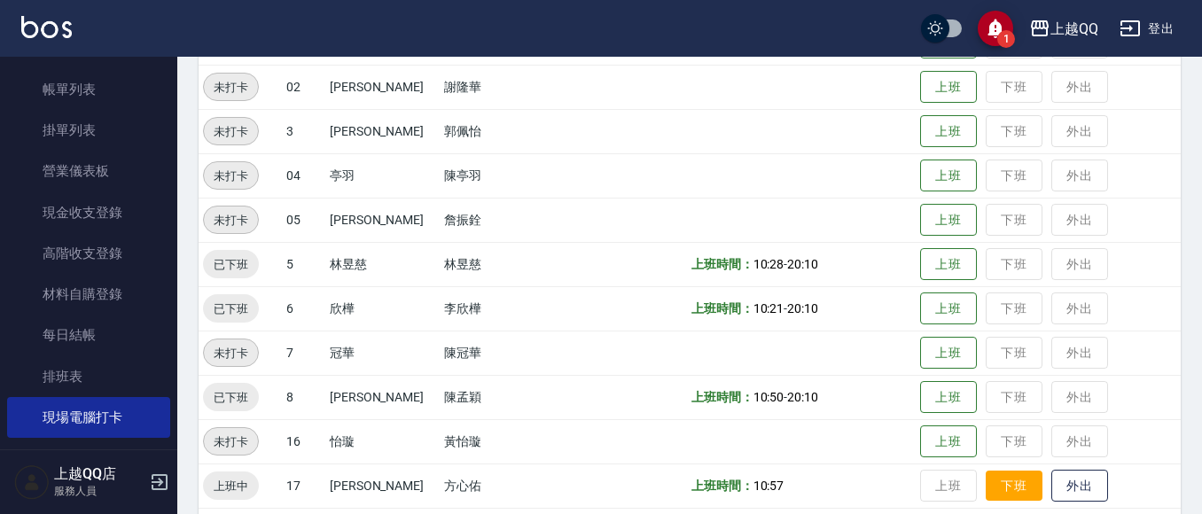
click at [993, 489] on button "下班" at bounding box center [1014, 486] width 57 height 31
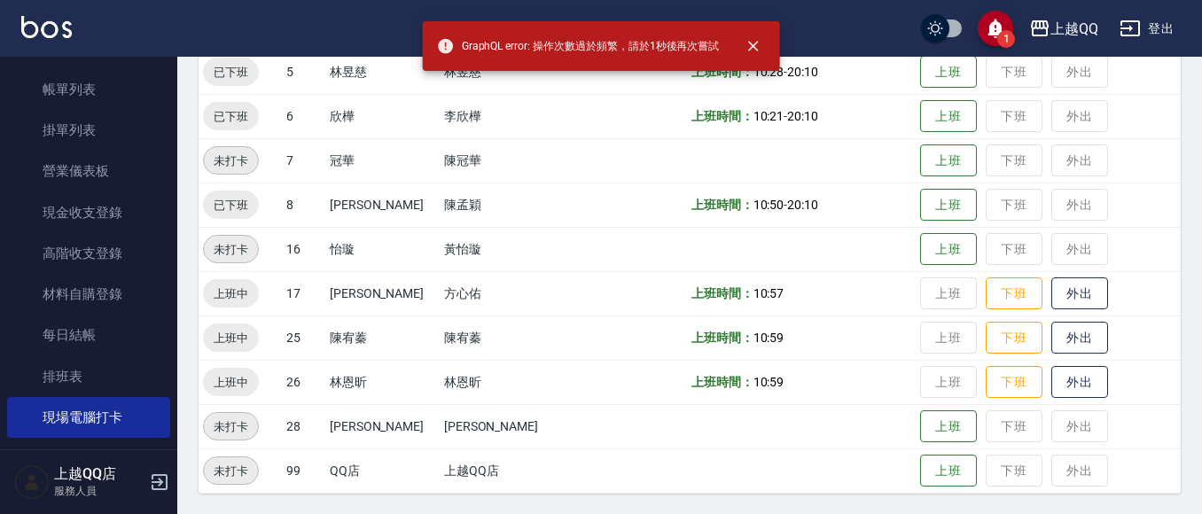
scroll to position [548, 0]
click at [986, 378] on button "下班" at bounding box center [1014, 381] width 57 height 31
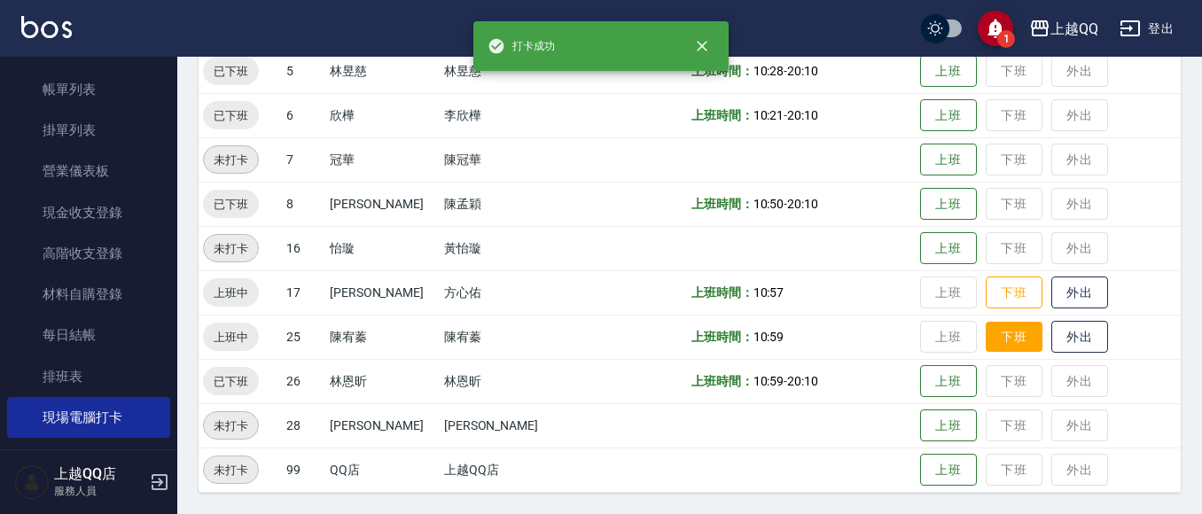
click at [986, 343] on button "下班" at bounding box center [1014, 337] width 57 height 31
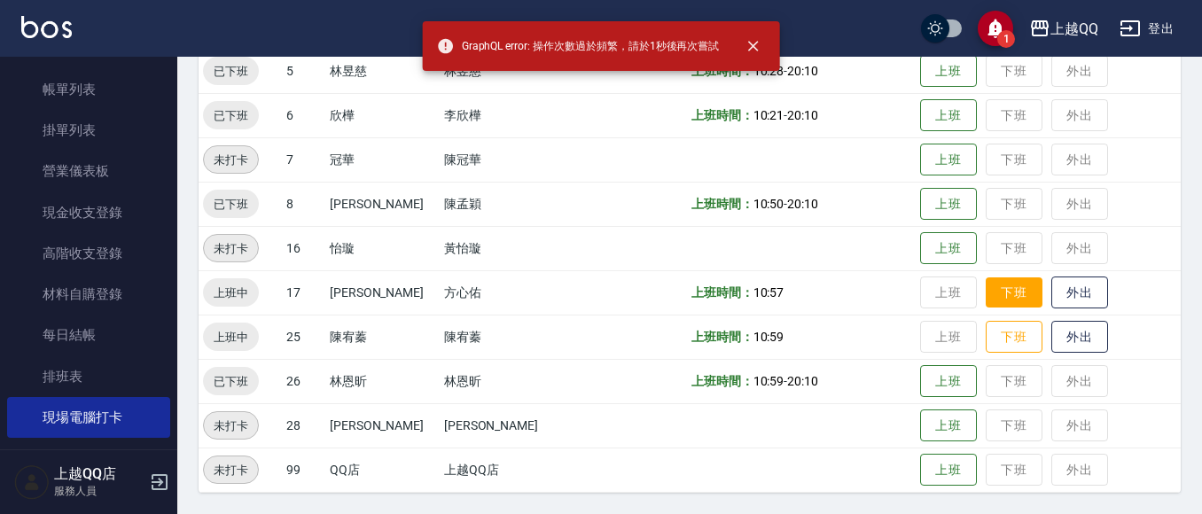
click at [1005, 289] on button "下班" at bounding box center [1014, 293] width 57 height 31
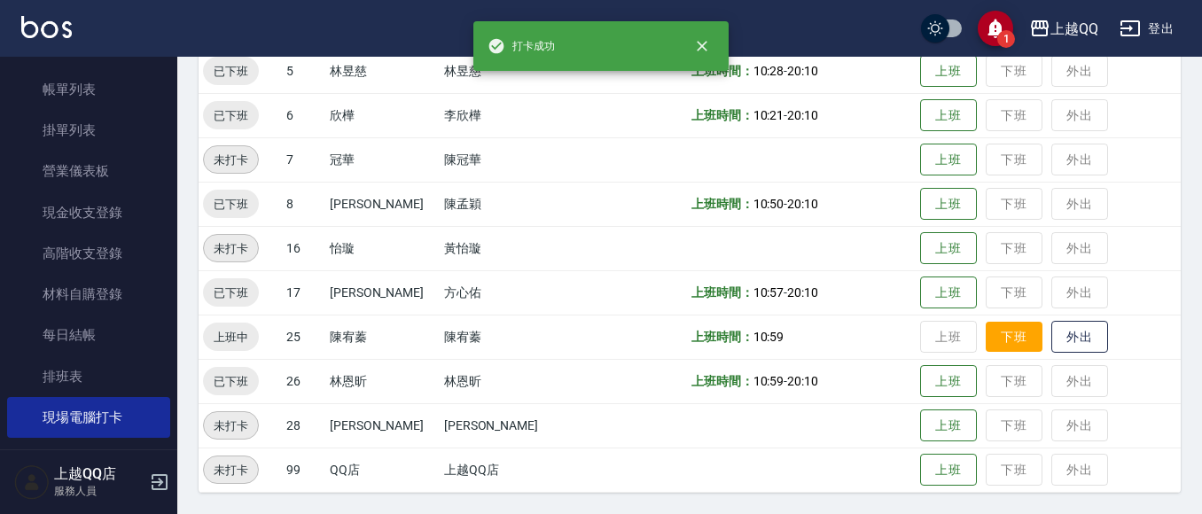
click at [986, 334] on button "下班" at bounding box center [1014, 337] width 57 height 31
